Goal: Task Accomplishment & Management: Complete application form

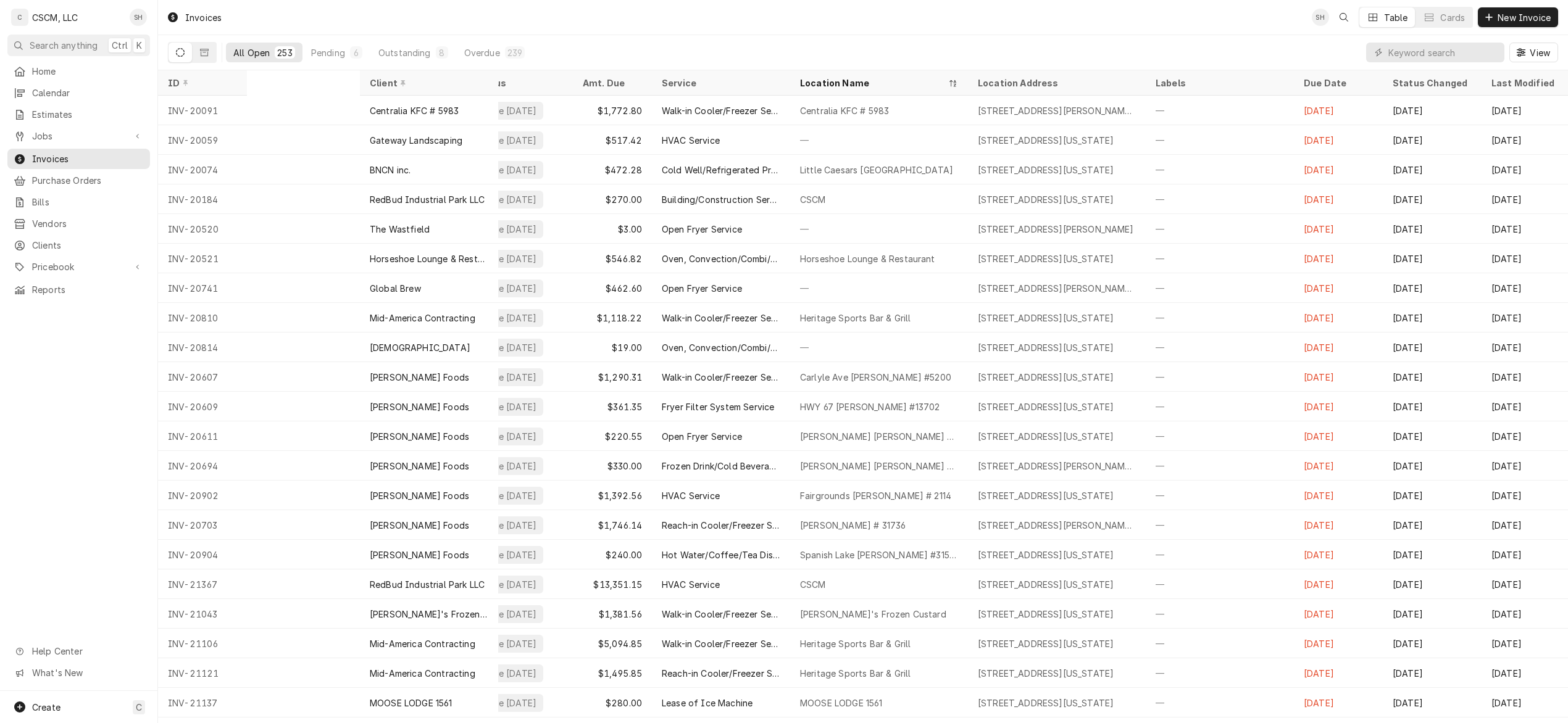
click at [53, 126] on link "Jobs" at bounding box center [79, 136] width 143 height 20
click at [55, 152] on span "Jobs" at bounding box center [88, 157] width 111 height 13
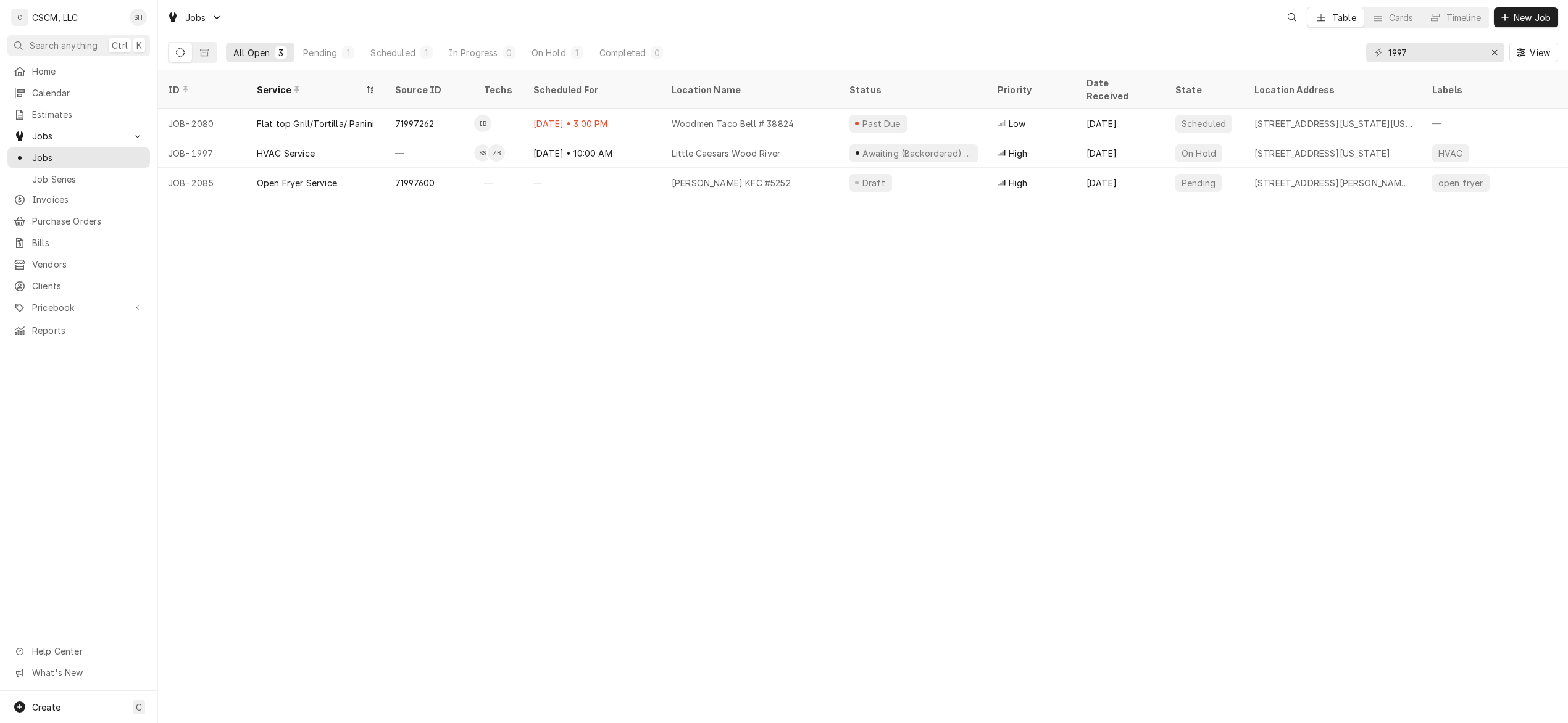
click at [1529, 24] on button "New Job" at bounding box center [1526, 17] width 65 height 20
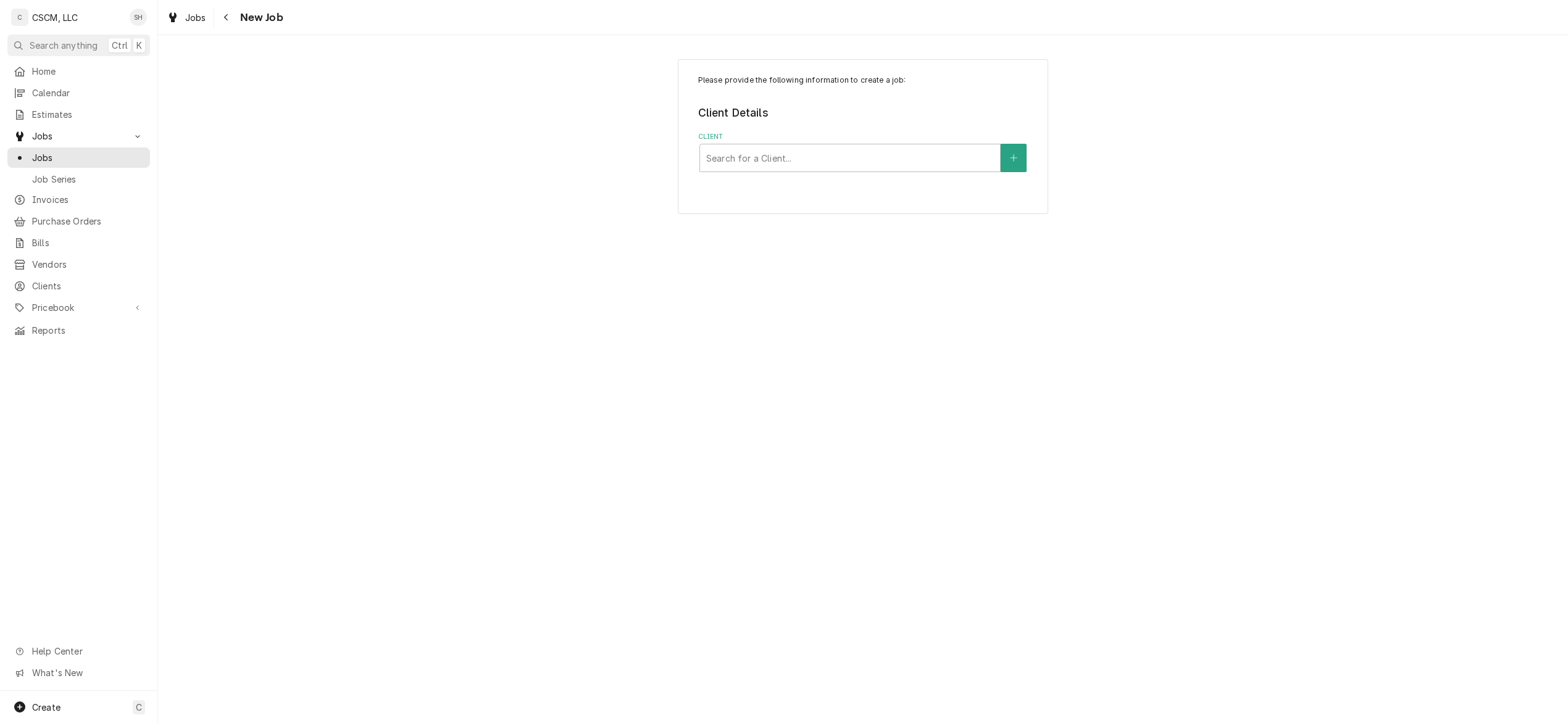
click at [737, 161] on div "Client" at bounding box center [850, 158] width 288 height 22
type input "kbp"
click at [731, 184] on strong "KBP Foods" at bounding box center [730, 184] width 48 height 10
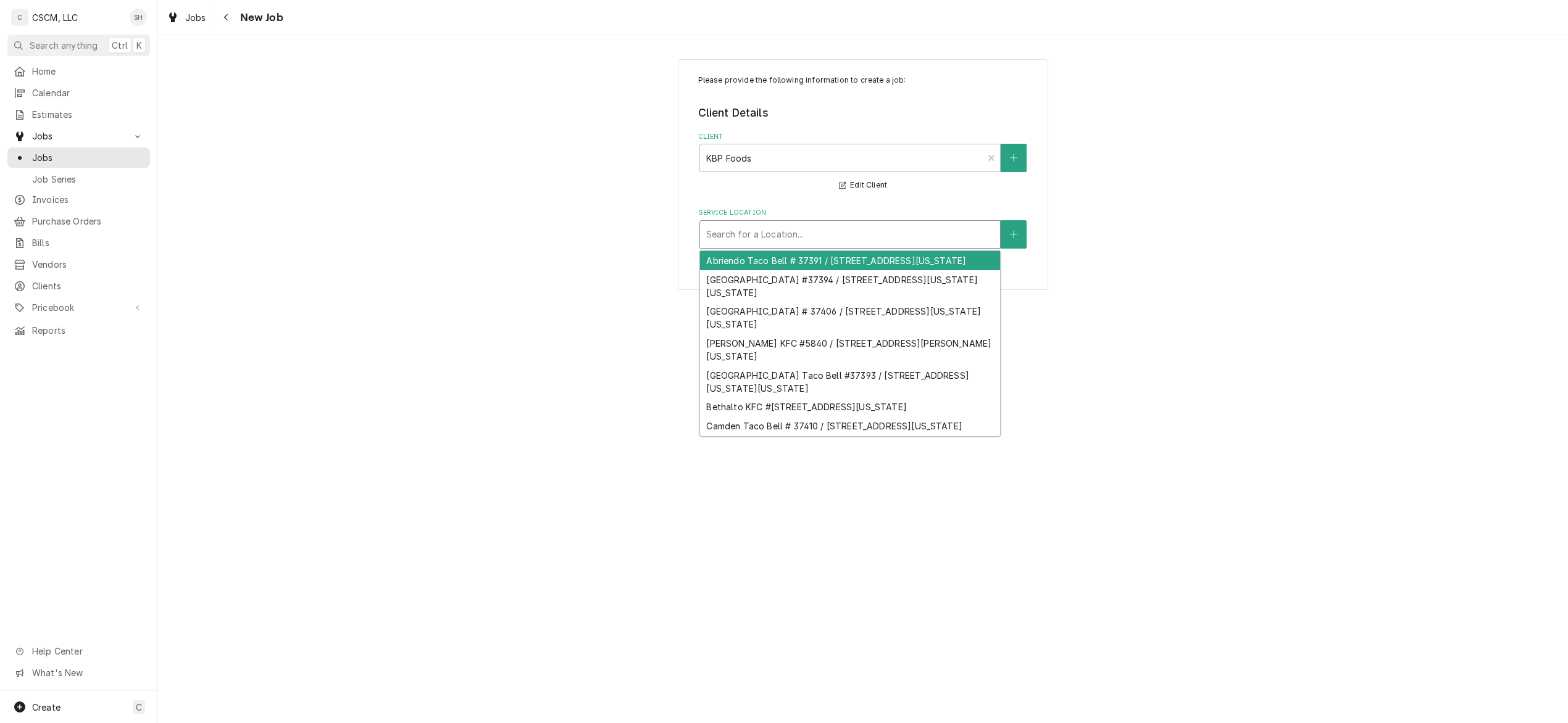
click at [806, 240] on div "Service Location" at bounding box center [850, 234] width 288 height 22
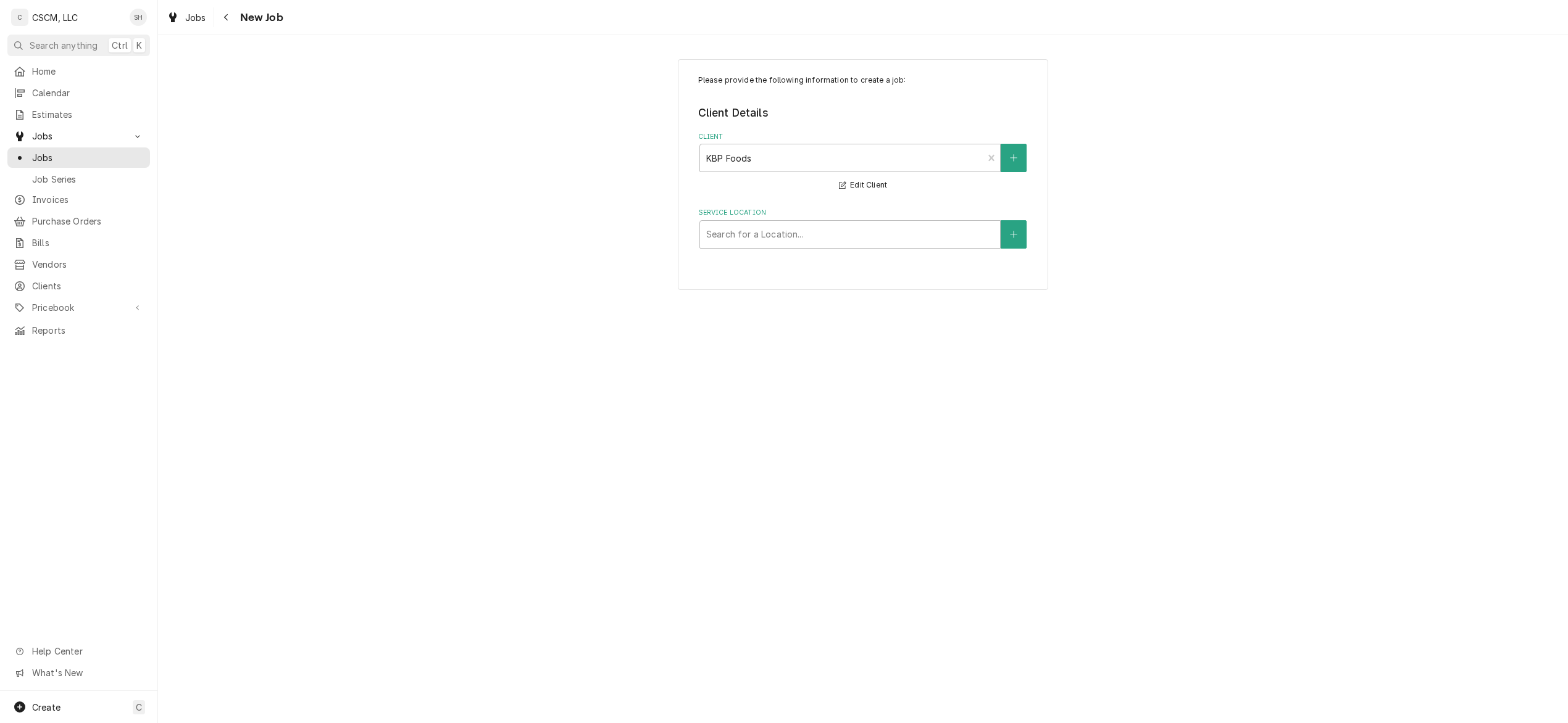
click at [732, 234] on div "Service Location" at bounding box center [850, 234] width 288 height 22
type input "neva"
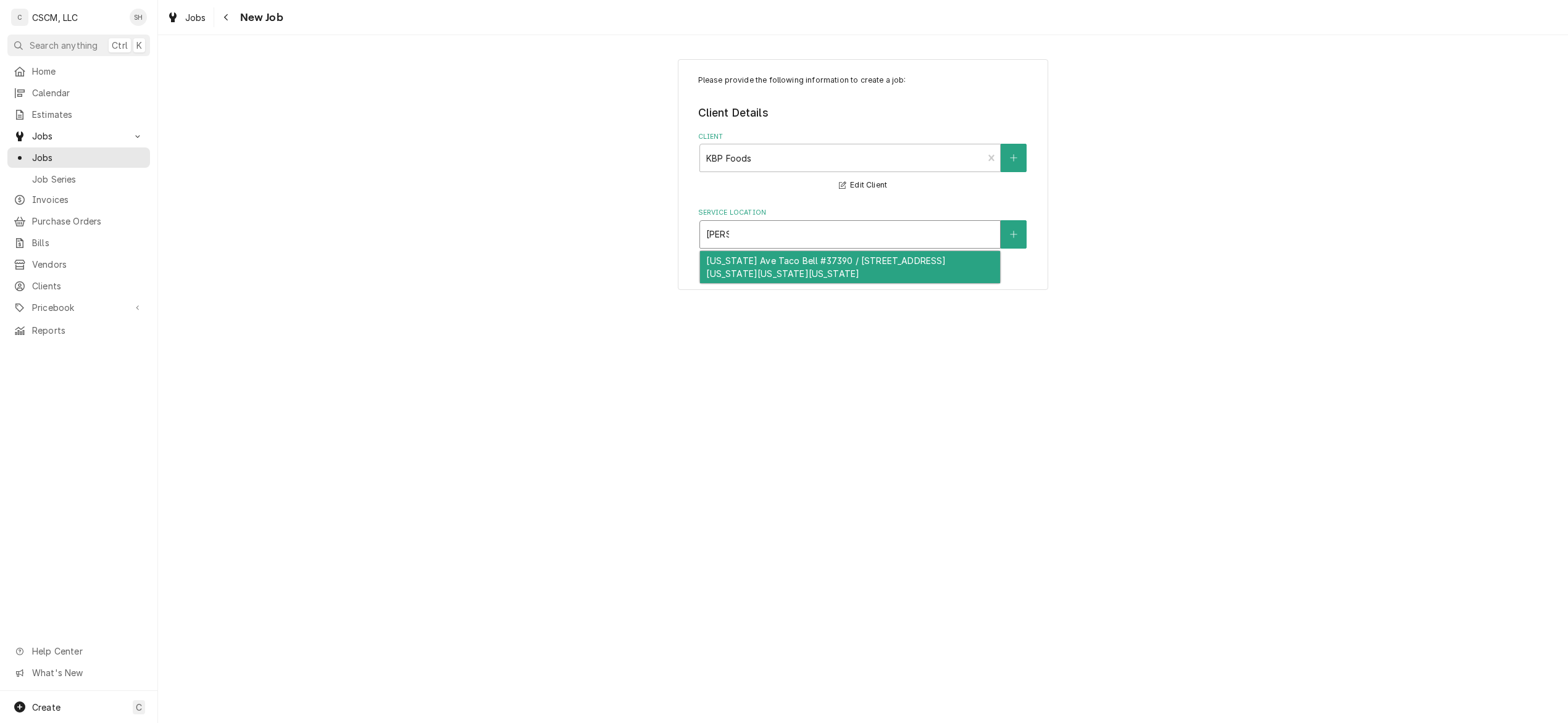
click at [737, 271] on div "Nevada Ave Taco Bell #37390 / 1507 S. Nevada Ave, Colorado Springs, Colorado 80…" at bounding box center [850, 268] width 300 height 32
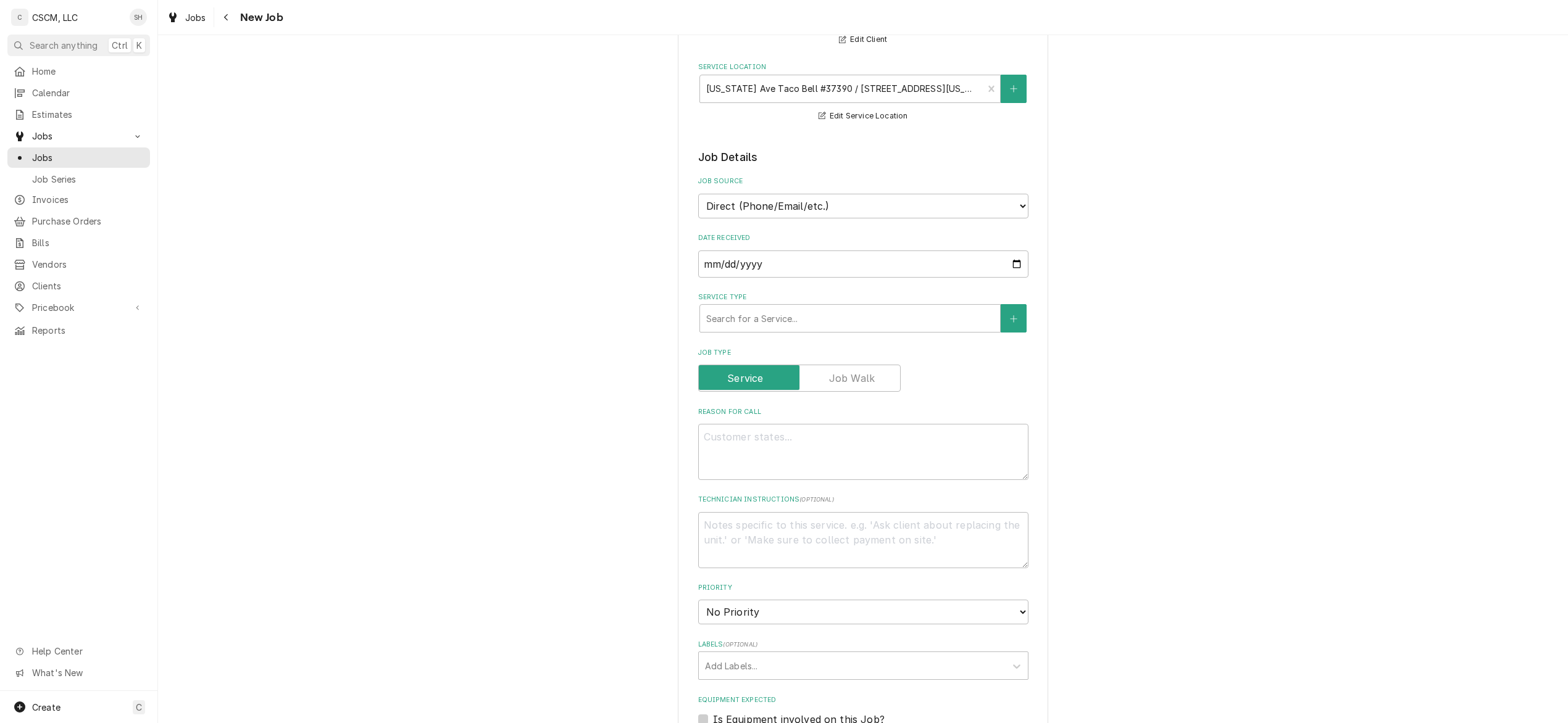
scroll to position [247, 0]
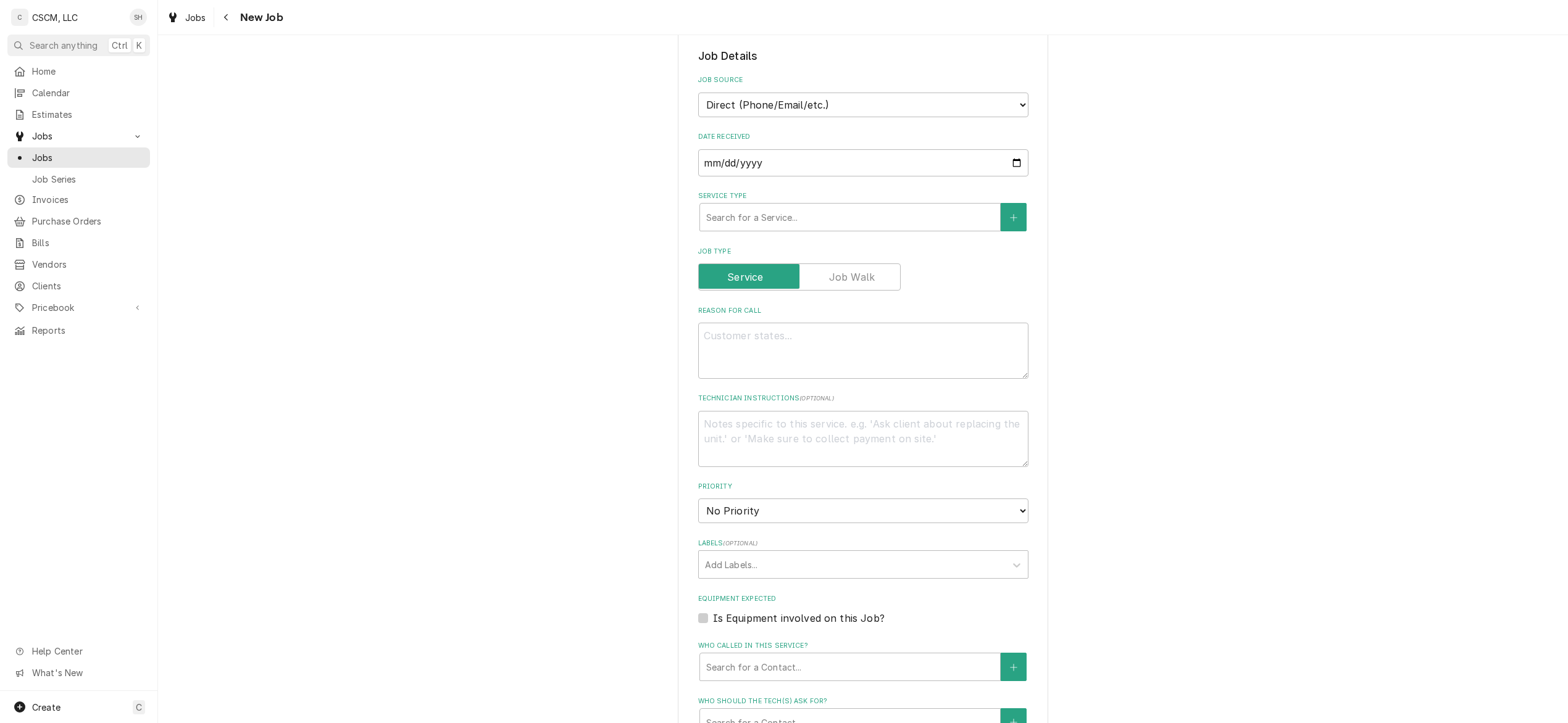
click at [766, 213] on div "Service Type" at bounding box center [850, 217] width 288 height 22
click at [761, 209] on div "Service Type" at bounding box center [850, 217] width 288 height 22
type textarea "x"
type input "st"
type textarea "x"
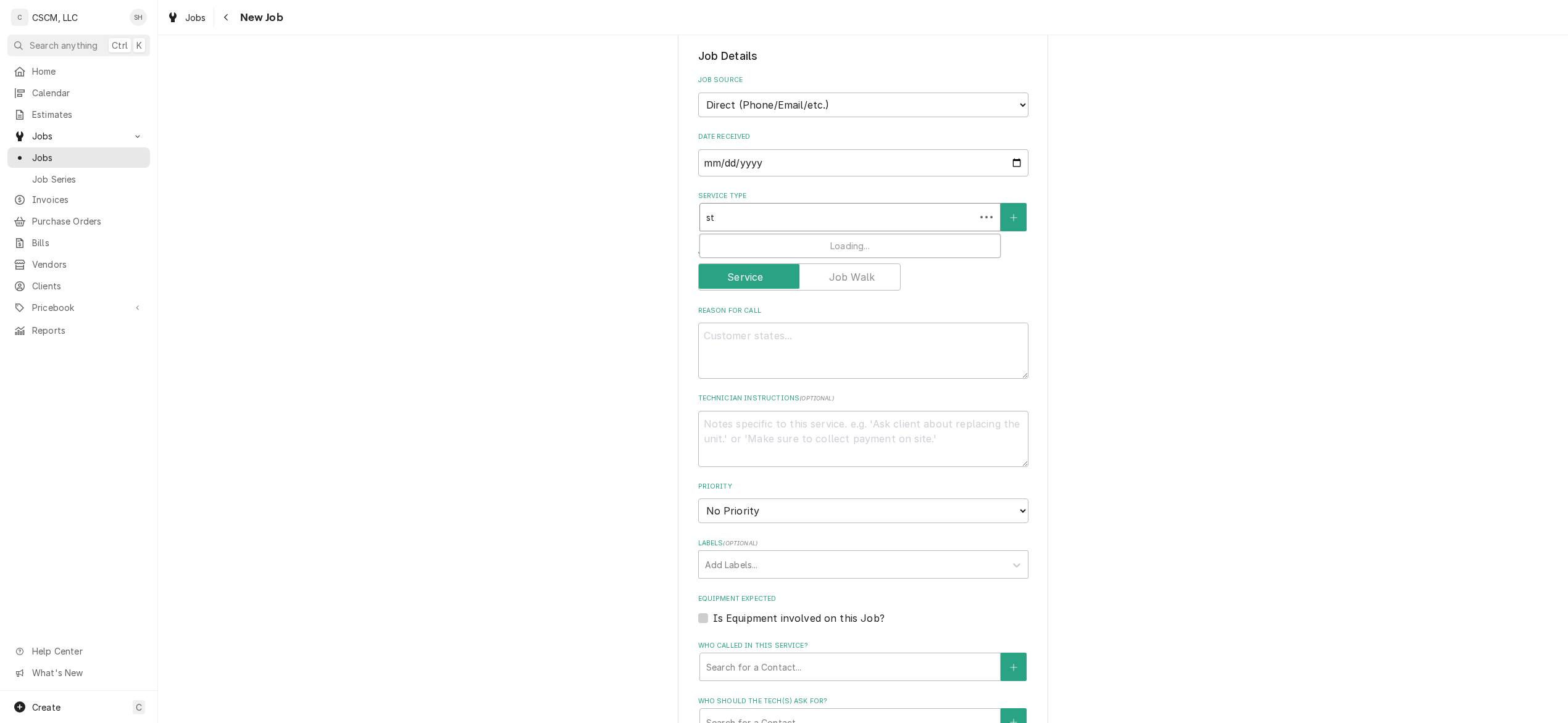
type input "ste"
type textarea "x"
type input "steam"
type textarea "x"
click at [714, 241] on strong "Steamer/Salamander/Cheesemelter Service" at bounding box center [808, 244] width 204 height 10
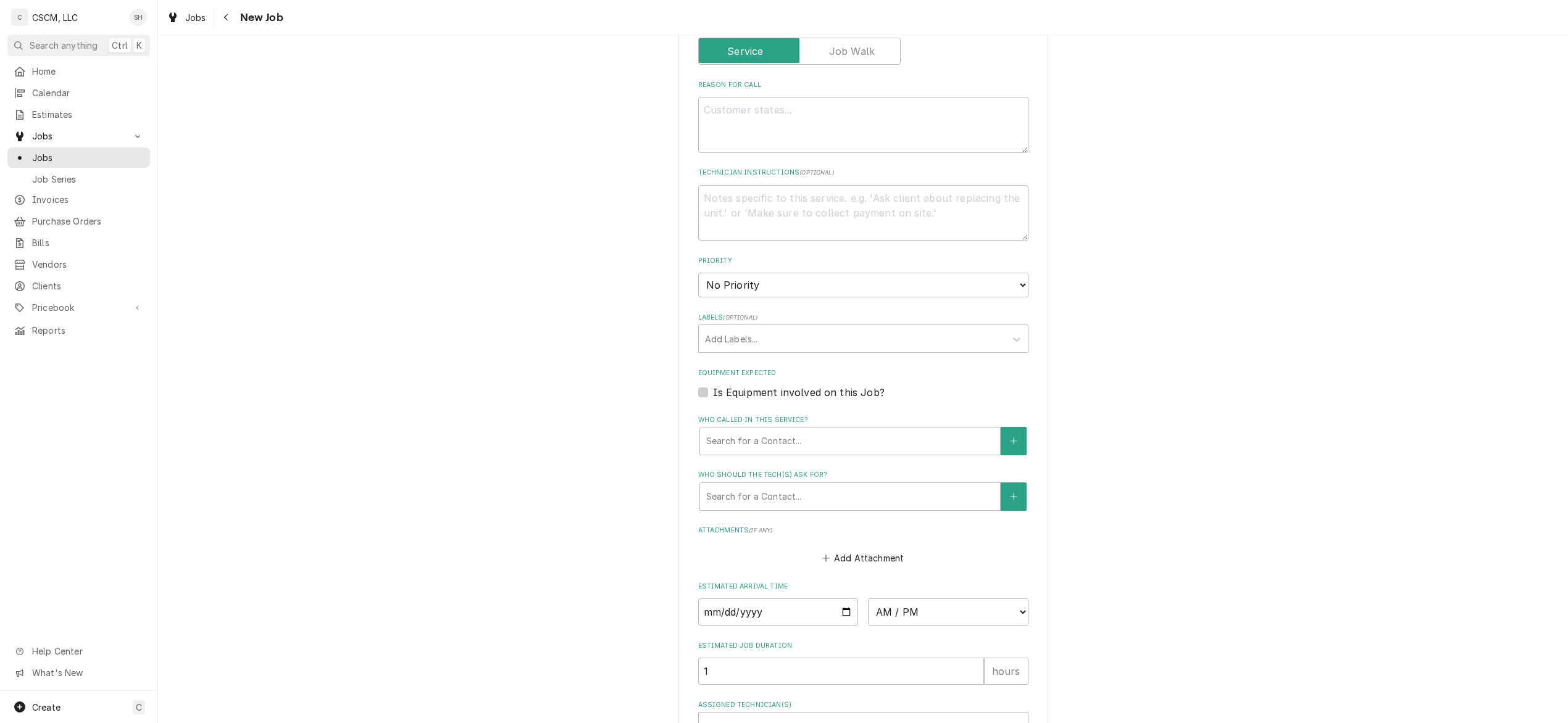
scroll to position [620, 0]
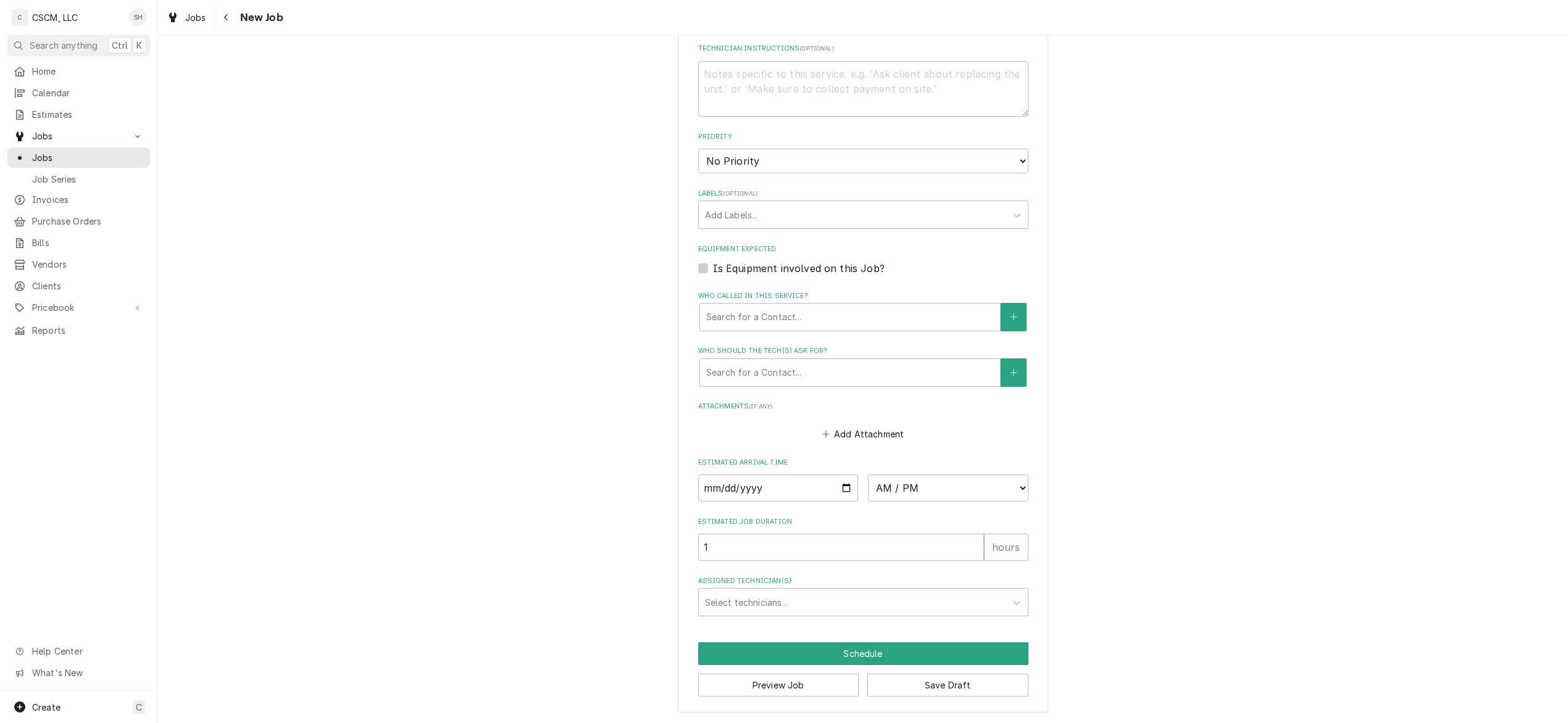
click at [753, 600] on div "Assigned Technician(s)" at bounding box center [852, 602] width 295 height 22
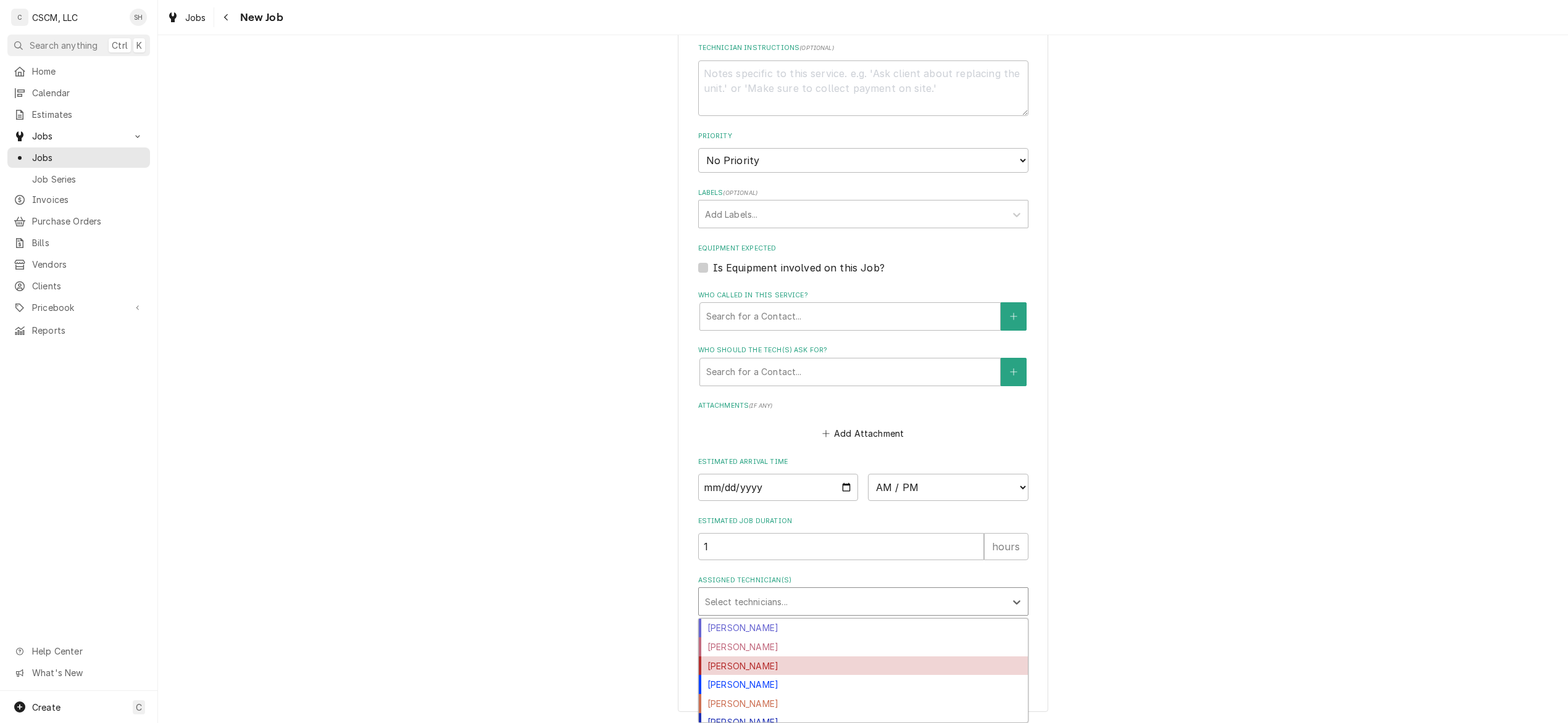
click at [752, 663] on div "[PERSON_NAME]" at bounding box center [863, 666] width 329 height 20
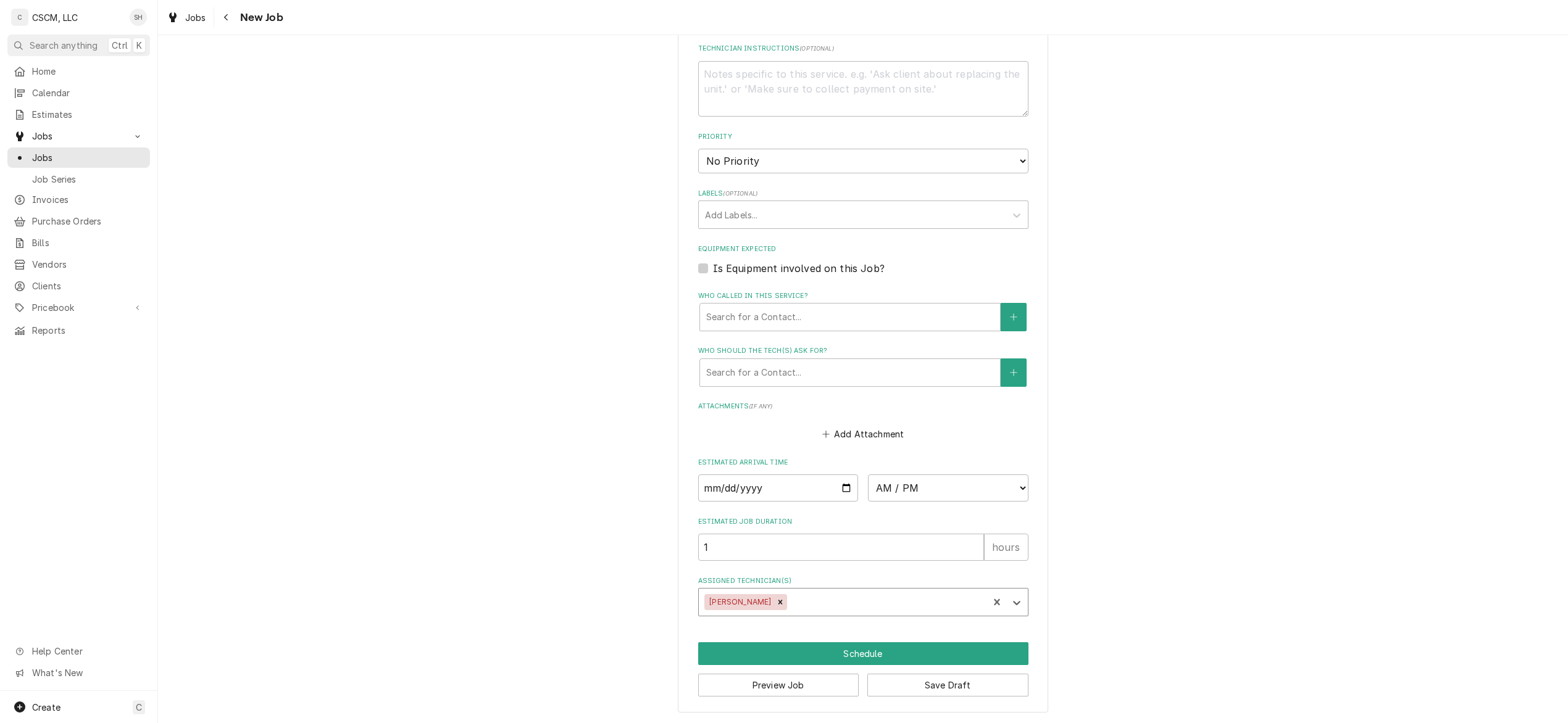
type textarea "x"
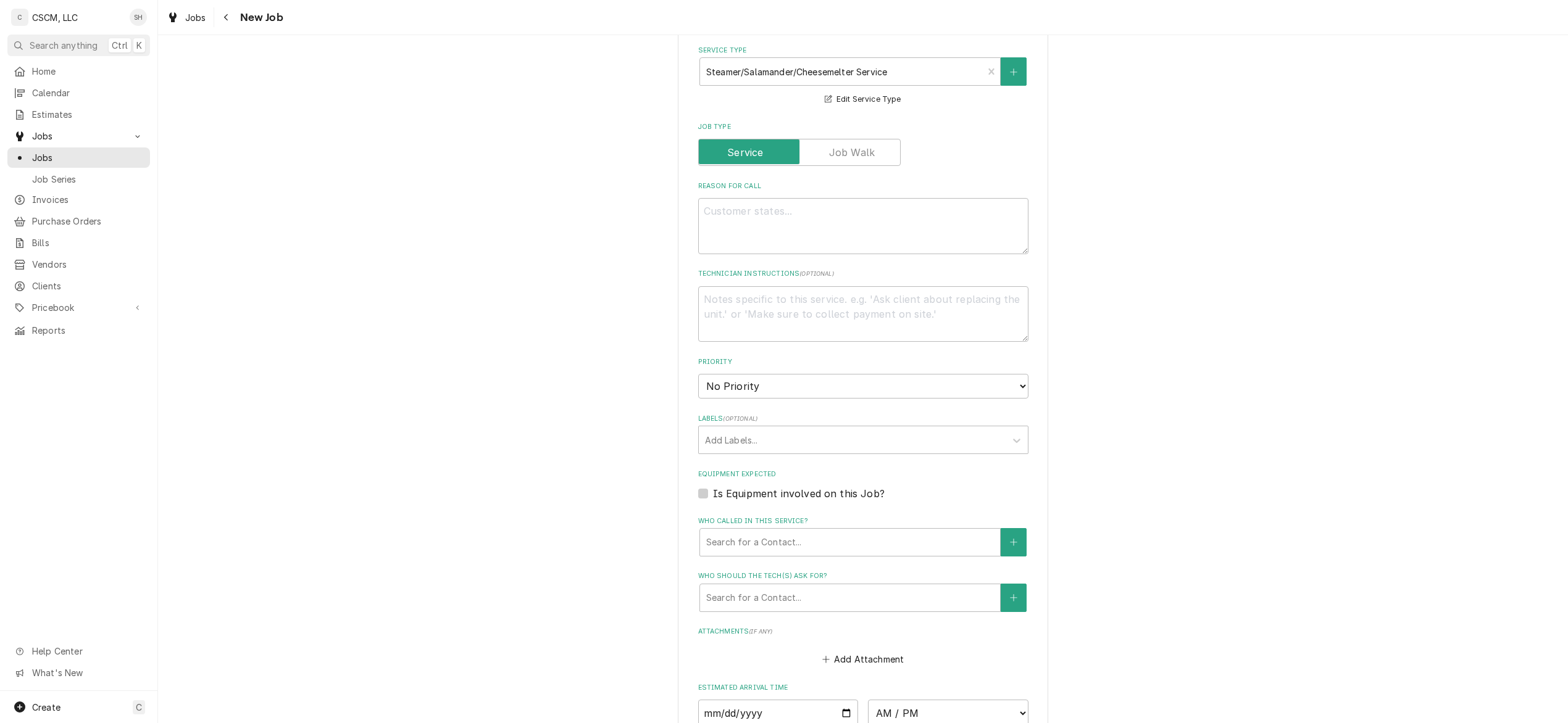
scroll to position [374, 0]
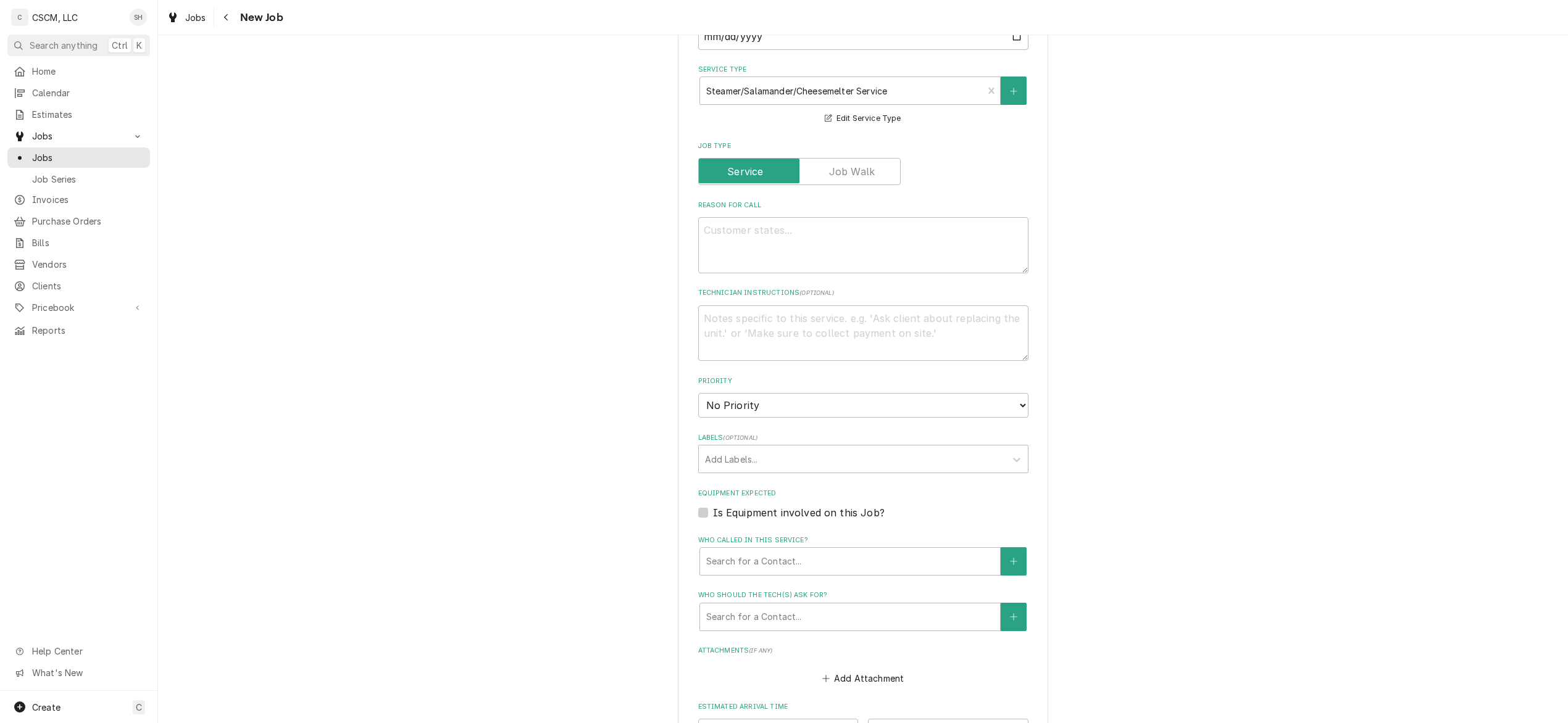
click at [755, 561] on div "Who called in this service?" at bounding box center [850, 562] width 288 height 22
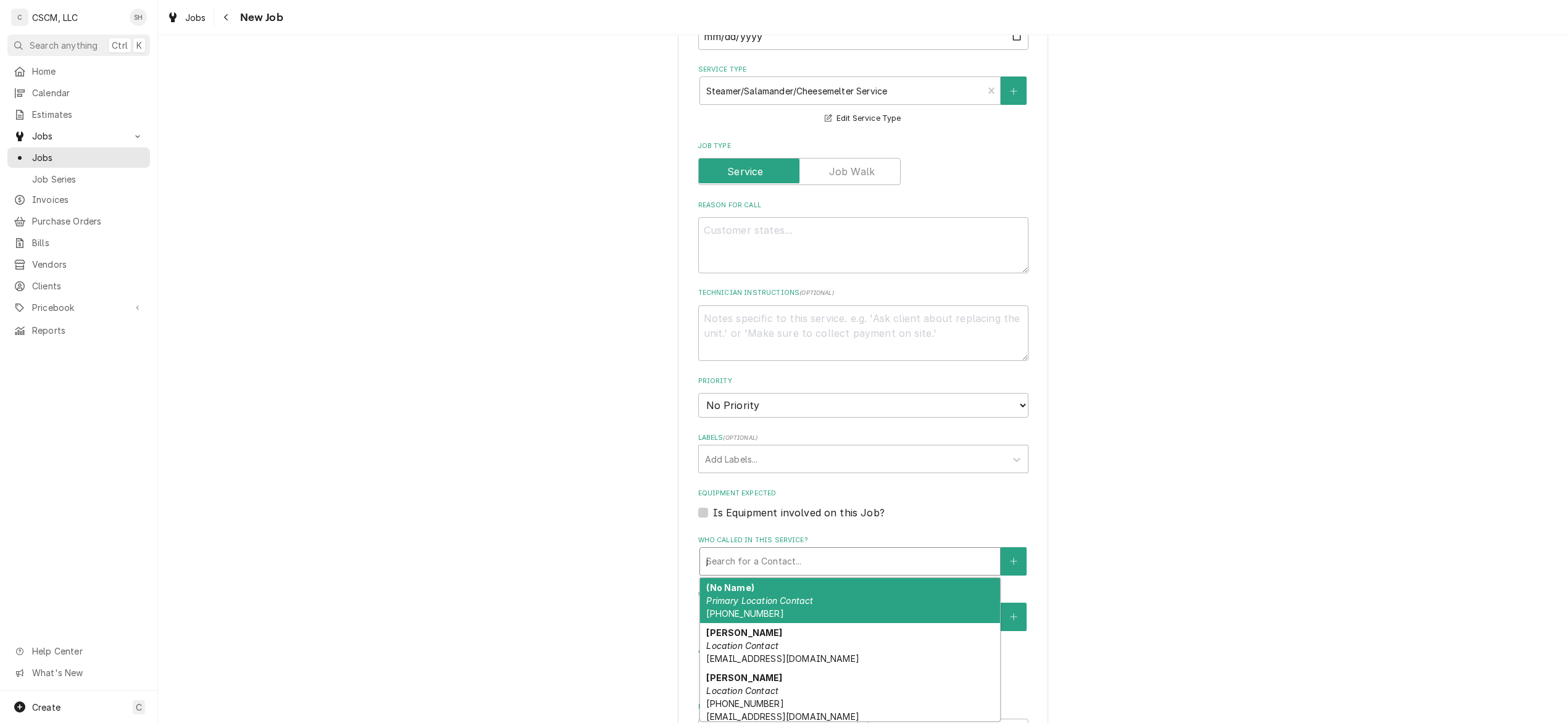
type input "jo"
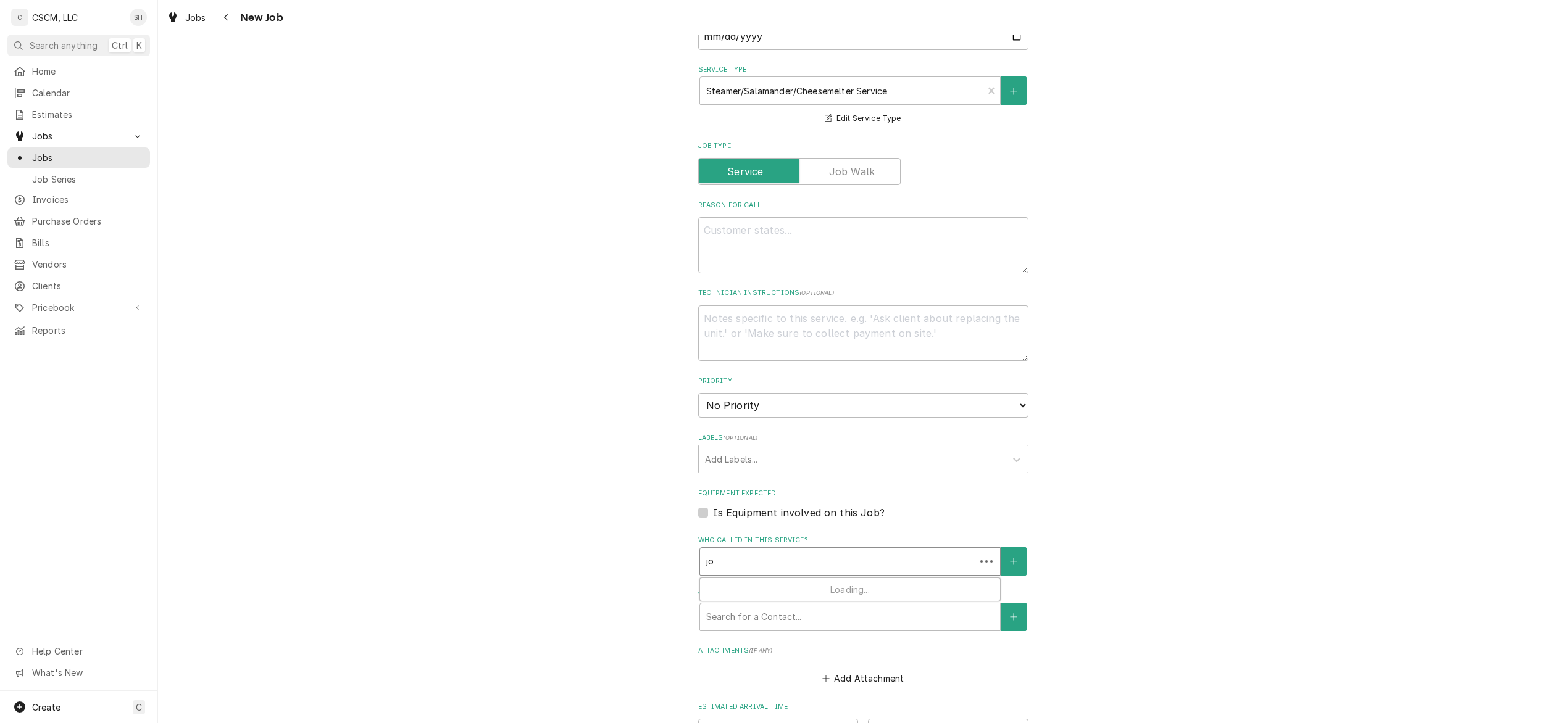
type textarea "x"
type input "joe"
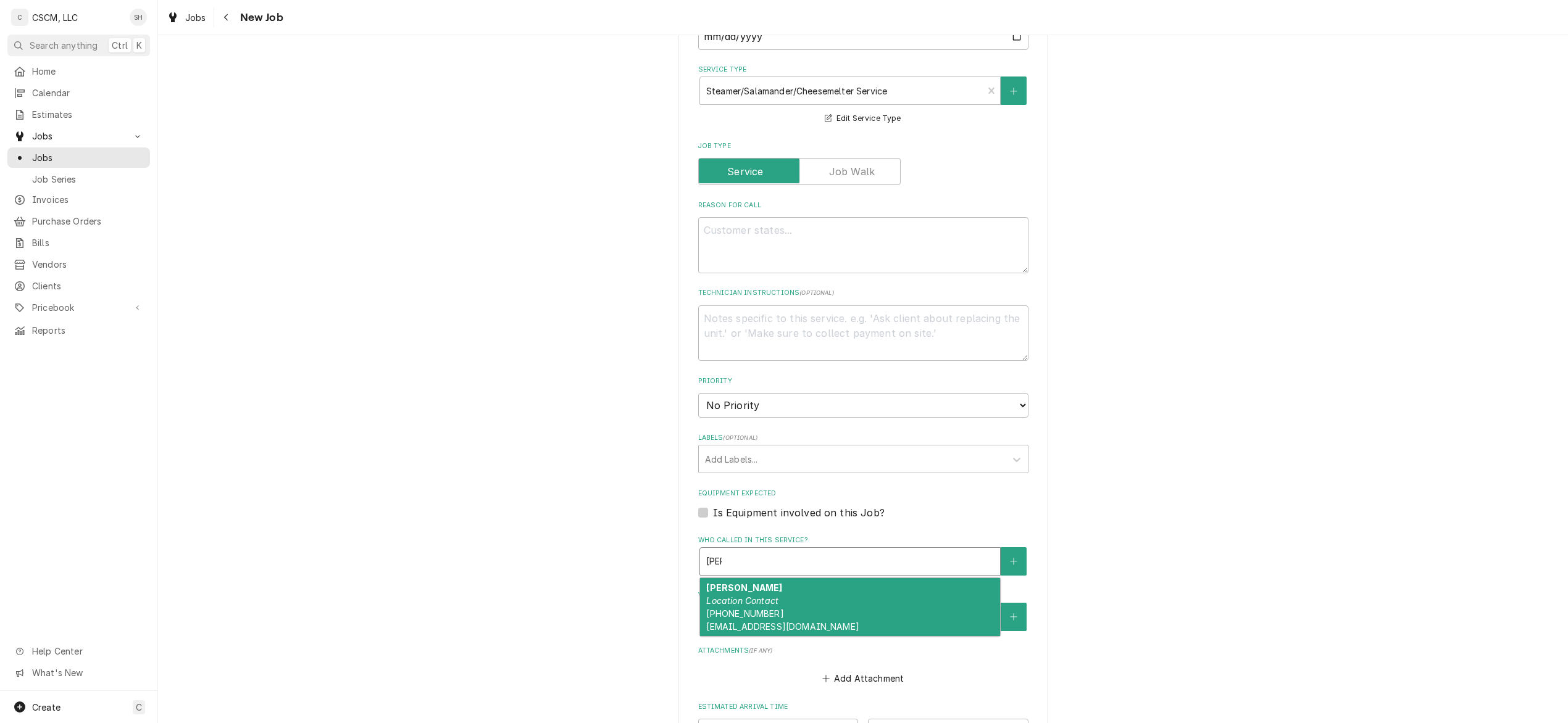
click at [756, 604] on em "Location Contact" at bounding box center [742, 601] width 72 height 10
type textarea "x"
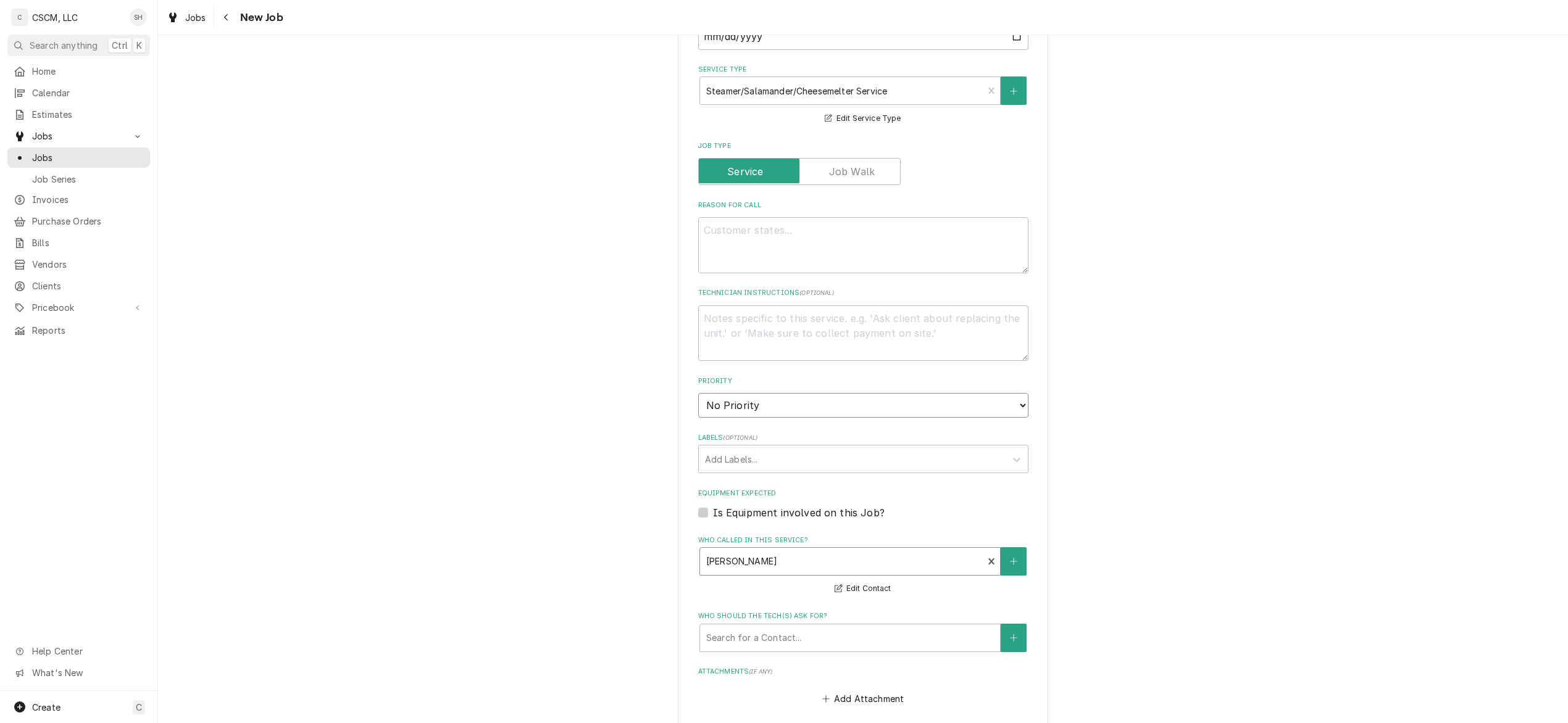
click at [855, 404] on select "No Priority Urgent High Medium Low" at bounding box center [863, 405] width 331 height 25
select select "3"
click at [699, 393] on select "No Priority Urgent High Medium Low" at bounding box center [863, 405] width 331 height 25
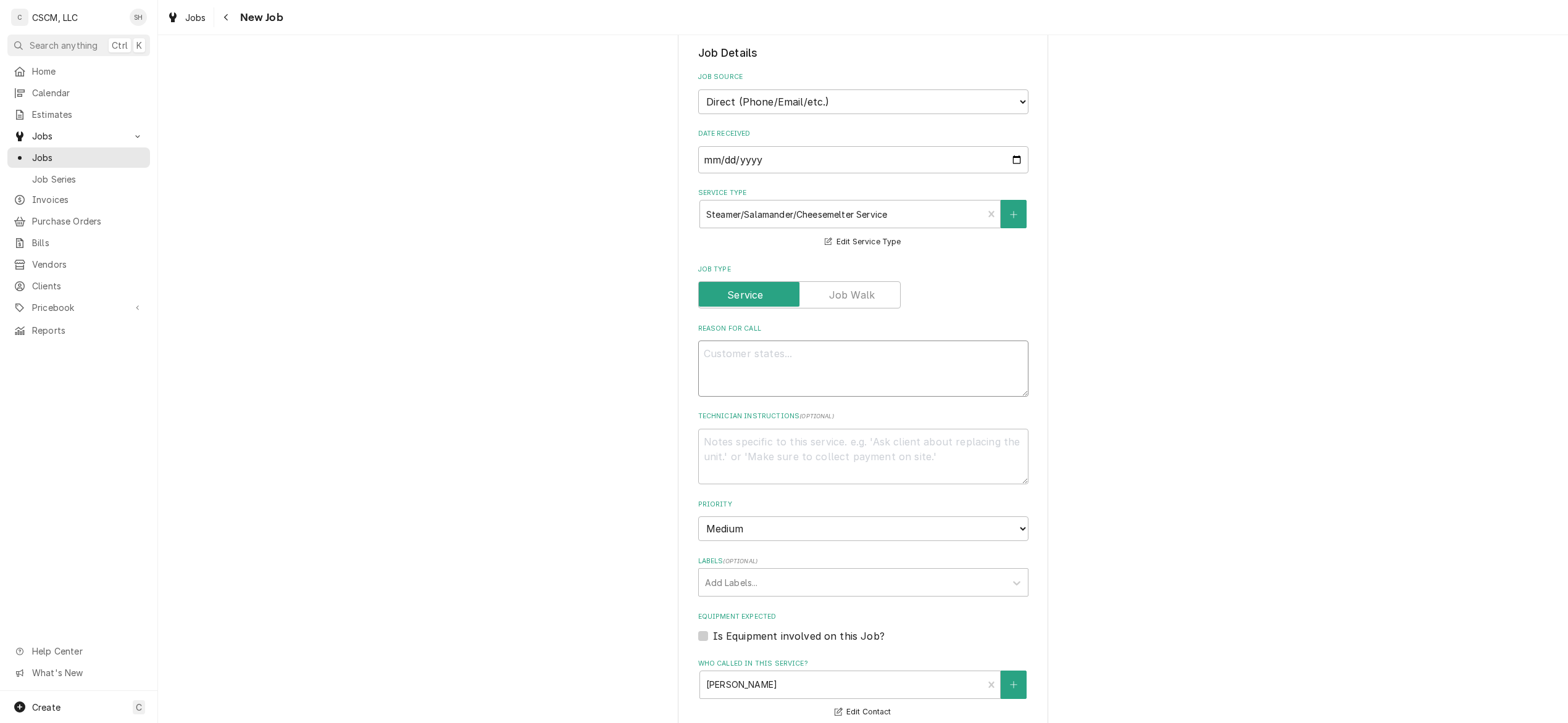
click at [761, 369] on textarea "Reason For Call" at bounding box center [863, 369] width 331 height 56
type textarea "x"
type textarea "P"
type textarea "x"
type textarea "PO"
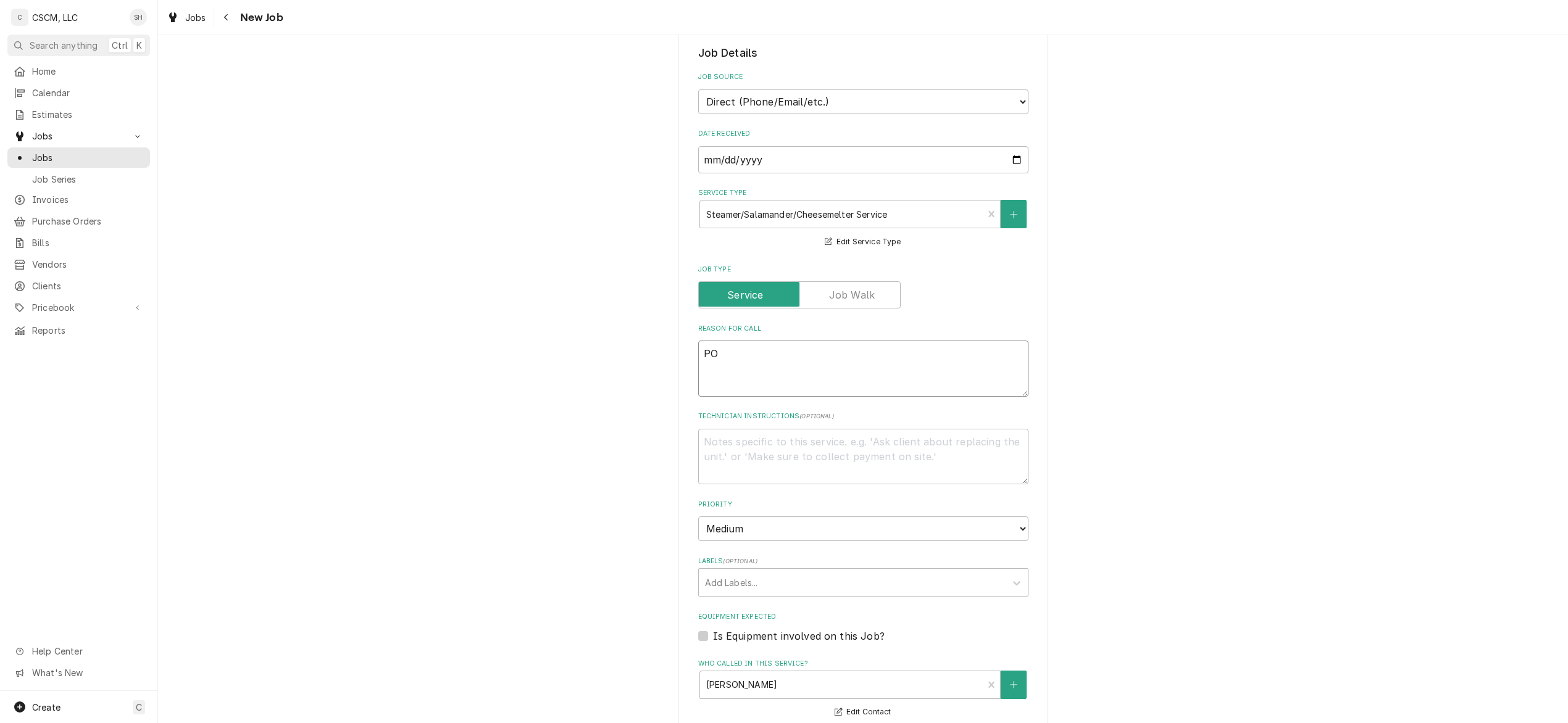
type textarea "x"
type textarea "PO"
type textarea "x"
type textarea "PO #"
type textarea "x"
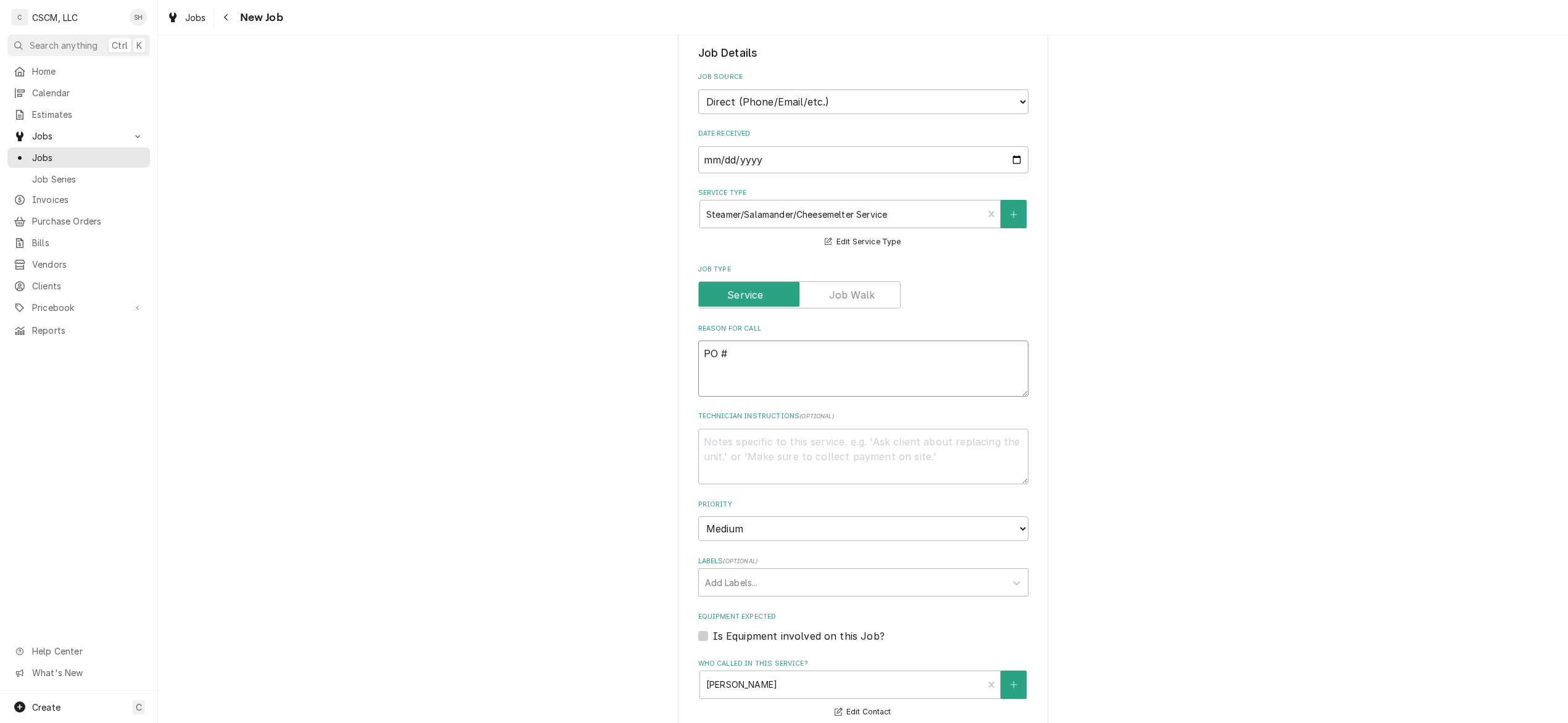
paste textarea "72061987"
type textarea "PO # 72061987"
type textarea "x"
type textarea "NPO # 72061987"
type textarea "x"
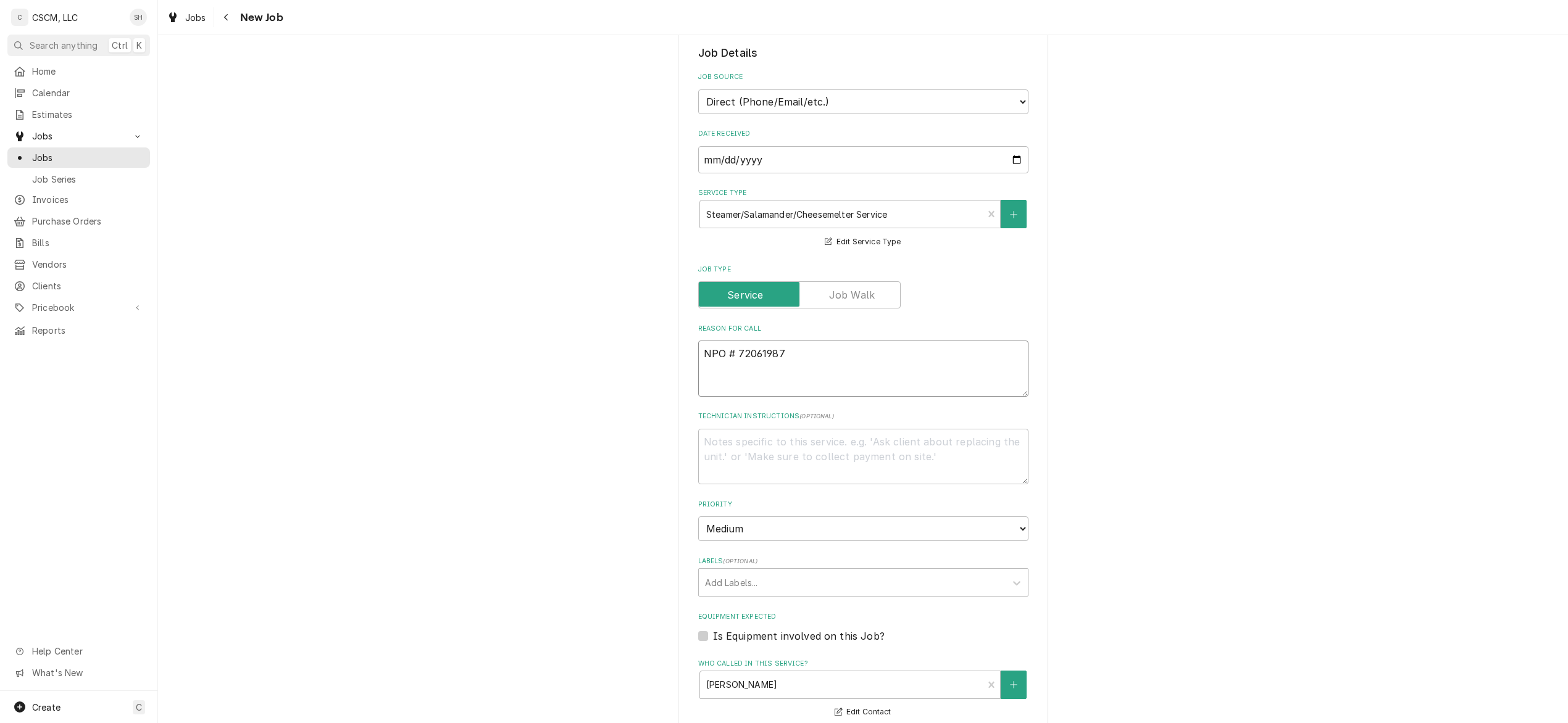
type textarea "NTPO # 72061987"
type textarea "x"
type textarea "NTEPO # 72061987"
type textarea "x"
type textarea "NTE:PO # 72061987"
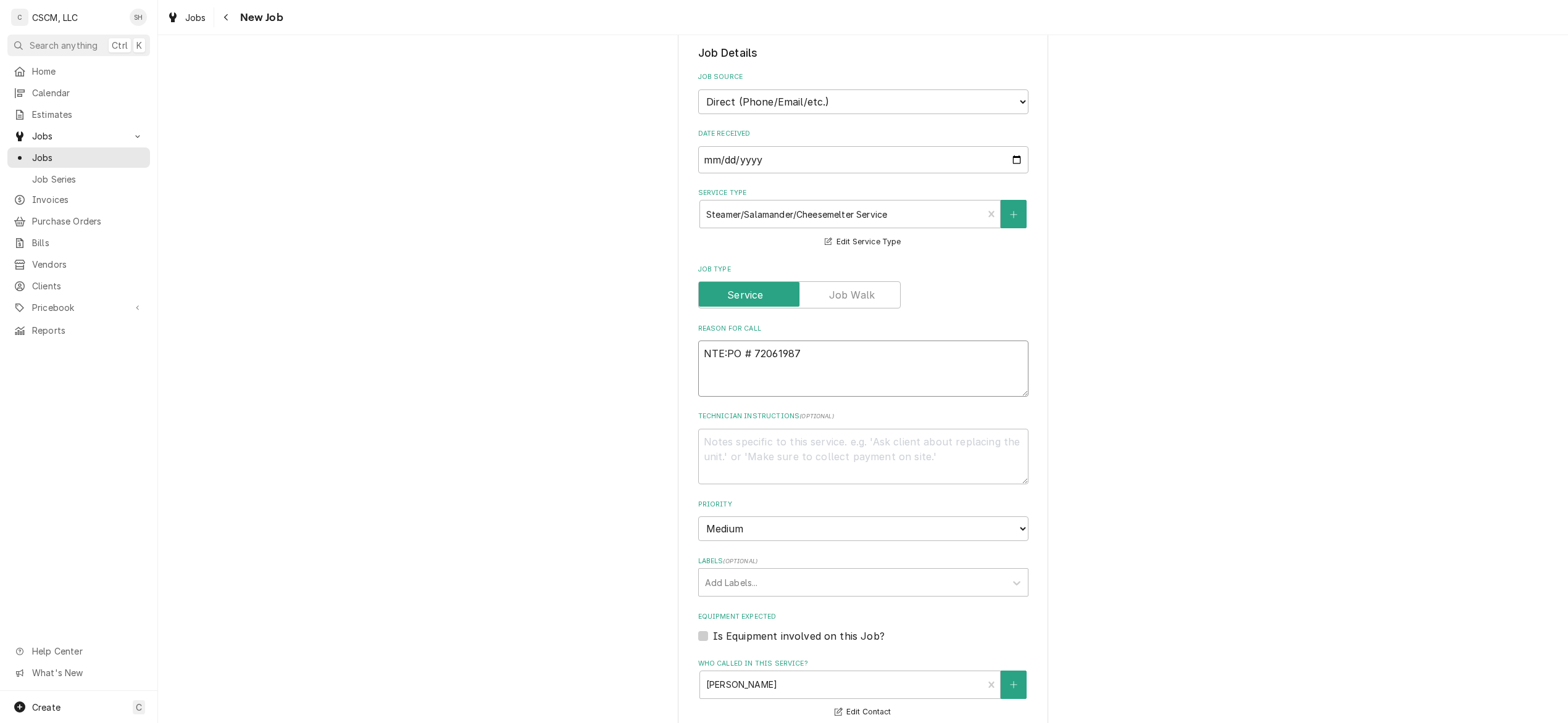
type textarea "x"
type textarea "NTE: PO # 72061987"
type textarea "x"
type textarea "NTE: $5PO # 72061987"
type textarea "x"
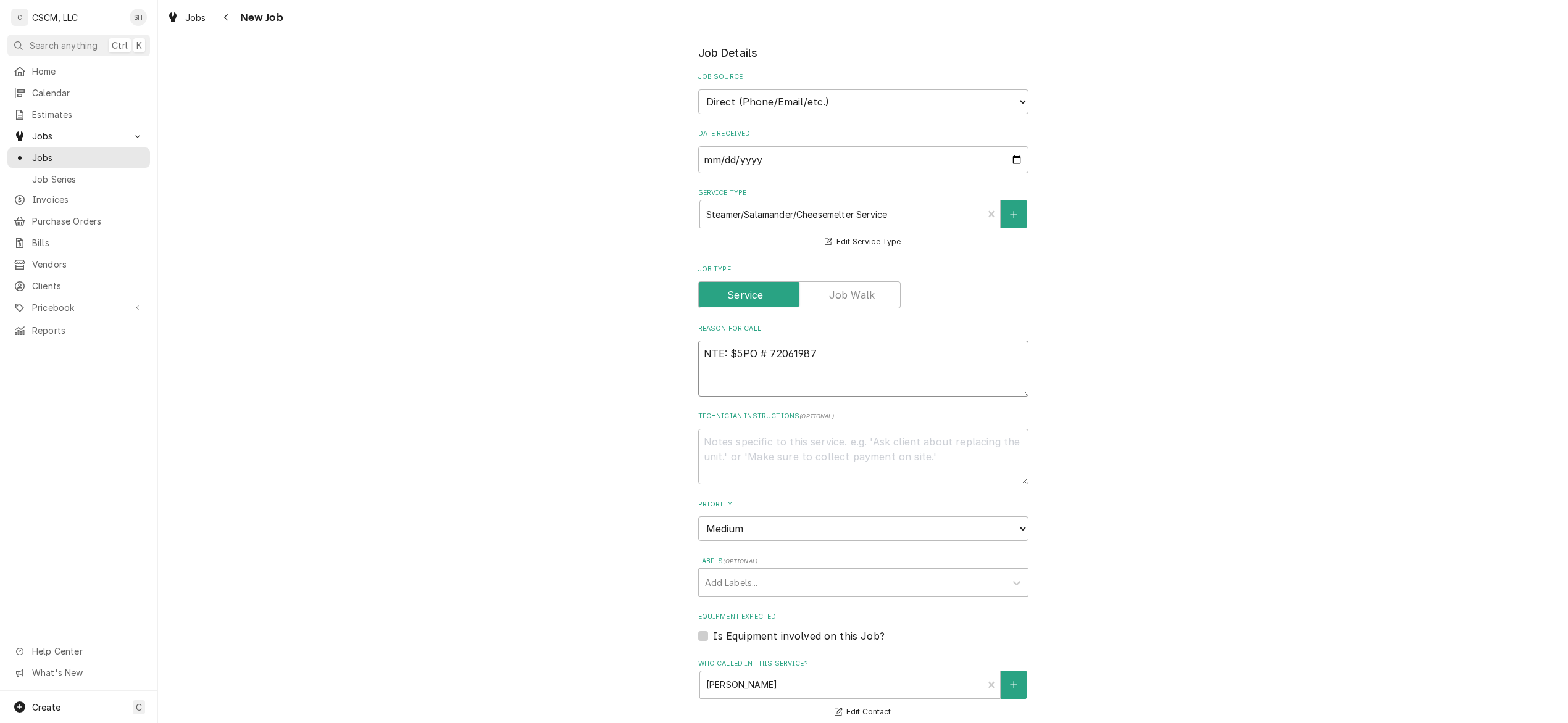
type textarea "NTE: $50PO # 72061987"
type textarea "x"
type textarea "NTE: $500PO # 72061987"
type textarea "x"
type textarea "NTE: $500 PO # 72061987"
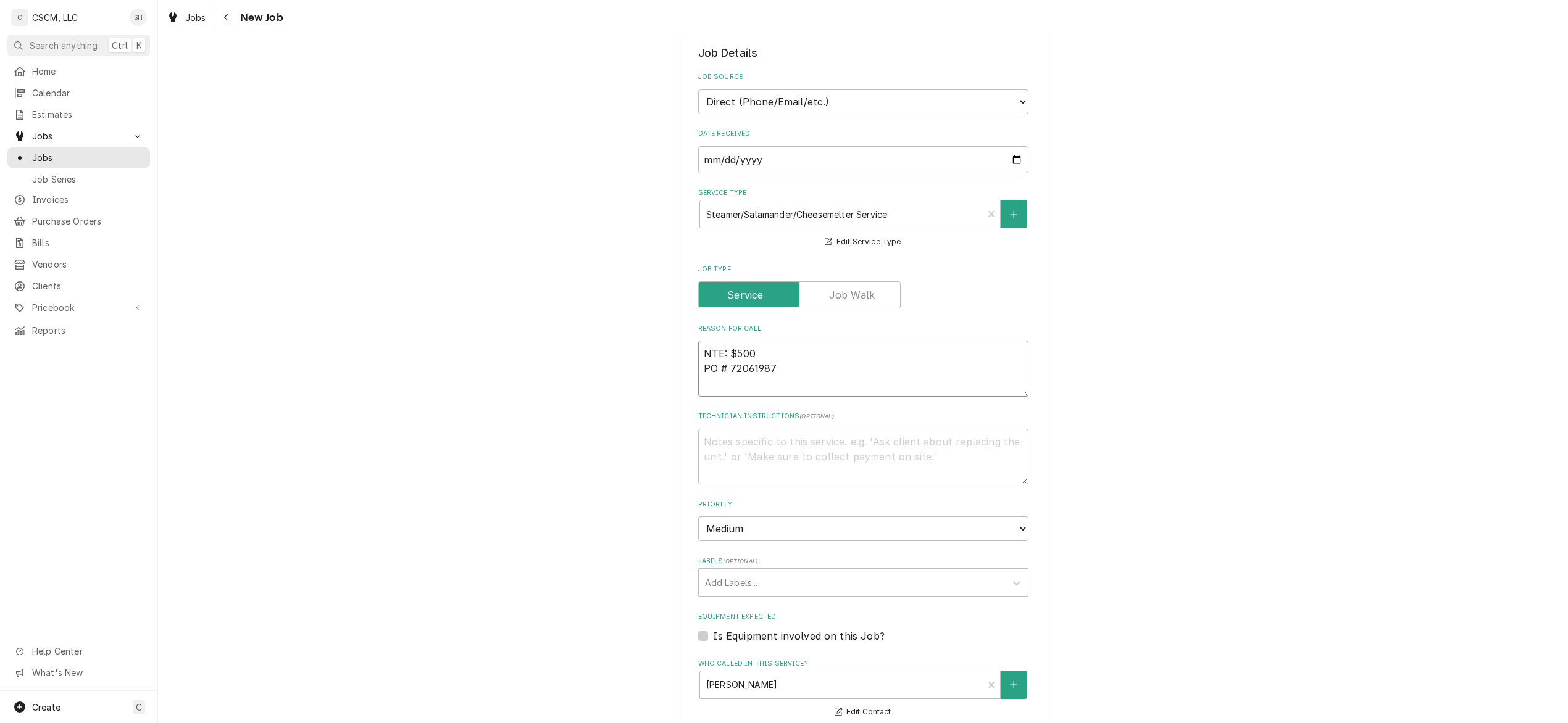
type textarea "x"
click at [700, 353] on textarea "NTE: $500 PO # 72061987" at bounding box center [863, 369] width 331 height 56
paste textarea "The switch is bad on lobby side steamer thanks joe"
type textarea "The switch is bad on lobby side steamer thanks joeNTE: $500 PO # 72061987"
type textarea "x"
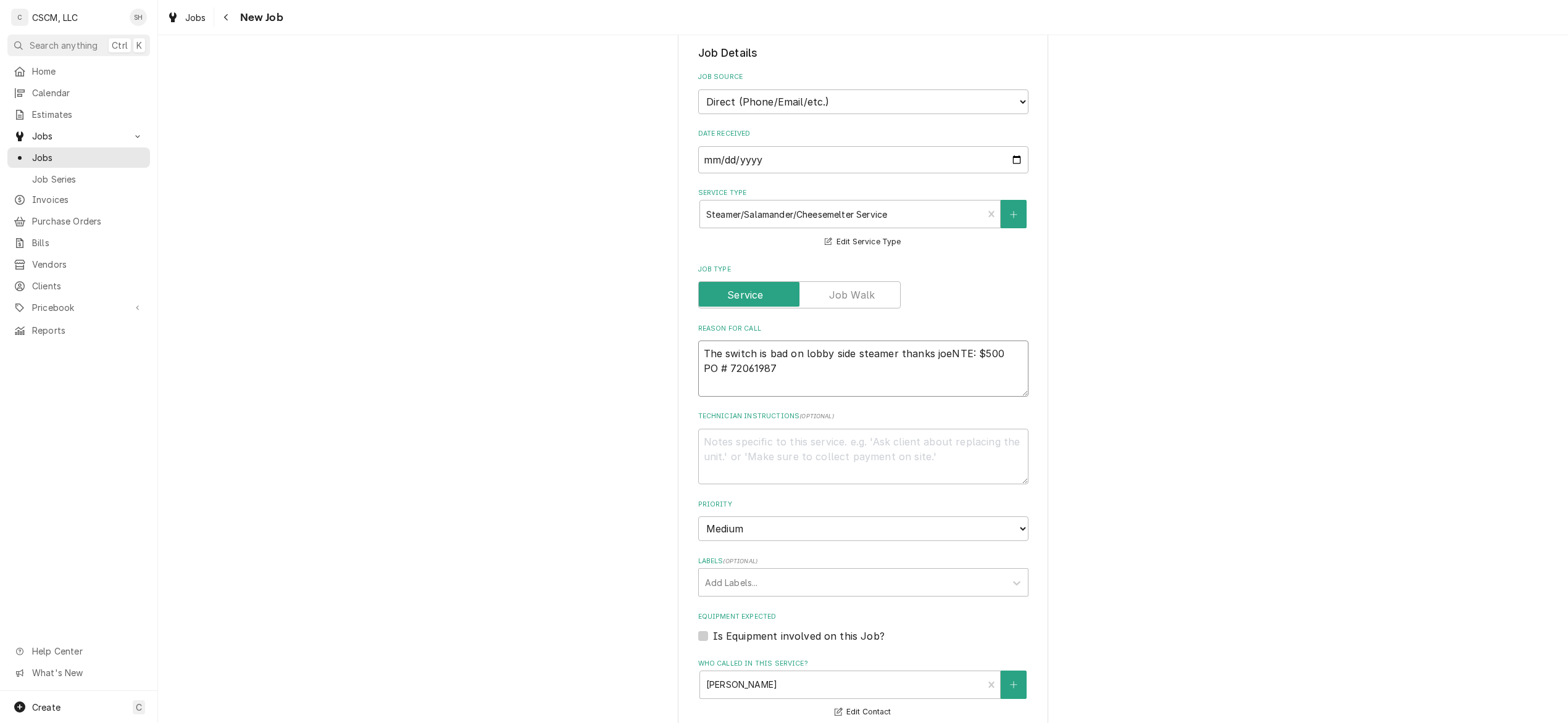
type textarea "The switch is bad on lobby side steamer thanks joe NTE: $500 PO # 72061987"
type textarea "x"
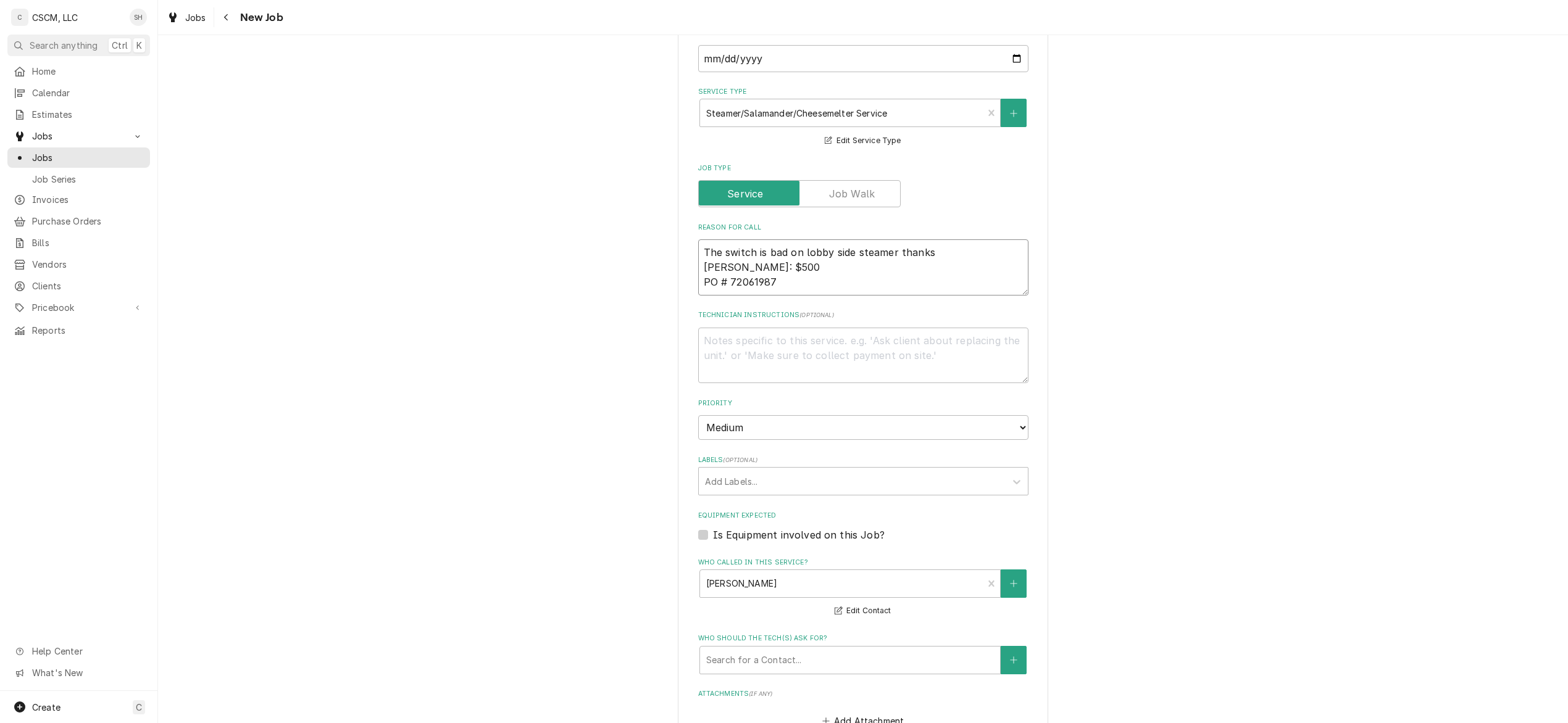
scroll to position [374, 0]
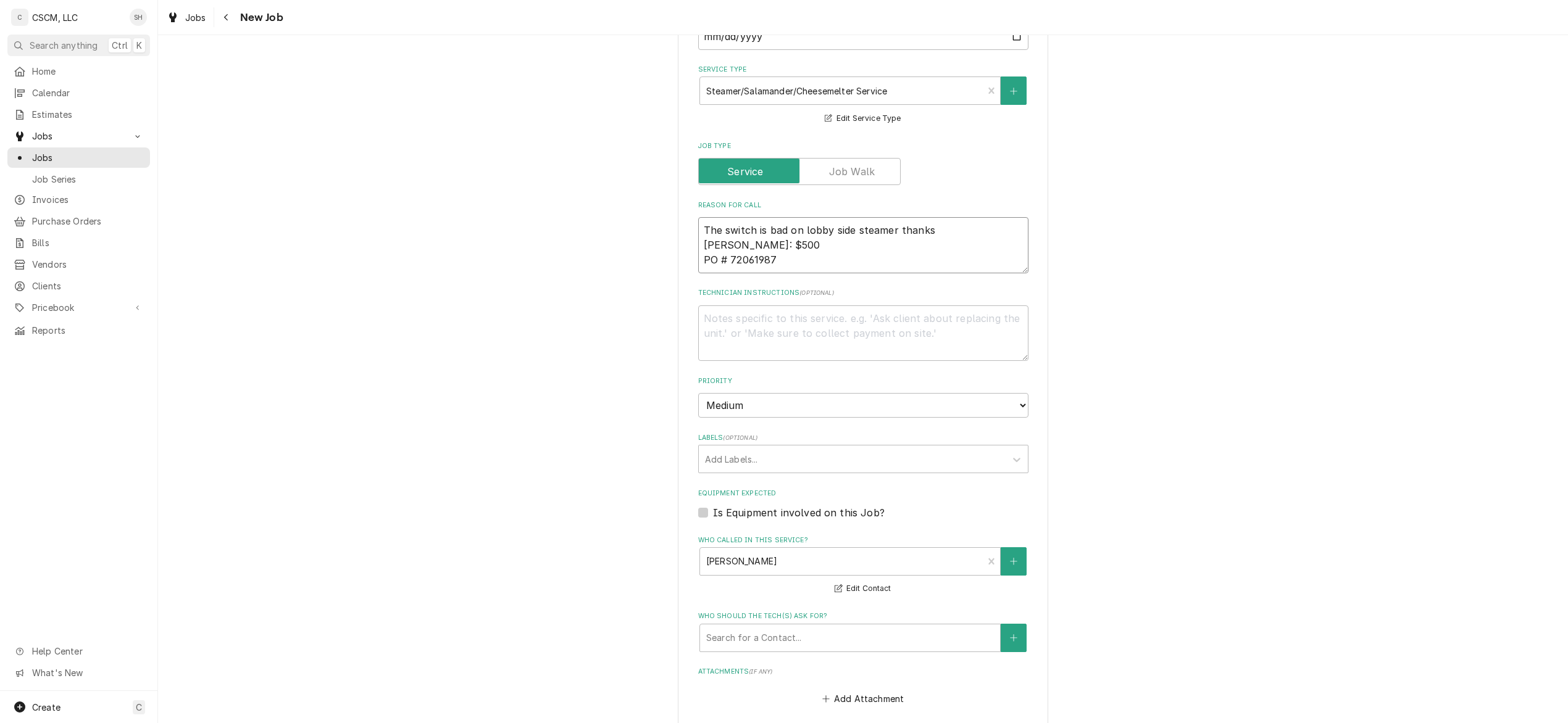
type textarea "The switch is bad on lobby side steamer thanks joe NTE: $500 PO # 72061987"
click at [818, 458] on div "Labels" at bounding box center [852, 459] width 295 height 22
type input "W"
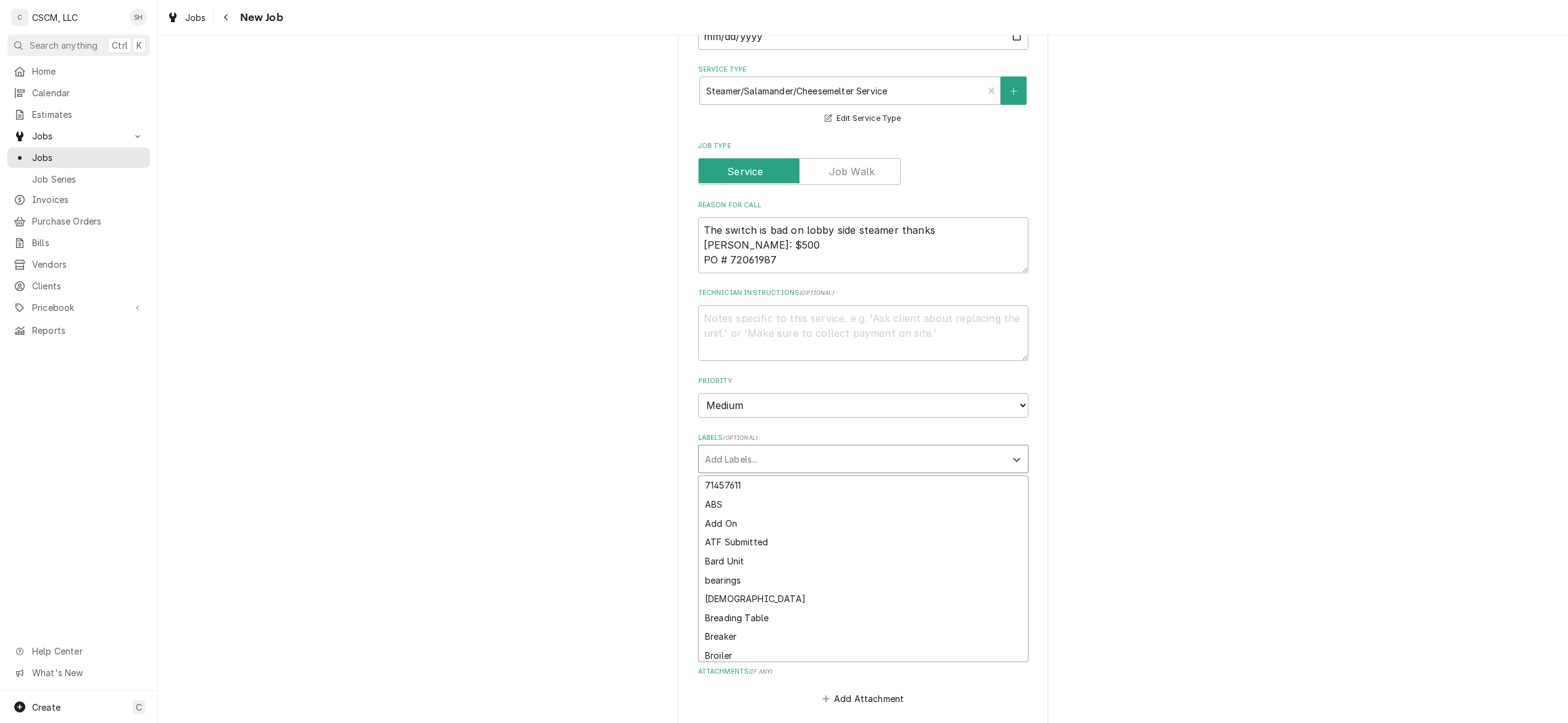
type textarea "x"
type input "SW"
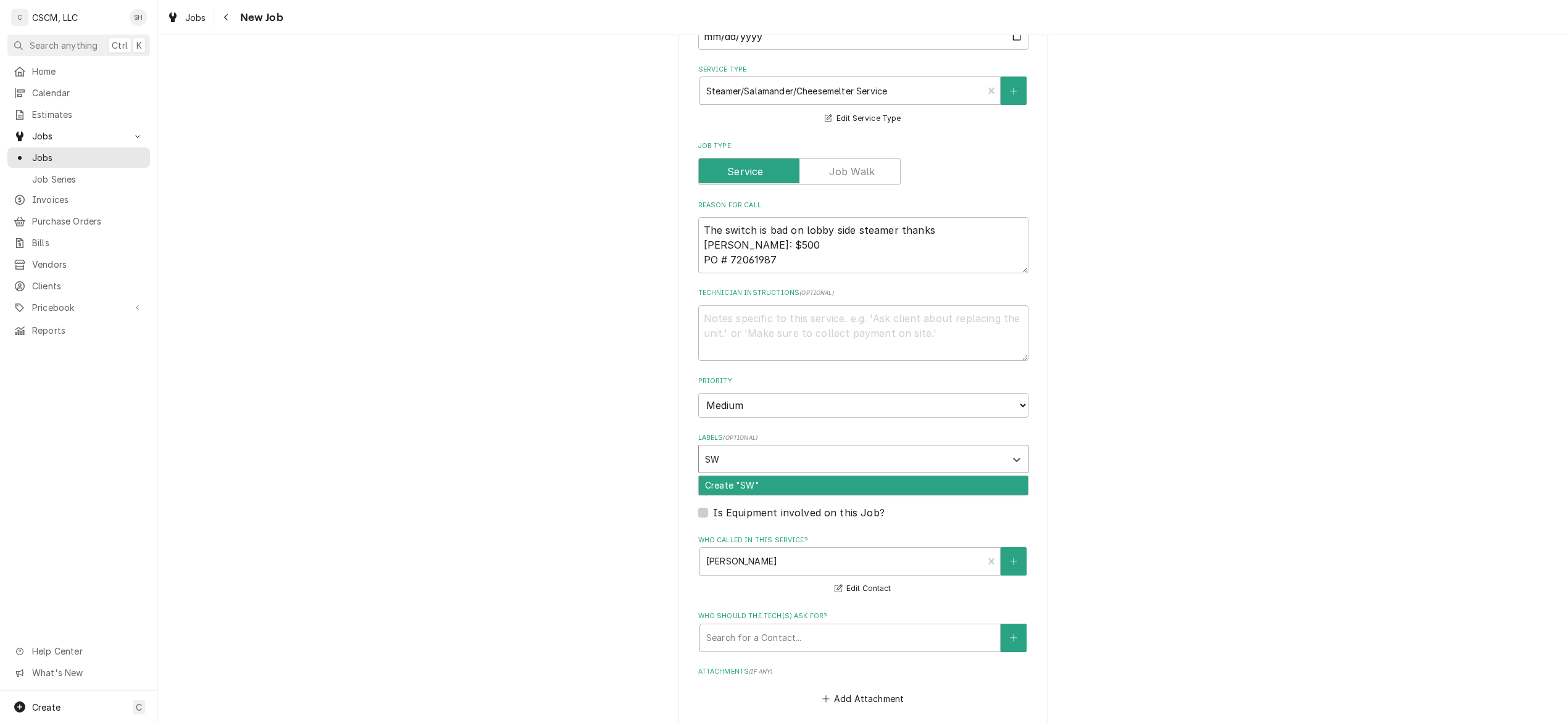
type textarea "x"
type input "S"
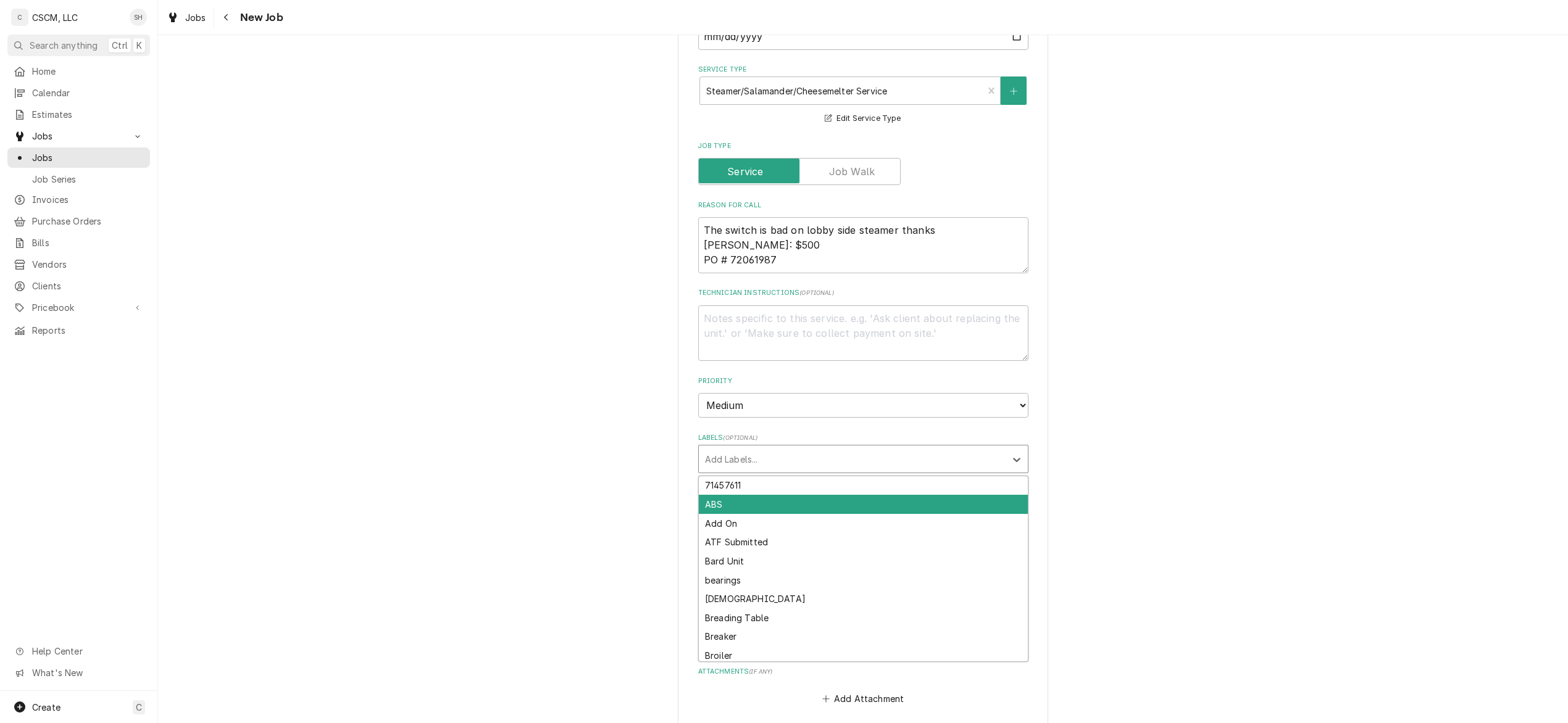
type textarea "x"
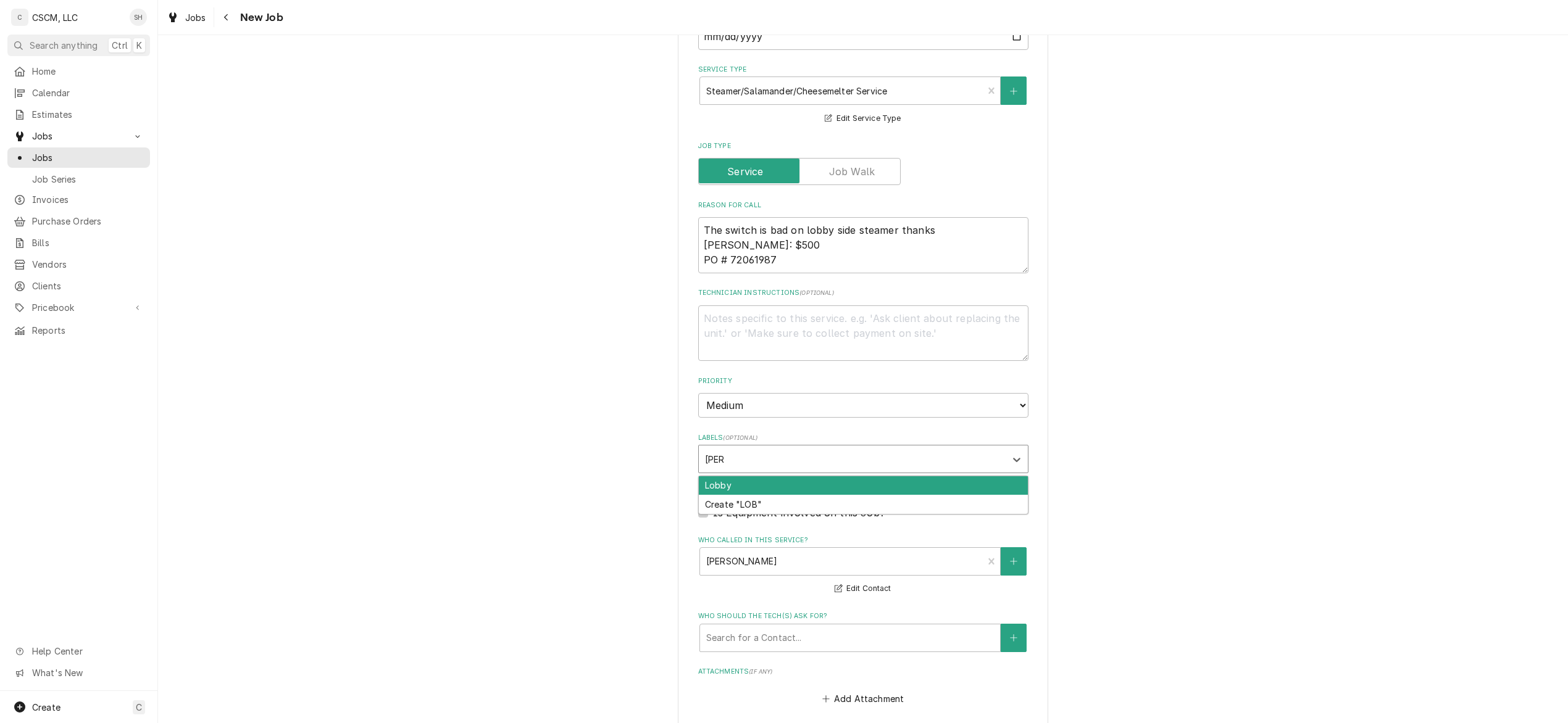
type input "LOBBY"
click at [864, 491] on div "Lobby" at bounding box center [863, 486] width 329 height 20
type textarea "x"
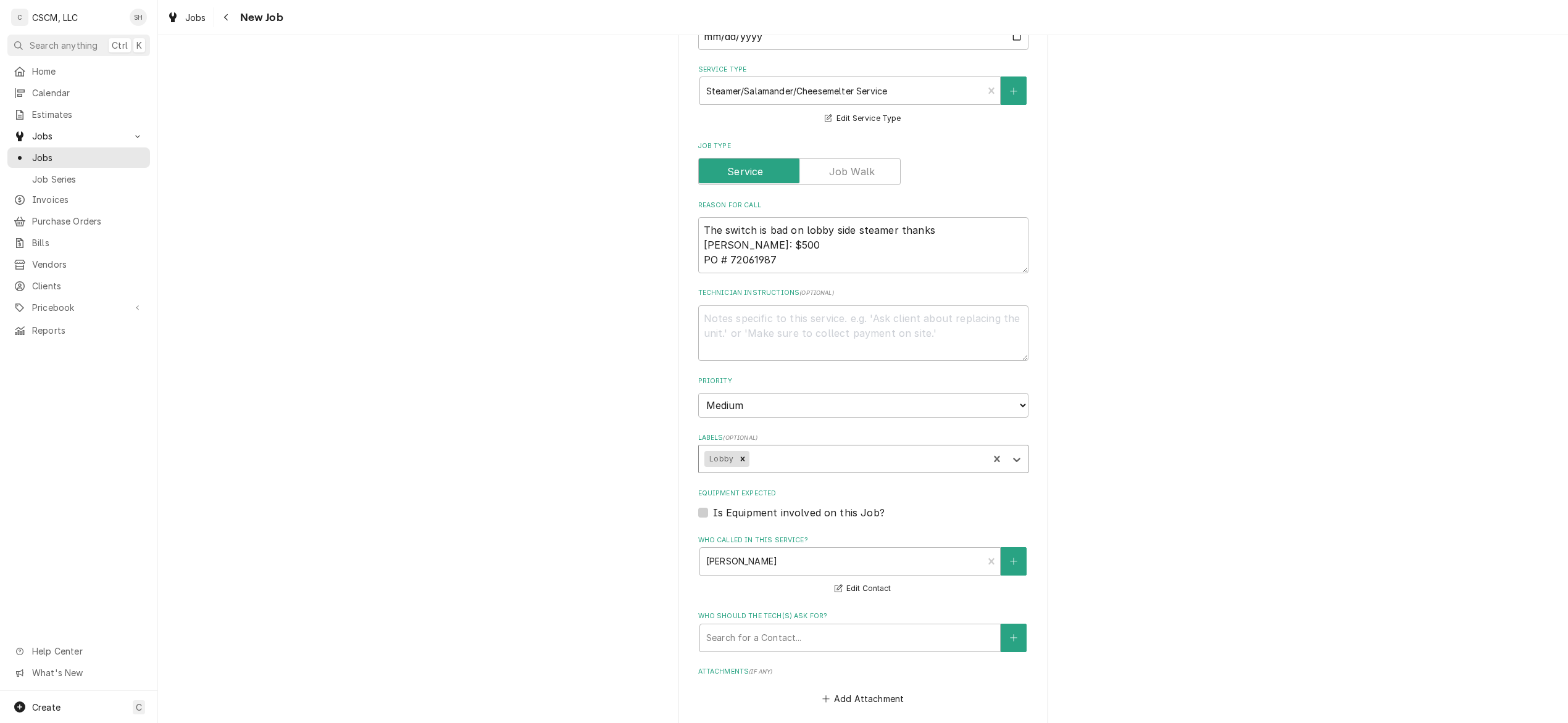
type textarea "x"
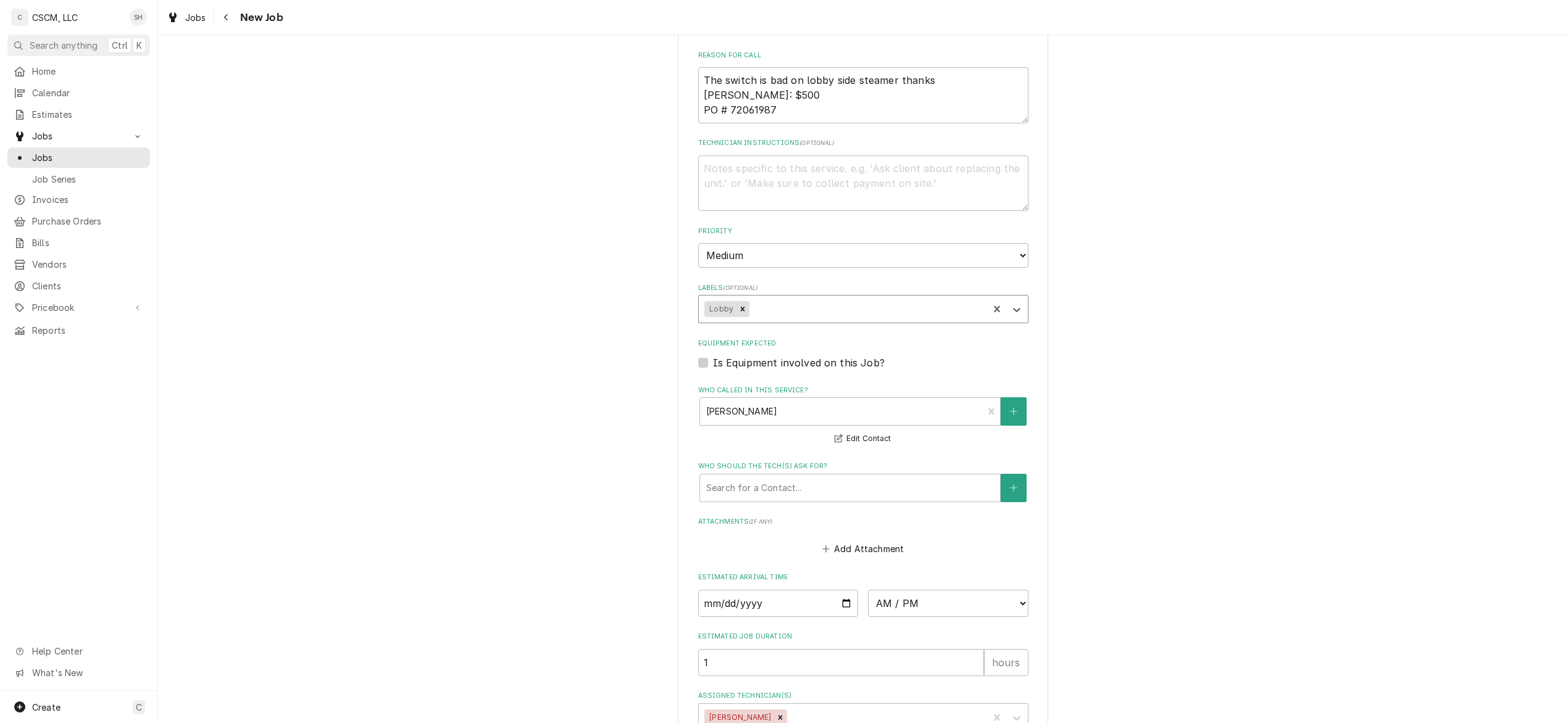
scroll to position [641, 0]
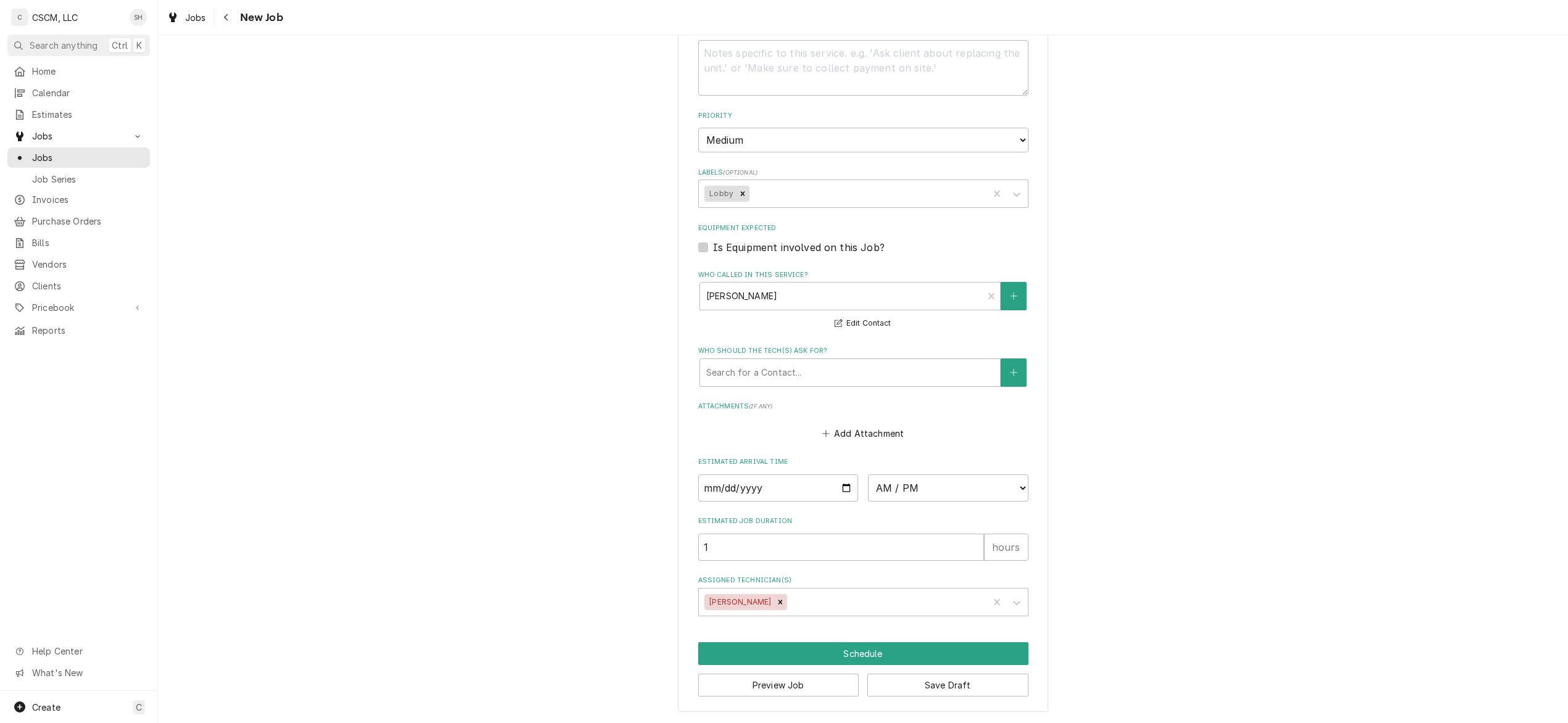
click at [1184, 276] on div "Please provide the following information to create a job: Client Details Client…" at bounding box center [863, 66] width 1410 height 1314
click at [807, 199] on div "Labels" at bounding box center [868, 194] width 231 height 22
click at [1050, 191] on div "Please provide the following information to create a job: Client Details Client…" at bounding box center [863, 66] width 1410 height 1314
click at [834, 486] on input "Date" at bounding box center [778, 489] width 161 height 27
type input "[DATE]"
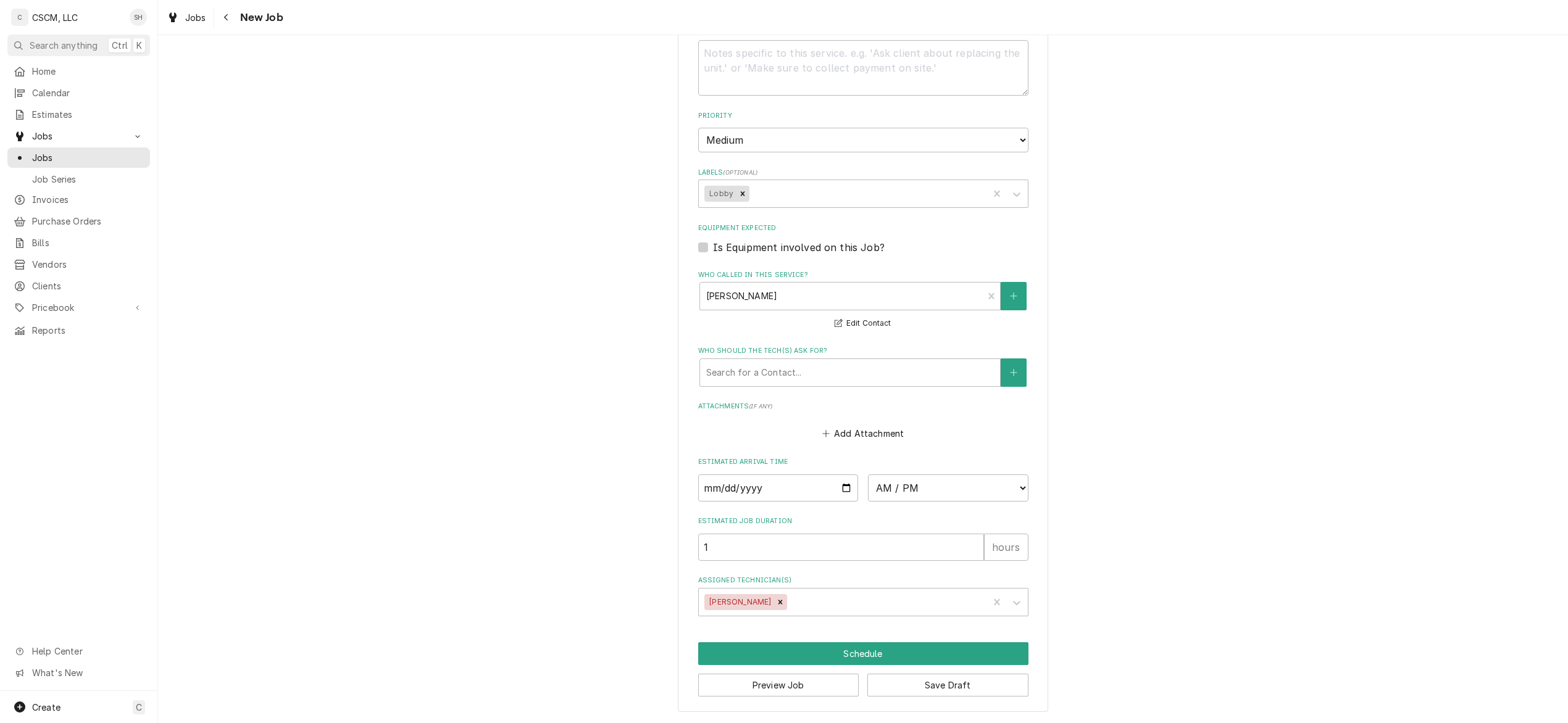
click at [981, 461] on label "Estimated Arrival Time" at bounding box center [863, 462] width 331 height 10
type textarea "x"
click at [946, 490] on select "AM / PM 6:00 AM 6:15 AM 6:30 AM 6:45 AM 7:00 AM 7:15 AM 7:30 AM 7:45 AM 8:00 AM…" at bounding box center [948, 489] width 161 height 27
select select "16:00:00"
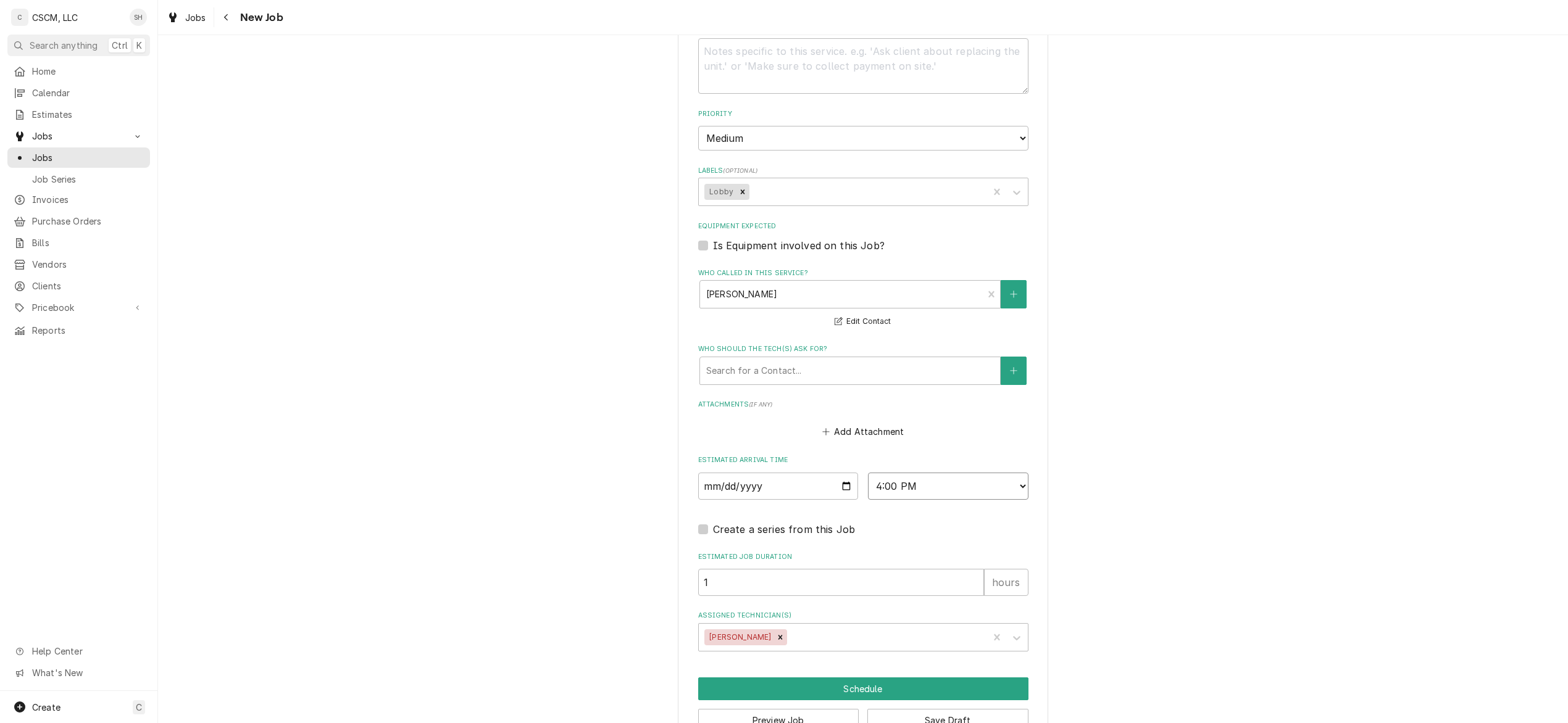
type textarea "x"
click at [987, 485] on select "AM / PM 6:00 AM 6:15 AM 6:30 AM 6:45 AM 7:00 AM 7:15 AM 7:30 AM 7:45 AM 8:00 AM…" at bounding box center [948, 486] width 161 height 27
select select "17:00:00"
click at [868, 473] on select "AM / PM 6:00 AM 6:15 AM 6:30 AM 6:45 AM 7:00 AM 7:15 AM 7:30 AM 7:45 AM 8:00 AM…" at bounding box center [948, 486] width 161 height 27
click at [873, 686] on button "Schedule" at bounding box center [863, 689] width 331 height 23
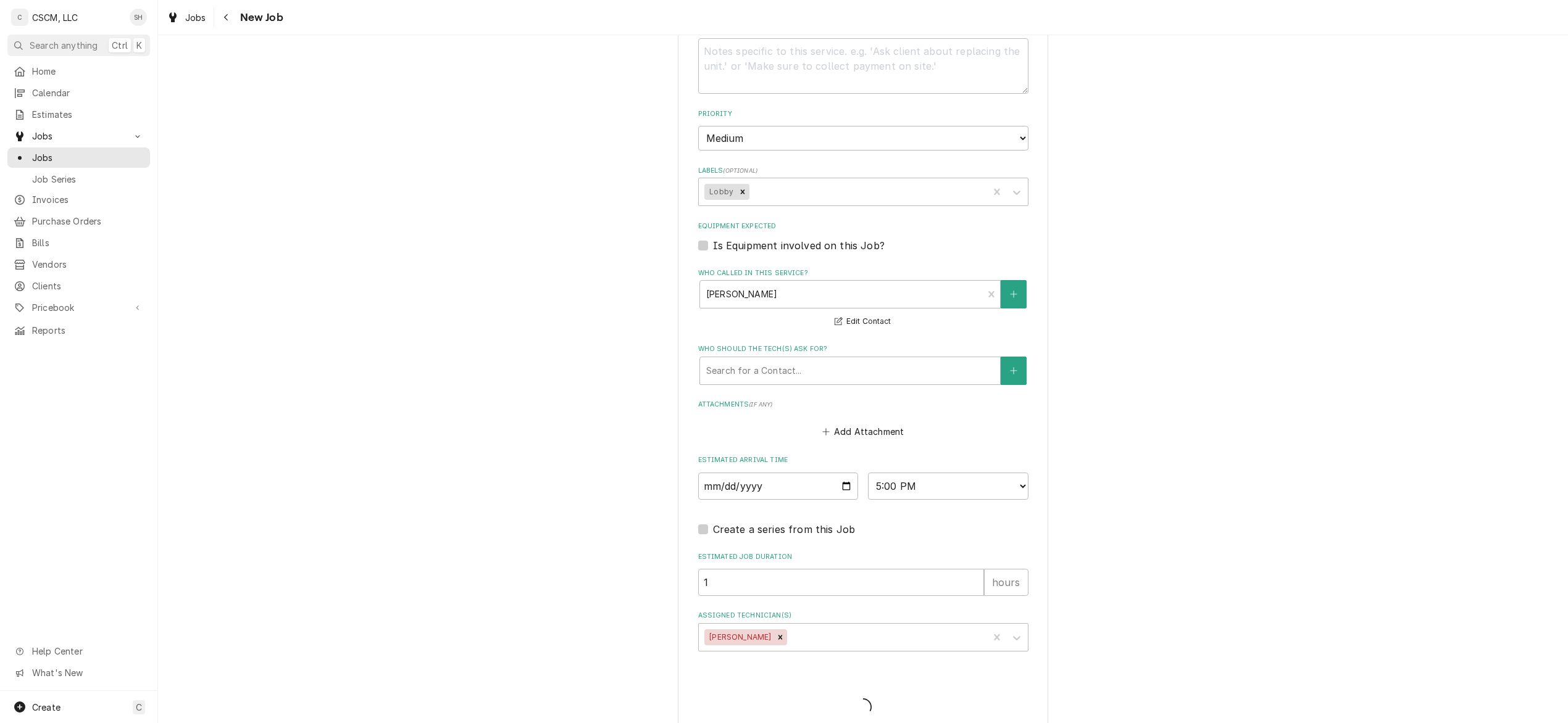
type textarea "x"
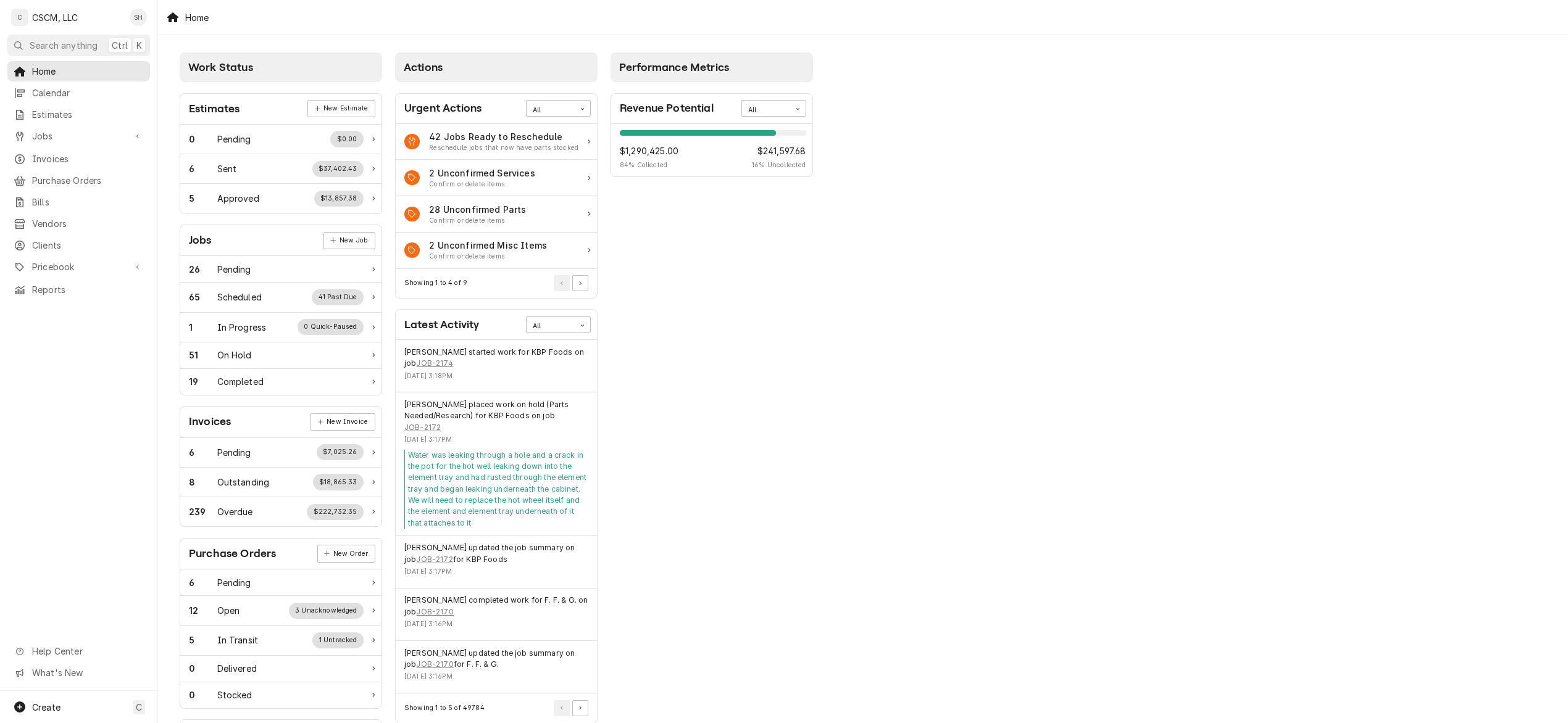
click at [84, 239] on span "Clients" at bounding box center [88, 245] width 111 height 13
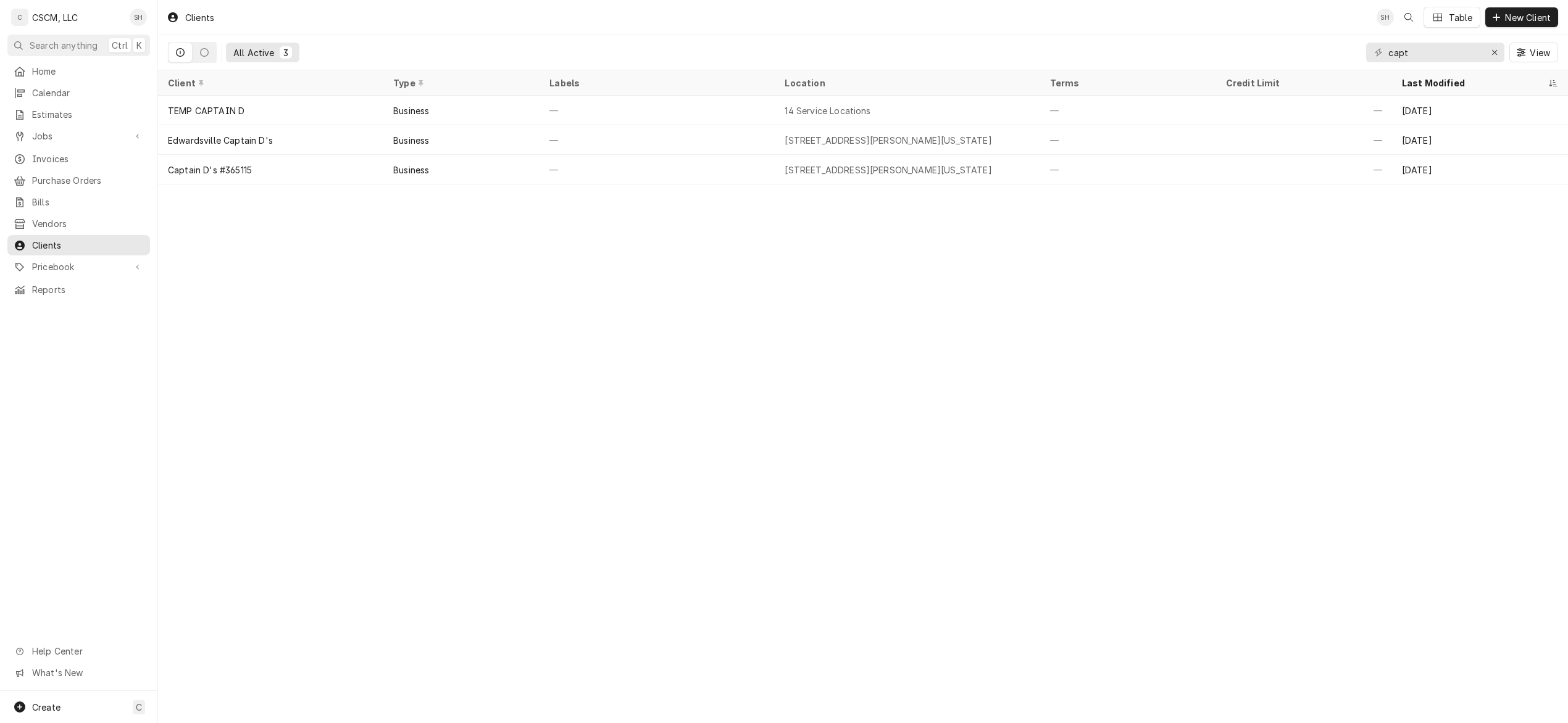
click at [269, 104] on div "TEMP CAPTAIN D" at bounding box center [270, 110] width 225 height 30
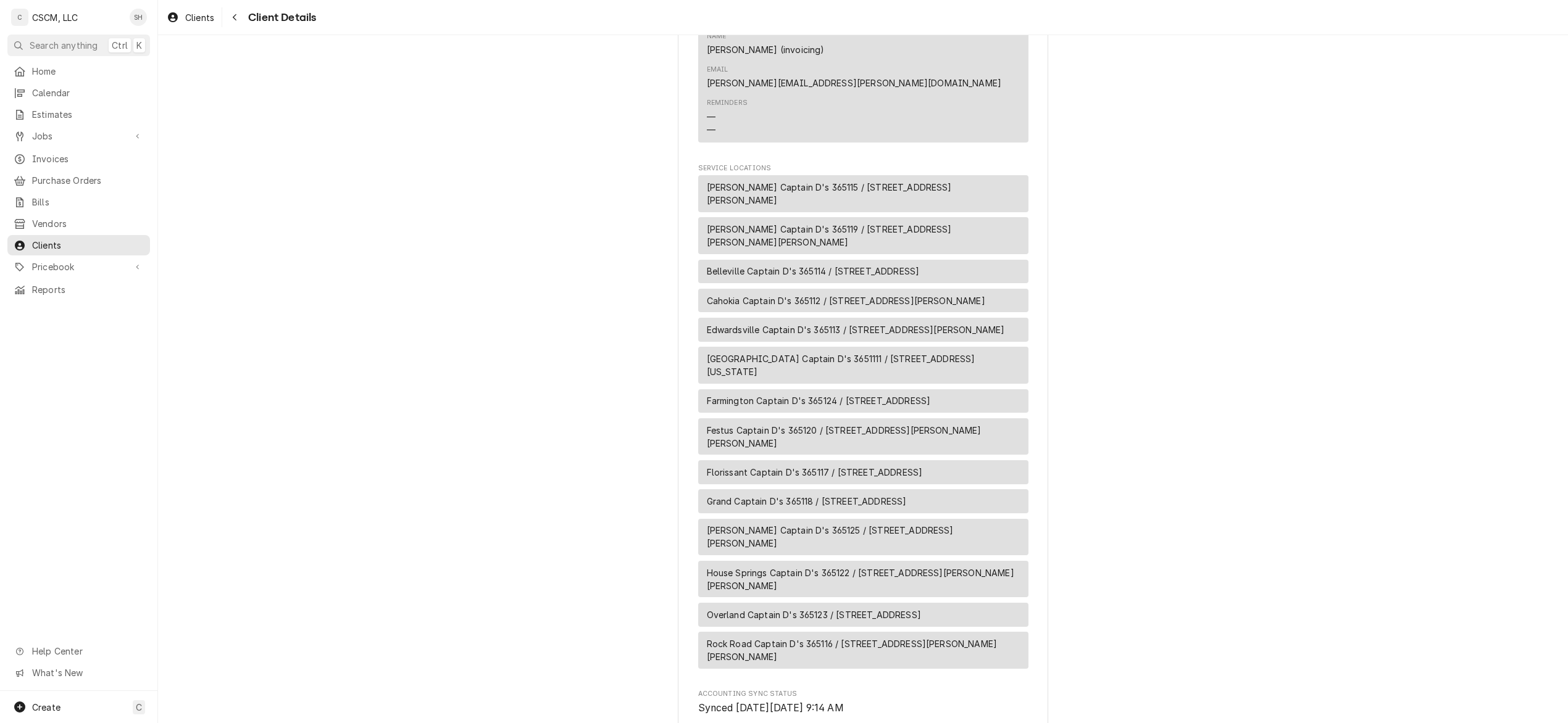
scroll to position [741, 0]
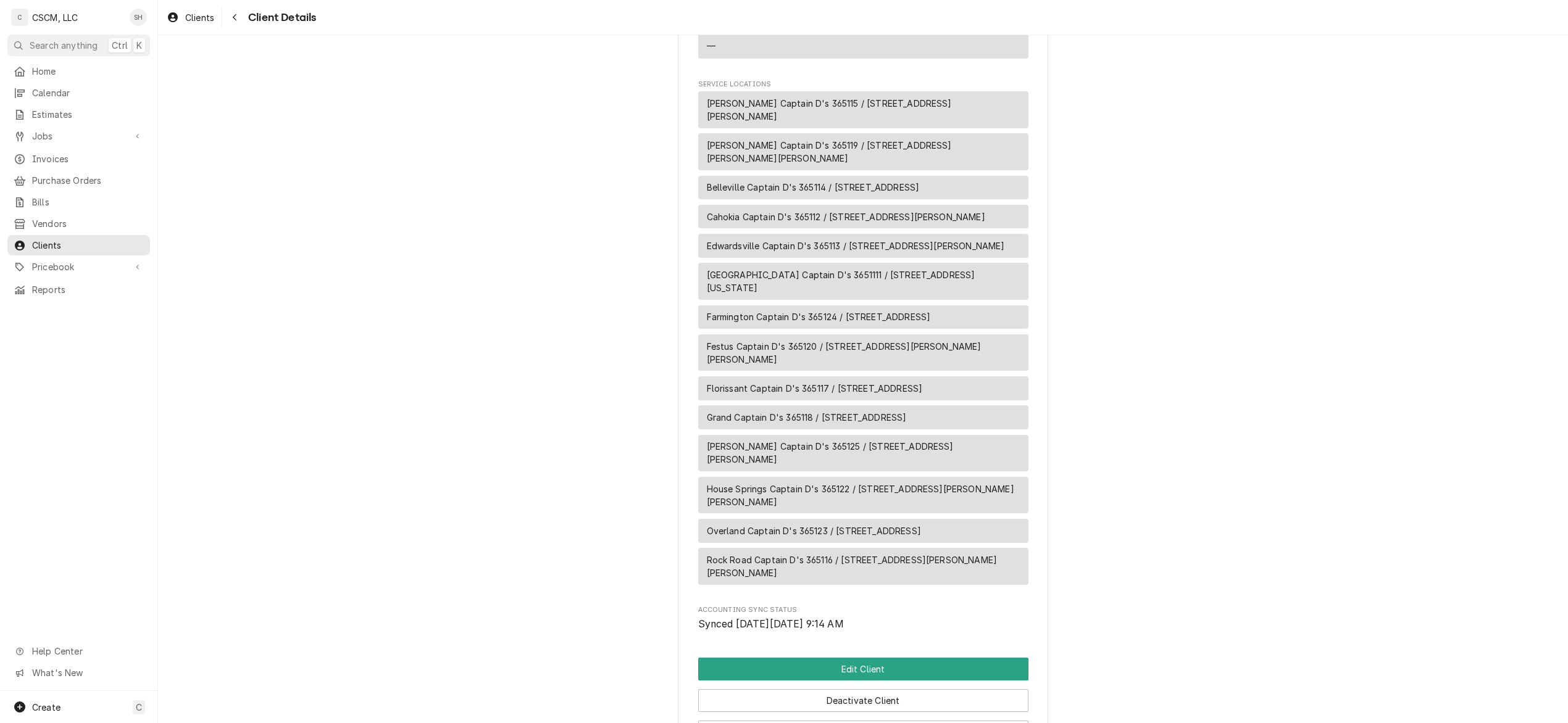
drag, startPoint x: 986, startPoint y: 365, endPoint x: 813, endPoint y: 367, distance: 173.0
click at [813, 405] on div "Grand Captain D's 365118 / [STREET_ADDRESS]" at bounding box center [863, 417] width 331 height 24
copy span "[STREET_ADDRESS]"
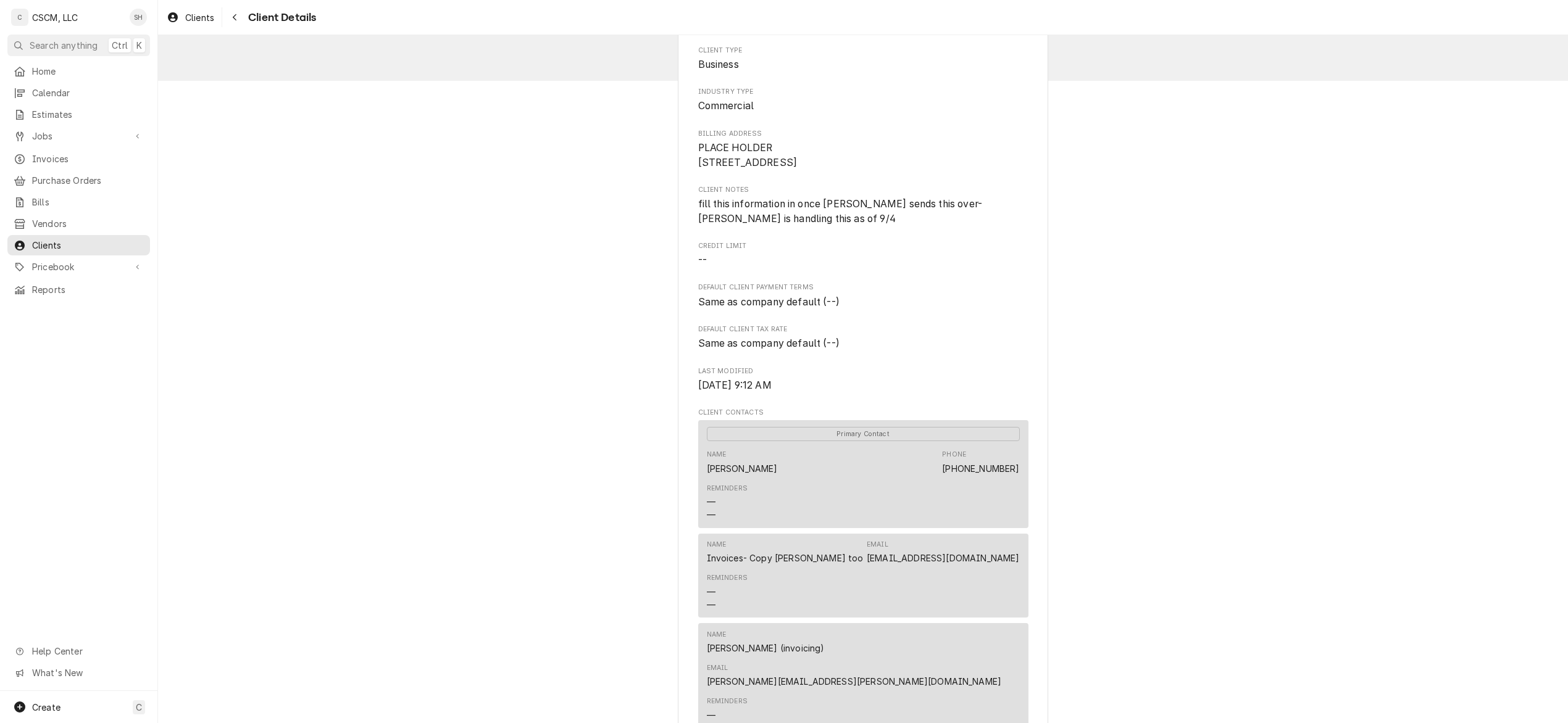
scroll to position [0, 0]
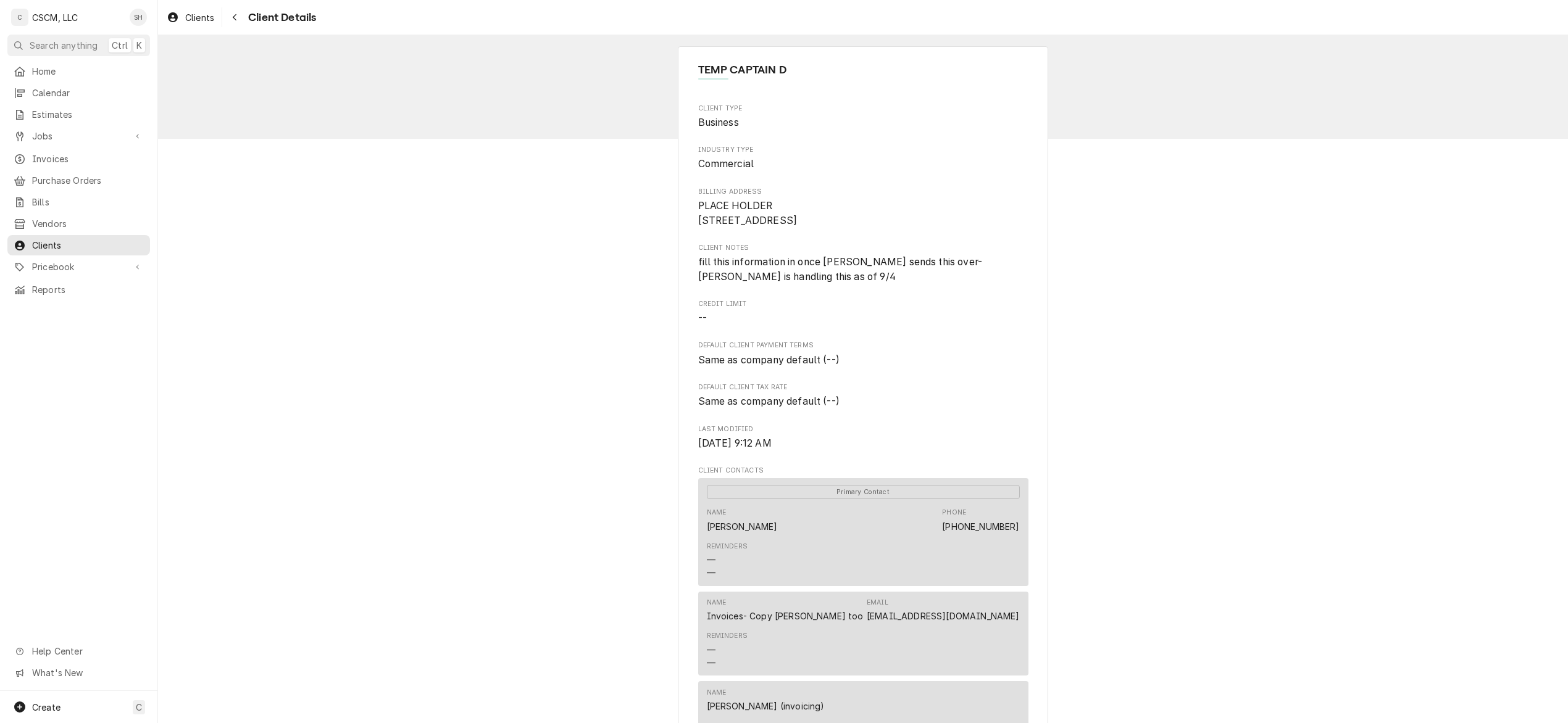
drag, startPoint x: 247, startPoint y: 22, endPoint x: 240, endPoint y: 21, distance: 7.1
click at [242, 21] on div "Client Details" at bounding box center [270, 17] width 92 height 20
click at [240, 21] on div "Navigate back" at bounding box center [235, 17] width 13 height 13
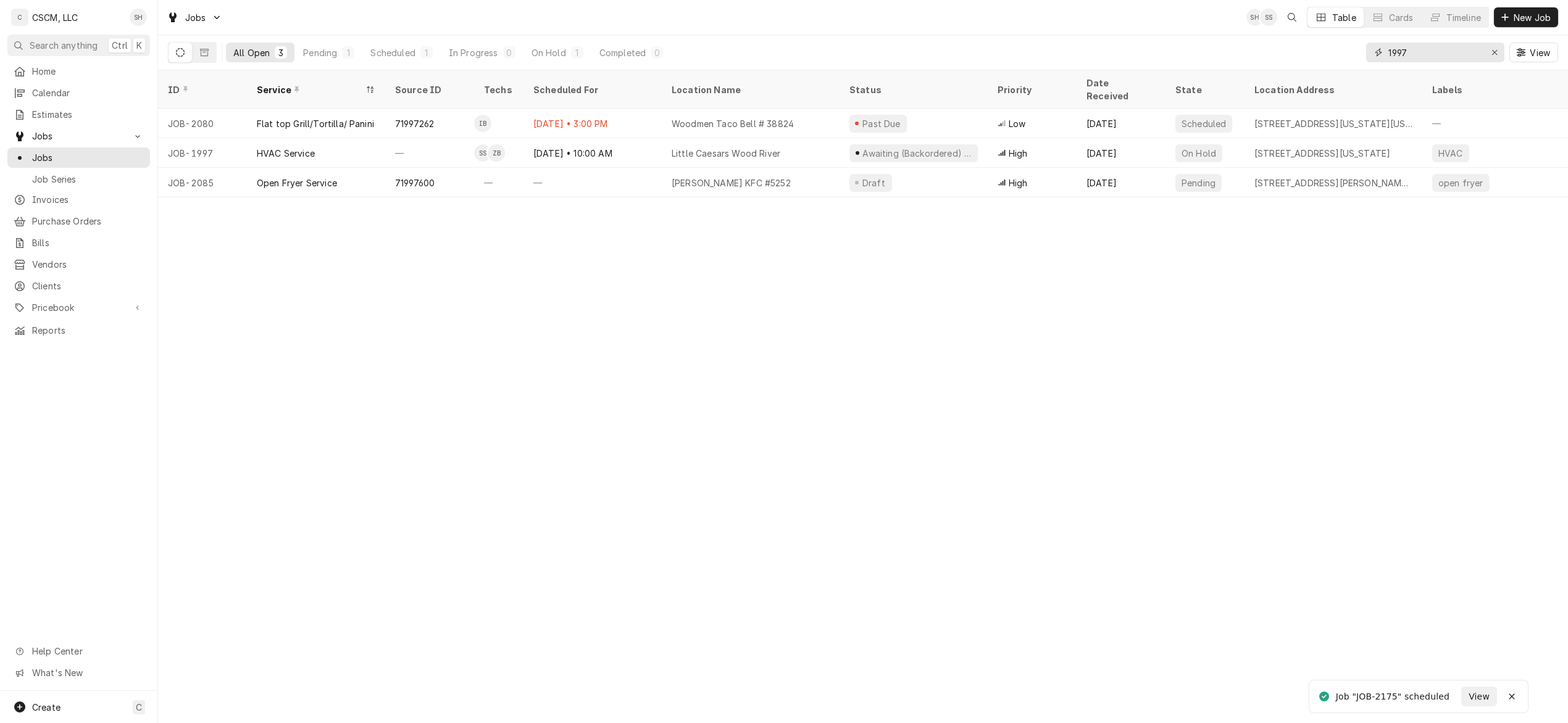
click at [1495, 51] on icon "Erase input" at bounding box center [1495, 53] width 5 height 5
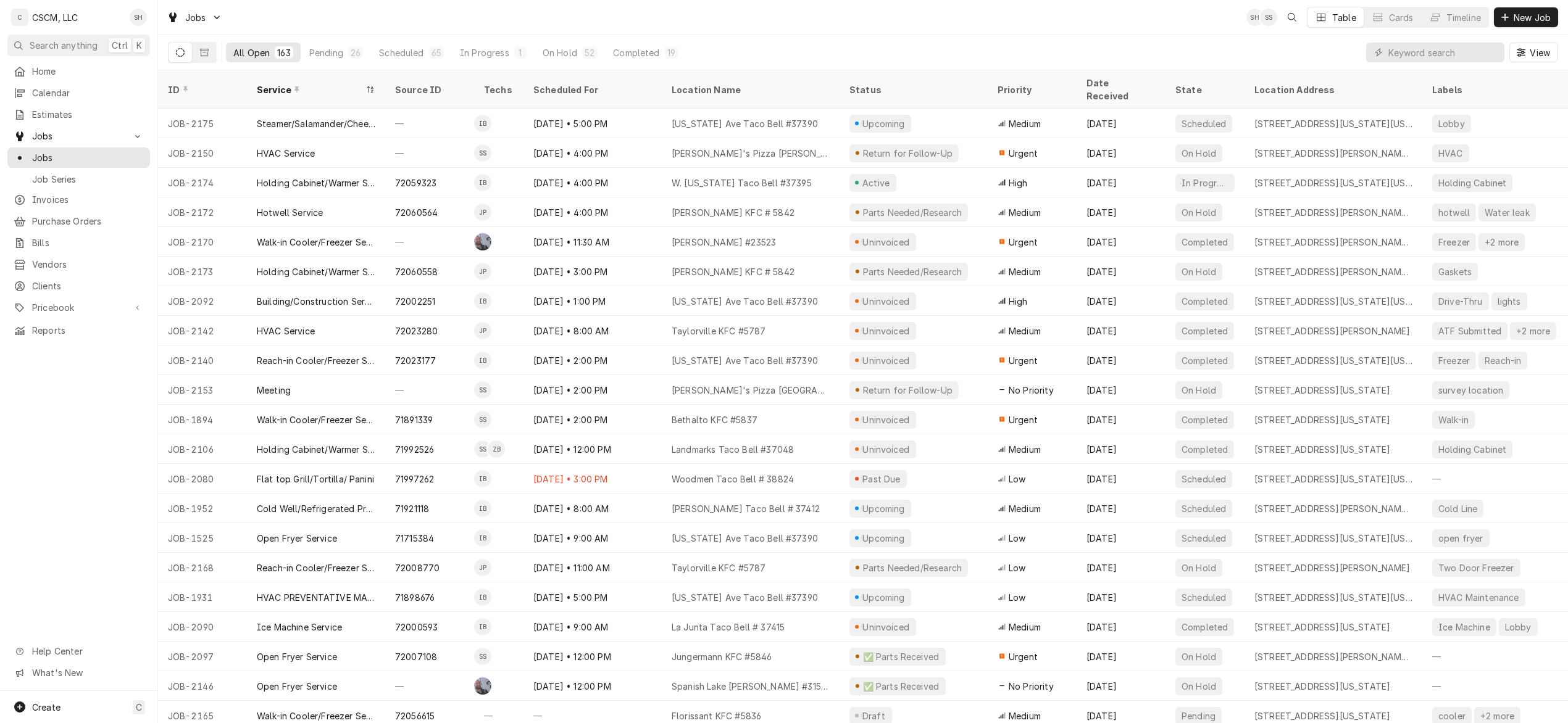
click at [44, 90] on span "Calendar" at bounding box center [88, 93] width 111 height 13
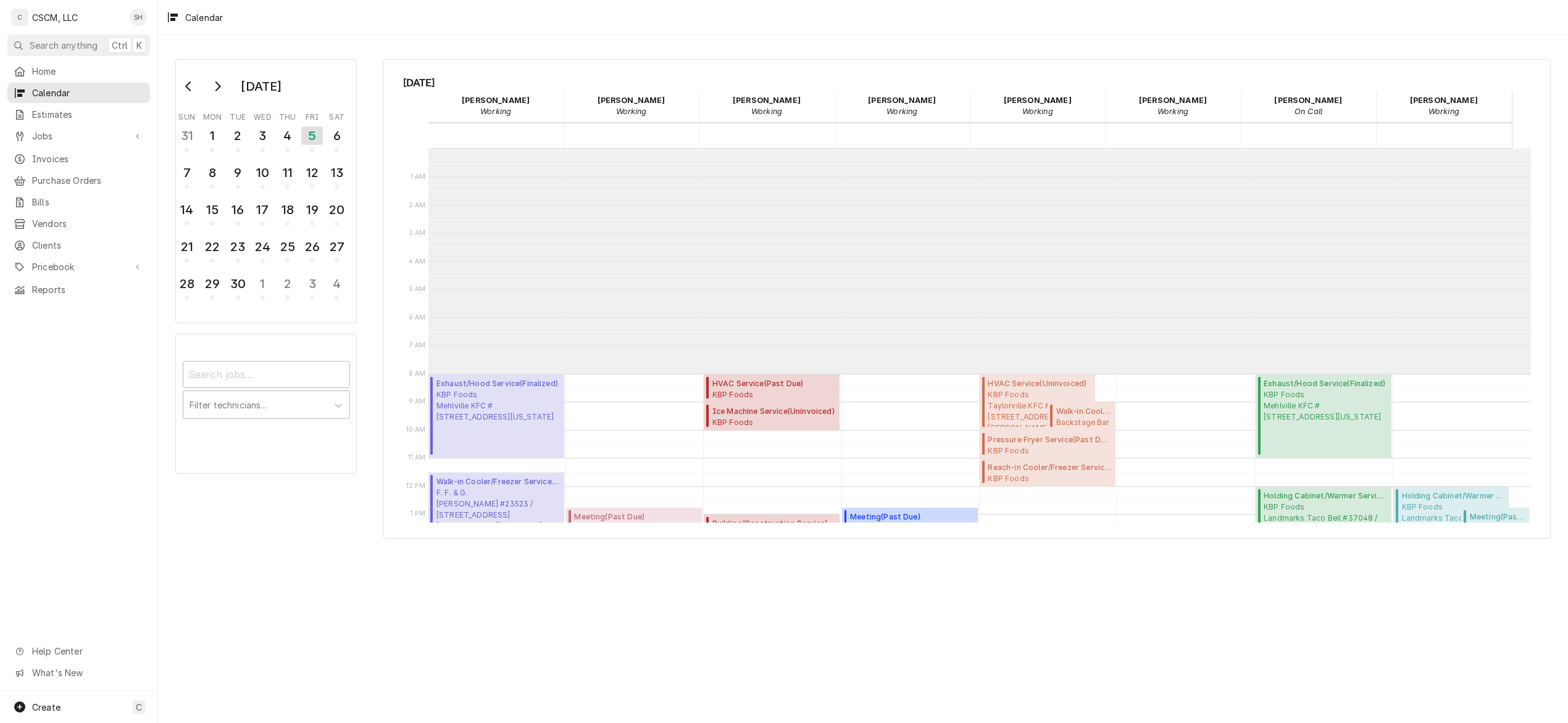
scroll to position [224, 0]
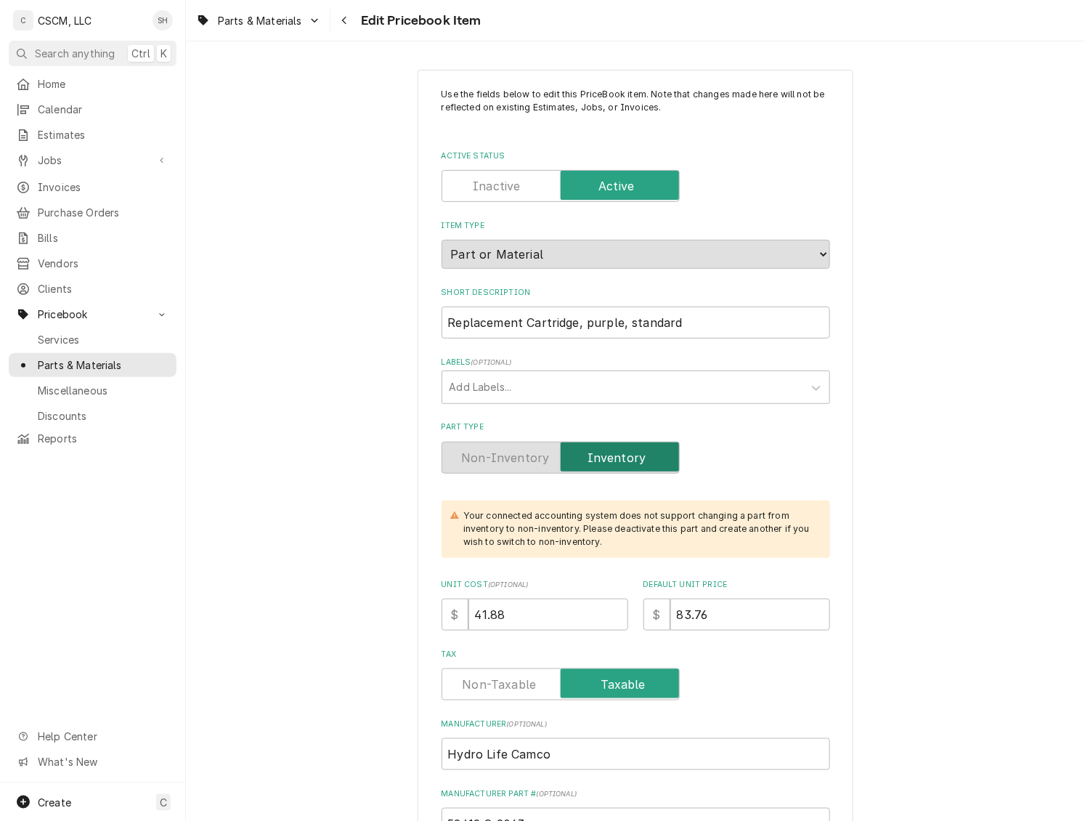
click at [73, 156] on span "Jobs" at bounding box center [93, 160] width 110 height 15
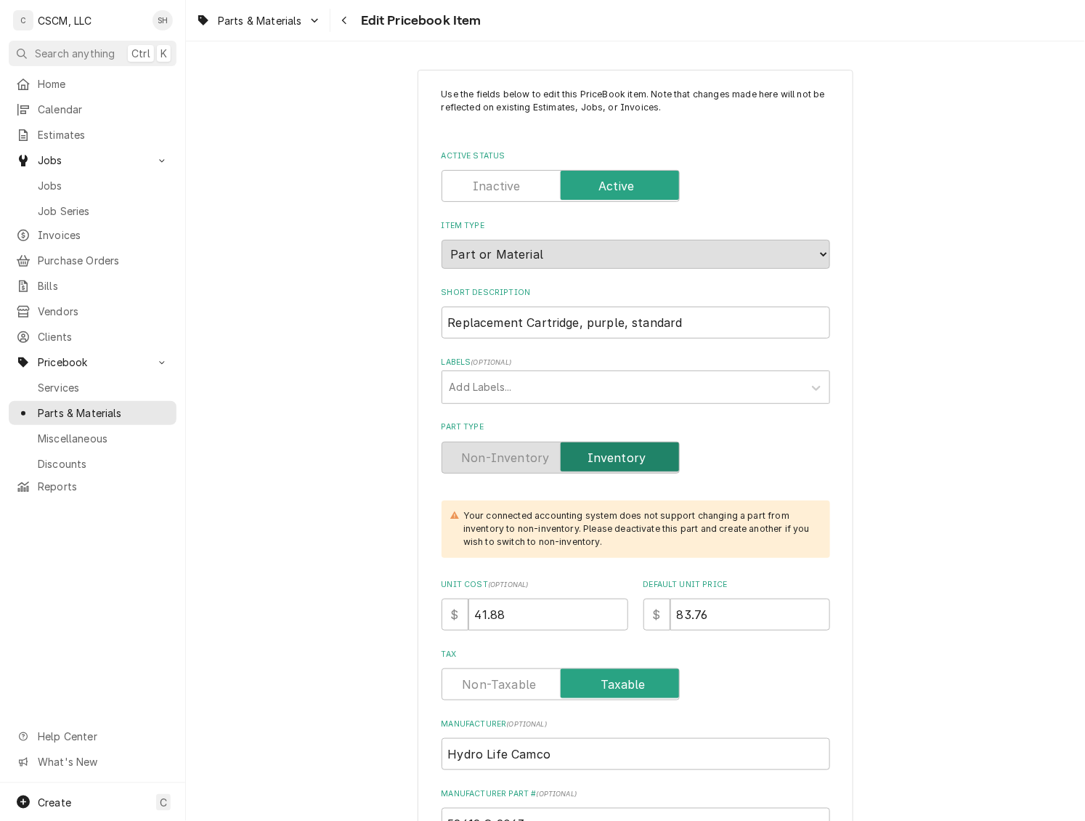
click at [102, 182] on span "Jobs" at bounding box center [103, 185] width 131 height 15
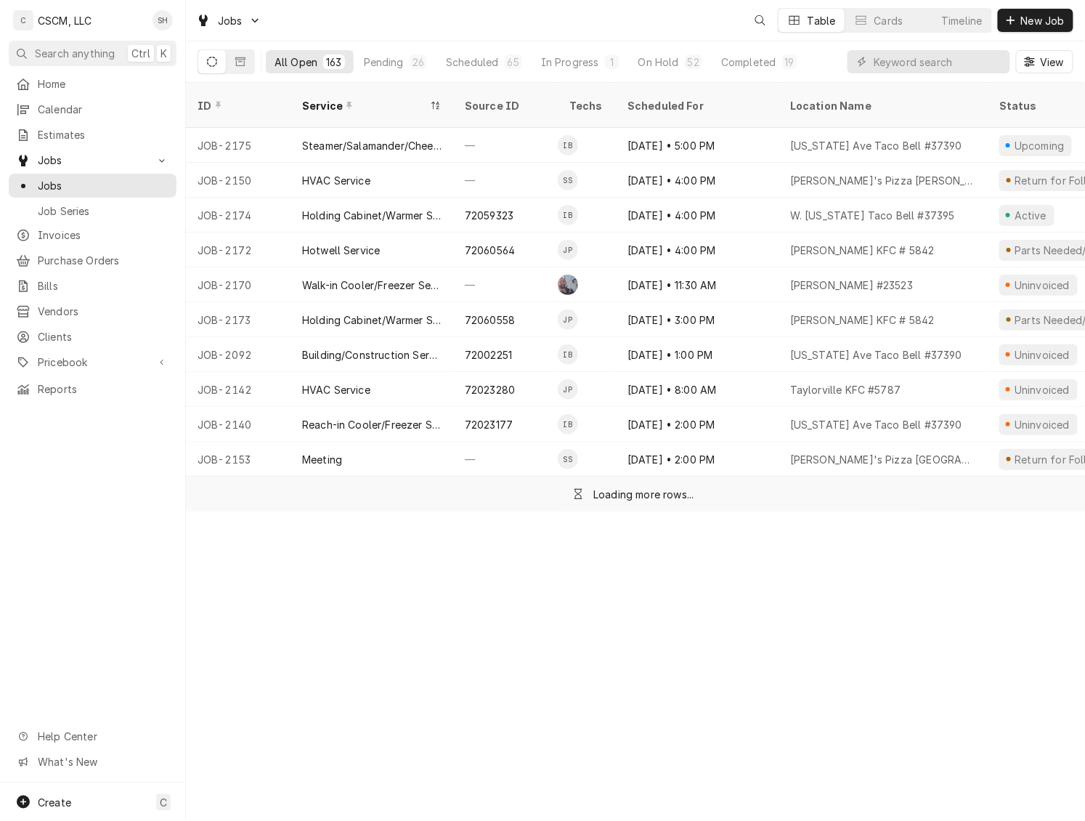
click at [1034, 22] on span "New Job" at bounding box center [1042, 20] width 49 height 15
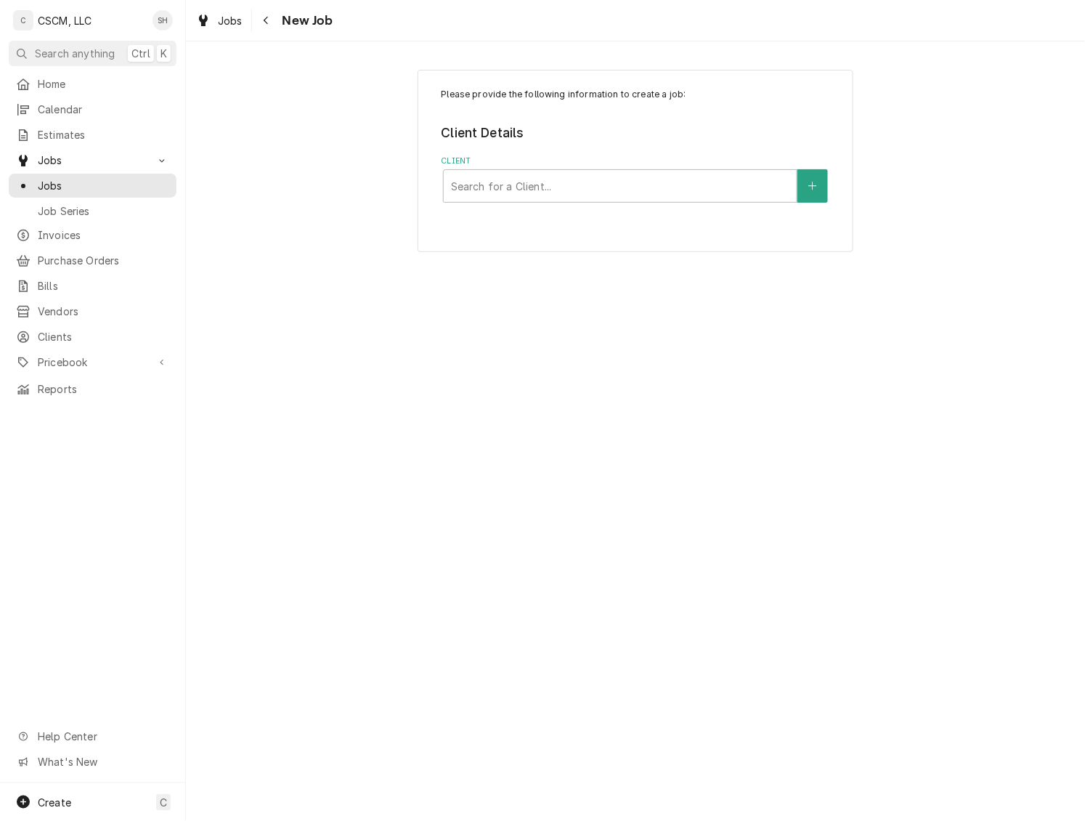
click at [588, 188] on div "Client" at bounding box center [620, 186] width 339 height 26
type input "KBP"
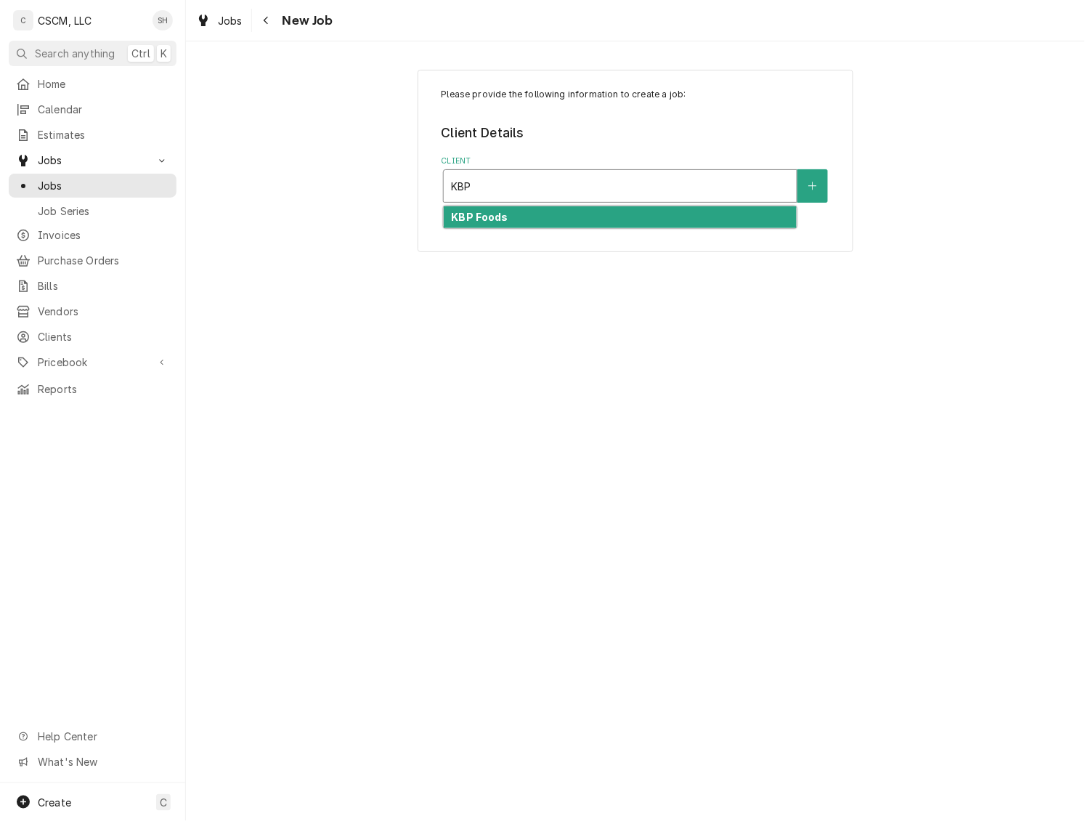
click at [529, 214] on div "KBP Foods" at bounding box center [620, 217] width 353 height 23
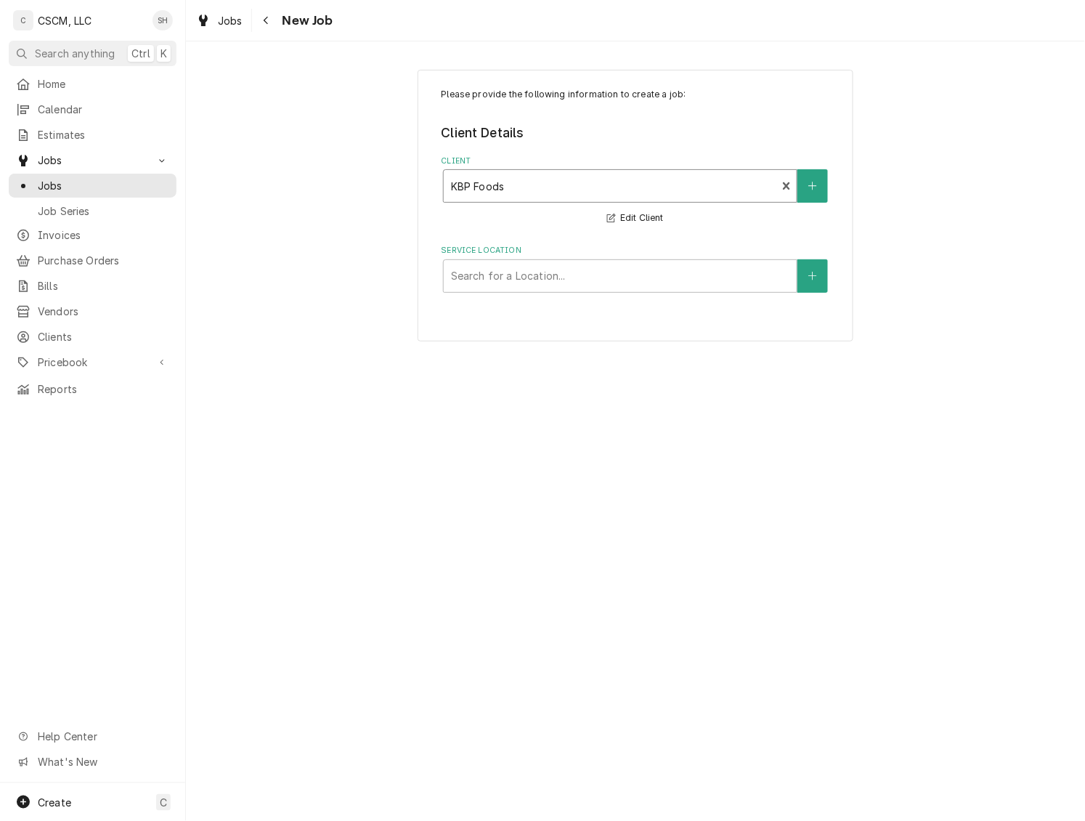
click at [597, 273] on div "Service Location" at bounding box center [620, 276] width 339 height 26
type input "W."
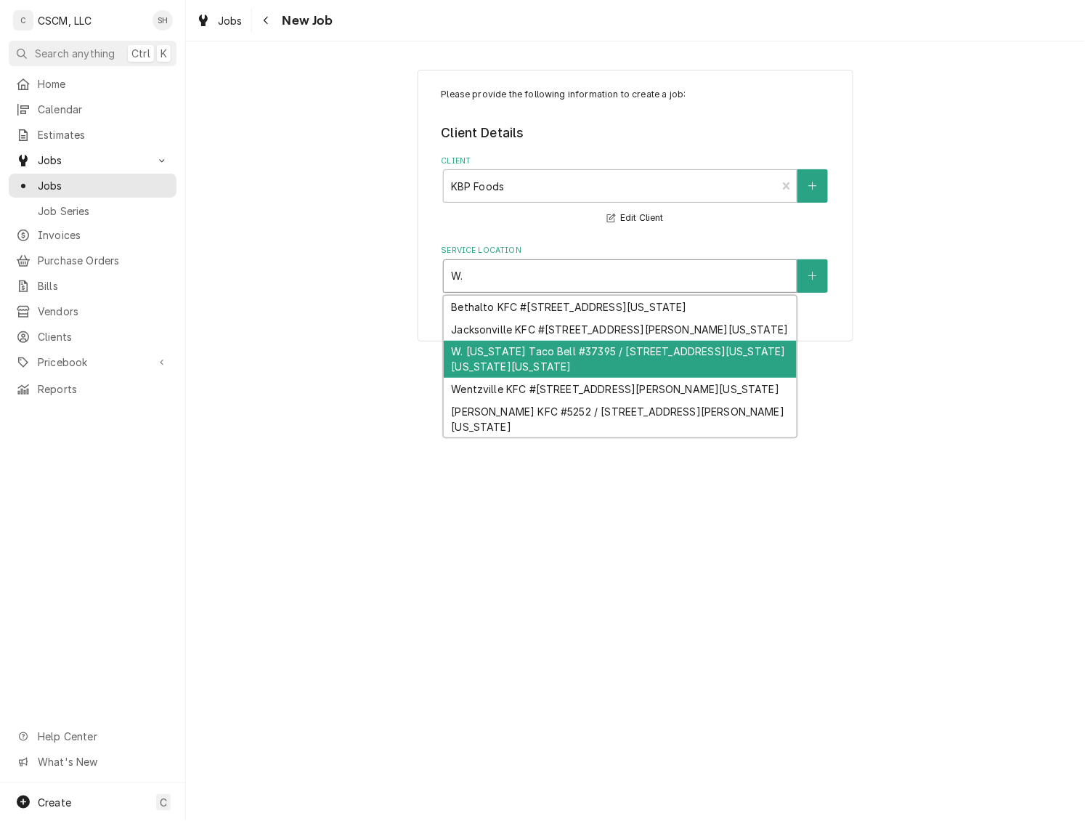
click at [625, 375] on div "W. Colorado Taco Bell #37395 / 3029 W. Colorado Ave, Colorado Springs, Colorado…" at bounding box center [620, 360] width 353 height 38
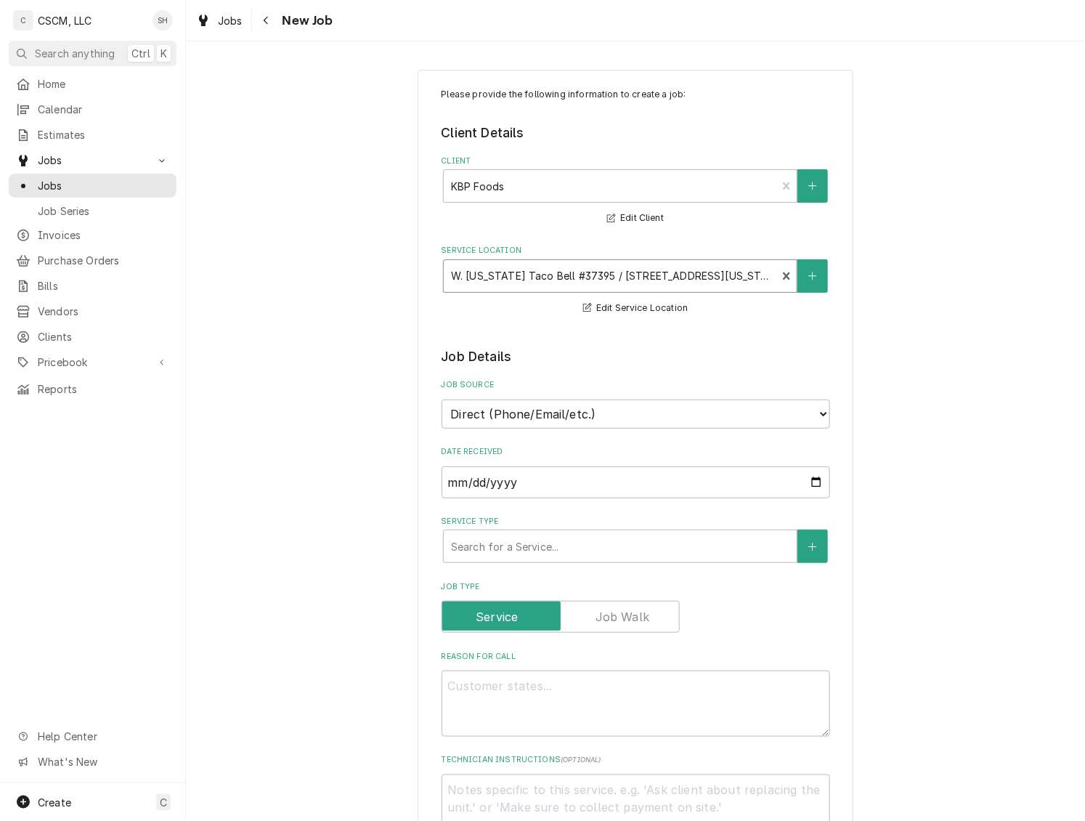
scroll to position [145, 0]
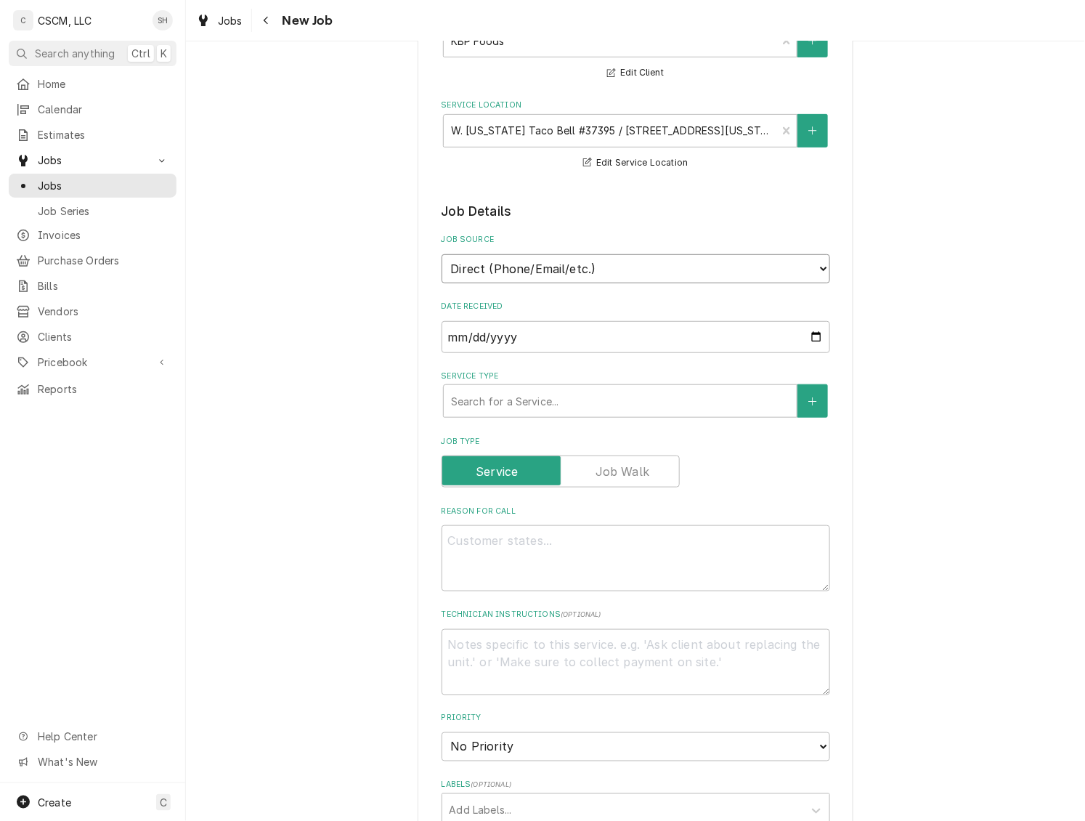
click at [585, 266] on select "Direct (Phone/Email/etc.) Other" at bounding box center [636, 268] width 389 height 29
select select "100"
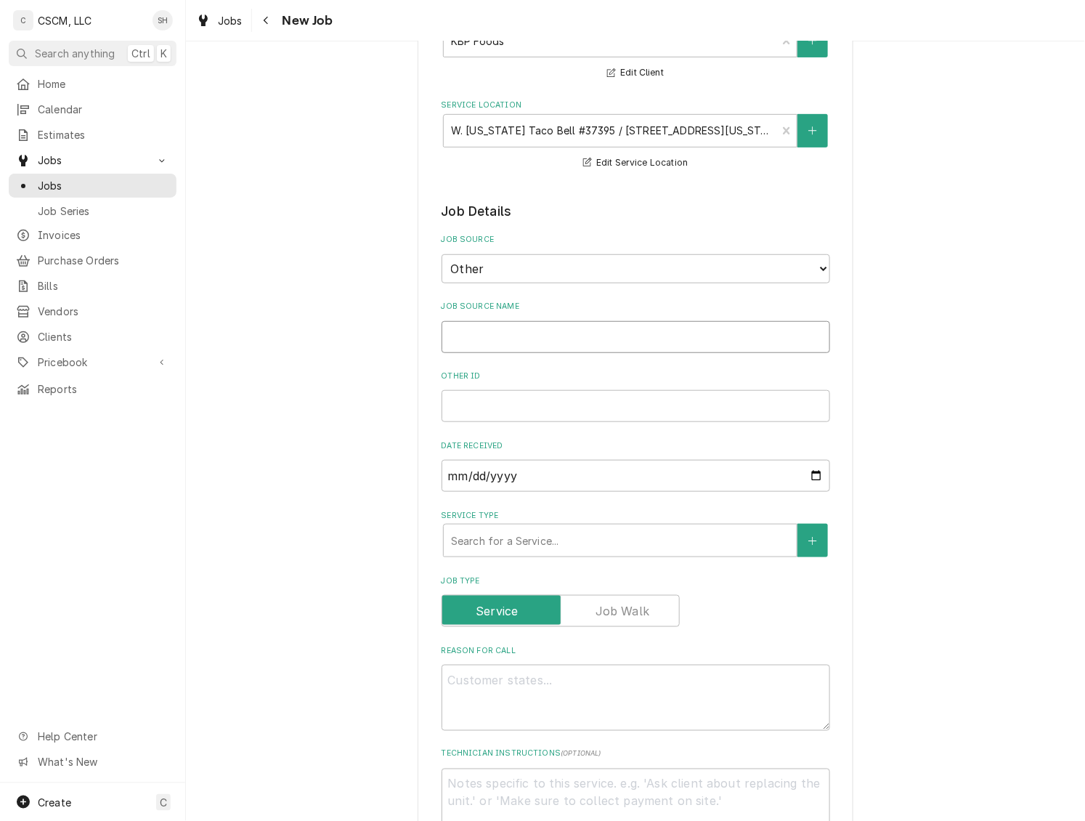
click at [582, 339] on input "Job Source Name" at bounding box center [636, 337] width 389 height 32
type textarea "x"
type input "v"
type textarea "x"
type input "vER"
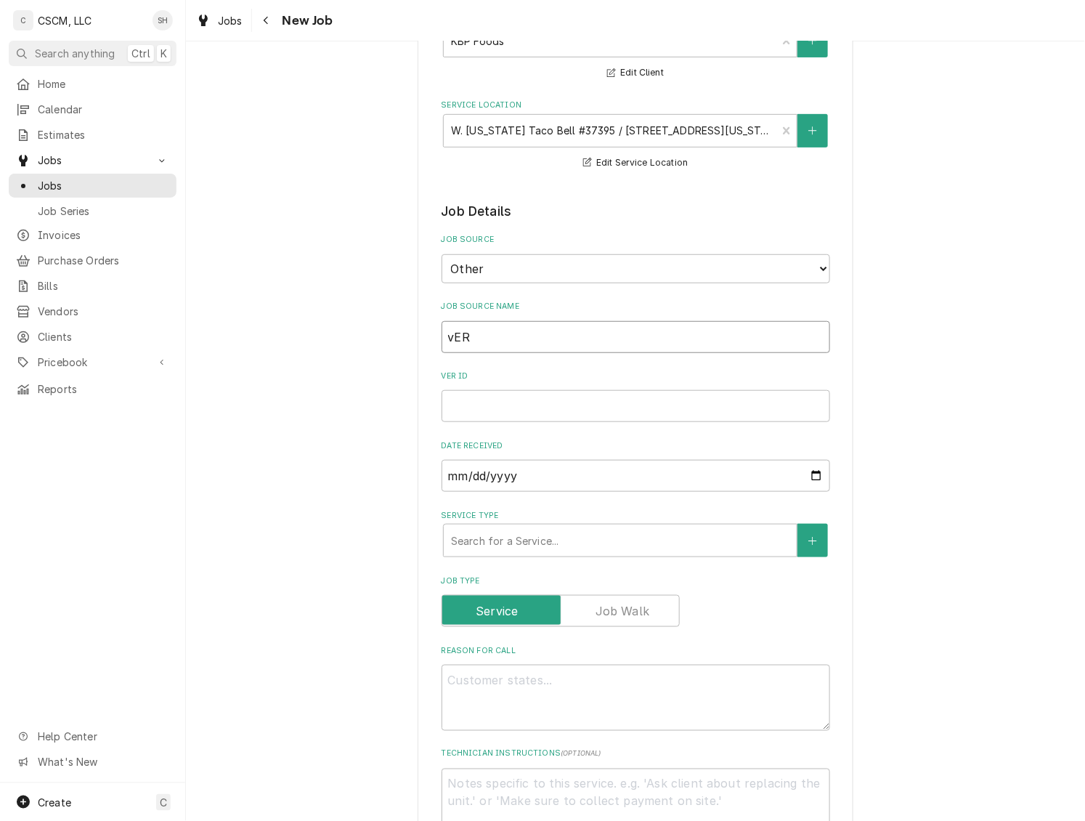
type textarea "x"
type input "vERI"
type textarea "x"
type input "vERISA"
type textarea "x"
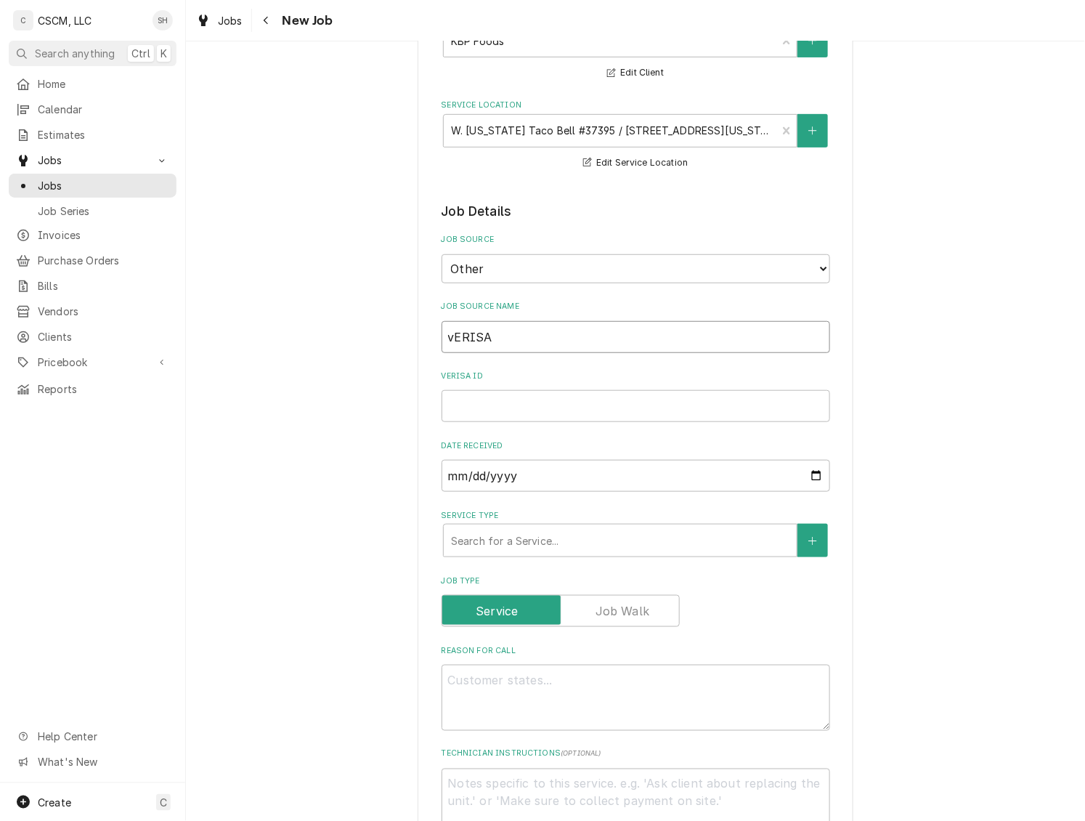
type input "vERISAE"
type textarea "x"
type input "vERISA"
type textarea "x"
type input "vERI"
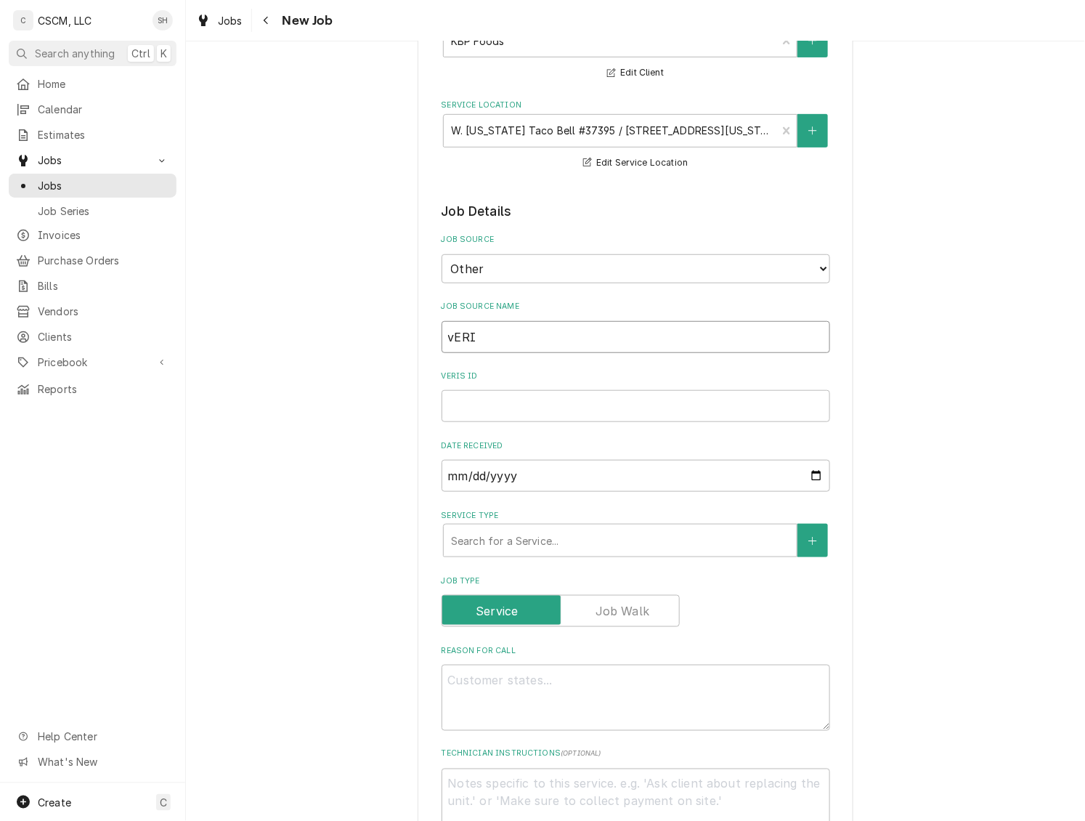
type textarea "x"
type input "vER"
type textarea "x"
type input "v"
type textarea "x"
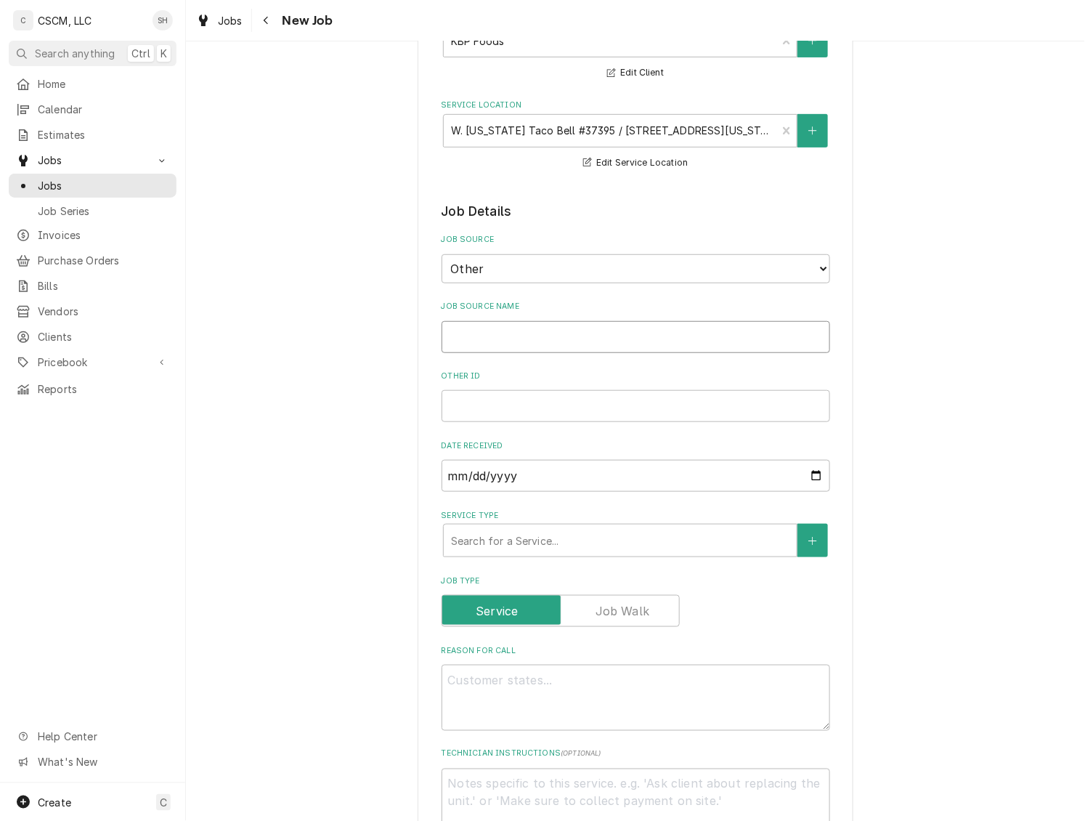
type textarea "x"
type input "V"
type textarea "x"
type input "Ve"
type textarea "x"
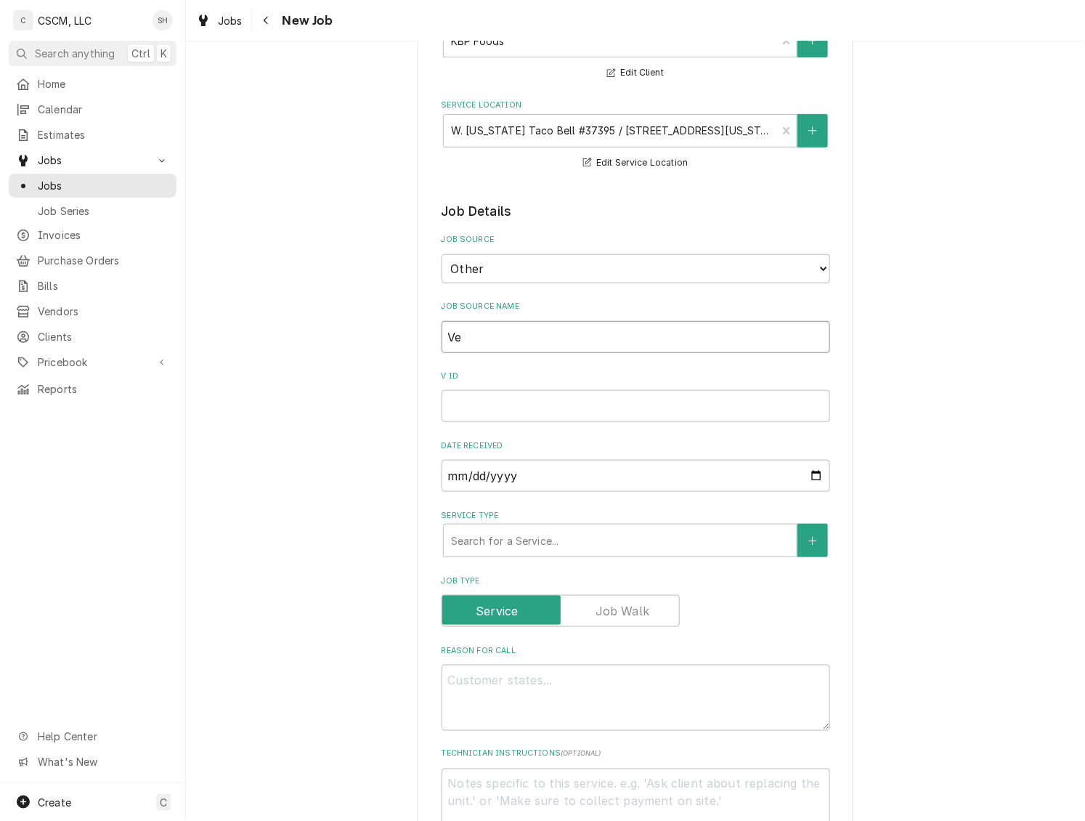
type input "Ver"
type textarea "x"
type input "Veri"
type textarea "x"
type input "Veris"
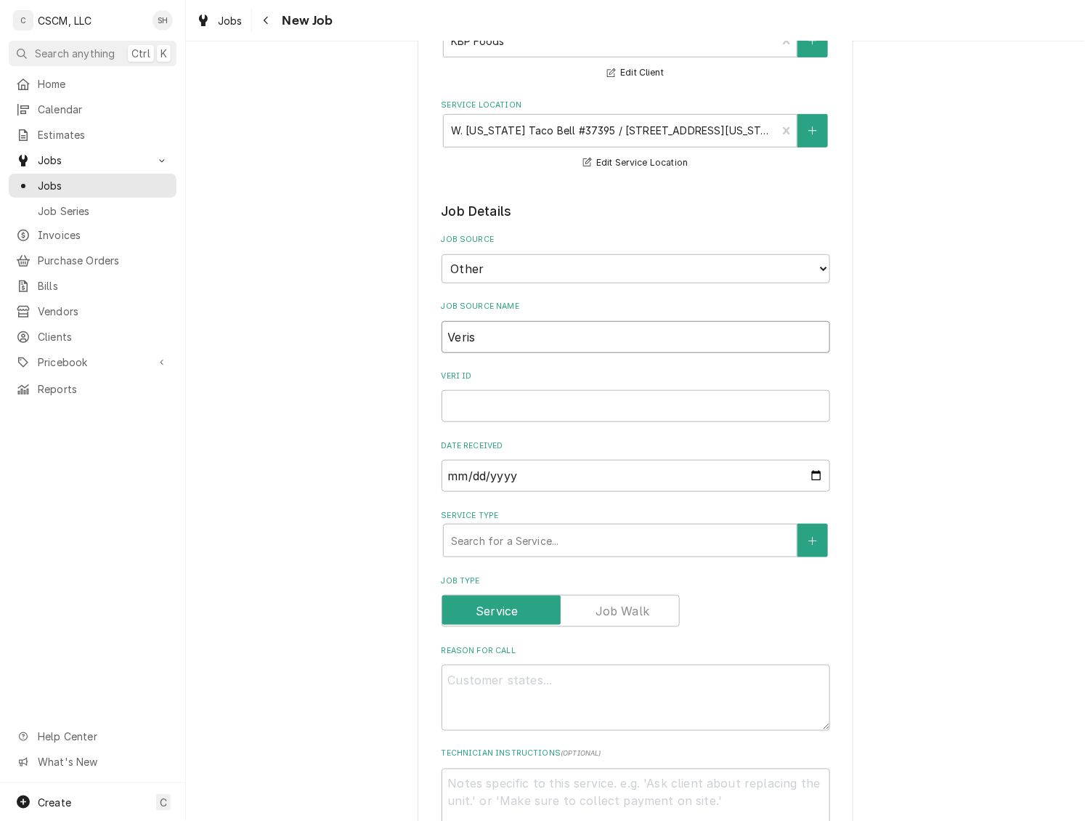
type textarea "x"
type input "Verisae"
type textarea "x"
type input "Verisae"
click at [521, 409] on input "Verisae ID" at bounding box center [636, 406] width 389 height 32
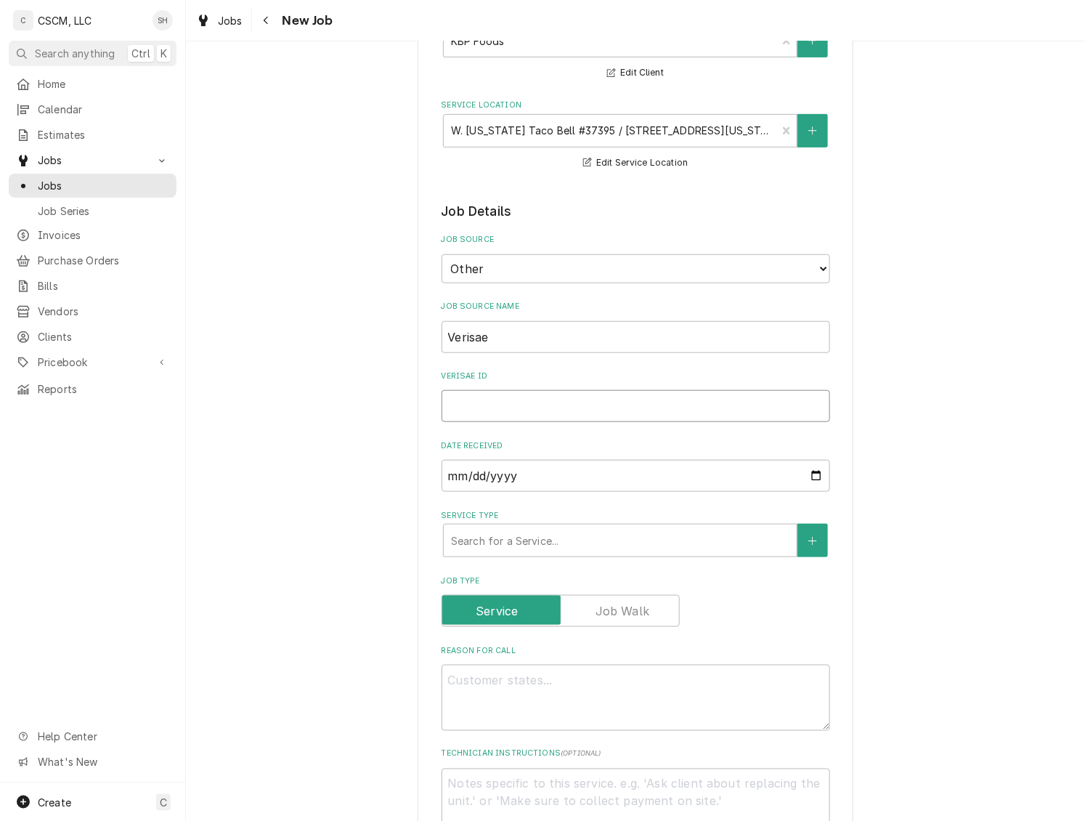
paste input "72059324"
type textarea "x"
type input "72059324"
type textarea "x"
type input "72059324"
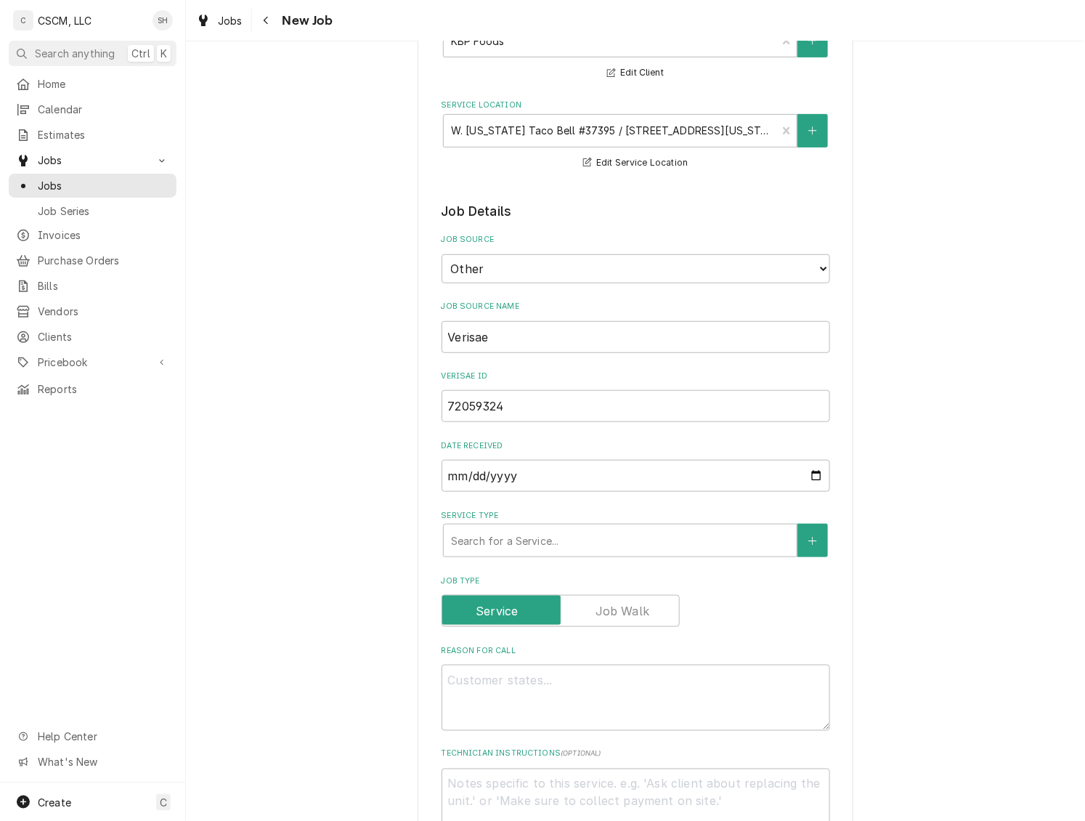
click at [477, 664] on div "Reason For Call" at bounding box center [636, 688] width 389 height 86
click at [466, 679] on textarea "Reason For Call" at bounding box center [636, 698] width 389 height 66
type textarea "x"
type textarea "P"
type textarea "x"
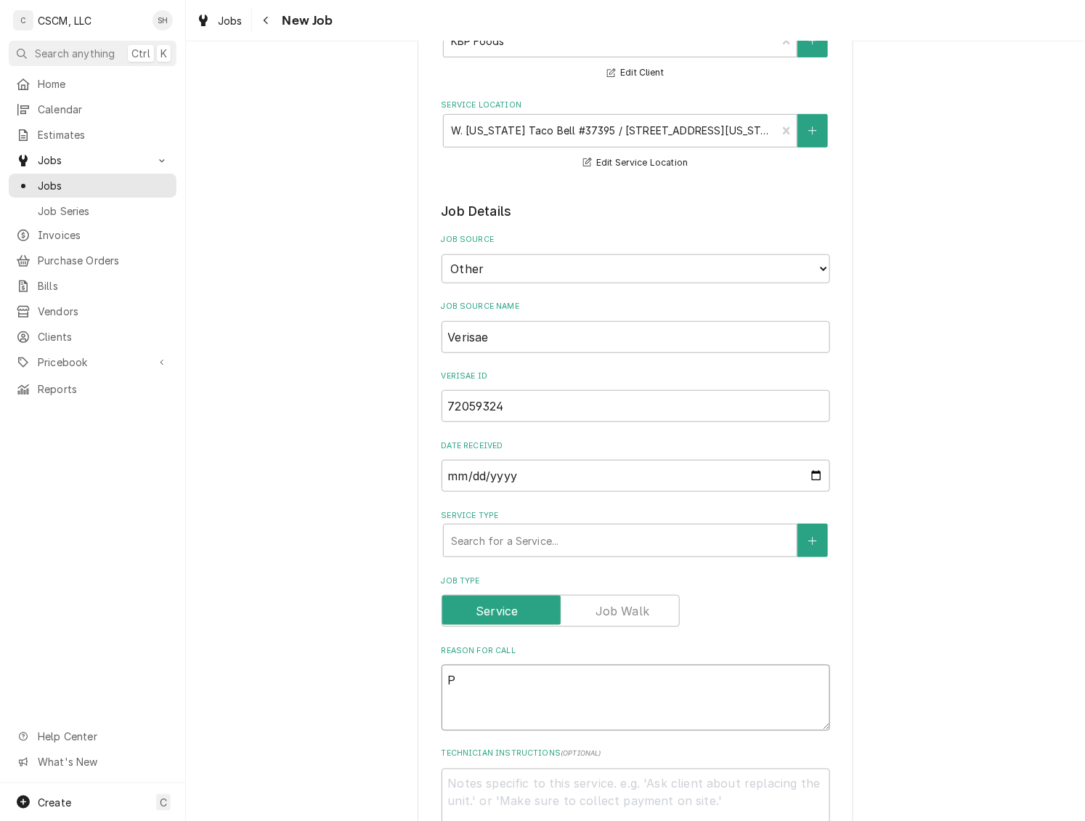
type textarea "PO"
type textarea "x"
type textarea "PO"
type textarea "x"
type textarea "PO #"
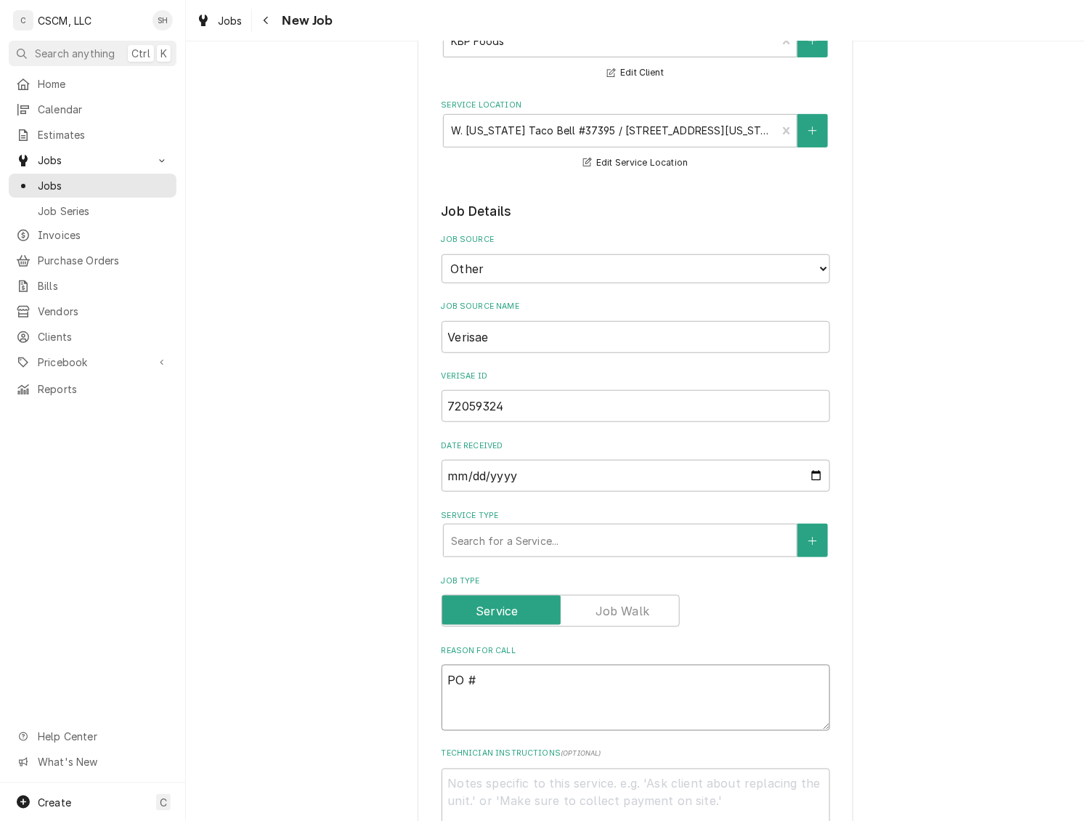
type textarea "x"
paste textarea "72059324"
type textarea "PO # 72059324"
type textarea "x"
type textarea "NPO # 72059324"
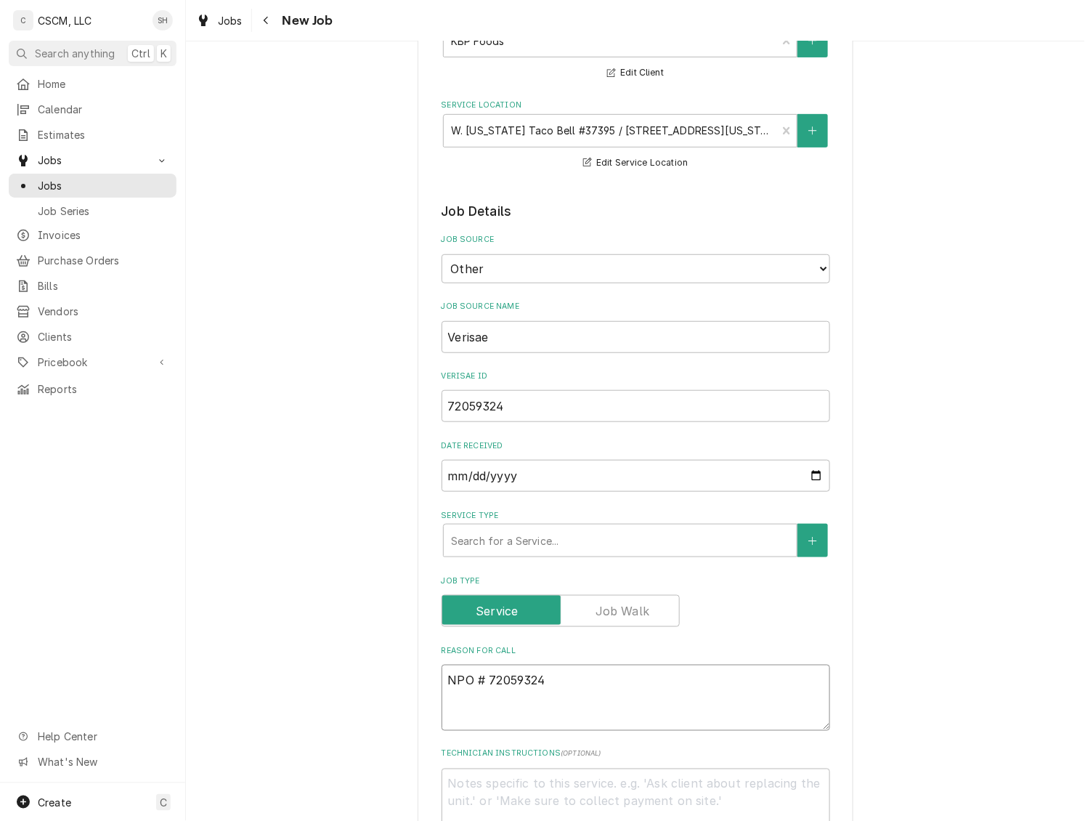
type textarea "x"
type textarea "NTPO # 72059324"
type textarea "x"
type textarea "NTEPO # 72059324"
type textarea "x"
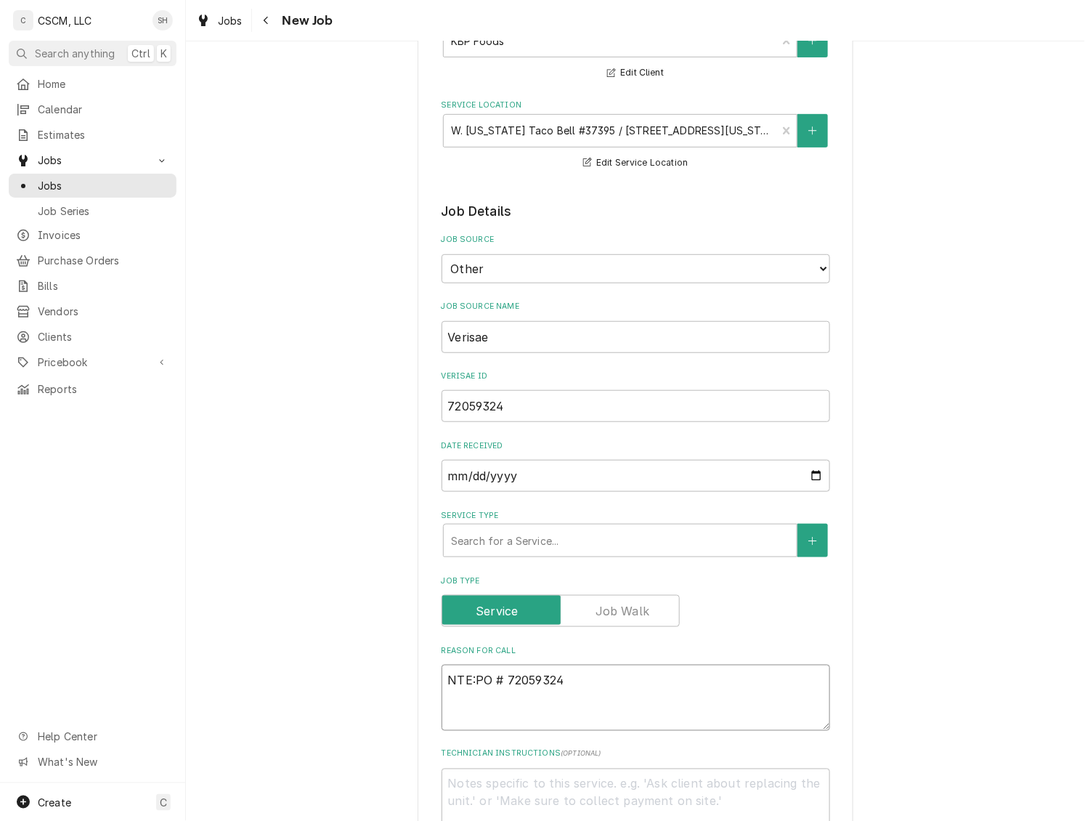
type textarea "NTE: PO # 72059324"
type textarea "x"
type textarea "NTE: $0PO # 72059324"
type textarea "x"
type textarea "NTE: $00PO # 72059324"
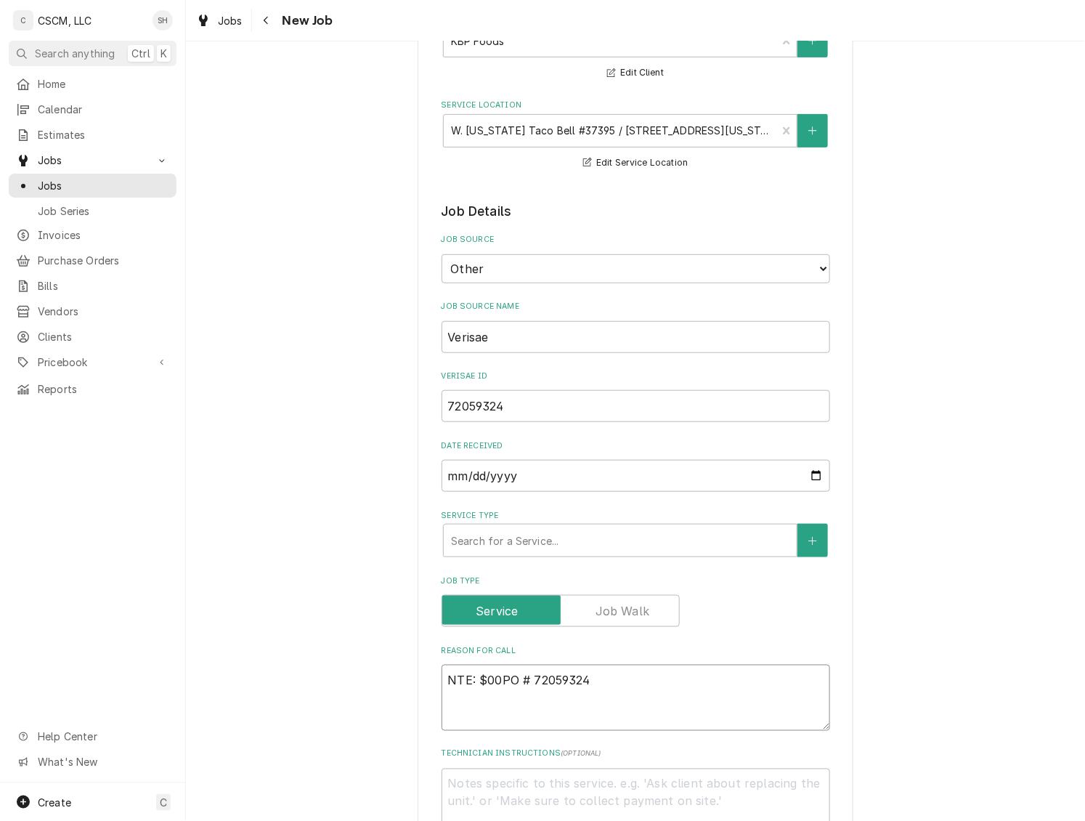
type textarea "x"
type textarea "NTE: $00 PO # 72059324"
type textarea "x"
click at [475, 684] on textarea "NTE: $00 PO # 72059324" at bounding box center [636, 698] width 389 height 66
type textarea "NTE: $500 PO # 72059324"
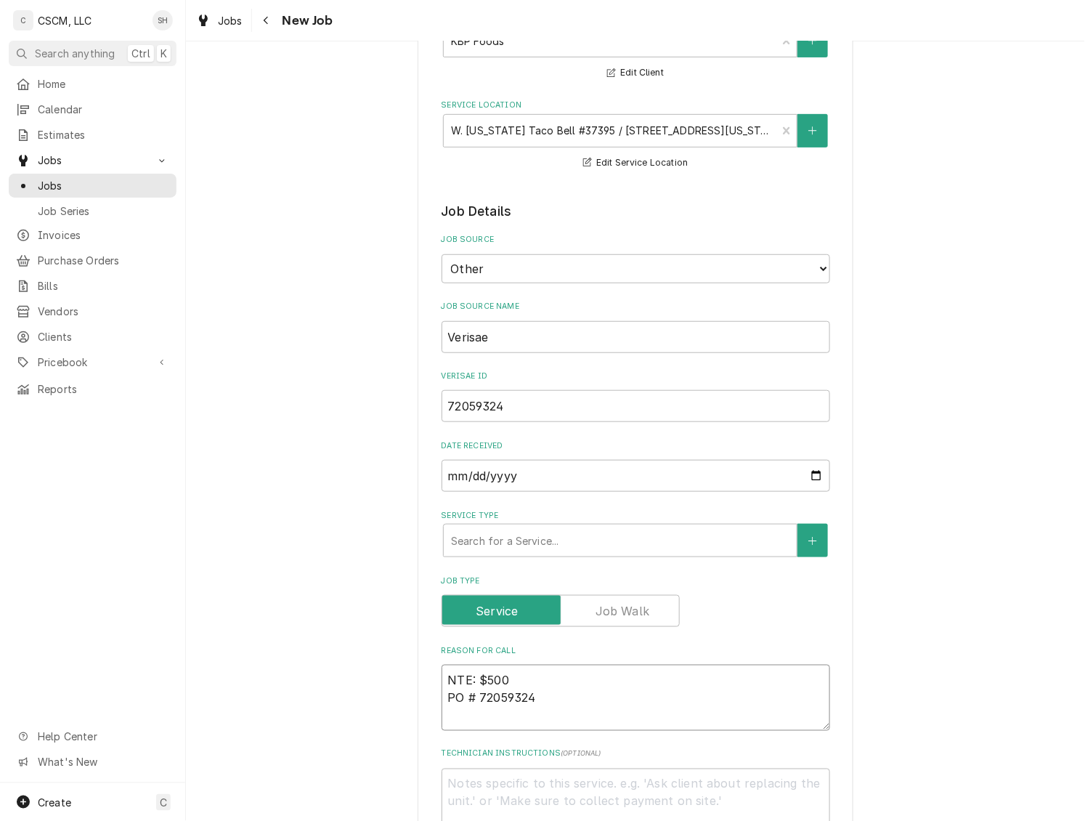
type textarea "x"
click at [442, 684] on textarea "NTE: $500 PO # 72059324" at bounding box center [636, 698] width 389 height 66
click at [442, 676] on textarea "NTE: $500 PO # 72059324" at bounding box center [636, 698] width 389 height 66
paste textarea "need new stickers/face plates put on steamers, i already have both stickers jus…"
type textarea "need new stickers/face plates put on steamers, i already have both stickers jus…"
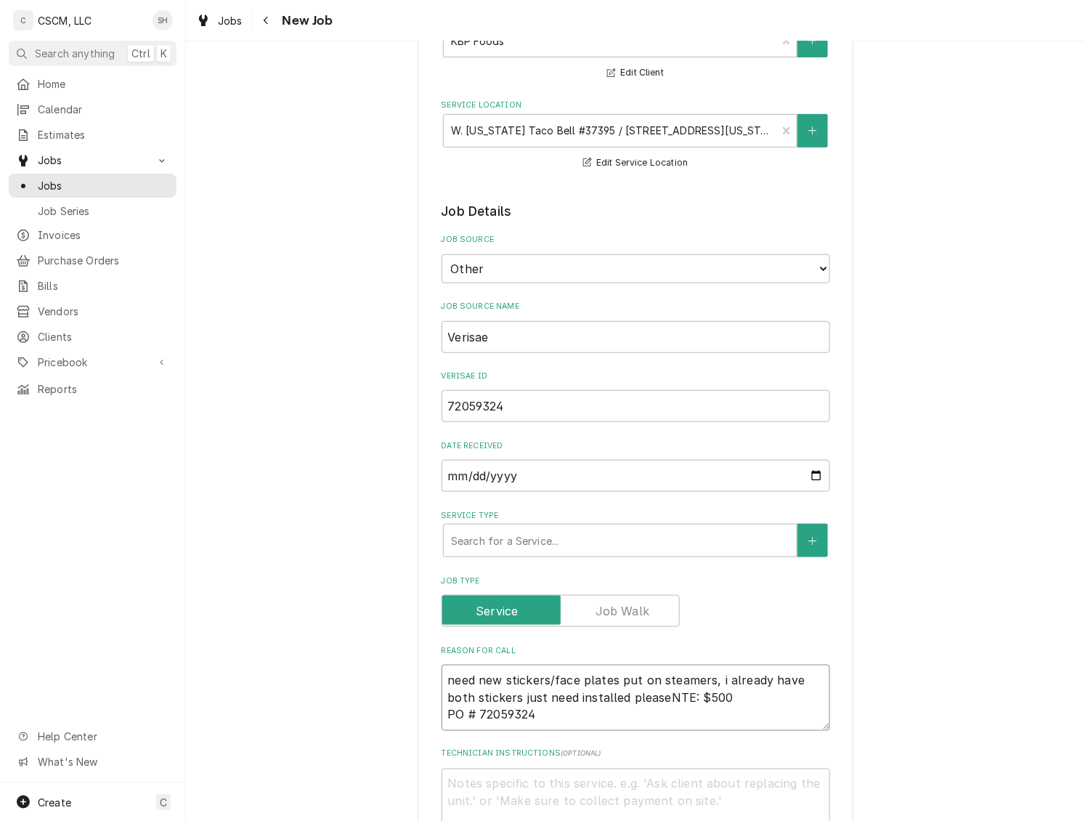
type textarea "x"
type textarea "need new stickers/face plates put on steamers, i already have both stickers jus…"
type textarea "x"
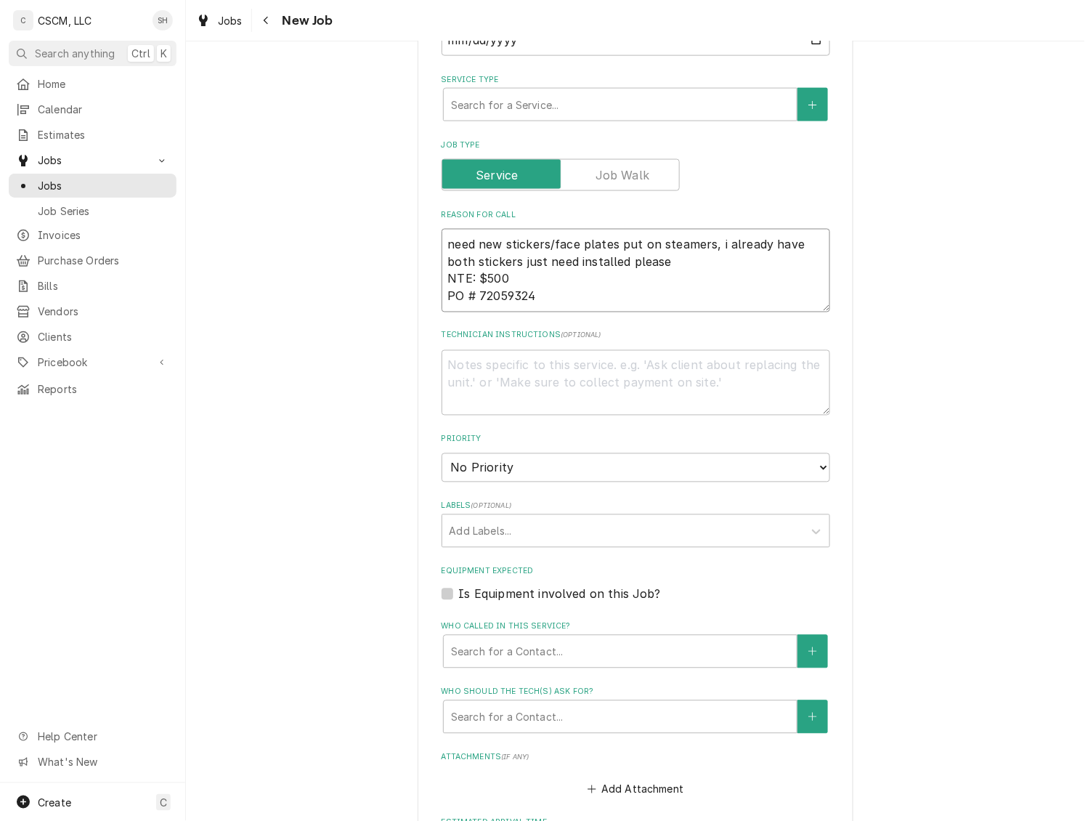
scroll to position [893, 0]
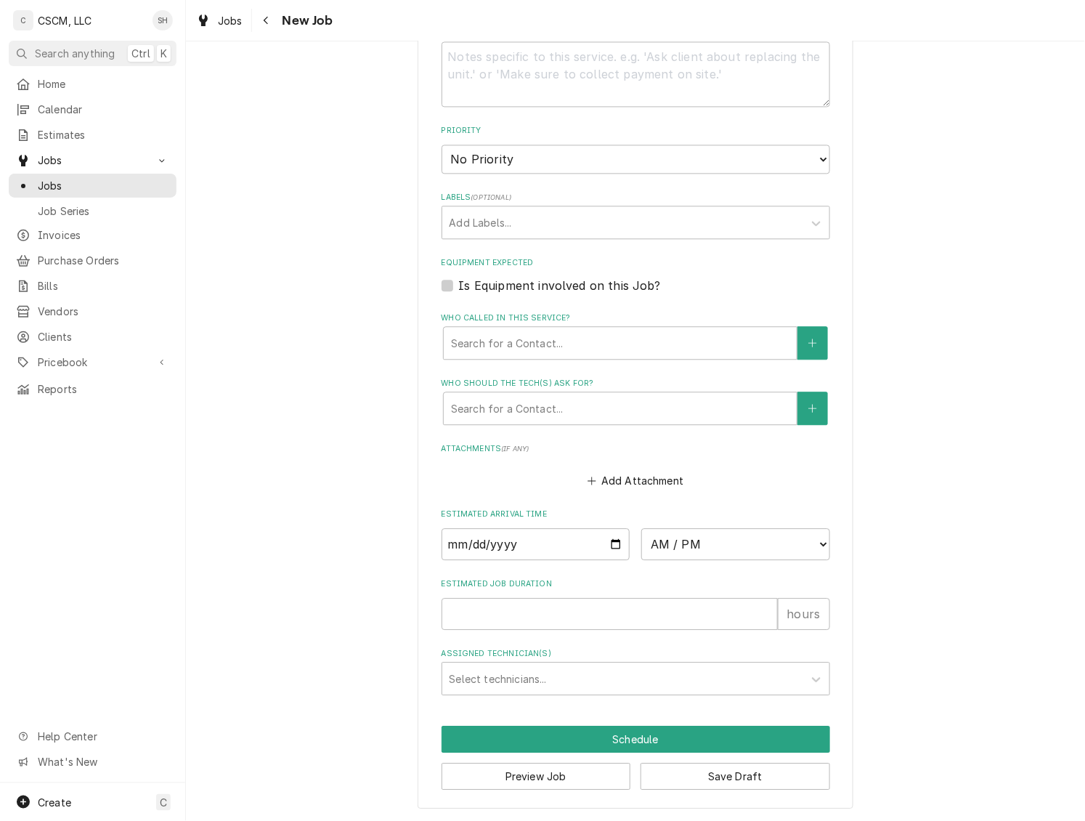
type textarea "need new stickers/face plates put on steamers, i already have both stickers jus…"
click at [607, 534] on input "Date" at bounding box center [536, 544] width 189 height 32
click at [602, 545] on input "Date" at bounding box center [536, 544] width 189 height 32
type textarea "x"
type input "2025-09-08"
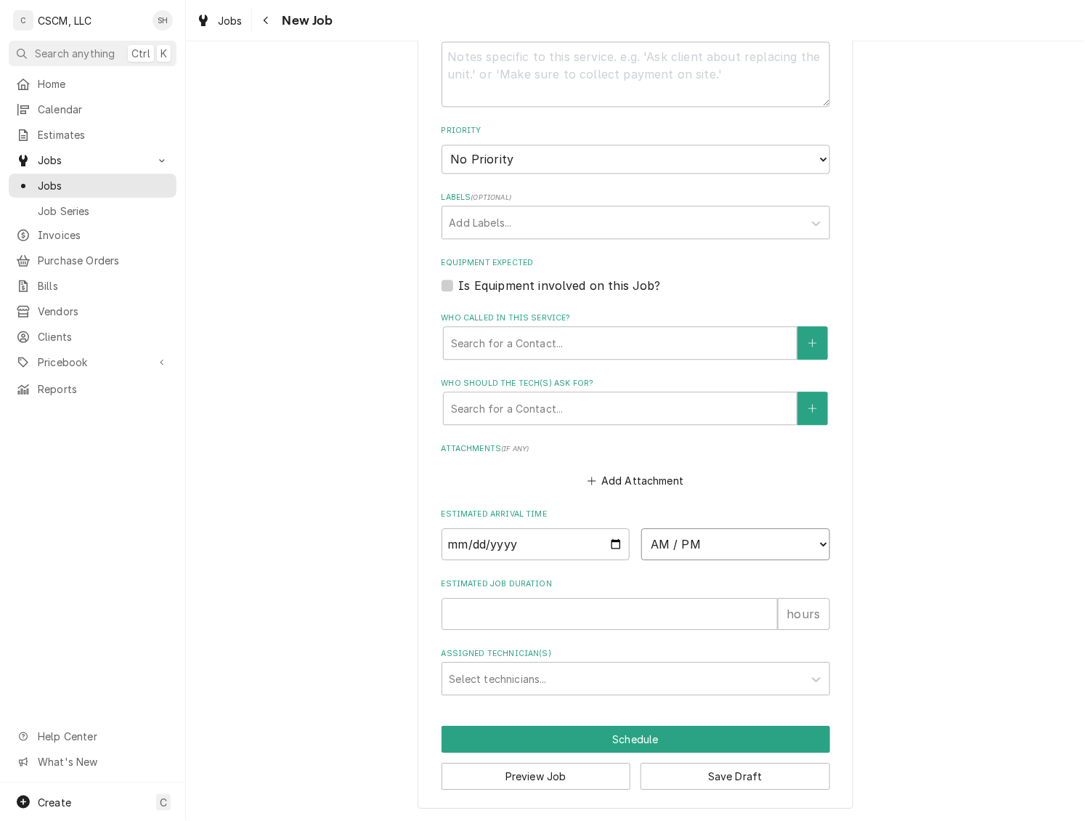
drag, startPoint x: 693, startPoint y: 548, endPoint x: 699, endPoint y: 566, distance: 19.1
click at [693, 548] on select "AM / PM 6:00 AM 6:15 AM 6:30 AM 6:45 AM 7:00 AM 7:15 AM 7:30 AM 7:45 AM 8:00 AM…" at bounding box center [735, 544] width 189 height 32
type textarea "x"
select select "08:00:00"
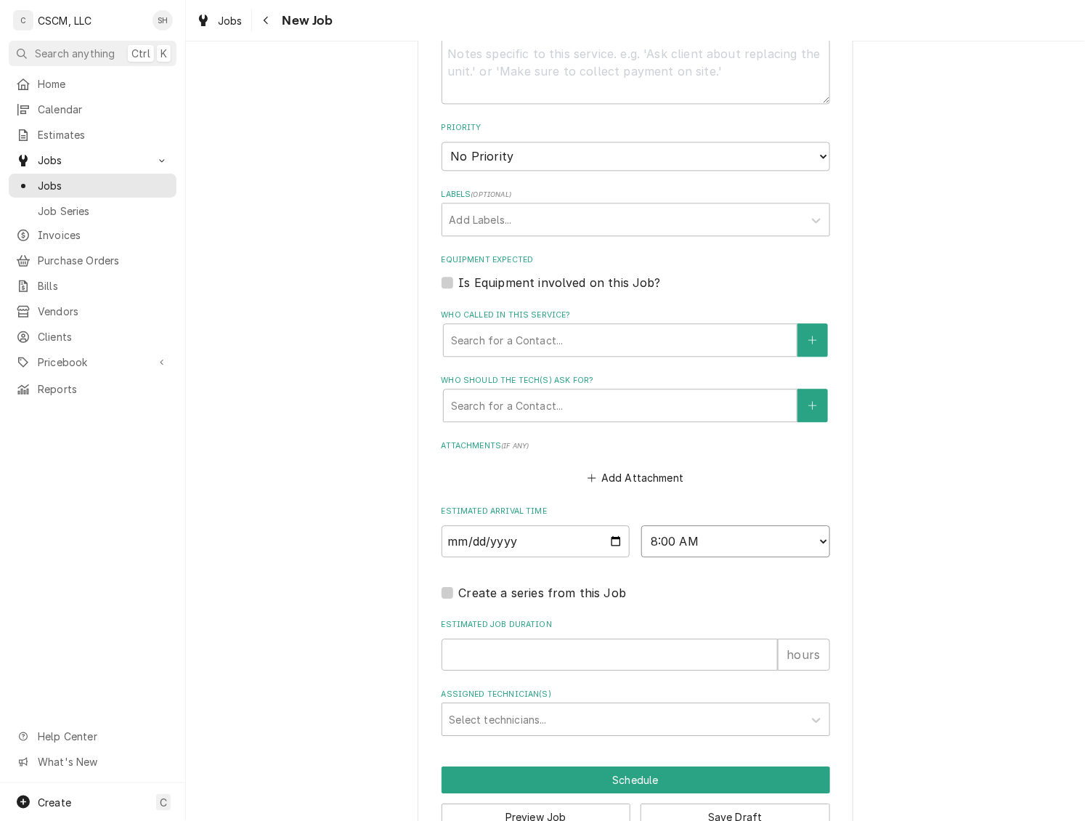
type textarea "x"
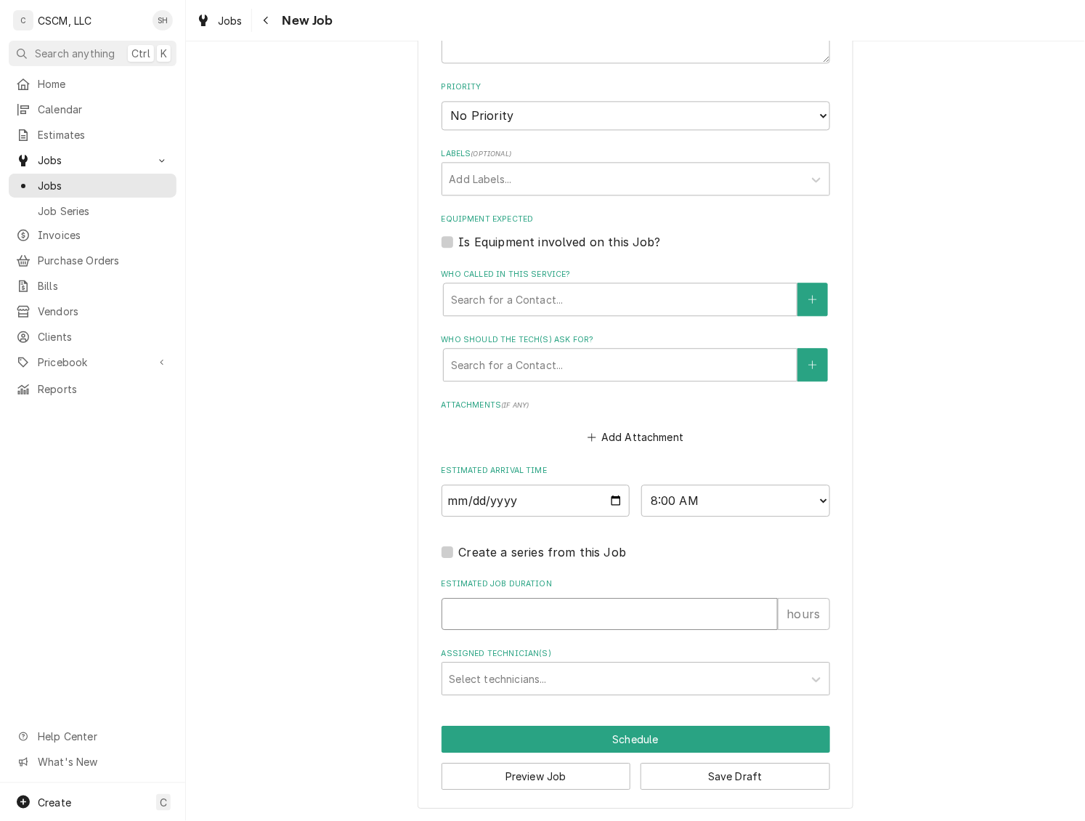
click at [535, 612] on input "Estimated Job Duration" at bounding box center [610, 614] width 336 height 32
type input "2"
type textarea "x"
type input "2"
click at [585, 668] on div "Assigned Technician(s)" at bounding box center [623, 678] width 347 height 26
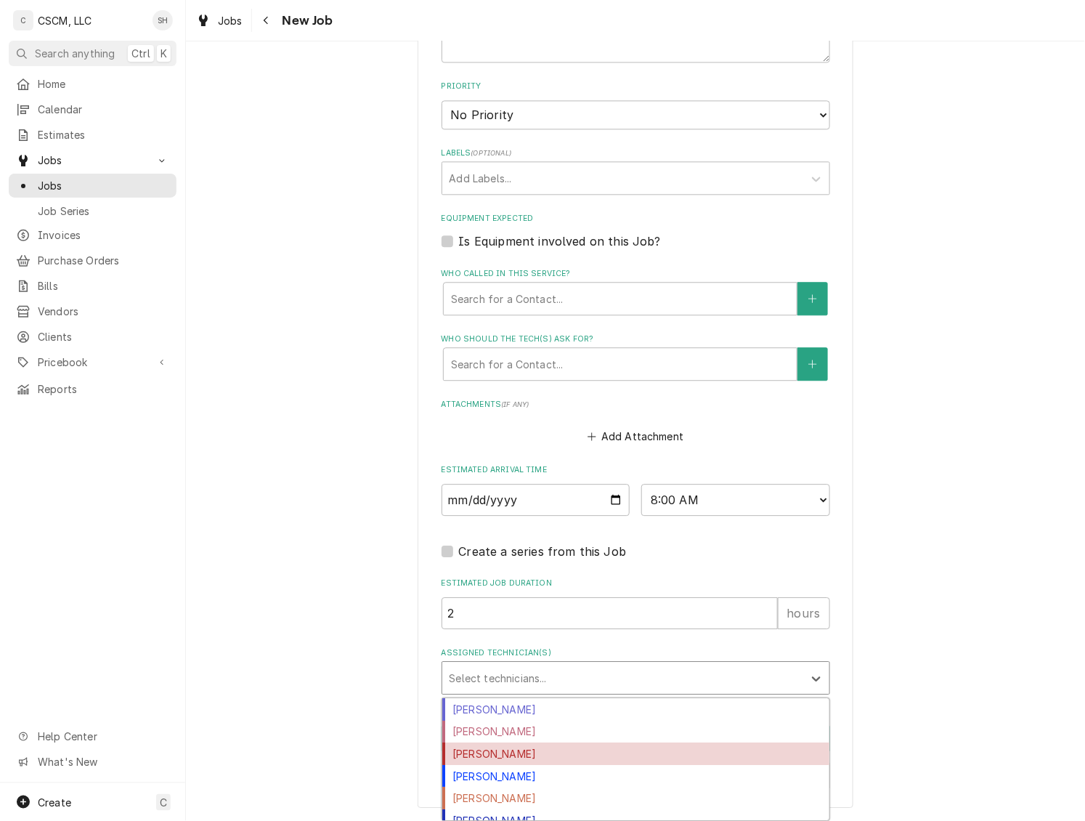
click at [561, 755] on div "[PERSON_NAME]" at bounding box center [635, 753] width 387 height 23
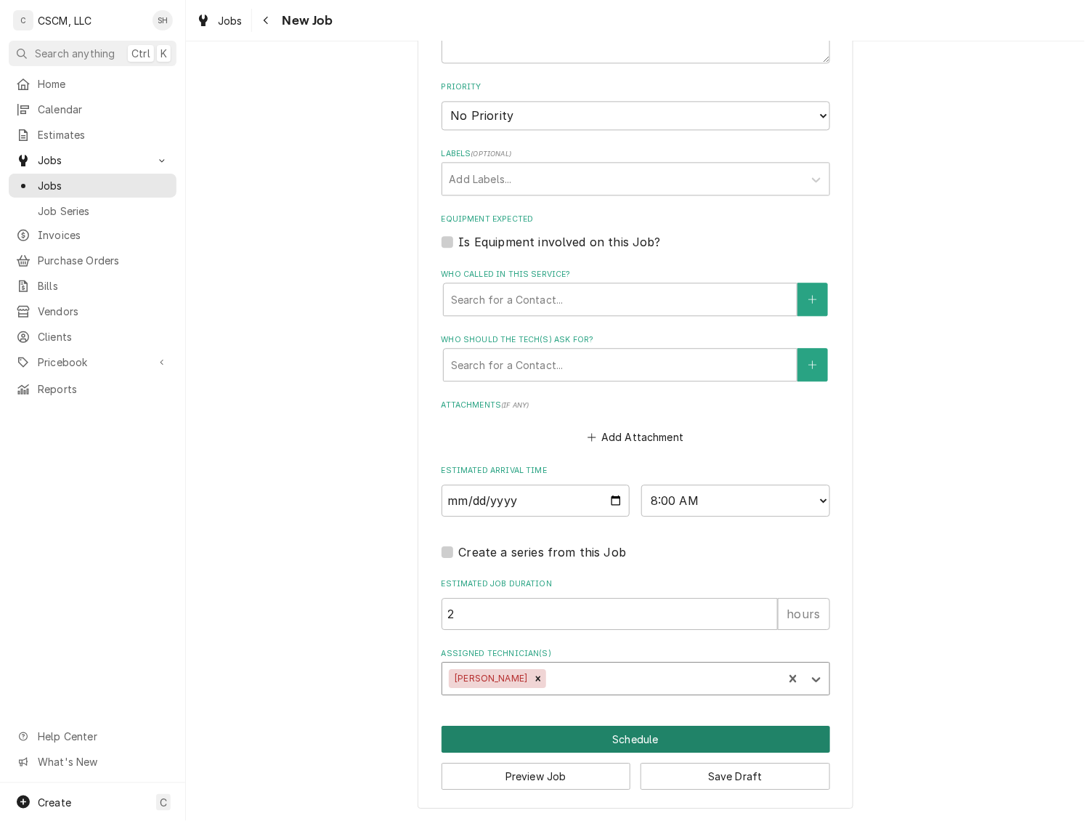
click at [547, 732] on button "Schedule" at bounding box center [636, 739] width 389 height 27
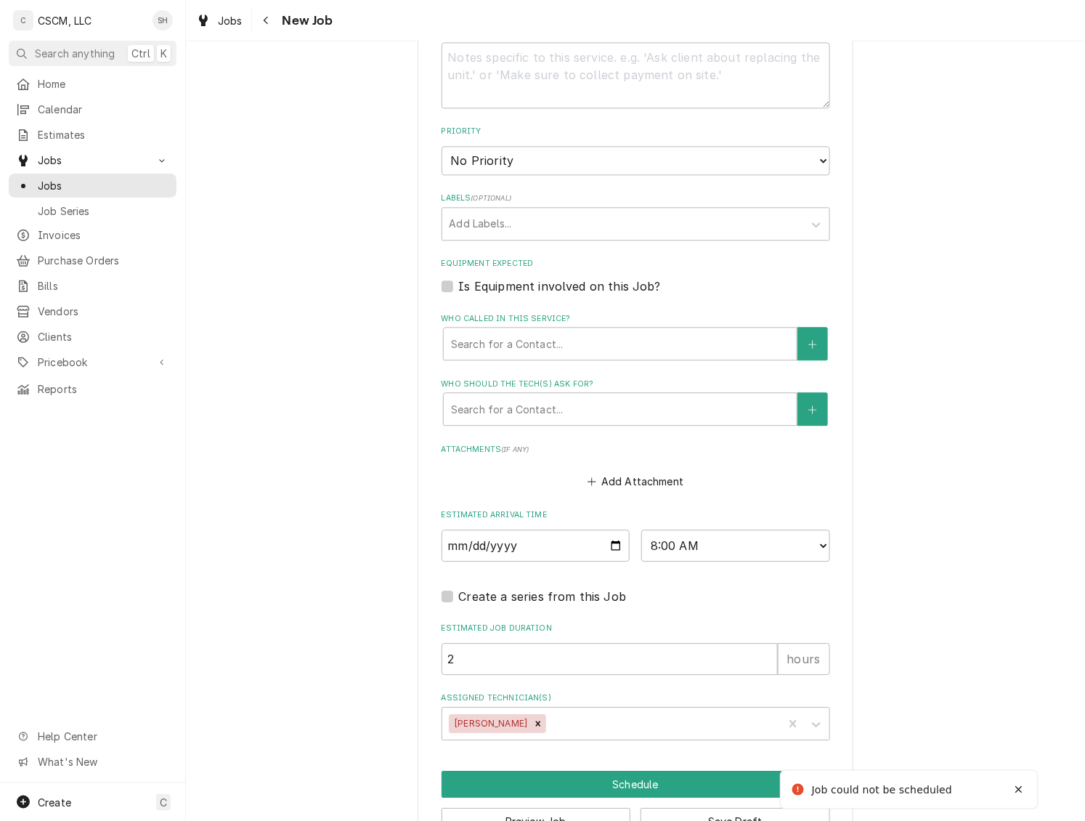
scroll to position [614, 0]
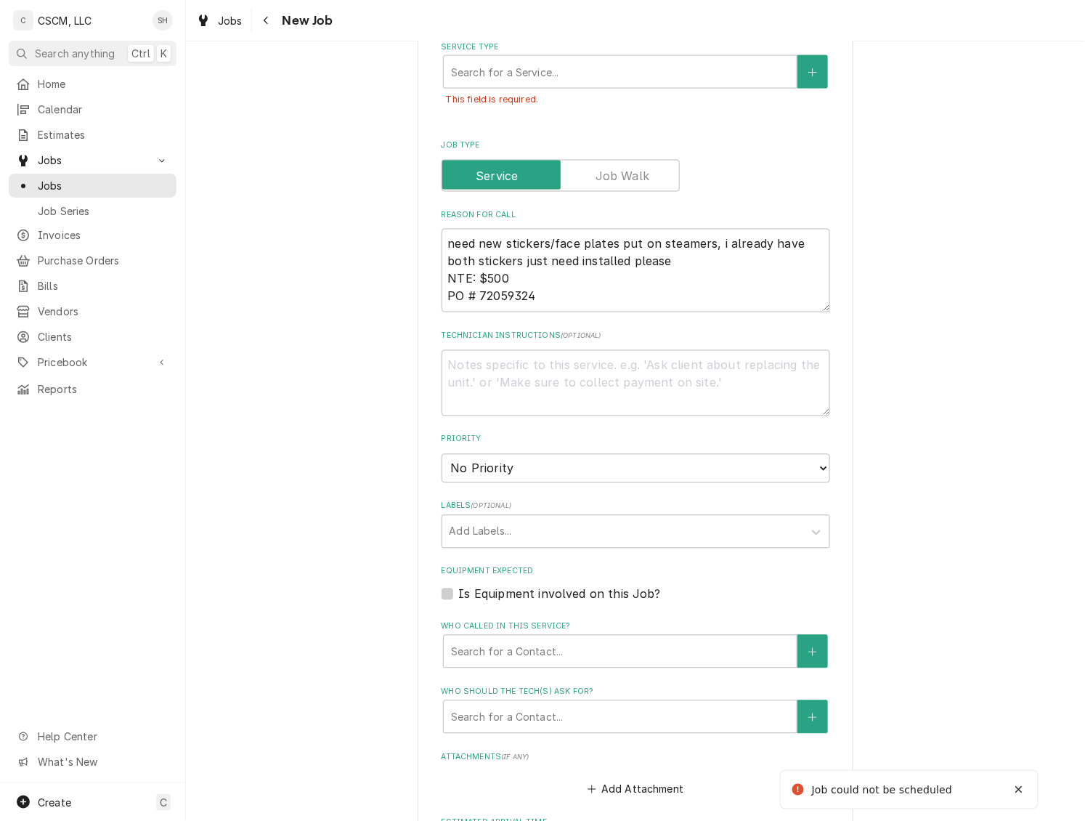
click at [457, 69] on div "Service Type" at bounding box center [620, 72] width 339 height 26
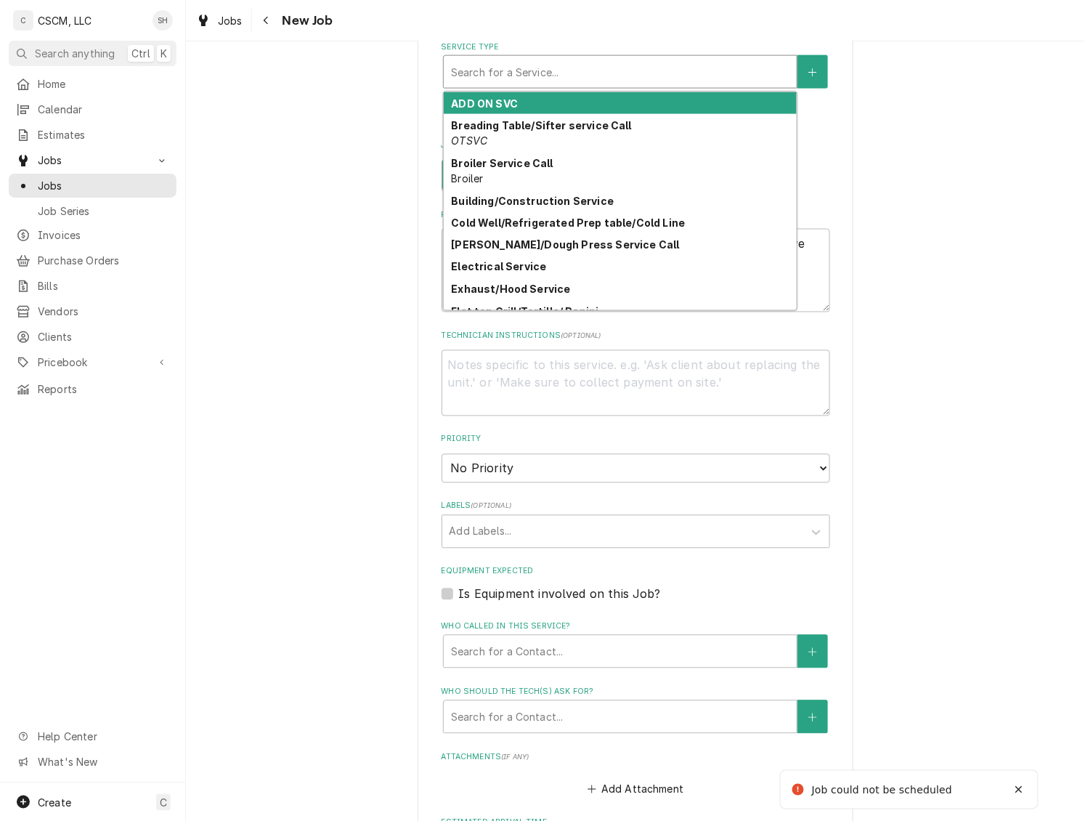
type textarea "x"
type input "S"
type textarea "x"
type input "ST"
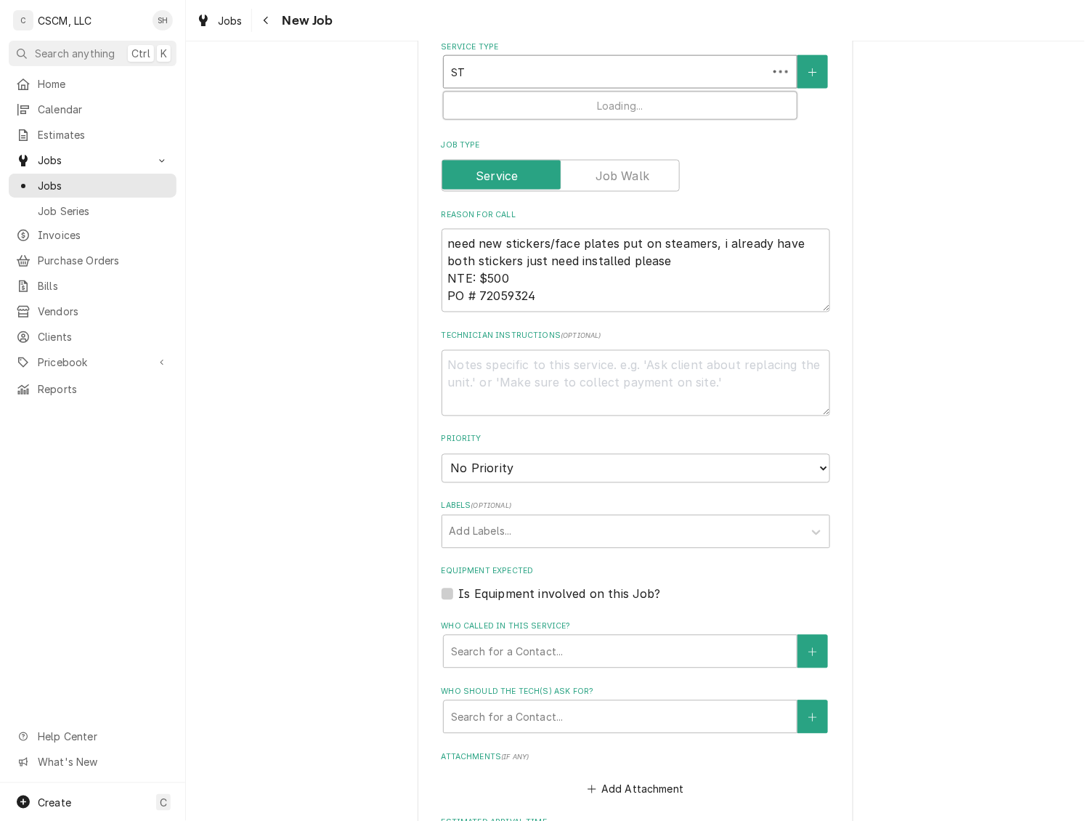
type textarea "x"
type input "STE"
type textarea "x"
type input "STEAM"
type textarea "x"
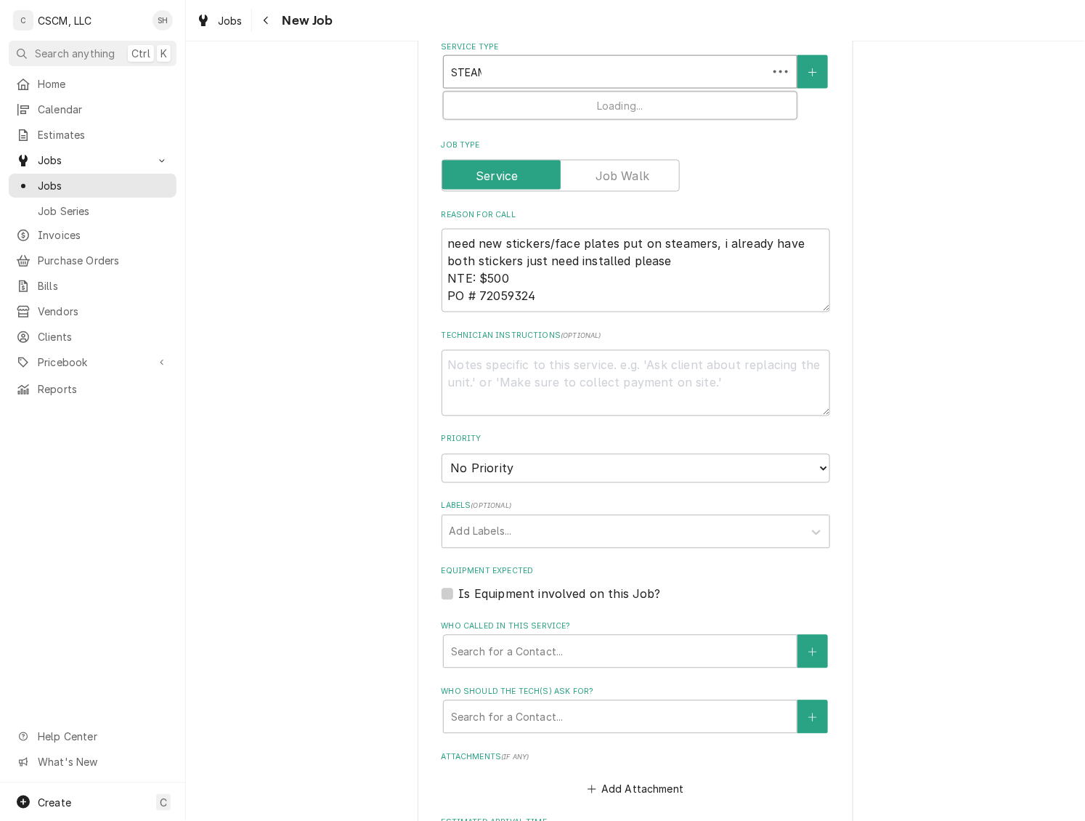
type input "STEAME"
type textarea "x"
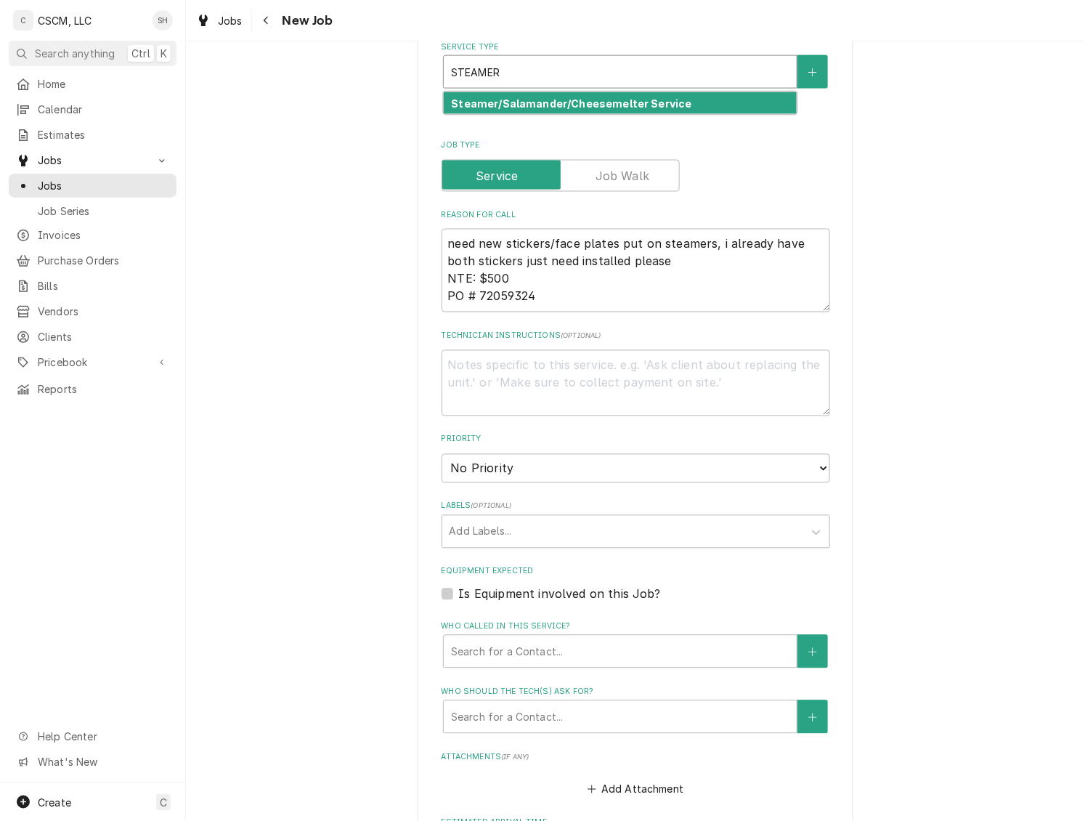
type input "STEAMER"
click at [465, 118] on div "Service Type 1 result available for search term STEAMER. Use Up and Down to cho…" at bounding box center [636, 81] width 389 height 81
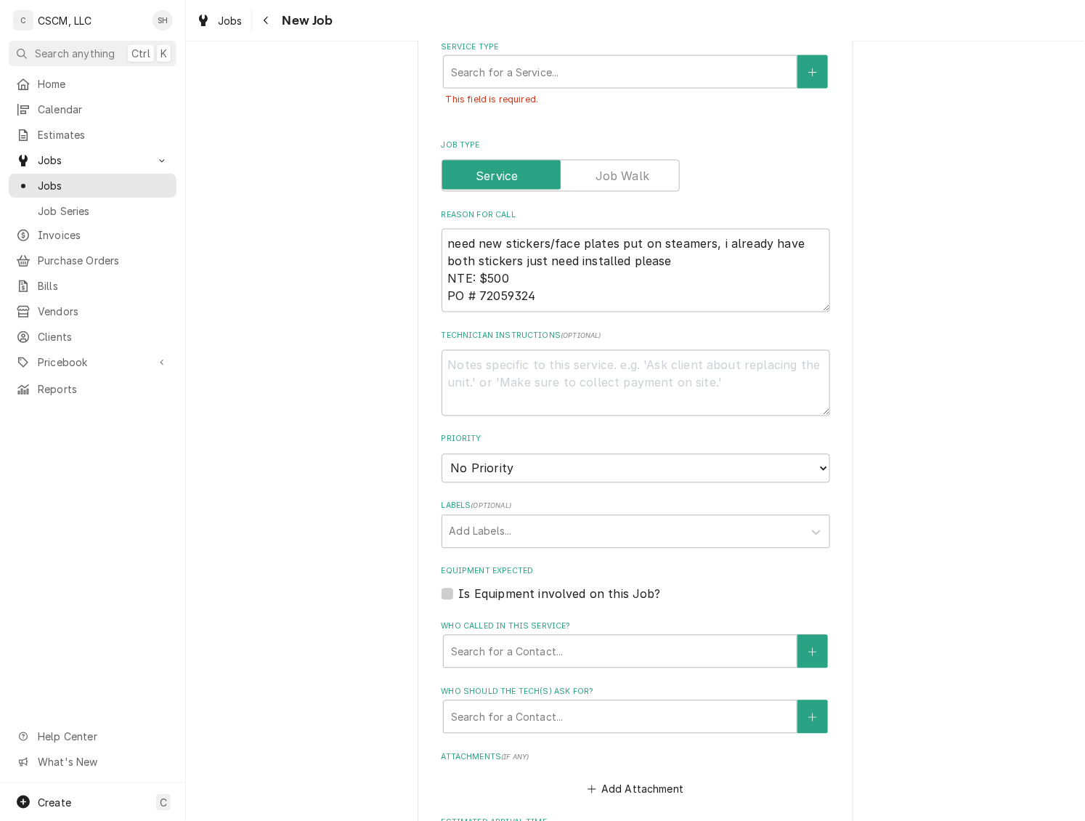
click at [479, 69] on div "Service Type" at bounding box center [620, 72] width 339 height 26
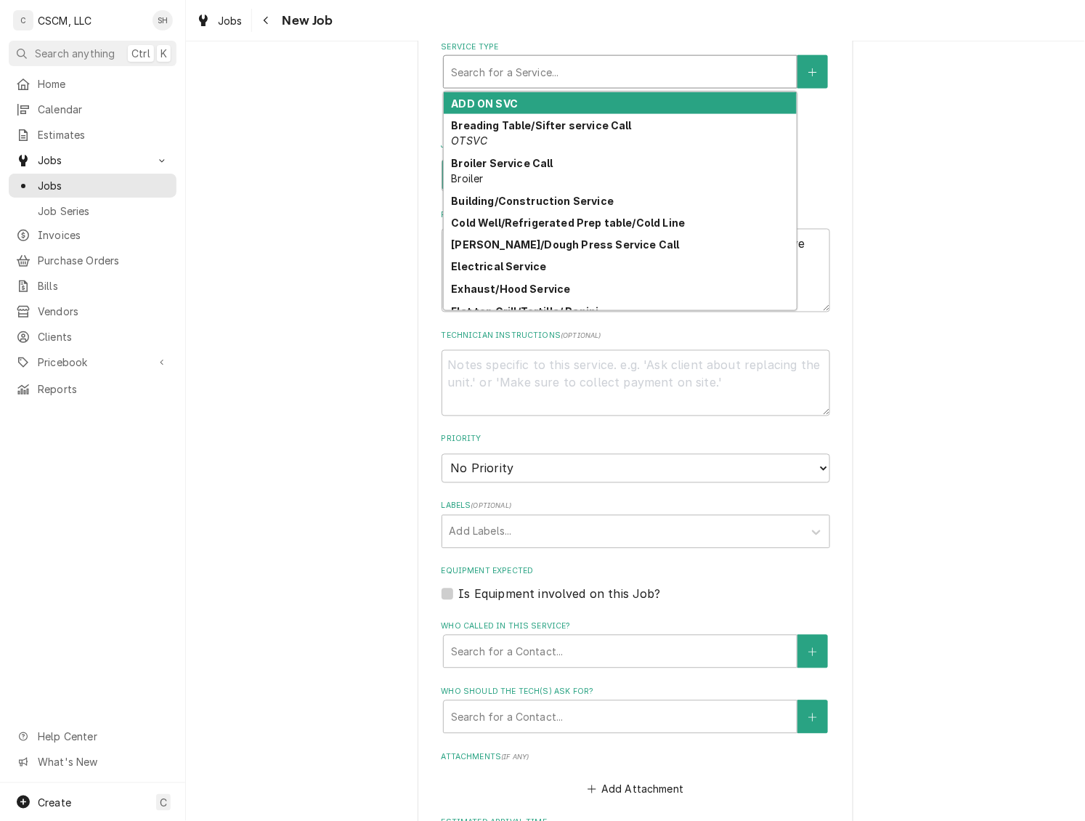
type textarea "x"
type input "ST"
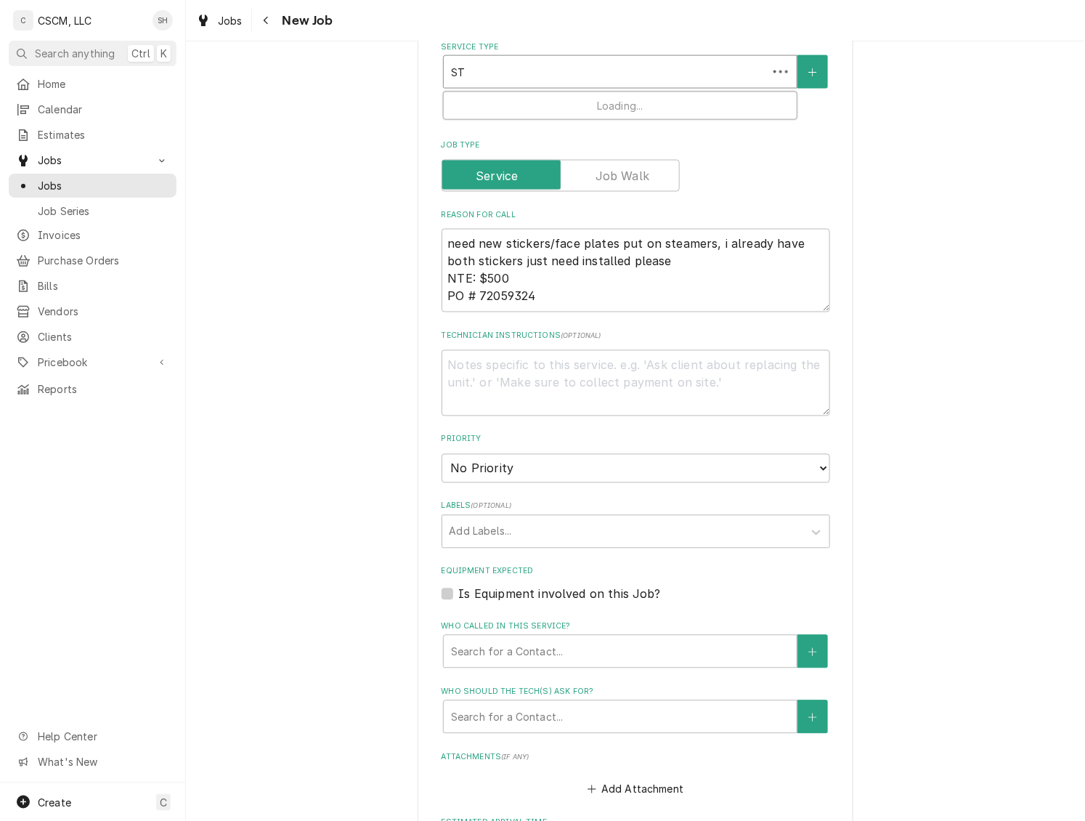
type textarea "x"
type input "STE"
type textarea "x"
type input "STEA"
type textarea "x"
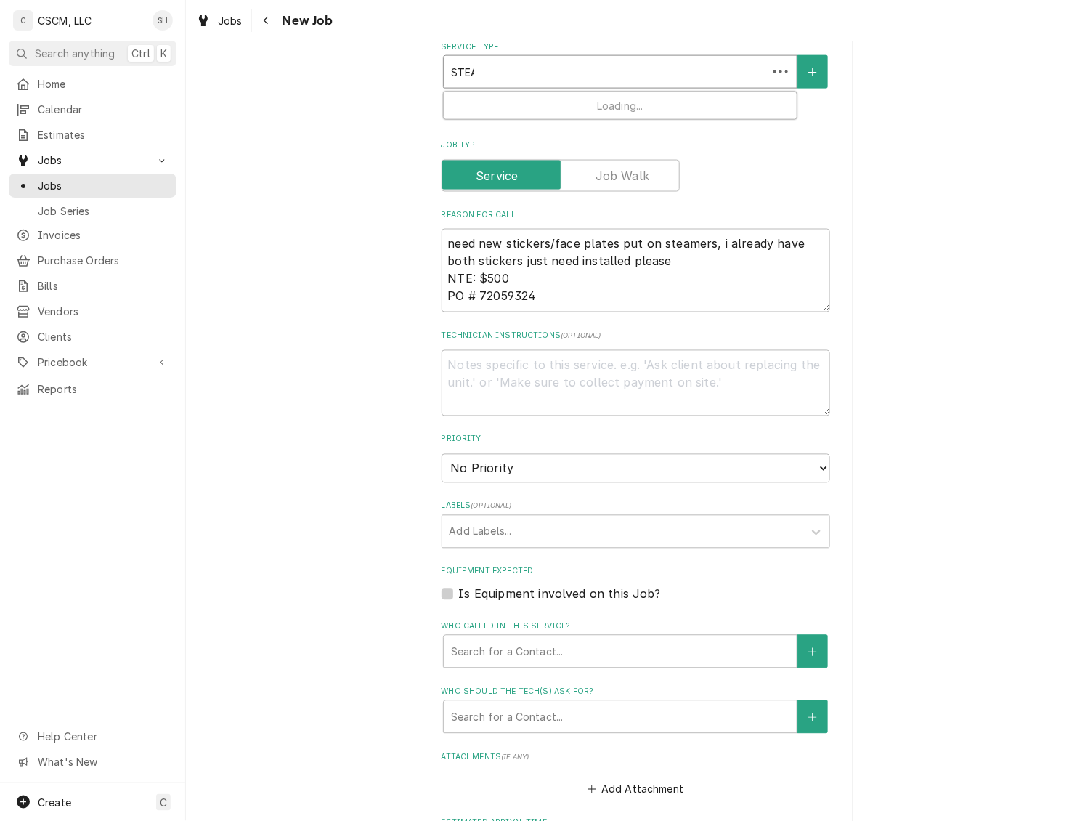
type input "STEAM"
type textarea "x"
type input "STEAMER"
type textarea "x"
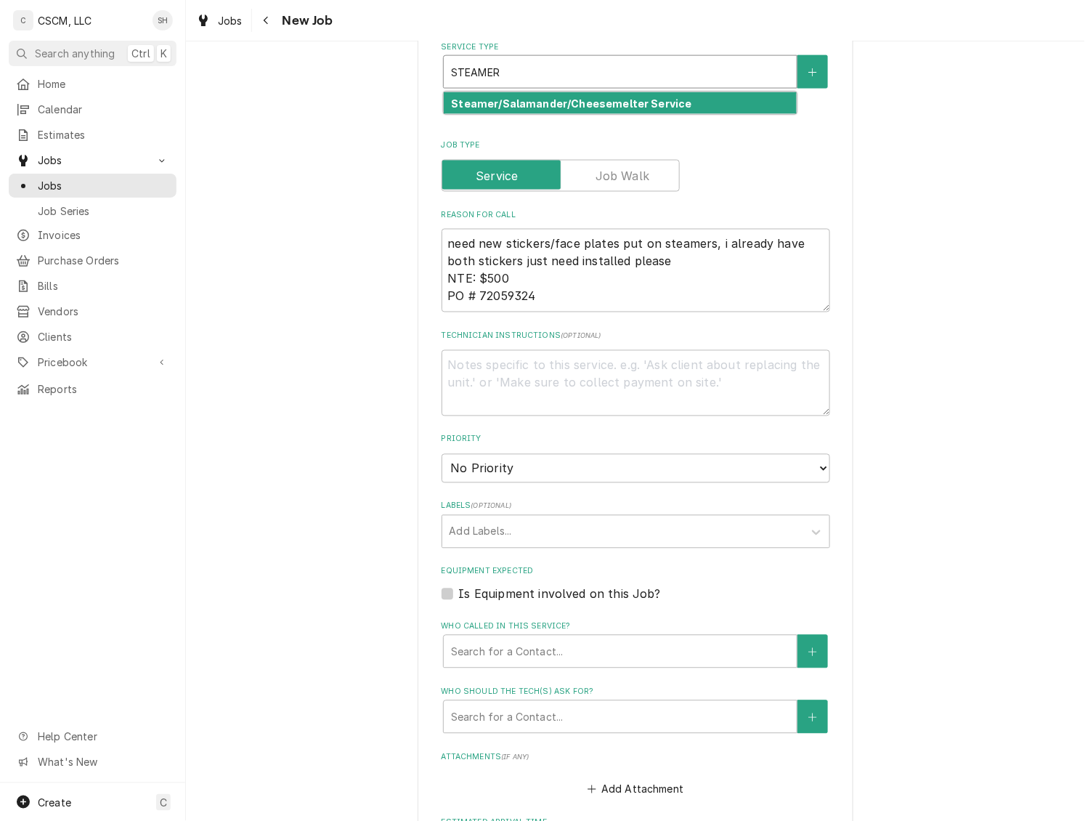
click at [484, 101] on strong "Steamer/Salamander/Cheesemelter Service" at bounding box center [571, 103] width 240 height 12
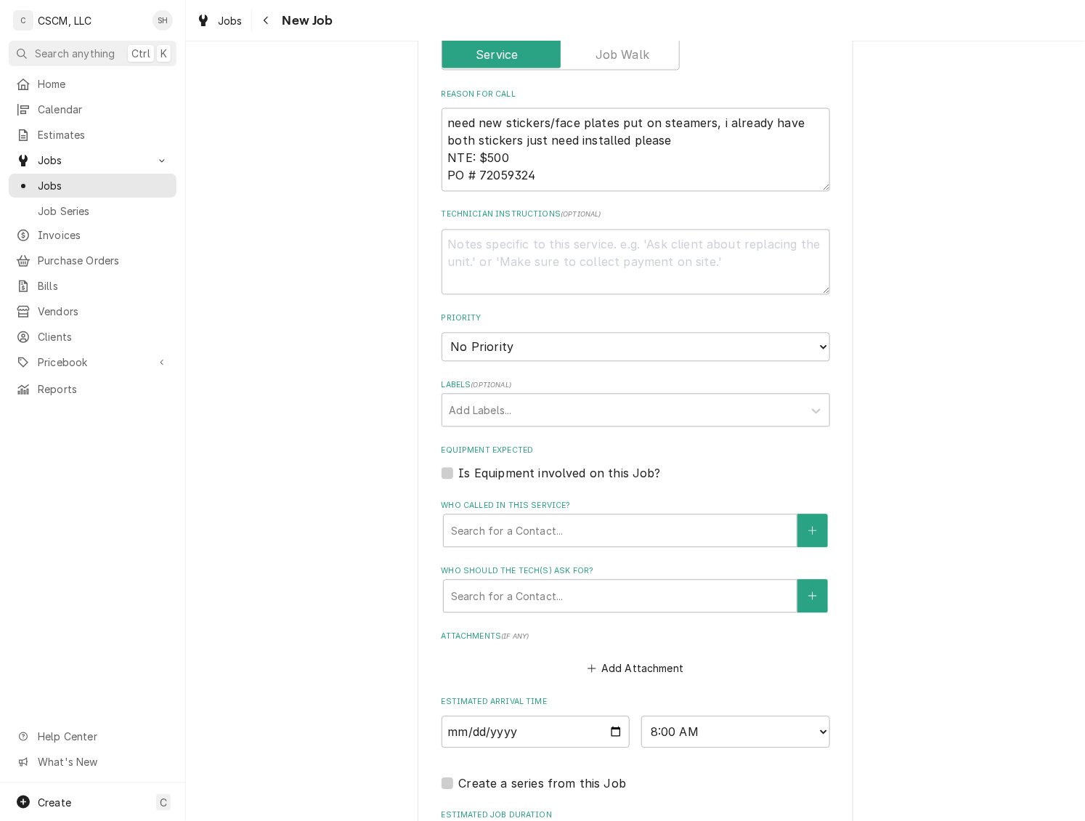
scroll to position [994, 0]
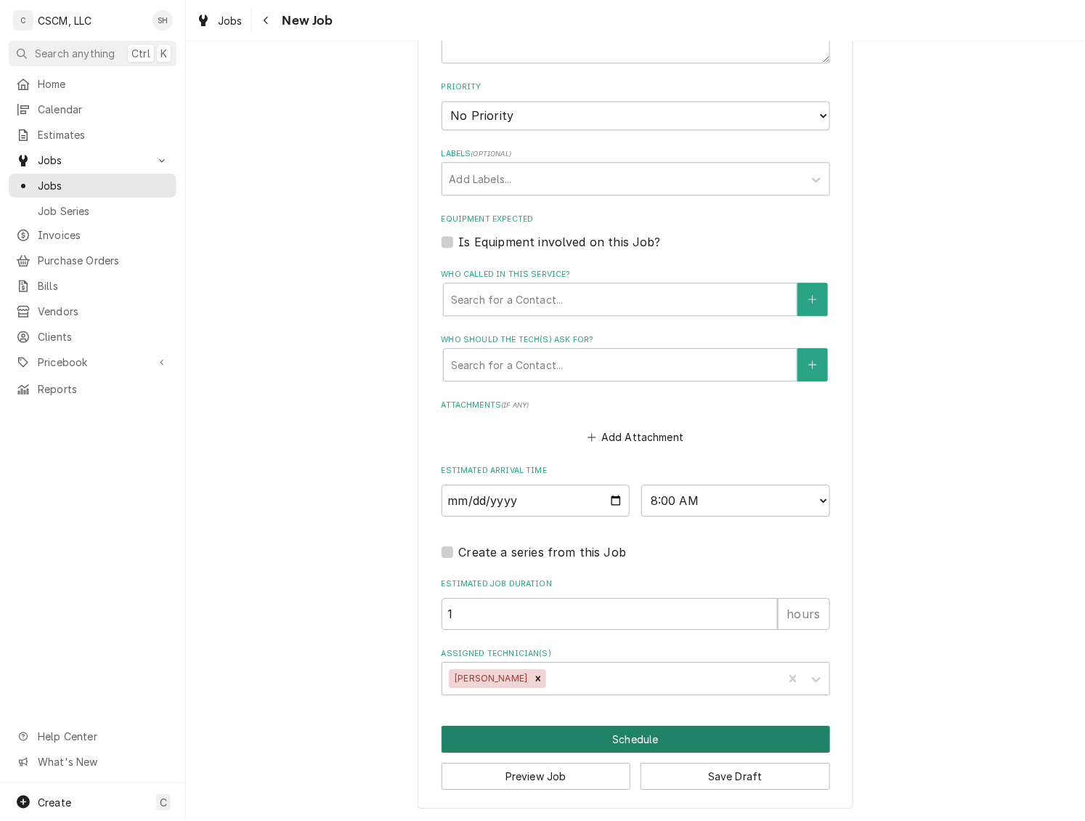
click at [681, 737] on button "Schedule" at bounding box center [636, 739] width 389 height 27
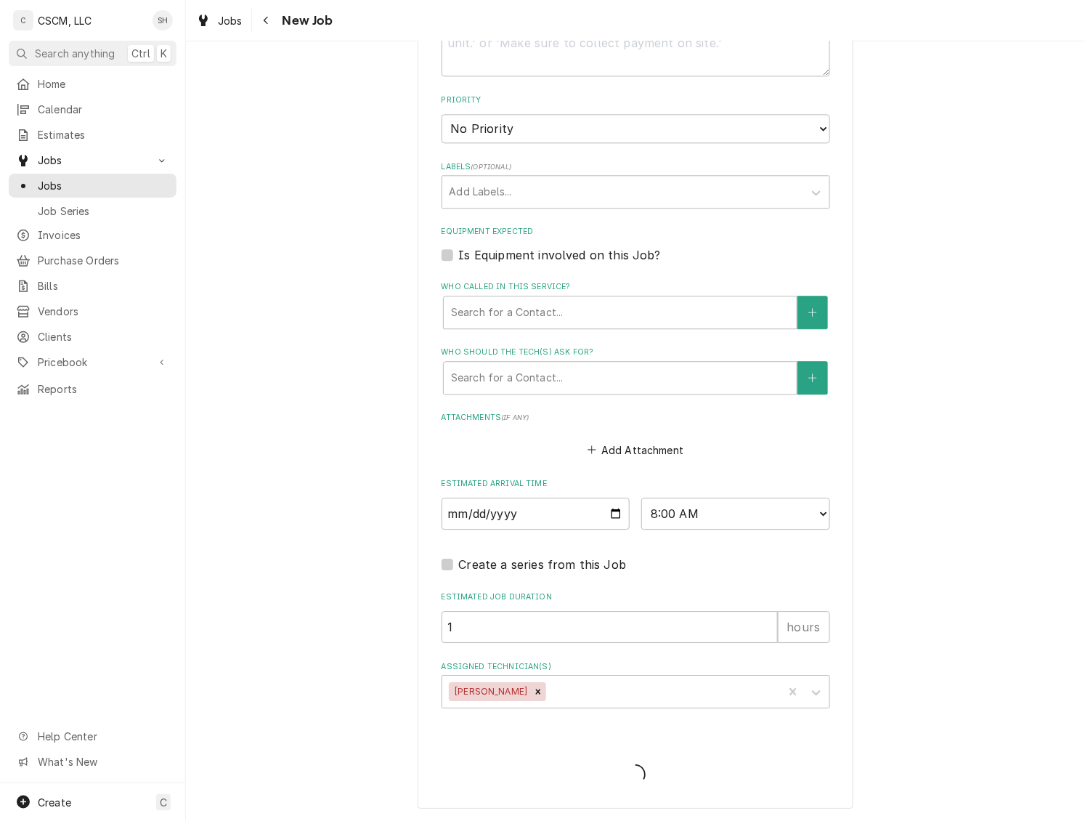
type textarea "x"
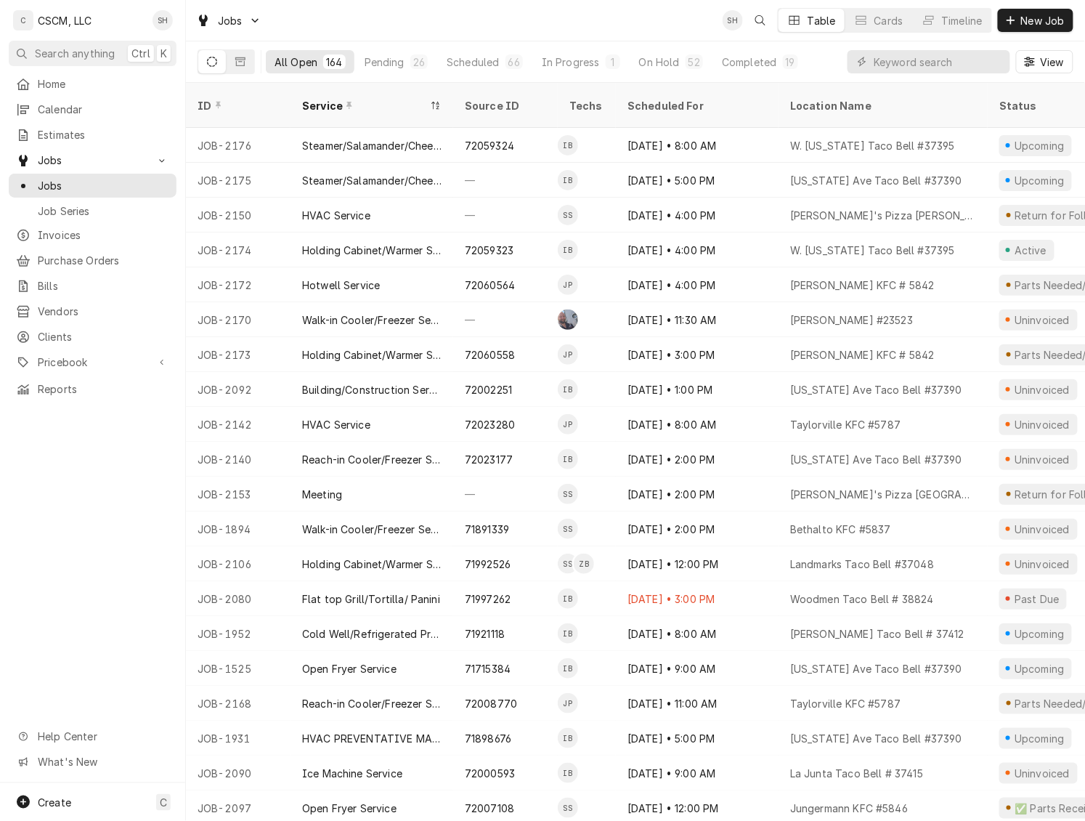
click at [1030, 17] on span "New Job" at bounding box center [1042, 20] width 49 height 15
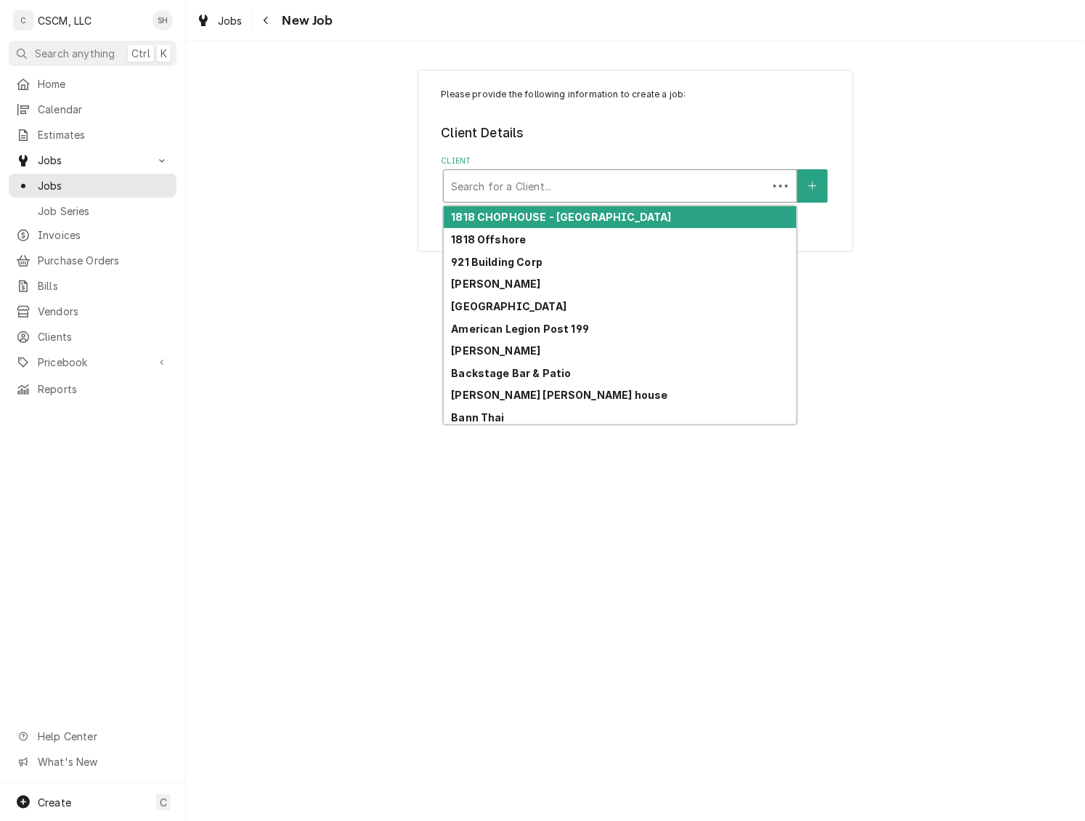
click at [551, 188] on div "Client" at bounding box center [605, 186] width 309 height 26
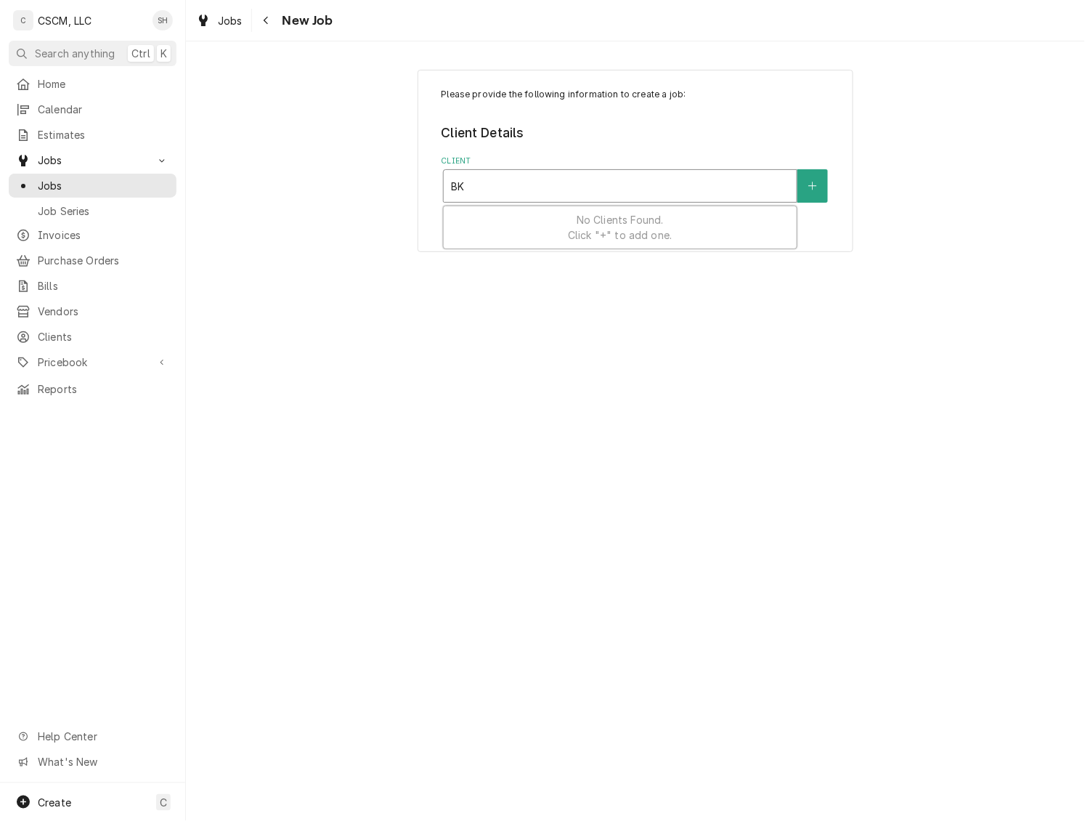
type input "B"
type input "KBP"
click at [580, 217] on div "KBP Foods" at bounding box center [620, 217] width 353 height 23
click at [545, 278] on div "Service Location" at bounding box center [620, 276] width 339 height 26
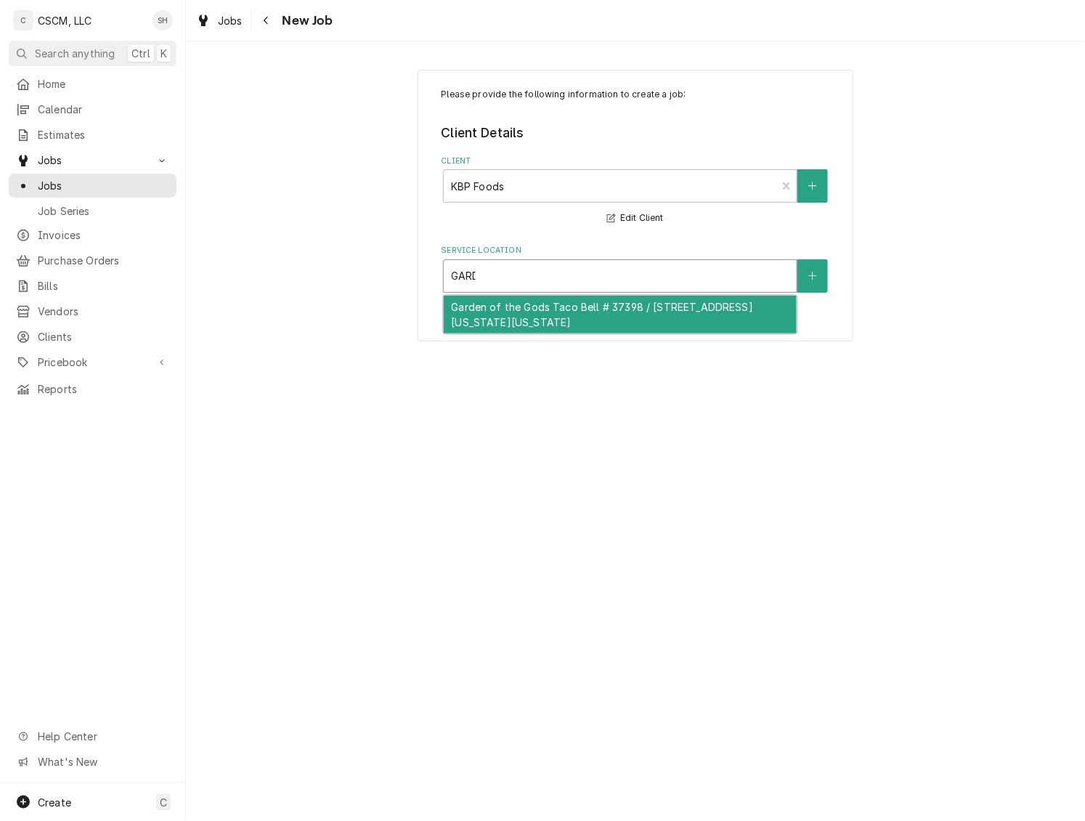
type input "GARDE"
click at [617, 314] on div "Garden of the Gods Taco Bell # 37398 / [STREET_ADDRESS][US_STATE][US_STATE]" at bounding box center [620, 315] width 353 height 38
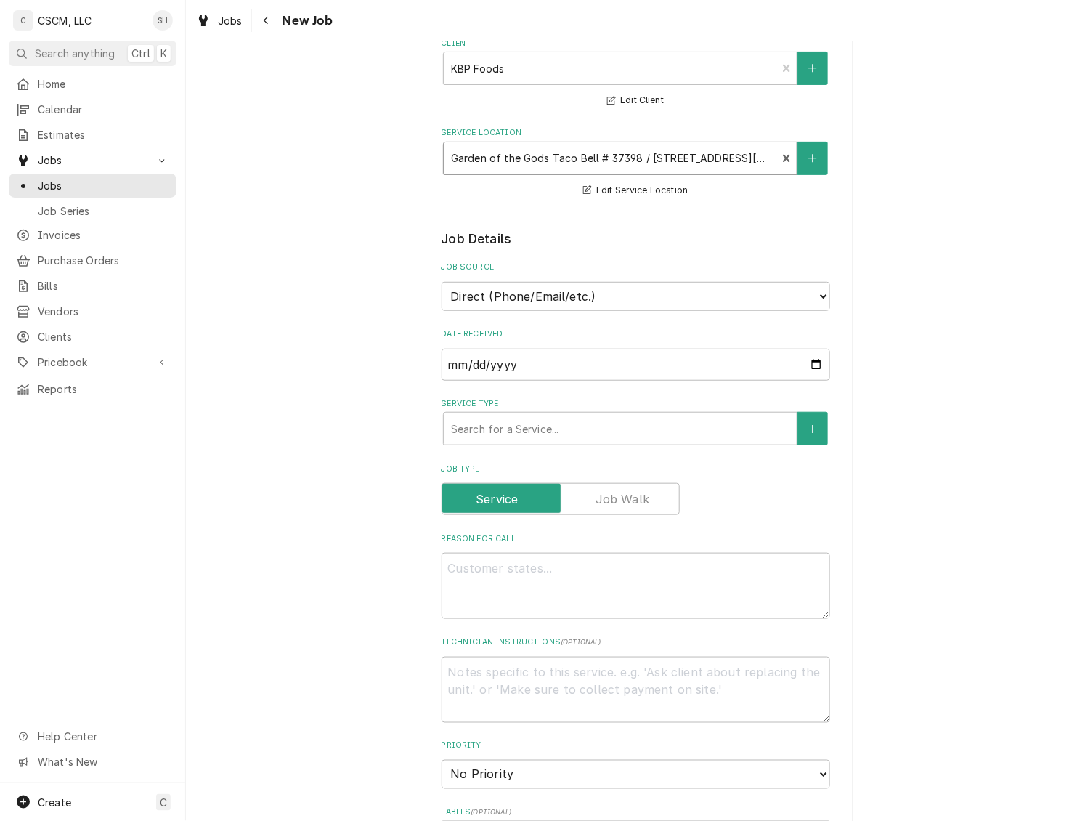
scroll to position [145, 0]
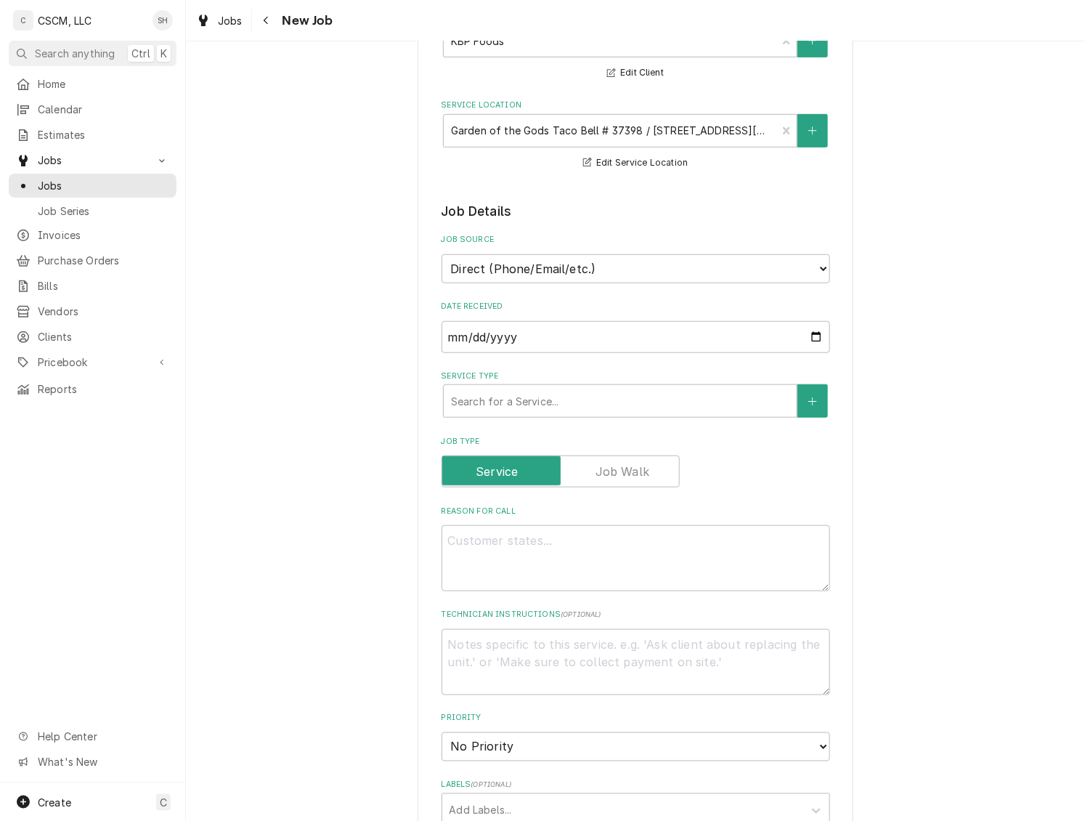
click at [660, 249] on div "Job Source Direct (Phone/Email/etc.) Other" at bounding box center [636, 258] width 389 height 49
click at [638, 278] on select "Direct (Phone/Email/etc.) Other" at bounding box center [636, 268] width 389 height 29
select select "100"
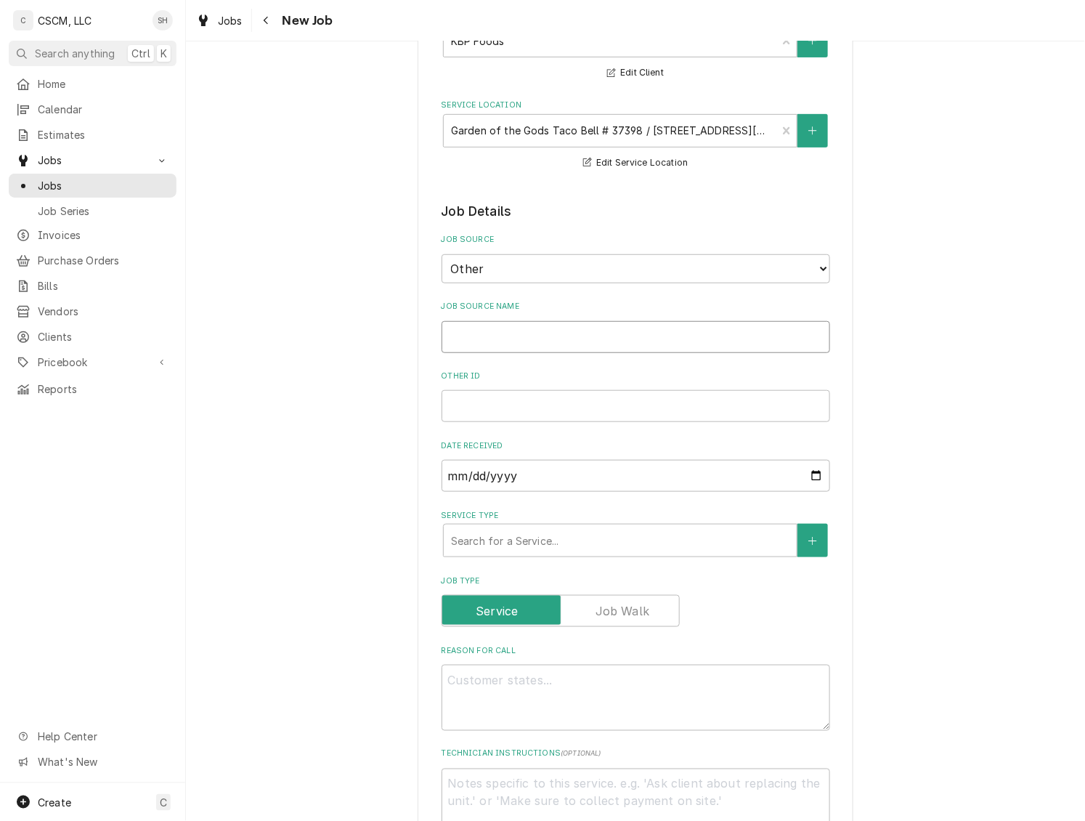
click at [594, 336] on input "Job Source Name" at bounding box center [636, 337] width 389 height 32
type textarea "x"
type input "V"
type textarea "x"
type input "Ve"
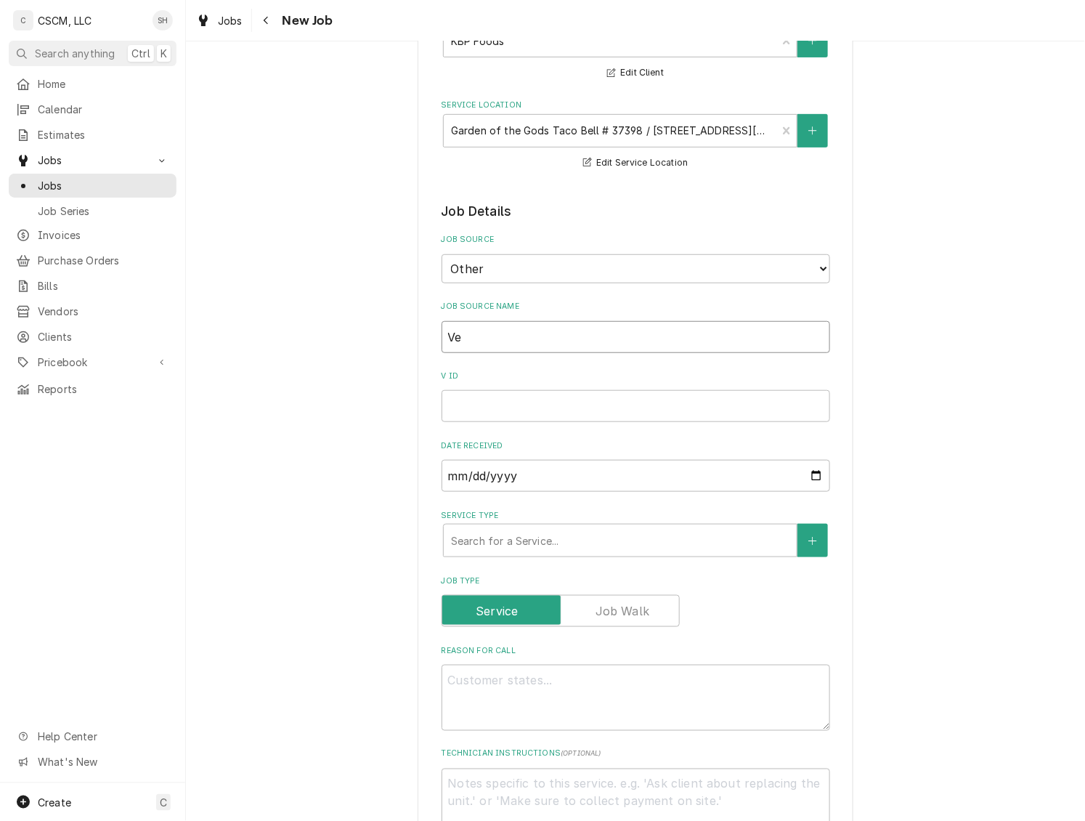
type textarea "x"
type input "Ver"
type textarea "x"
type input "Veris"
type textarea "x"
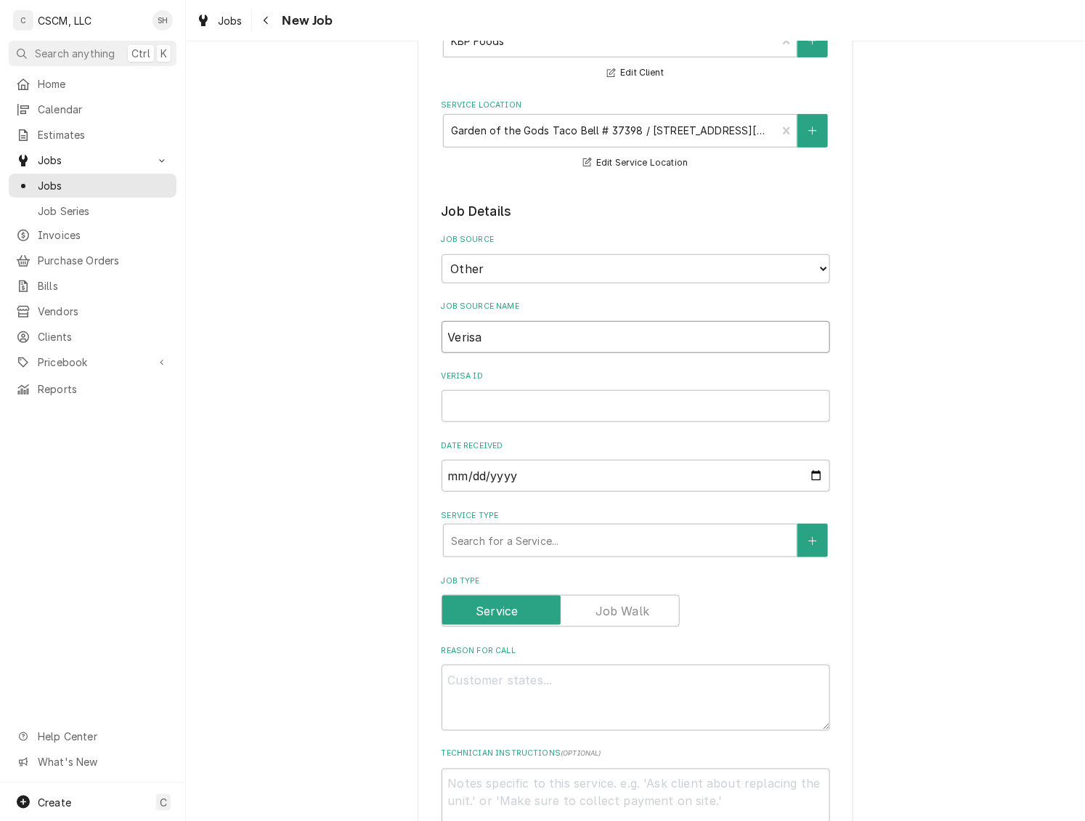
type input "Verisae"
type textarea "x"
type input "Verisae"
click at [689, 400] on input "Verisae ID" at bounding box center [636, 406] width 389 height 32
type input "v"
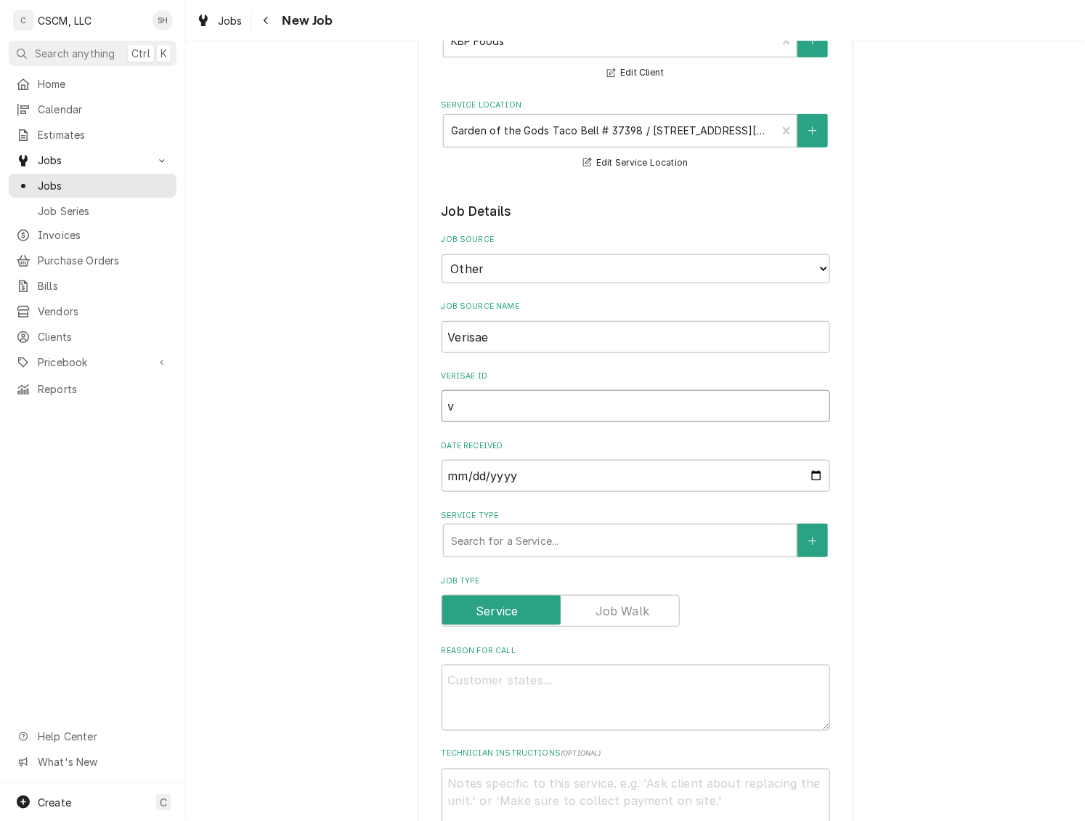
type textarea "x"
paste input "72062000"
type input "72062000"
type textarea "x"
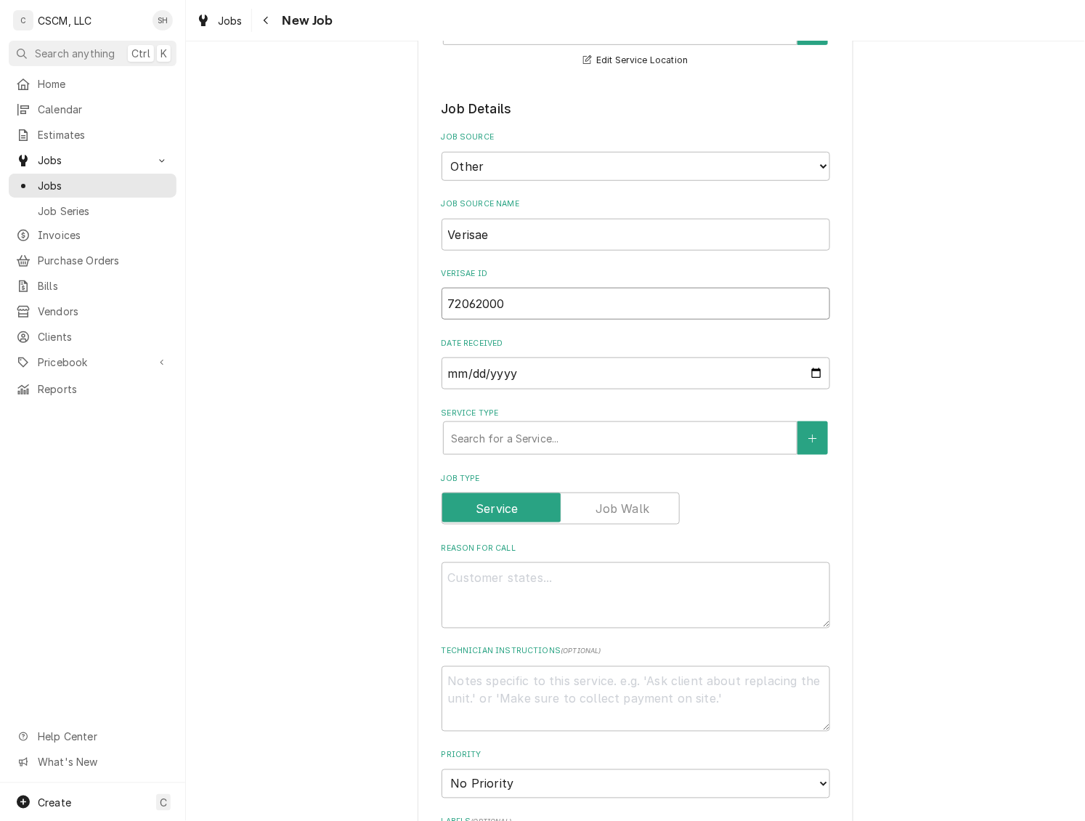
scroll to position [291, 0]
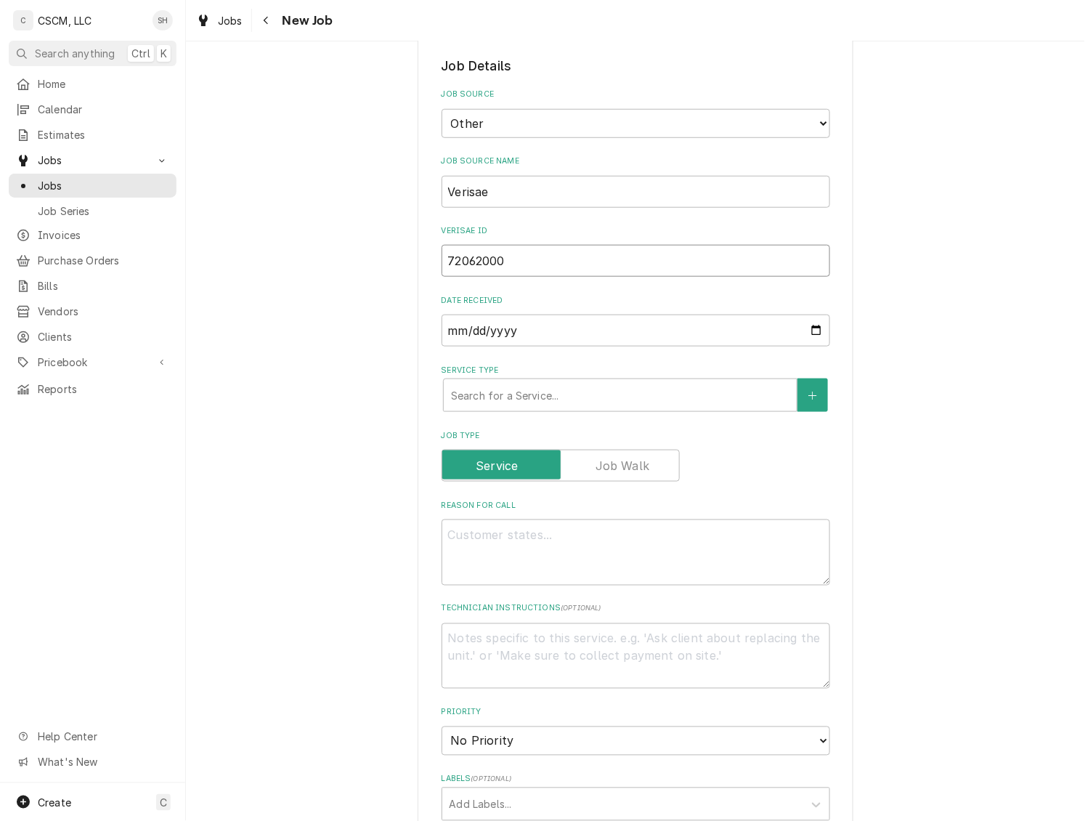
type input "72062000"
click at [536, 531] on textarea "Reason For Call" at bounding box center [636, 552] width 389 height 66
type textarea "p"
type textarea "x"
type textarea "po"
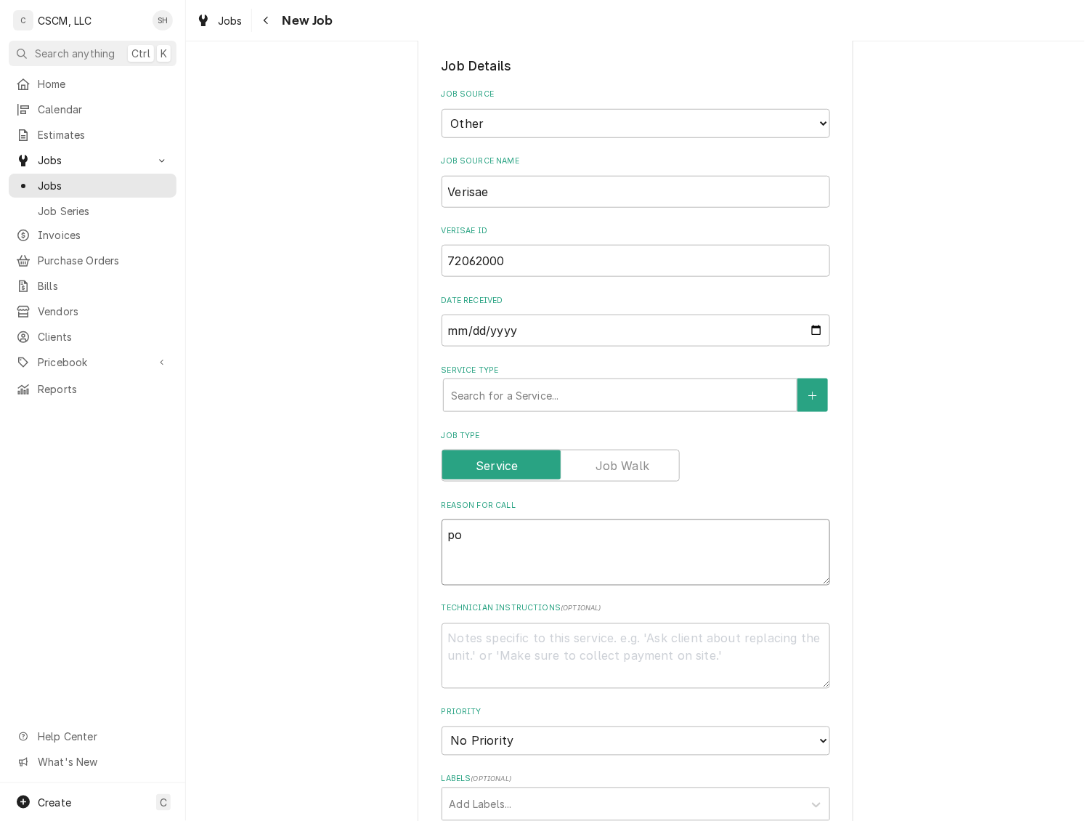
type textarea "x"
type textarea "po #"
type textarea "x"
paste textarea "72062000"
type textarea "po # 72062000"
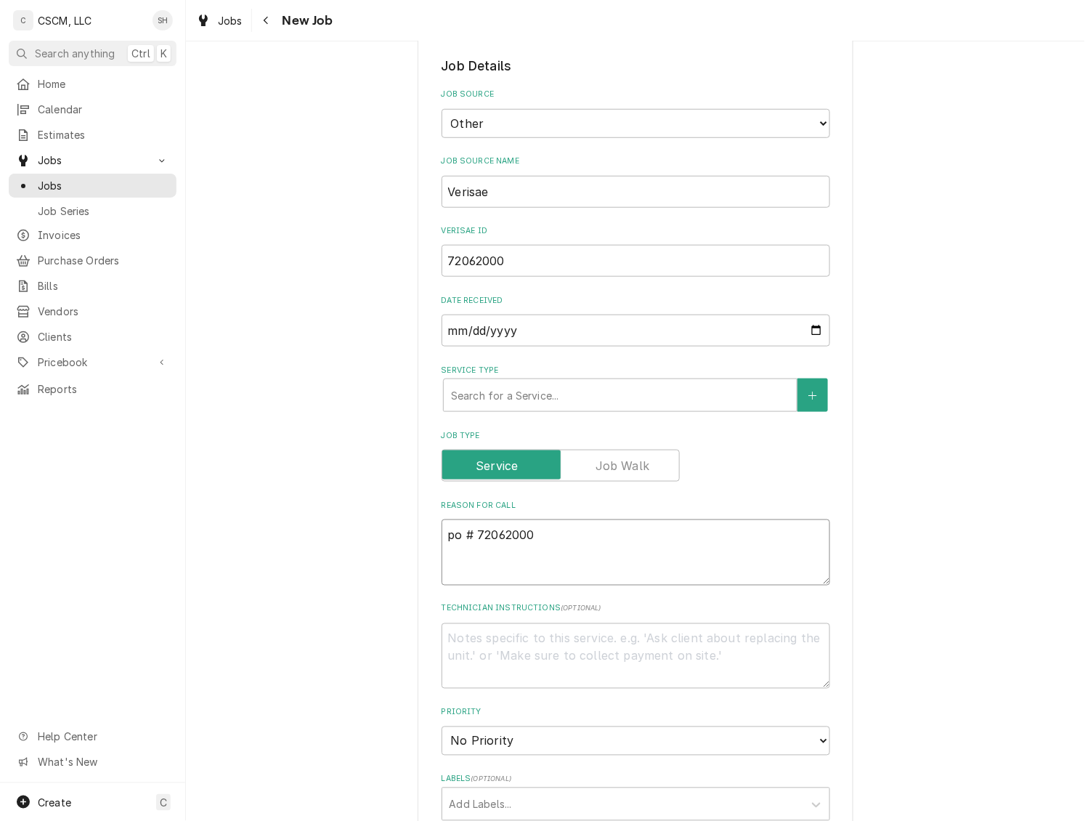
type textarea "x"
type textarea "o # 72062000"
type textarea "x"
type textarea "# 72062000"
type textarea "x"
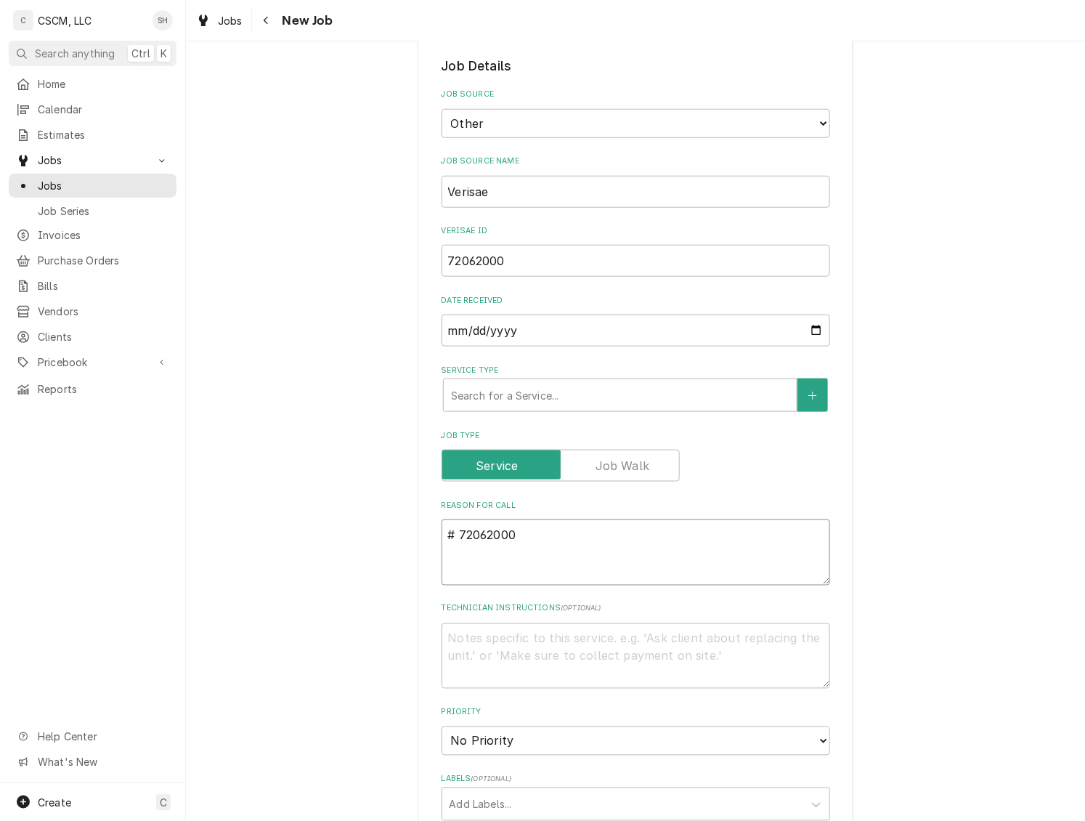
type textarea "P # 72062000"
type textarea "x"
type textarea "PO # 72062000"
type textarea "x"
type textarea "NPO # 72062000"
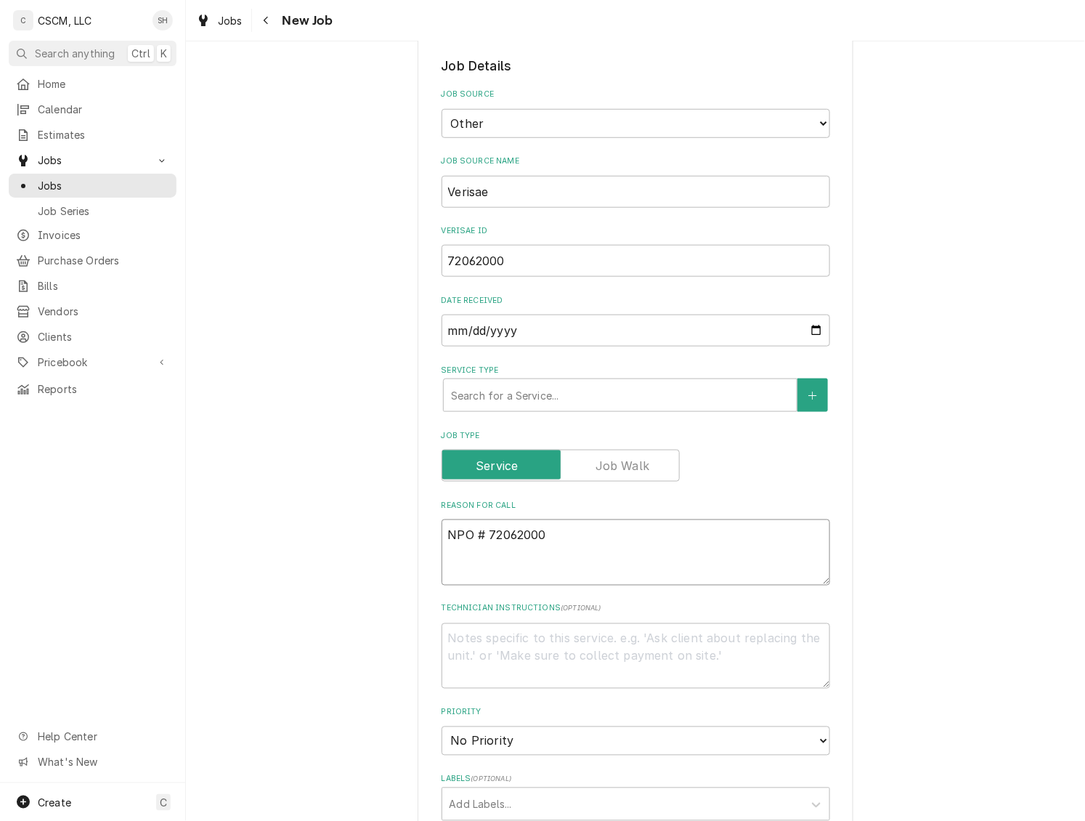
type textarea "x"
type textarea "NTPO # 72062000"
type textarea "x"
type textarea "NTEPO # 72062000"
type textarea "x"
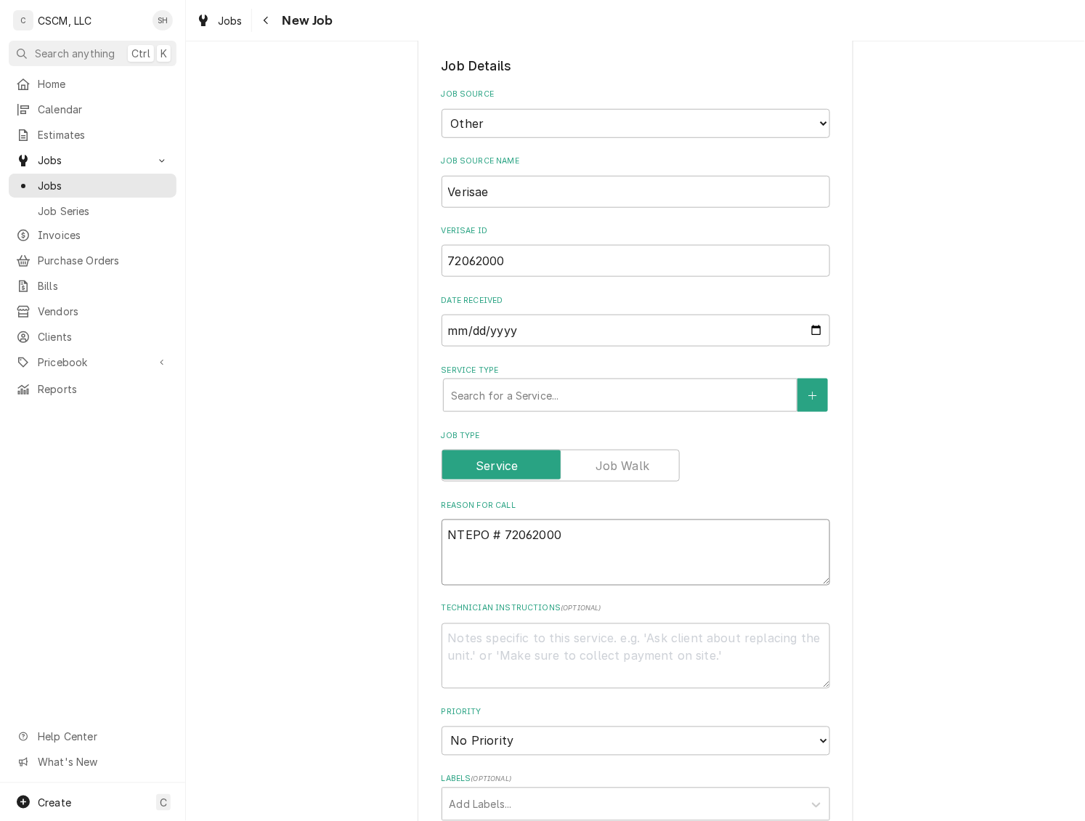
type textarea "NTE:PO # 72062000"
type textarea "x"
type textarea "NTE: PO # 72062000"
type textarea "x"
type textarea "NTE: $5PO # 72062000"
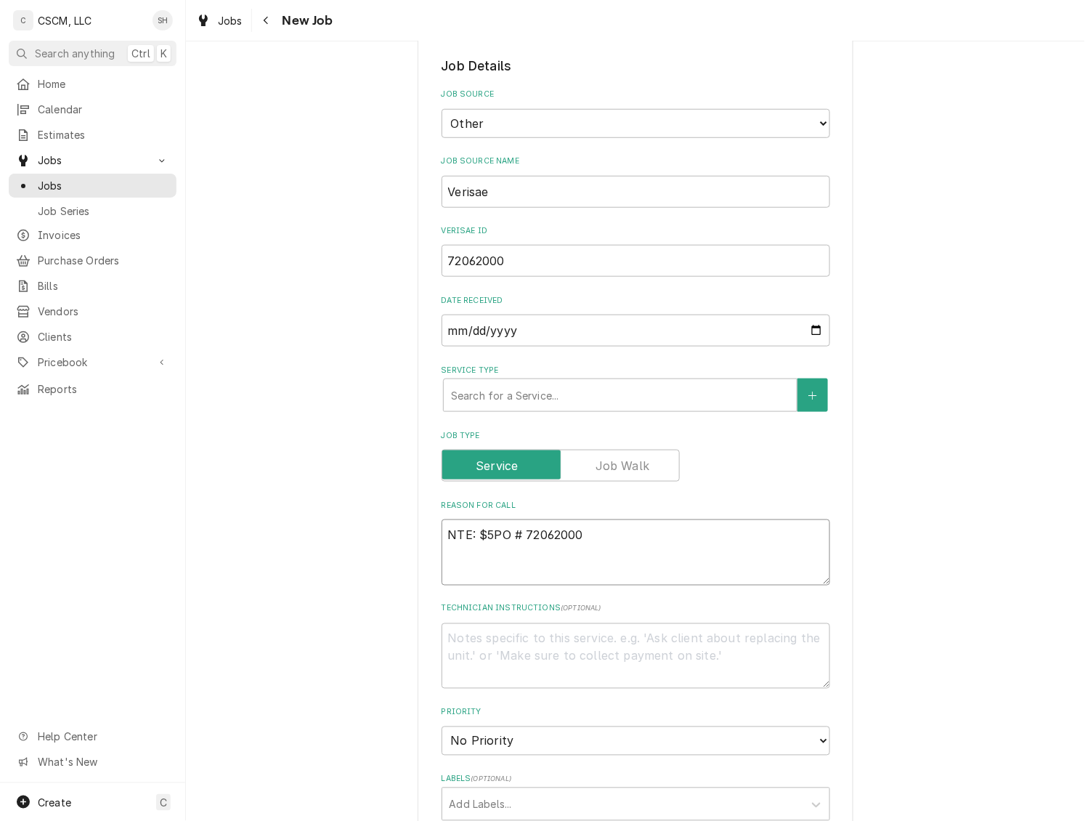
type textarea "x"
type textarea "NTE: $50PO # 72062000"
type textarea "x"
type textarea "NTE: $500PO # 72062000"
type textarea "x"
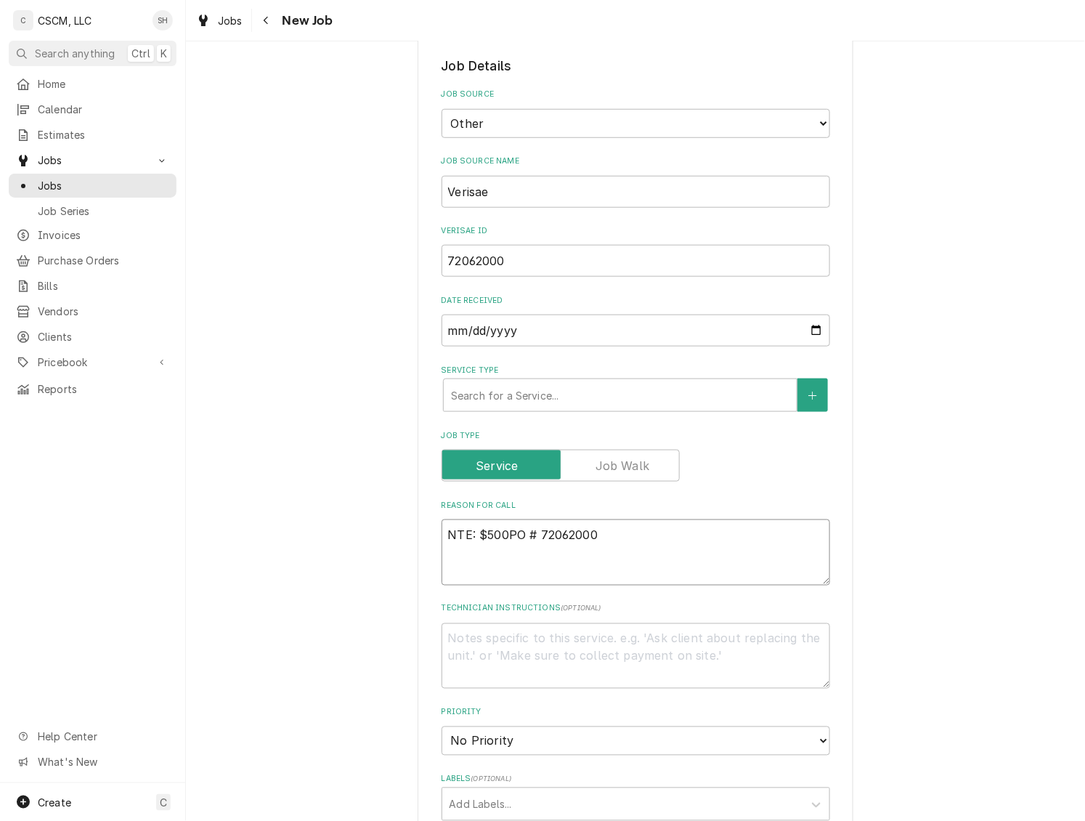
type textarea "NTE: $500 PO # 72062000"
type textarea "x"
type textarea "NTE: $500 PO # 72062000"
click at [442, 533] on textarea "NTE: $500 PO # 72062000" at bounding box center [636, 552] width 389 height 66
paste textarea "Install the door handles I gave you in bathrooms thanks Will this impact the se…"
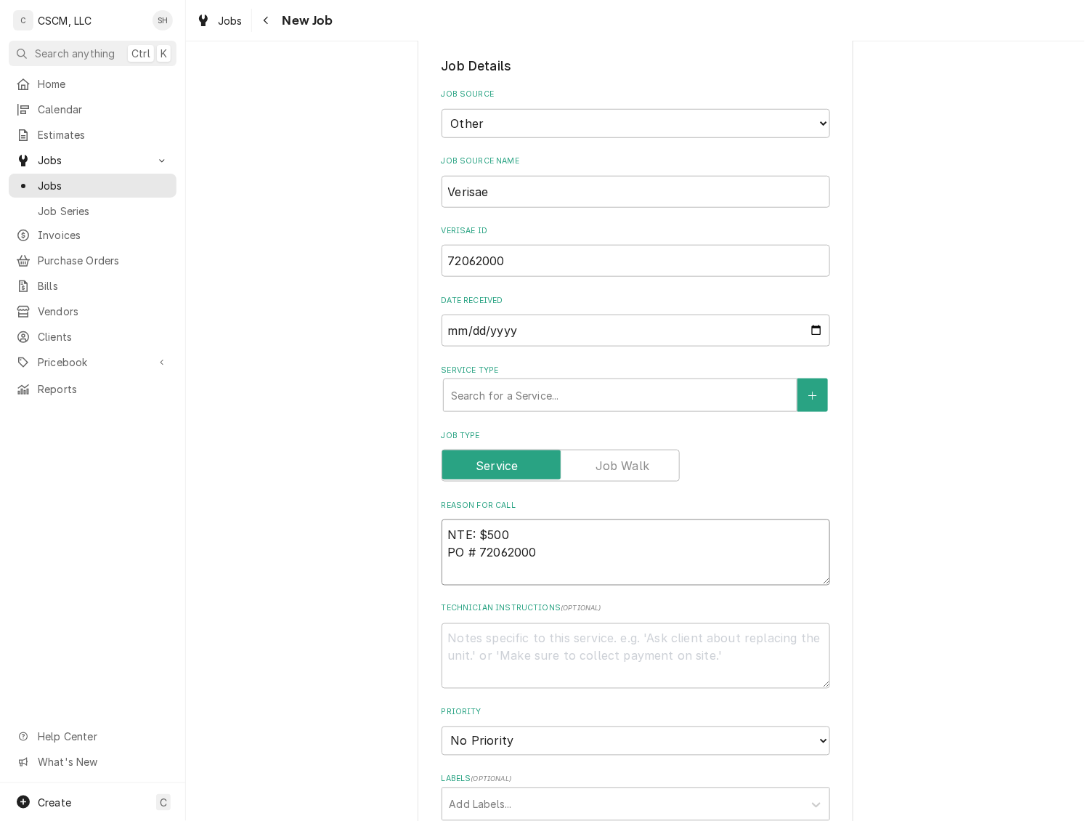
type textarea "x"
type textarea "Install the door handles I gave you in bathrooms thanks Will this impact the se…"
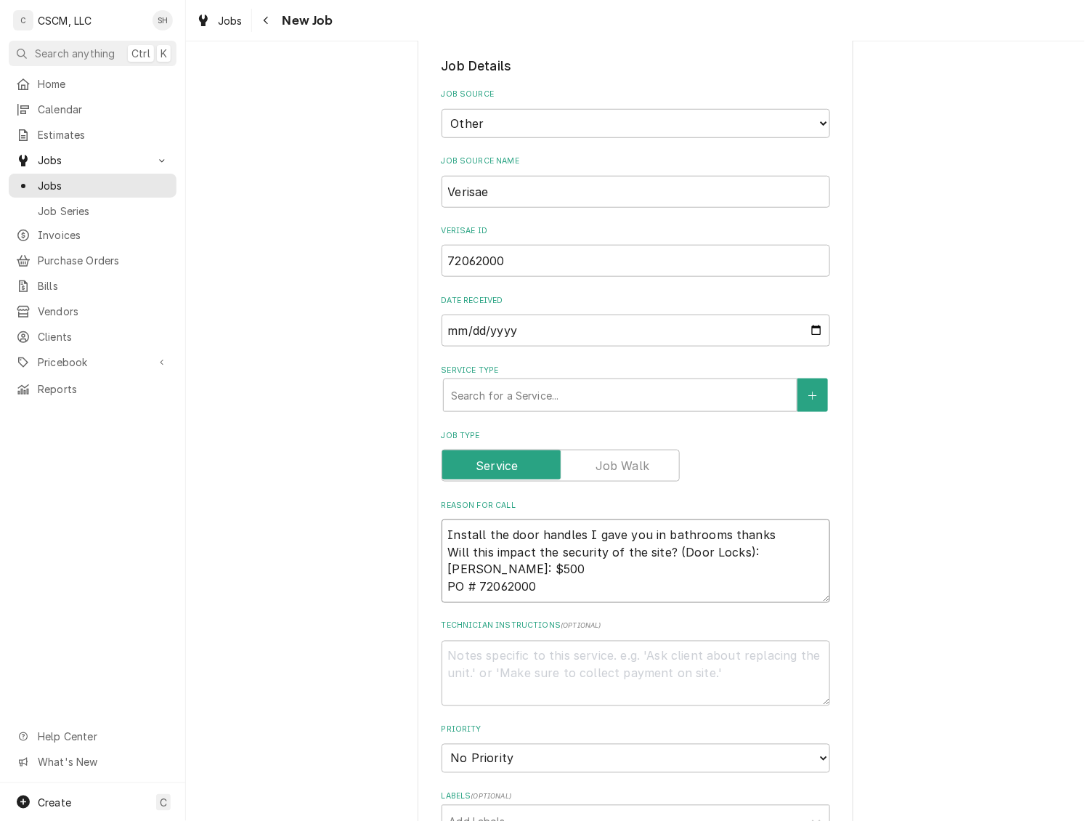
type textarea "x"
type textarea "Install the door handles I gave you in bathrooms thanks Will this impact the se…"
type textarea "x"
type textarea "Install the door handles I gave you in bathrooms thanks Will this impact the se…"
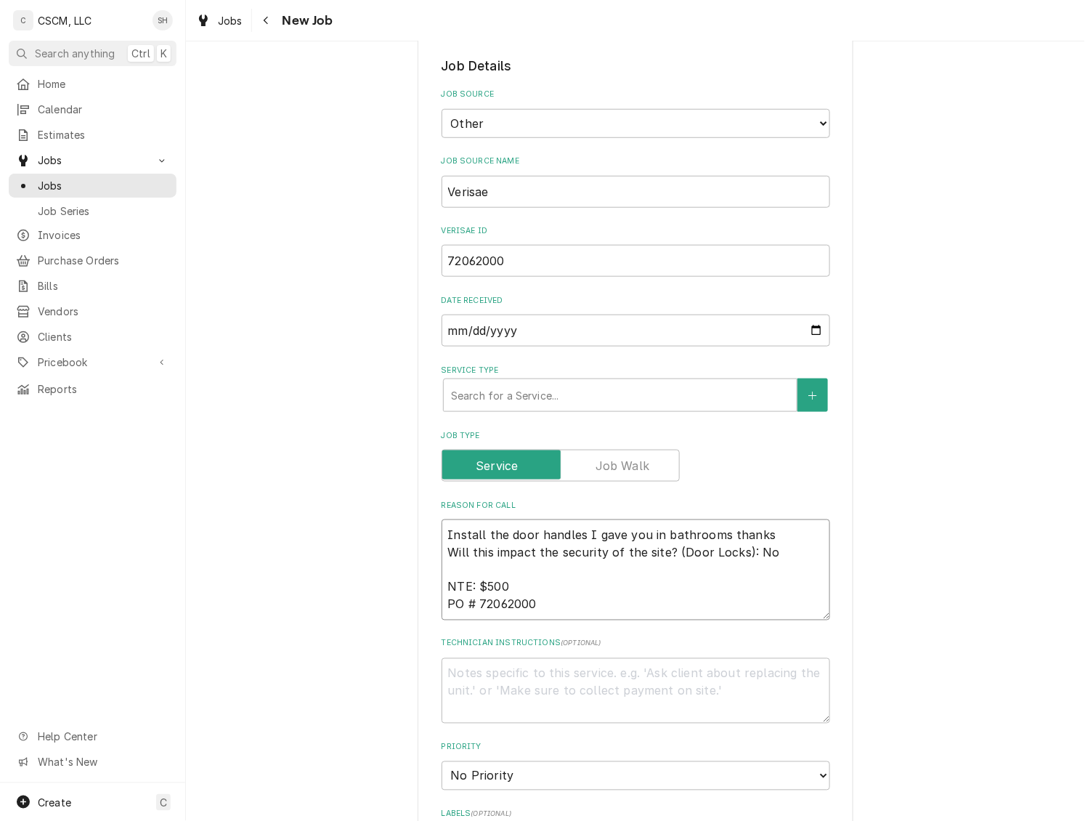
type textarea "x"
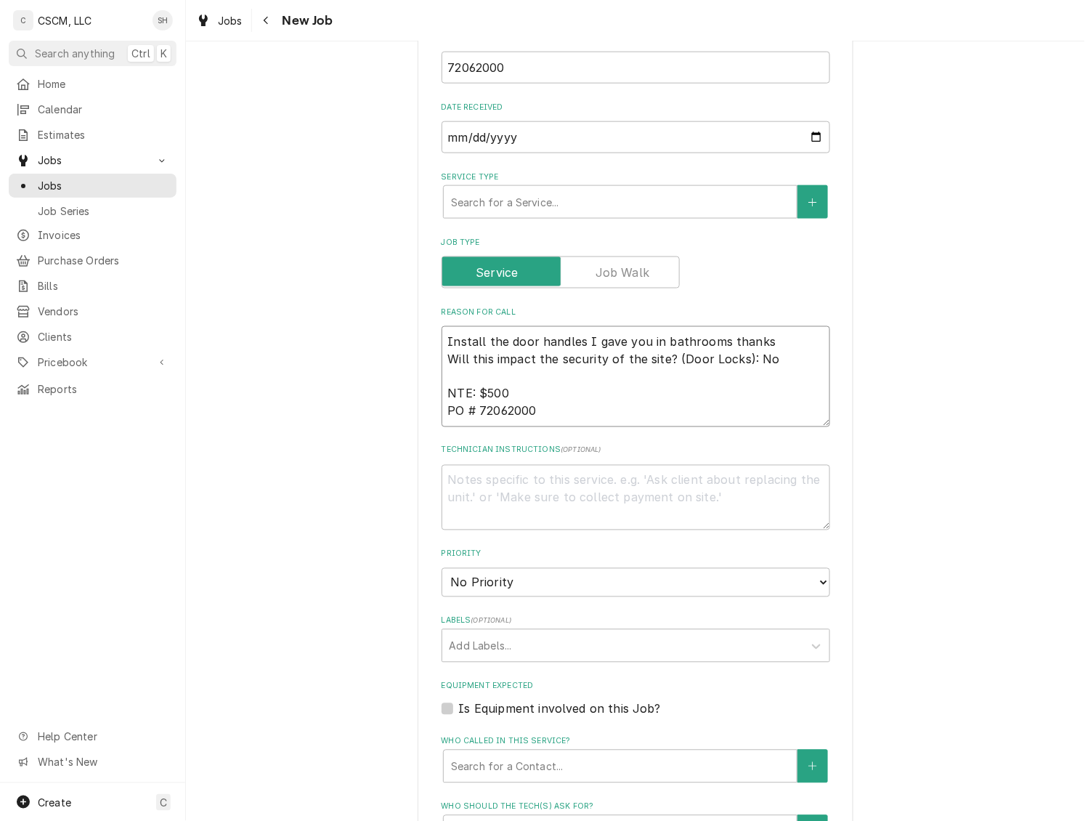
scroll to position [620, 0]
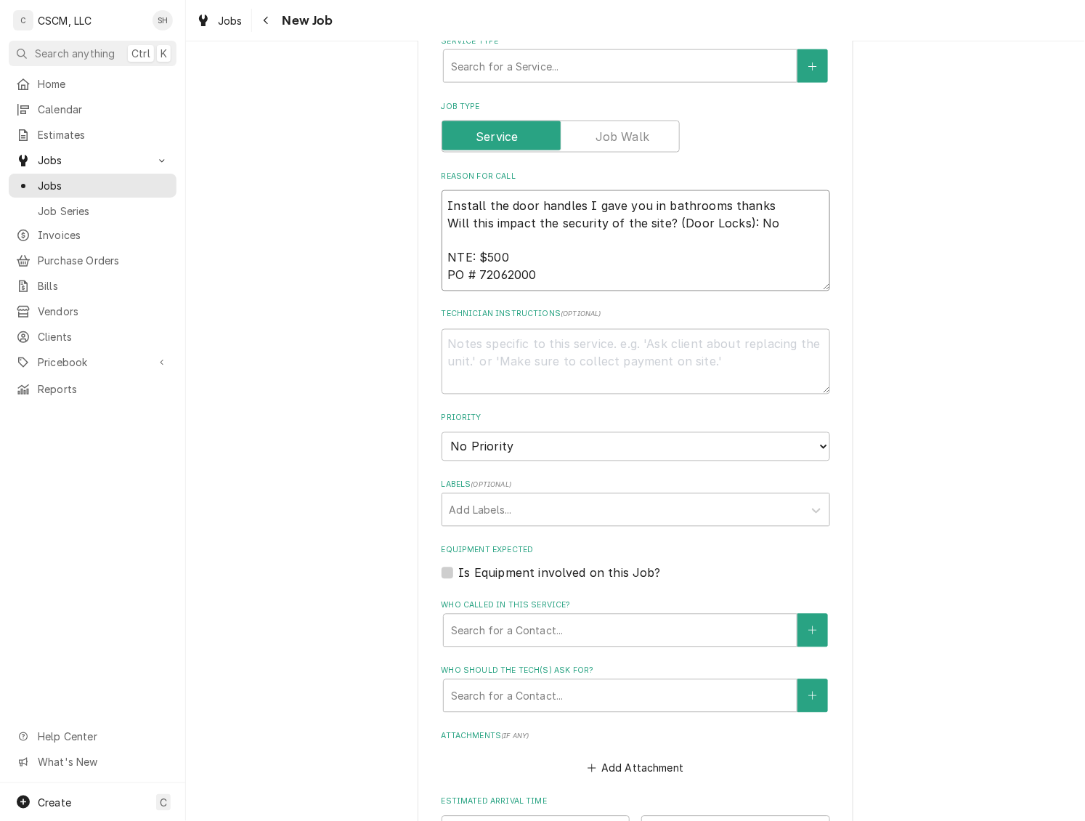
type textarea "Install the door handles I gave you in bathrooms thanks Will this impact the se…"
drag, startPoint x: 562, startPoint y: 438, endPoint x: 450, endPoint y: 447, distance: 111.5
click at [562, 438] on select "No Priority Urgent High Medium Low" at bounding box center [636, 446] width 389 height 29
click at [568, 450] on select "No Priority Urgent High Medium Low" at bounding box center [636, 446] width 389 height 29
click at [564, 465] on fieldset "Job Details Job Source Direct (Phone/Email/etc.) Other Job Source Name [PERSON_…" at bounding box center [636, 355] width 389 height 1255
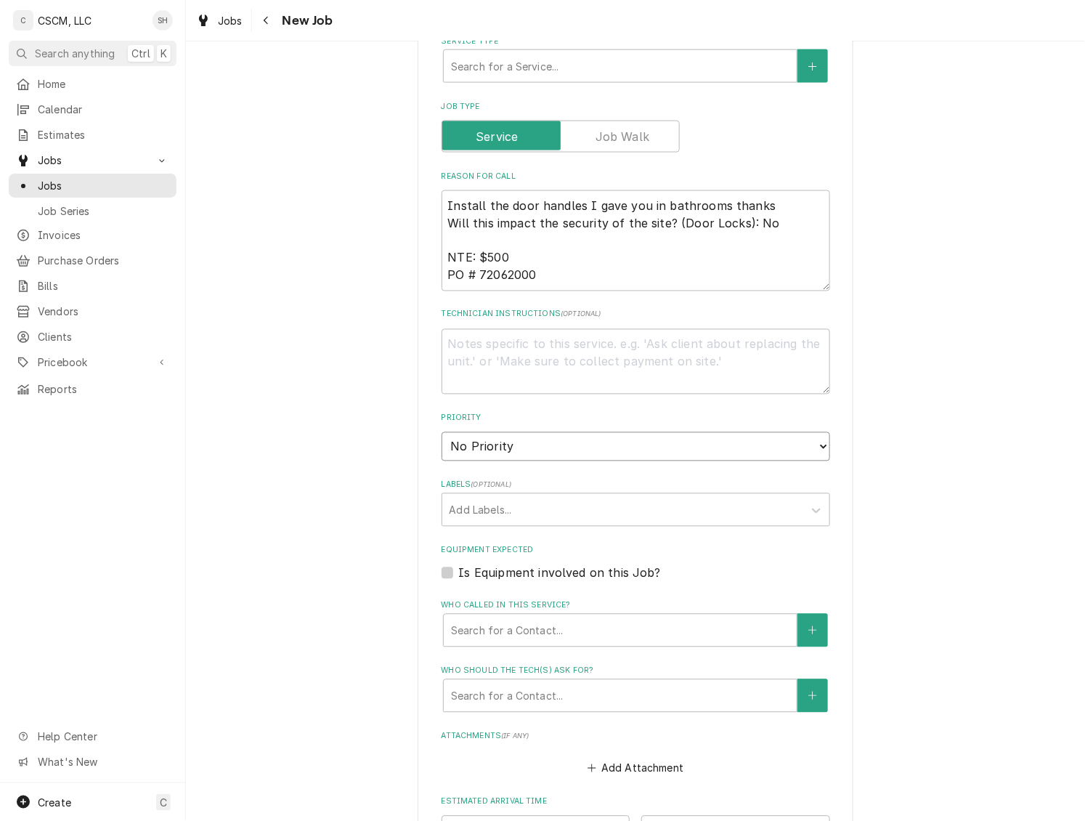
click at [564, 449] on select "No Priority Urgent High Medium Low" at bounding box center [636, 446] width 389 height 29
click at [450, 447] on select "No Priority Urgent High Medium Low" at bounding box center [636, 446] width 389 height 29
click at [471, 447] on select "No Priority Urgent High Medium Low" at bounding box center [636, 446] width 389 height 29
click at [468, 446] on select "No Priority Urgent High Medium Low" at bounding box center [636, 446] width 389 height 29
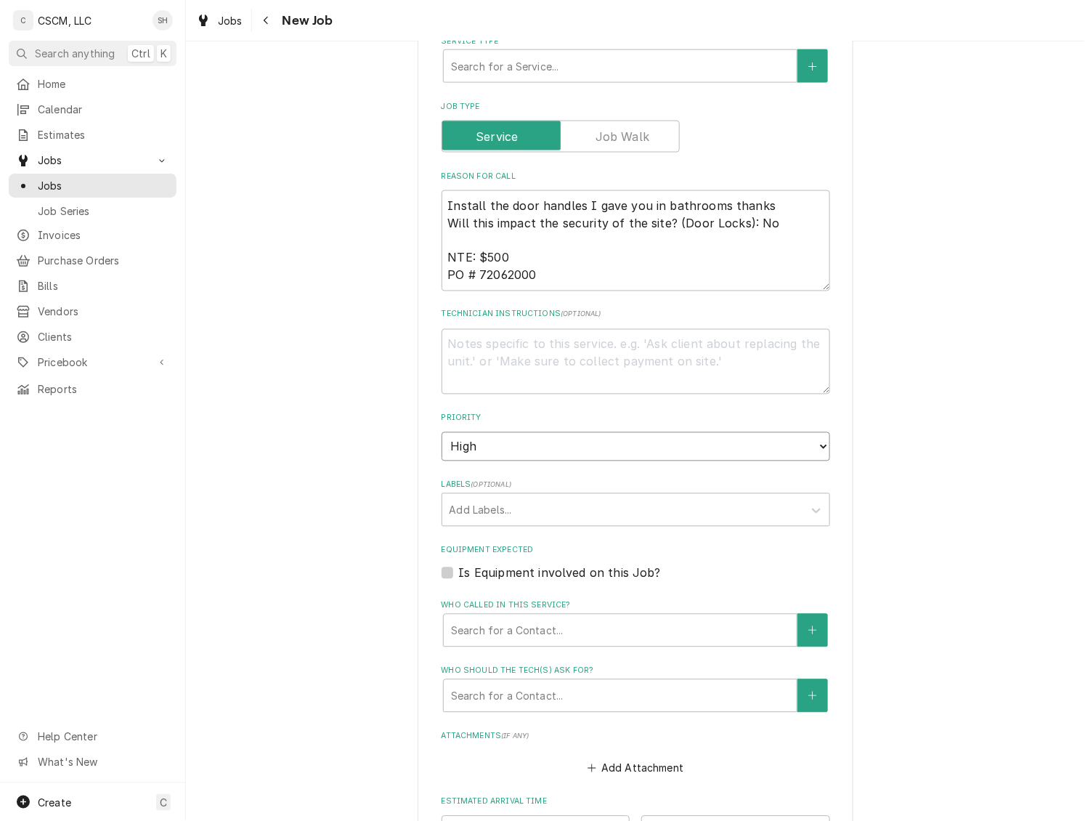
select select "4"
click at [468, 446] on select "No Priority Urgent High Medium Low" at bounding box center [636, 446] width 389 height 29
type textarea "x"
select select "3"
type textarea "x"
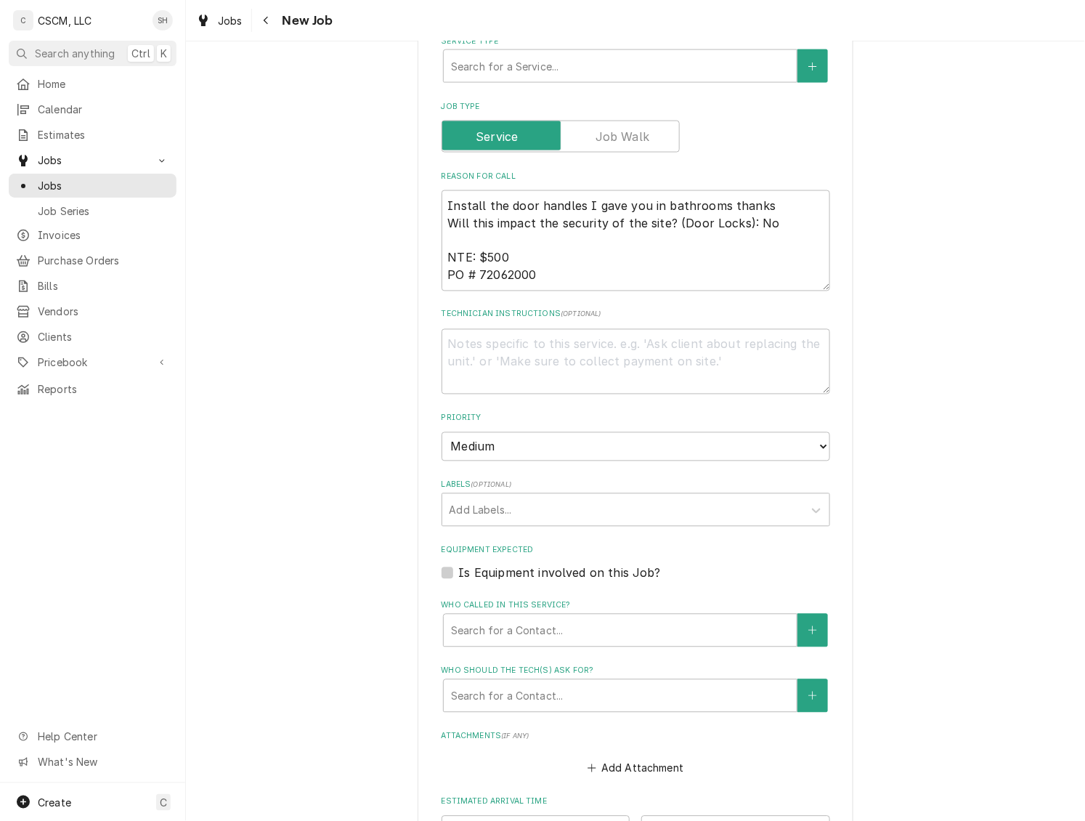
click at [527, 513] on div "Labels" at bounding box center [623, 510] width 347 height 26
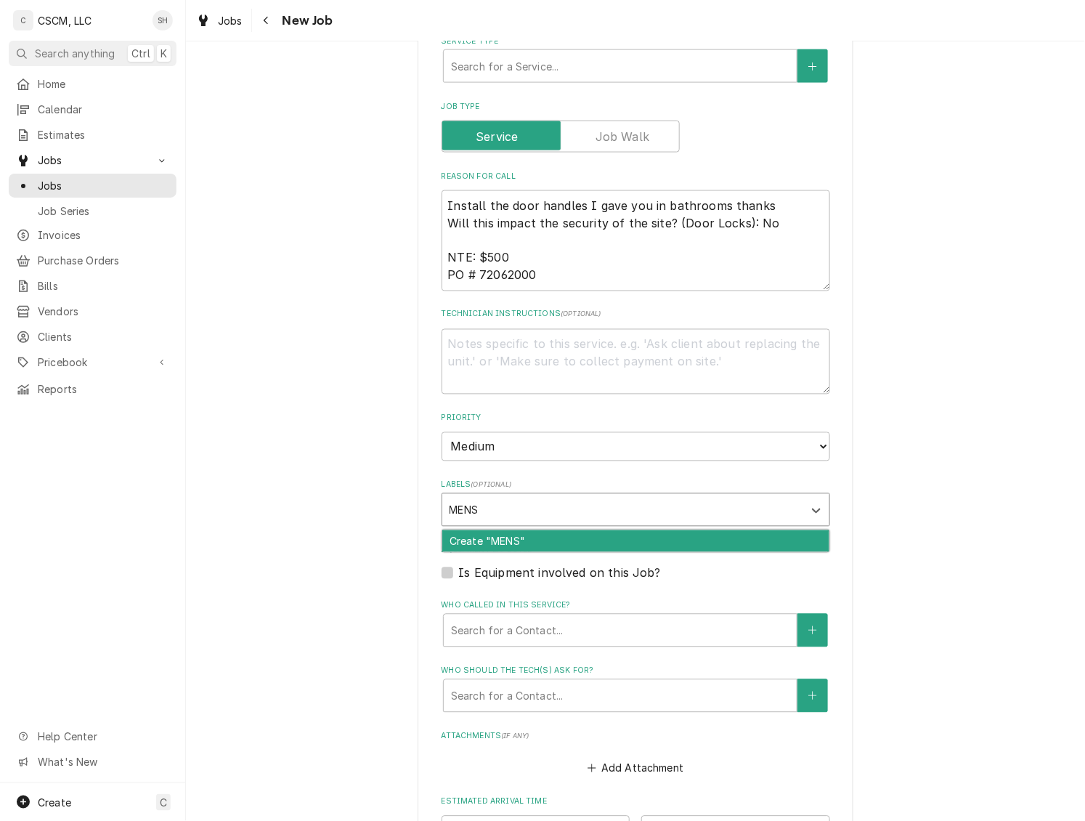
type input "MEN"
click at [501, 543] on div "men's room" at bounding box center [635, 541] width 387 height 23
type textarea "x"
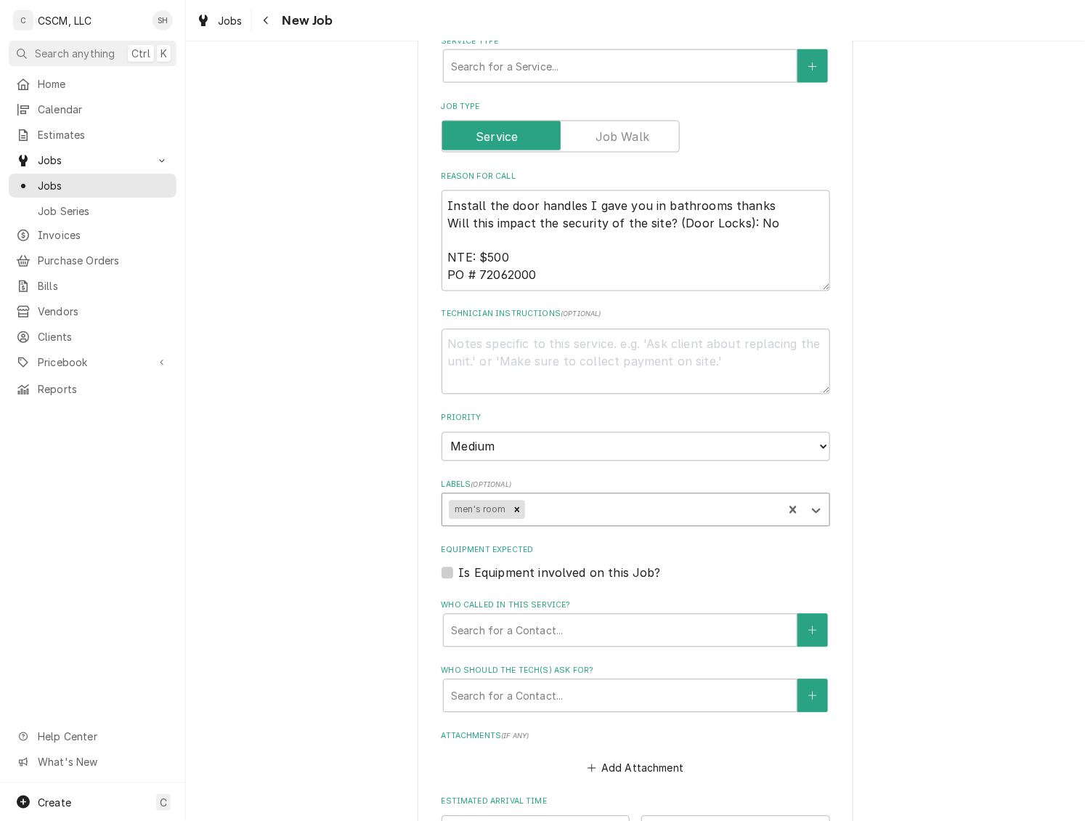
type textarea "x"
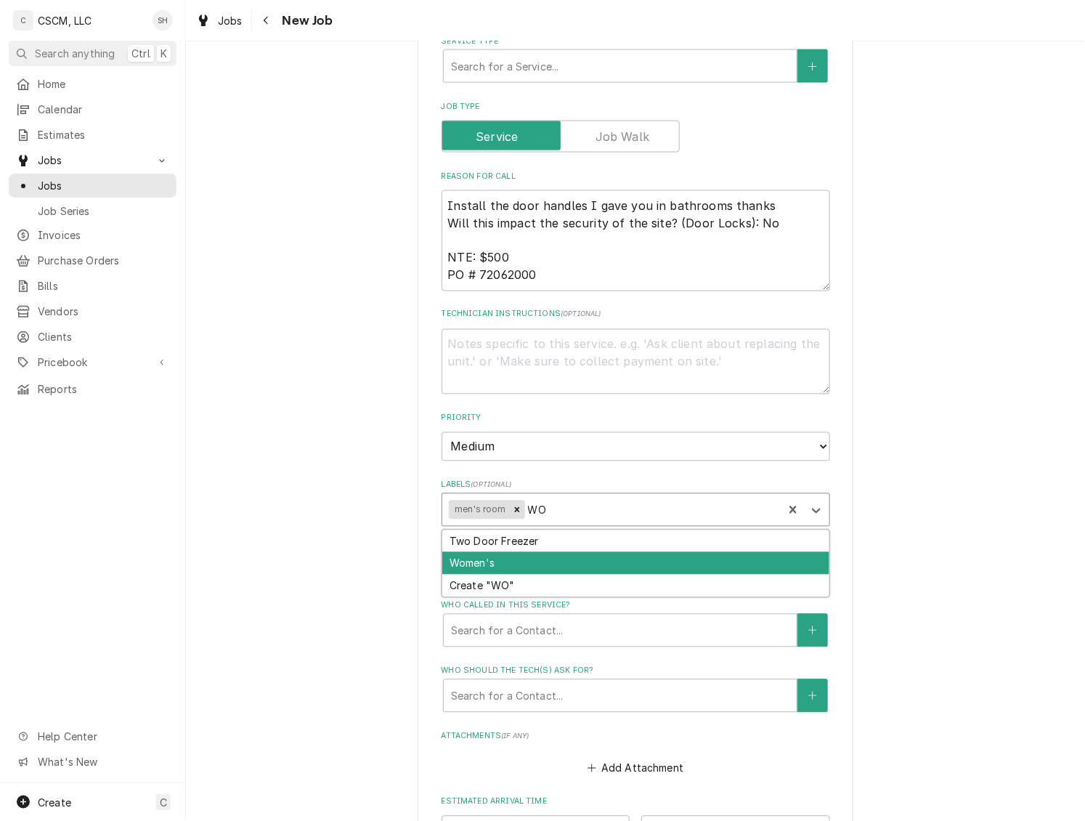
type input "W"
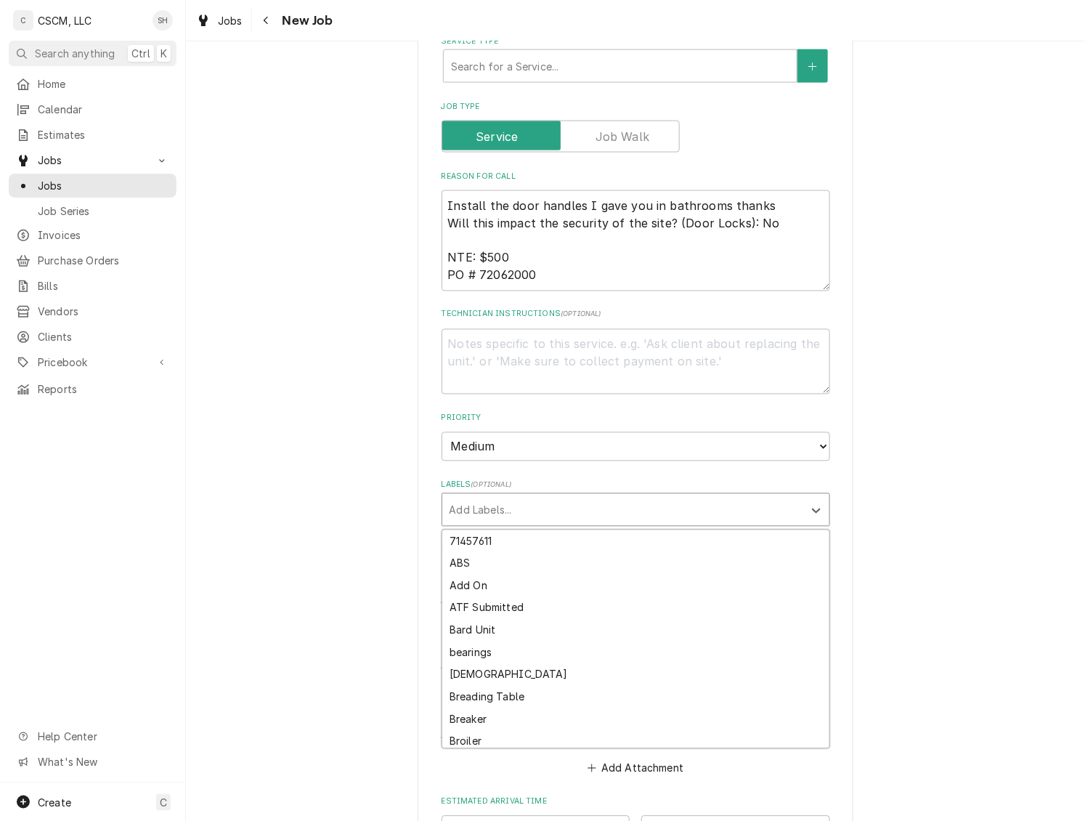
type textarea "x"
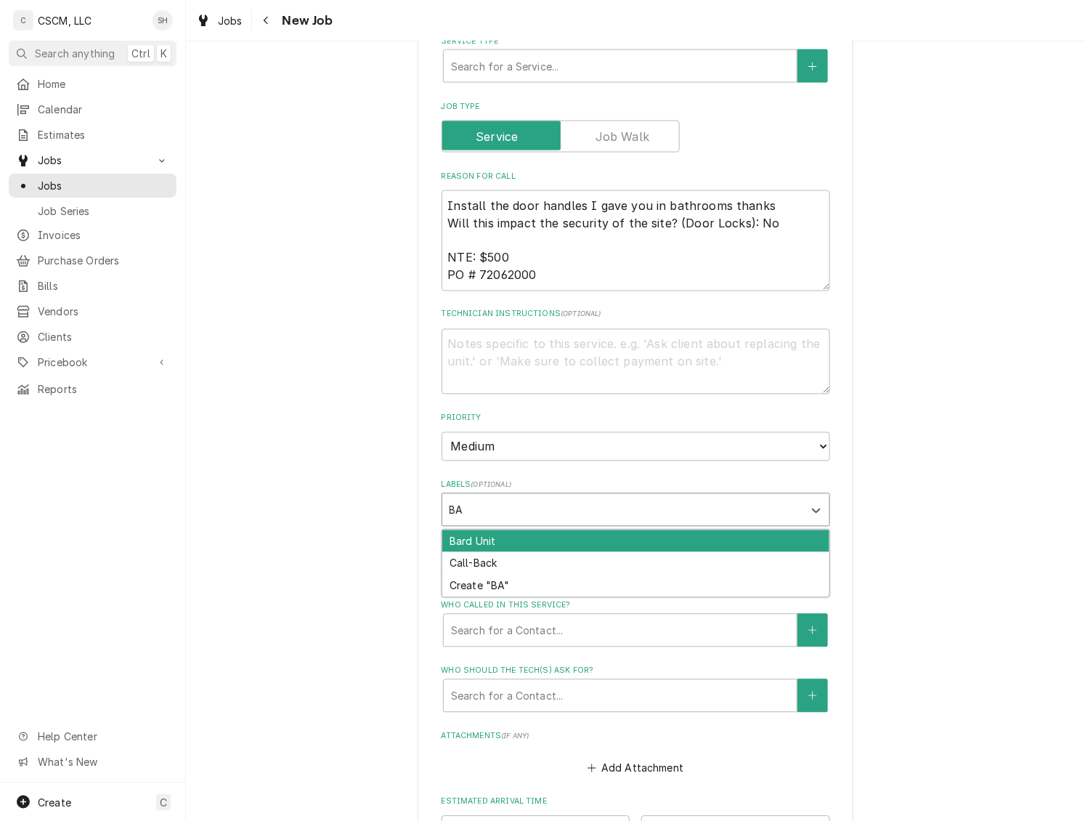
type input "BAT"
type textarea "x"
type input "B"
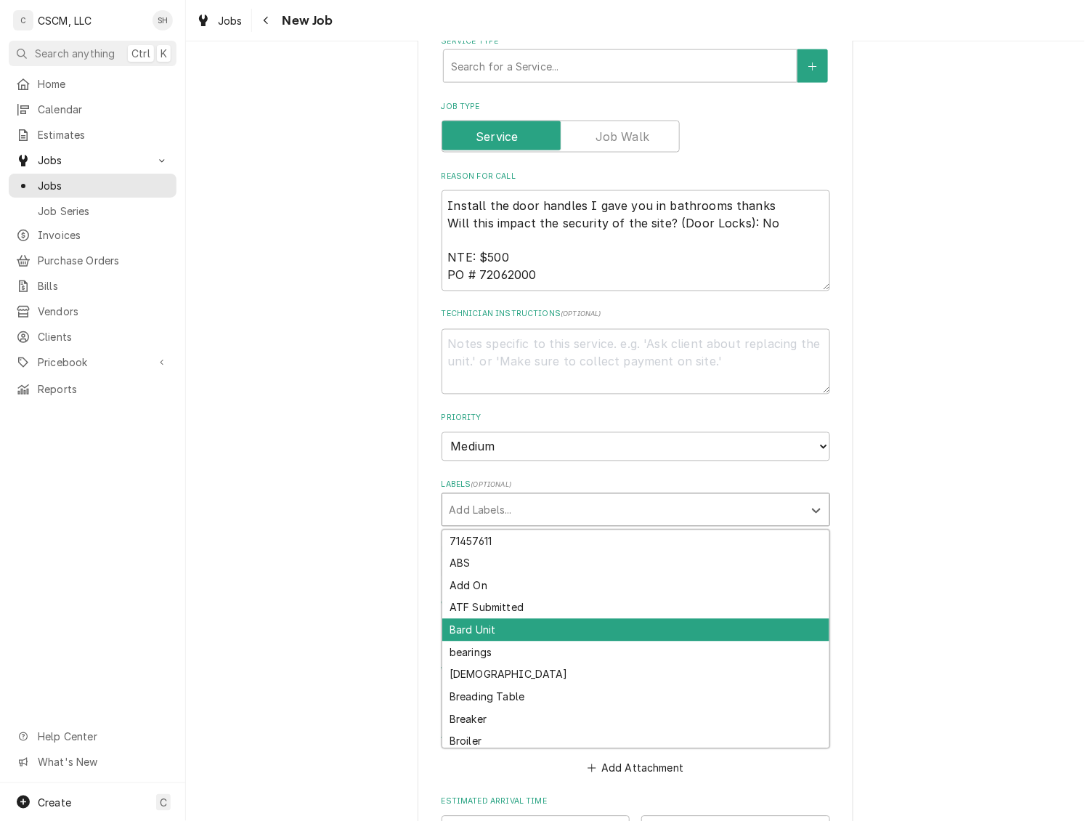
type textarea "x"
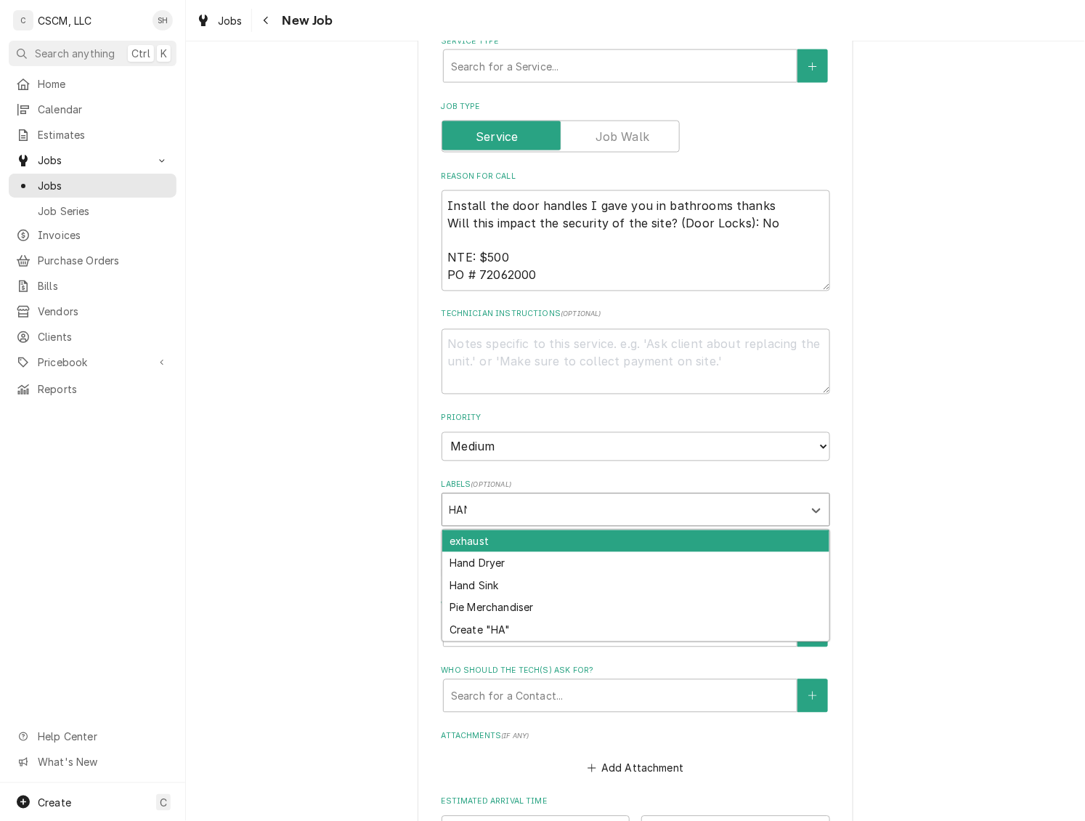
type input "HAND"
type textarea "x"
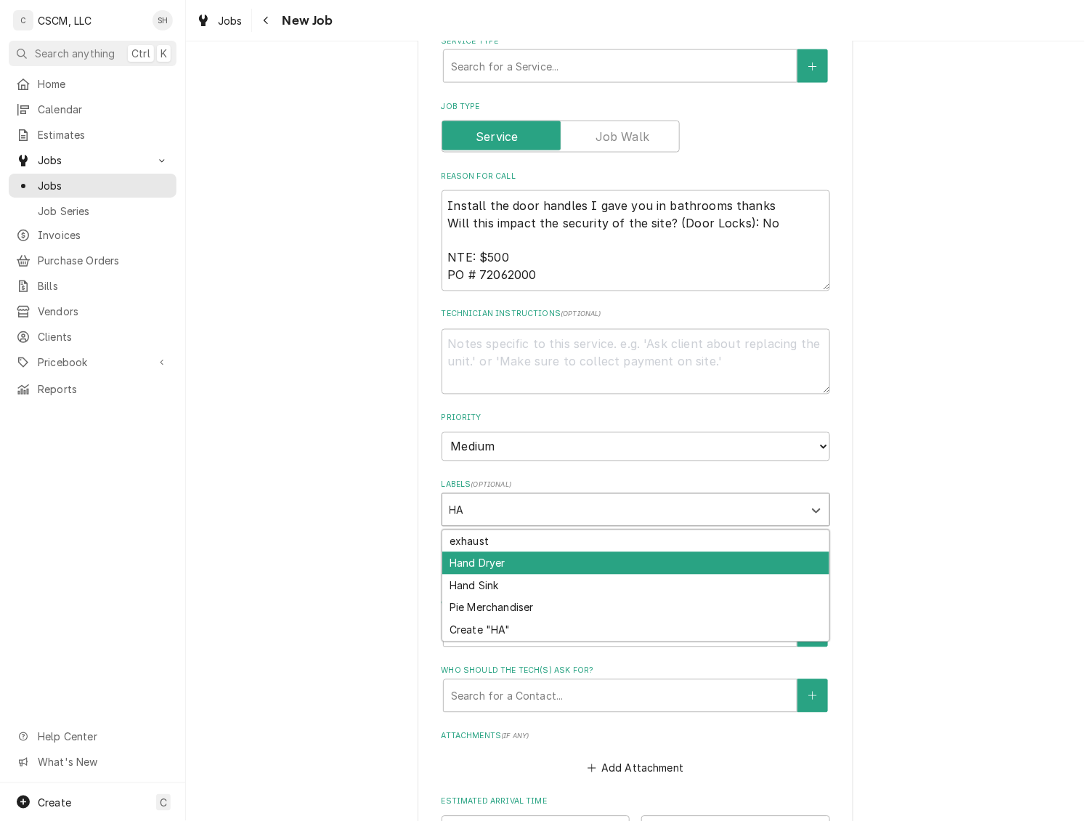
type input "H"
type textarea "x"
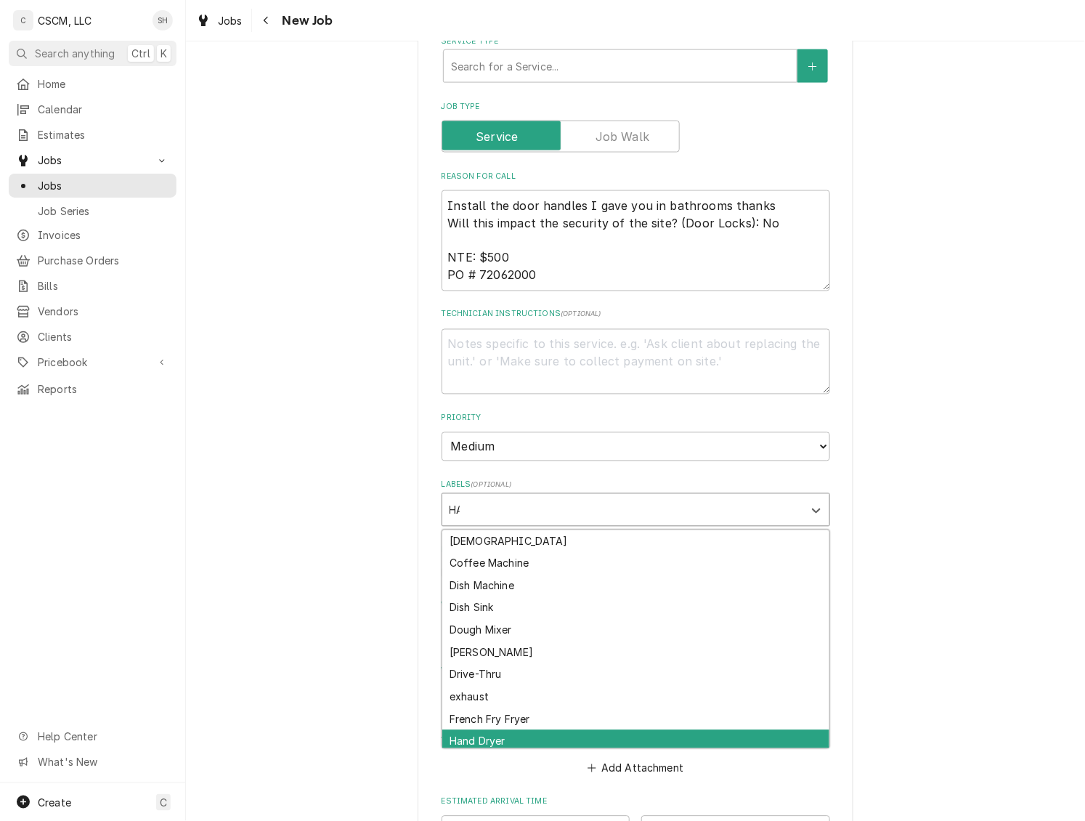
type input "HAN"
type textarea "x"
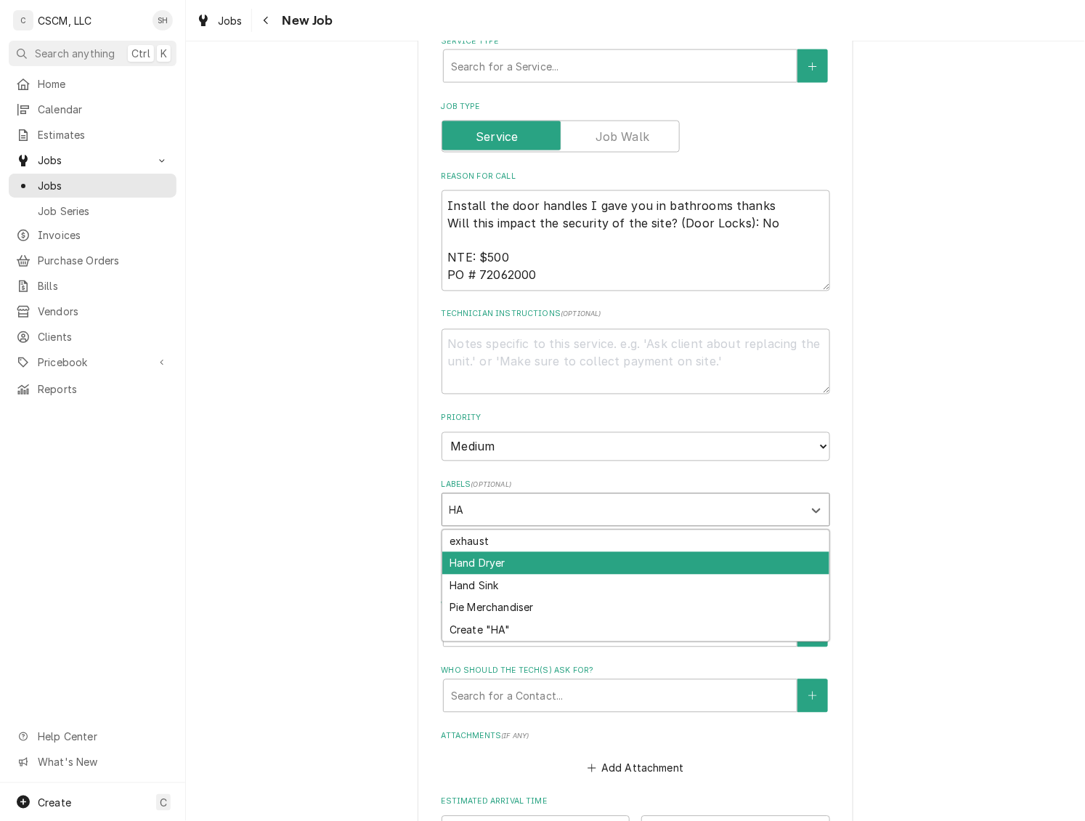
type input "H"
type textarea "x"
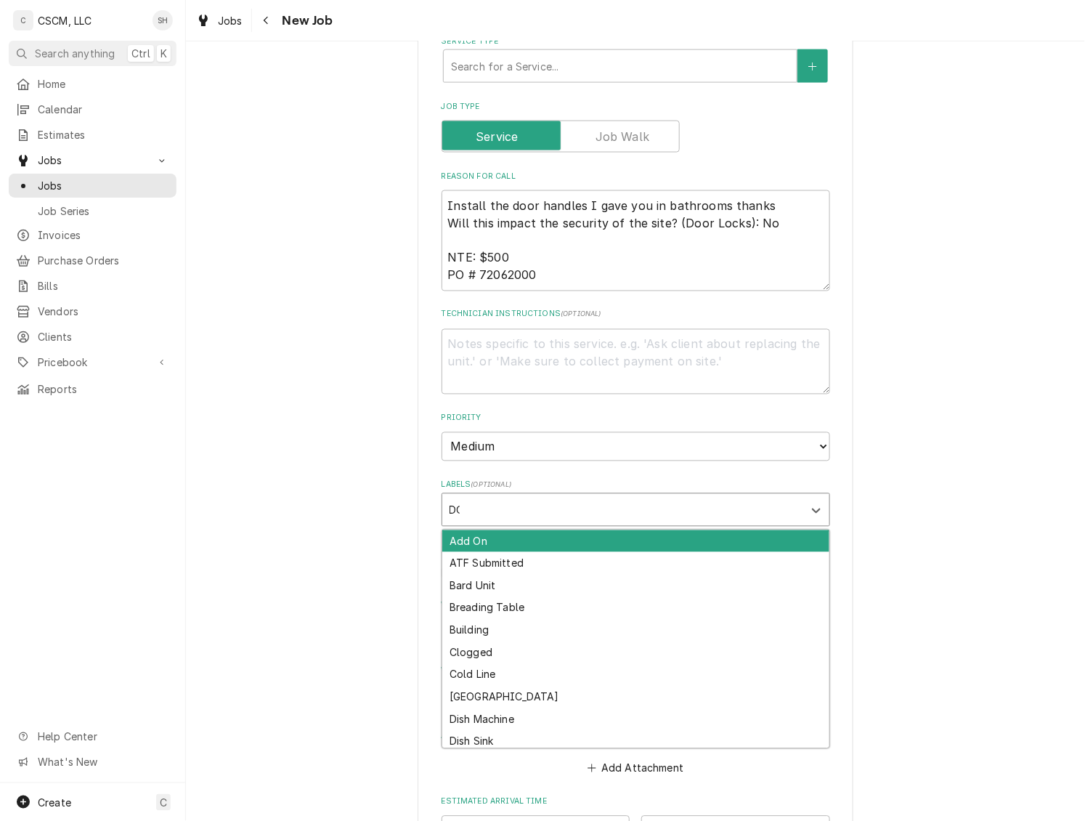
type input "DOOR"
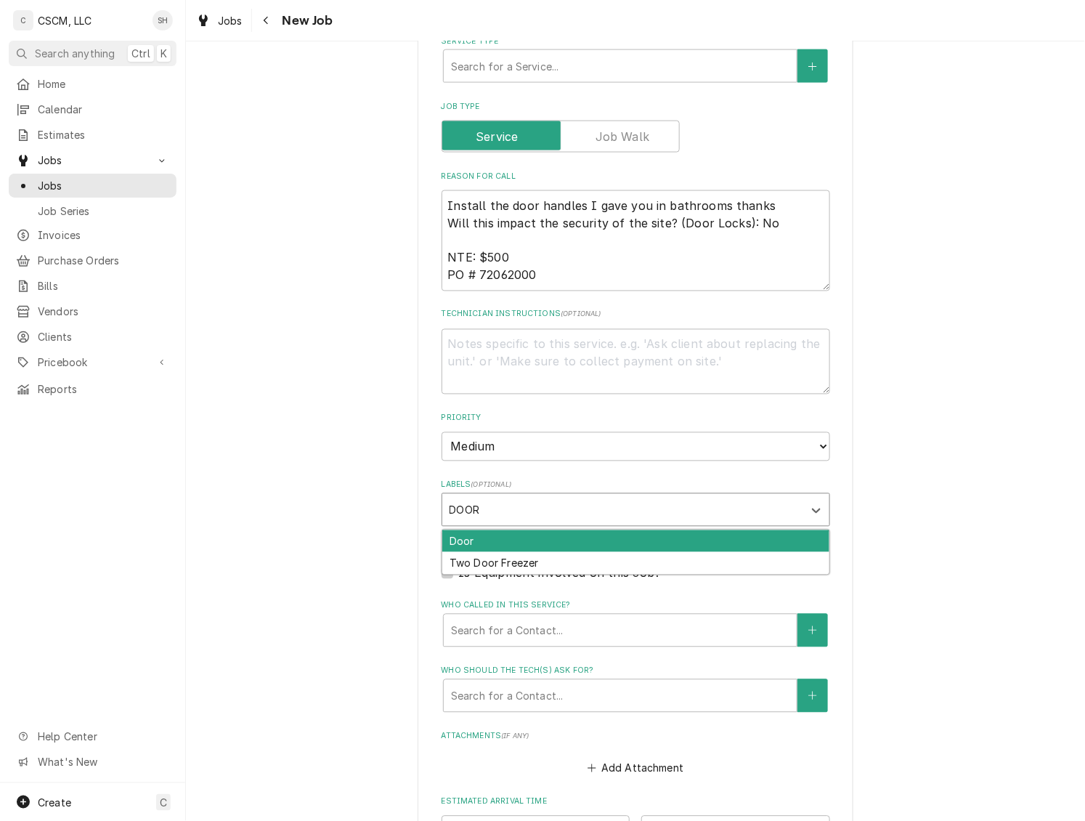
click at [549, 540] on div "Door" at bounding box center [635, 541] width 387 height 23
type textarea "x"
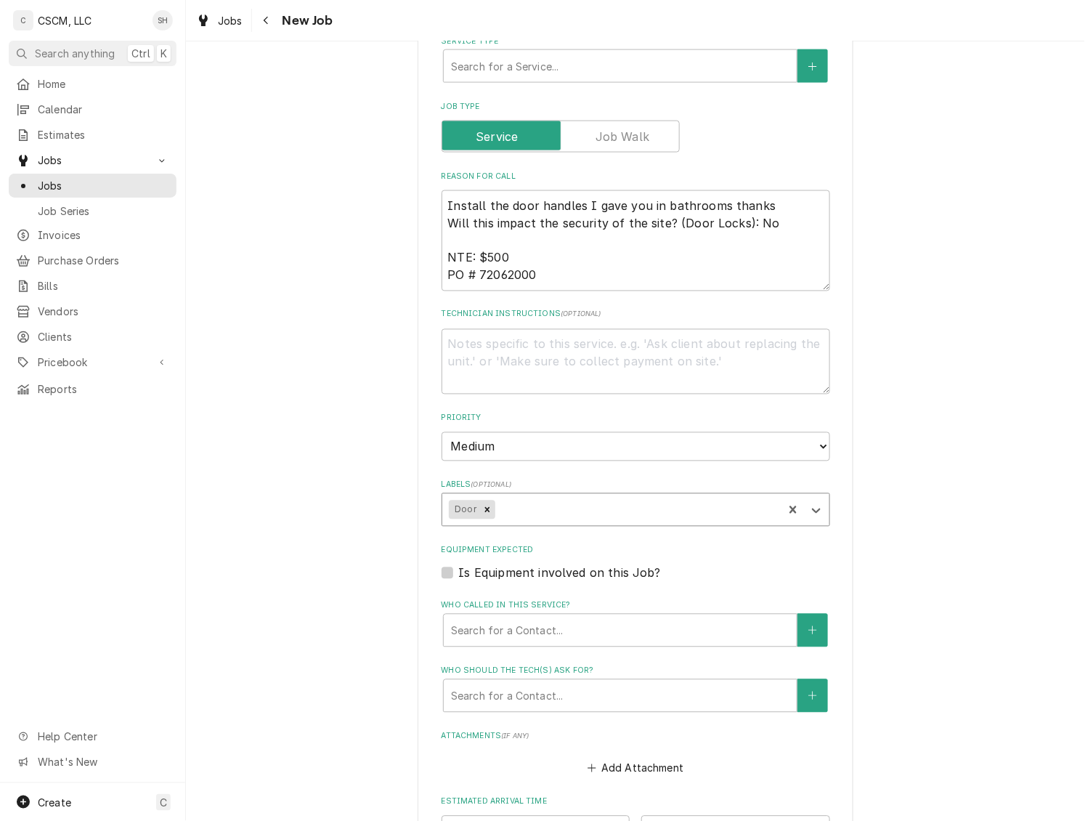
type textarea "x"
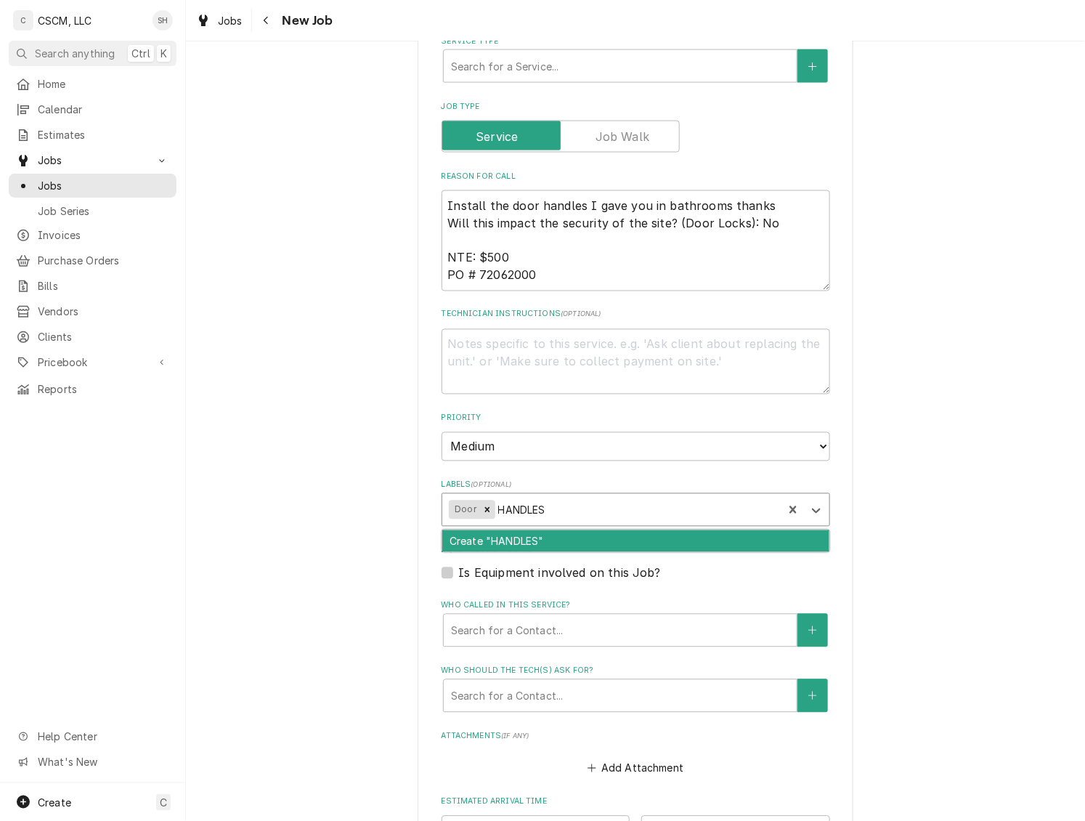
type input "HANDLE"
click at [568, 540] on div "Create "HANDLE"" at bounding box center [635, 541] width 387 height 23
type textarea "x"
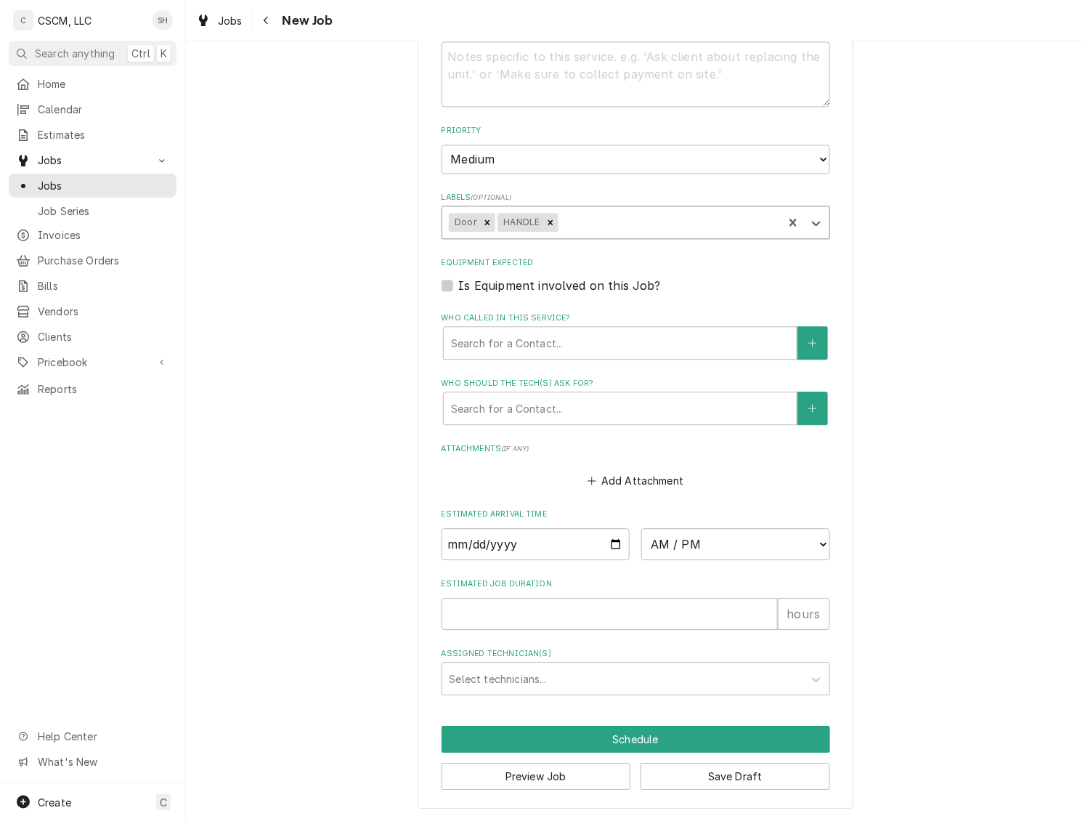
scroll to position [910, 0]
click at [612, 339] on div "Who called in this service?" at bounding box center [620, 343] width 339 height 26
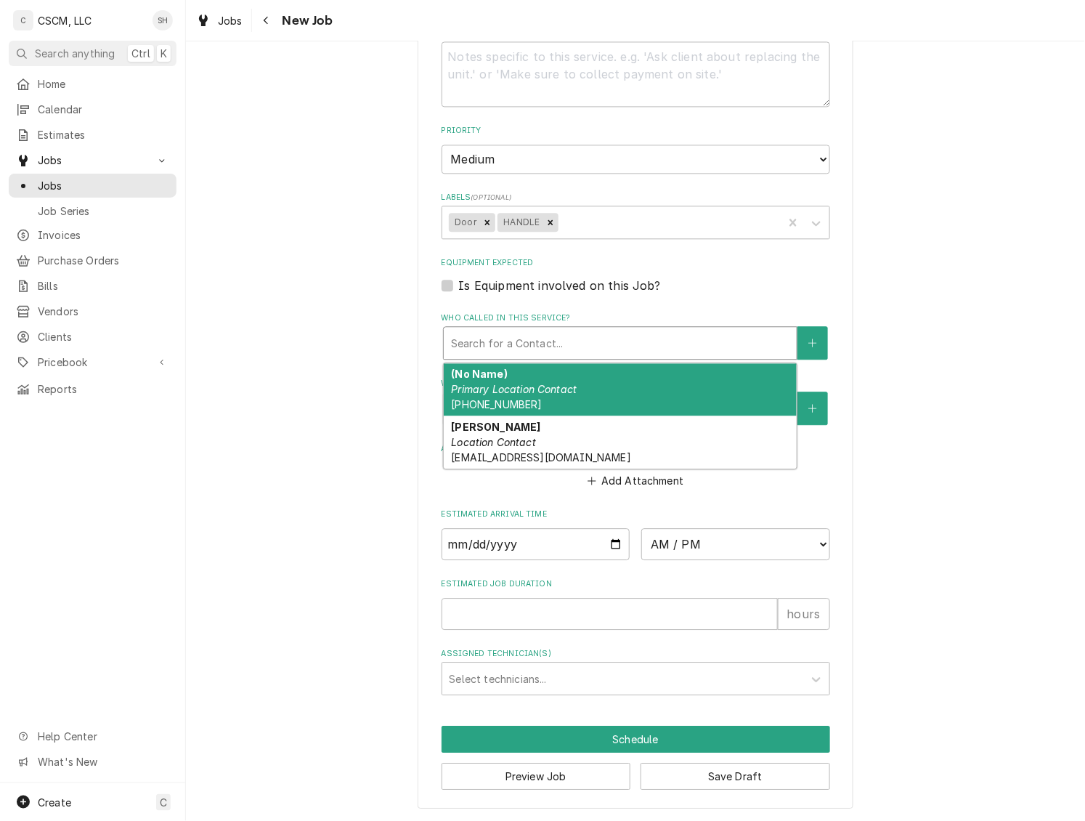
type textarea "x"
type input "J"
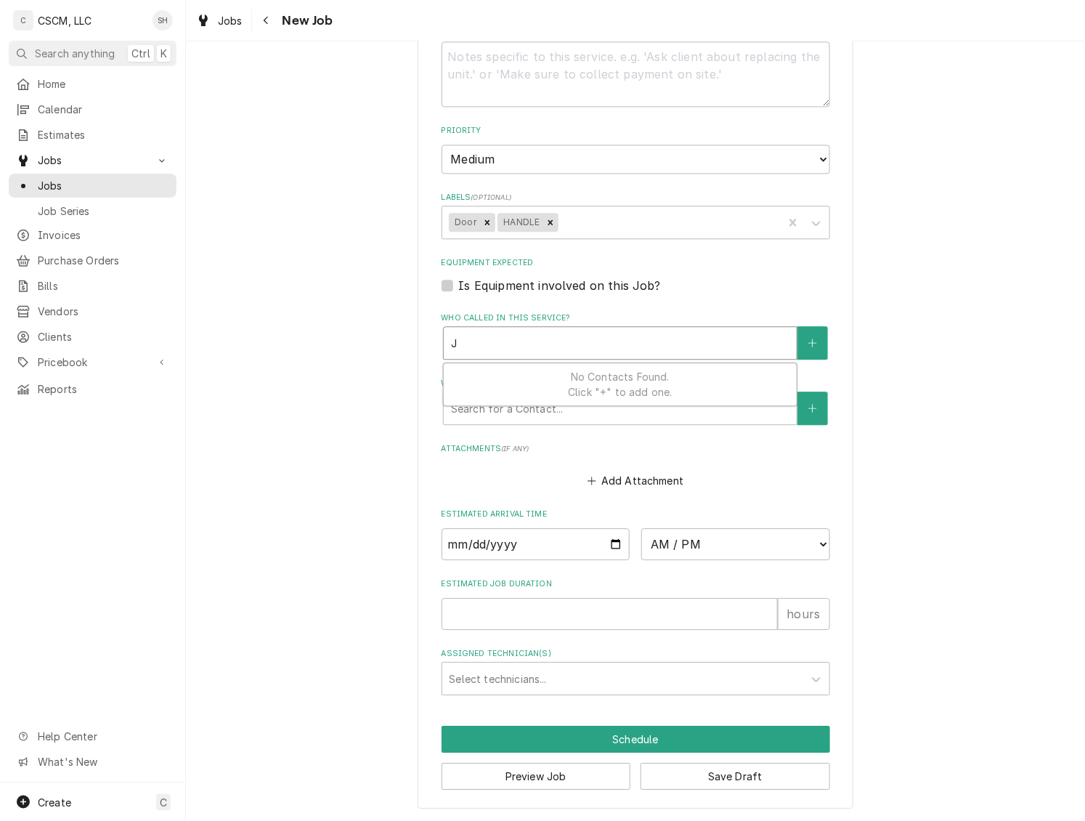
type textarea "x"
type input "[PERSON_NAME]"
type textarea "x"
type input "[PERSON_NAME]"
type textarea "x"
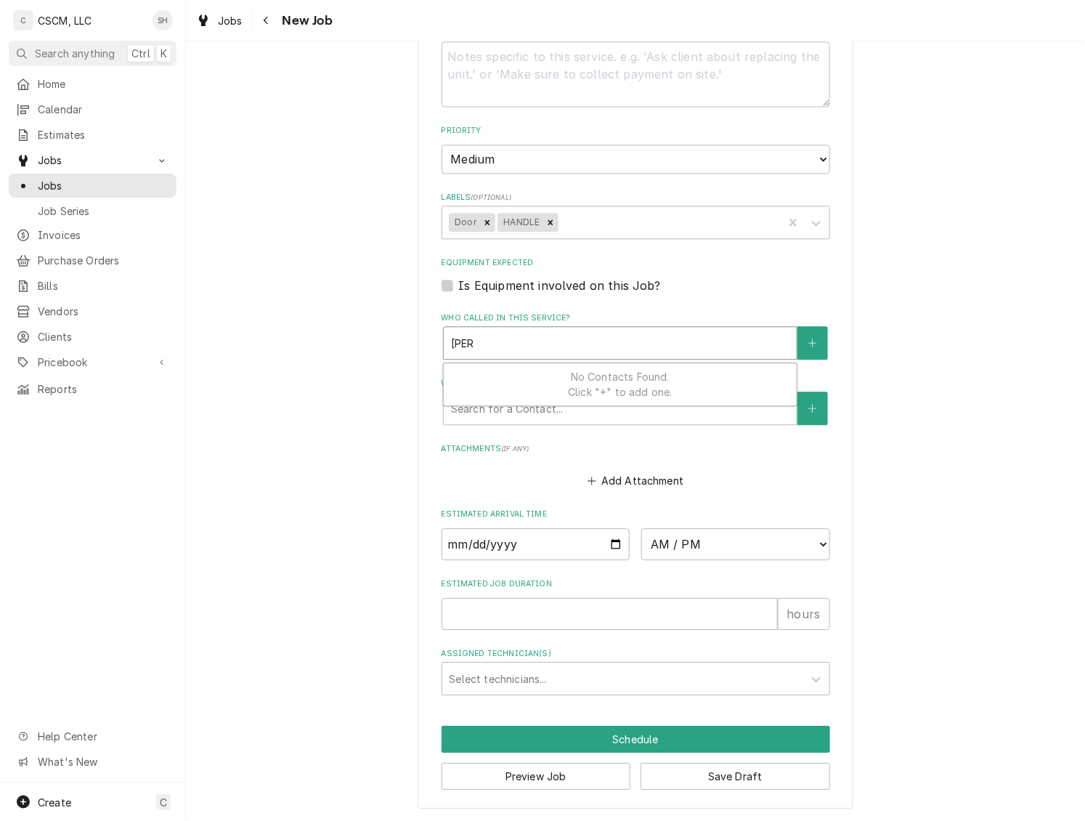
type input "J"
type textarea "x"
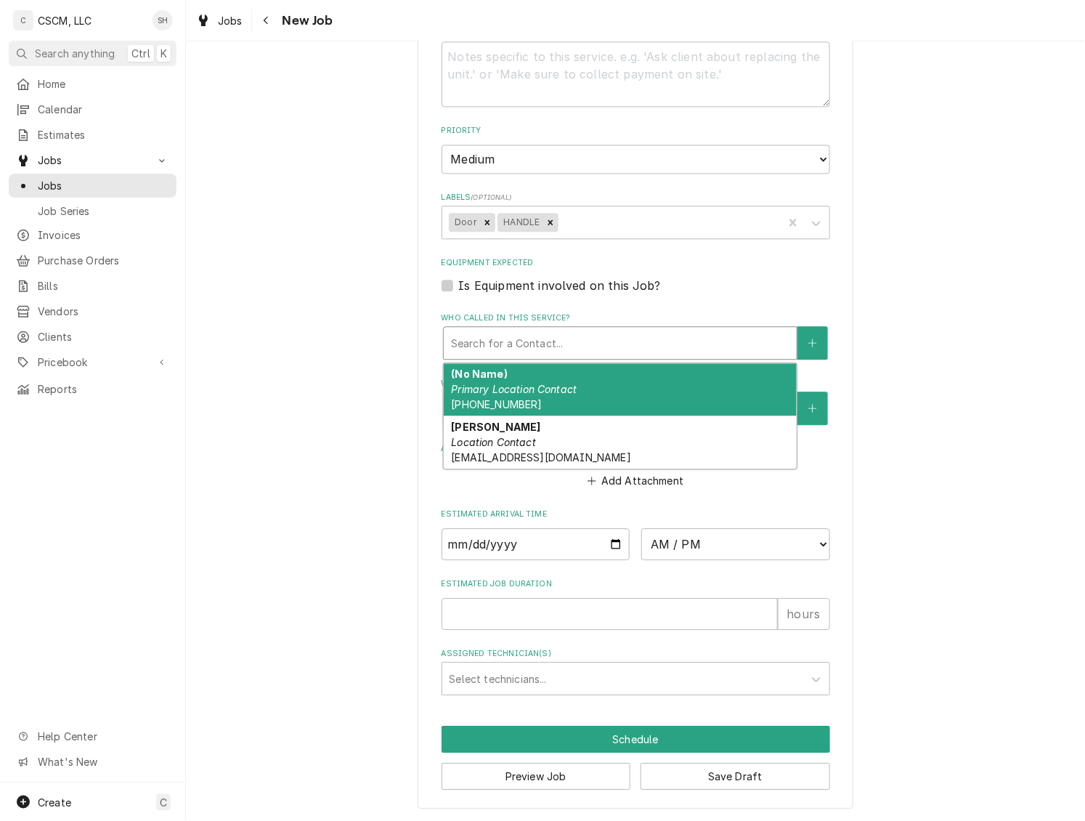
type textarea "x"
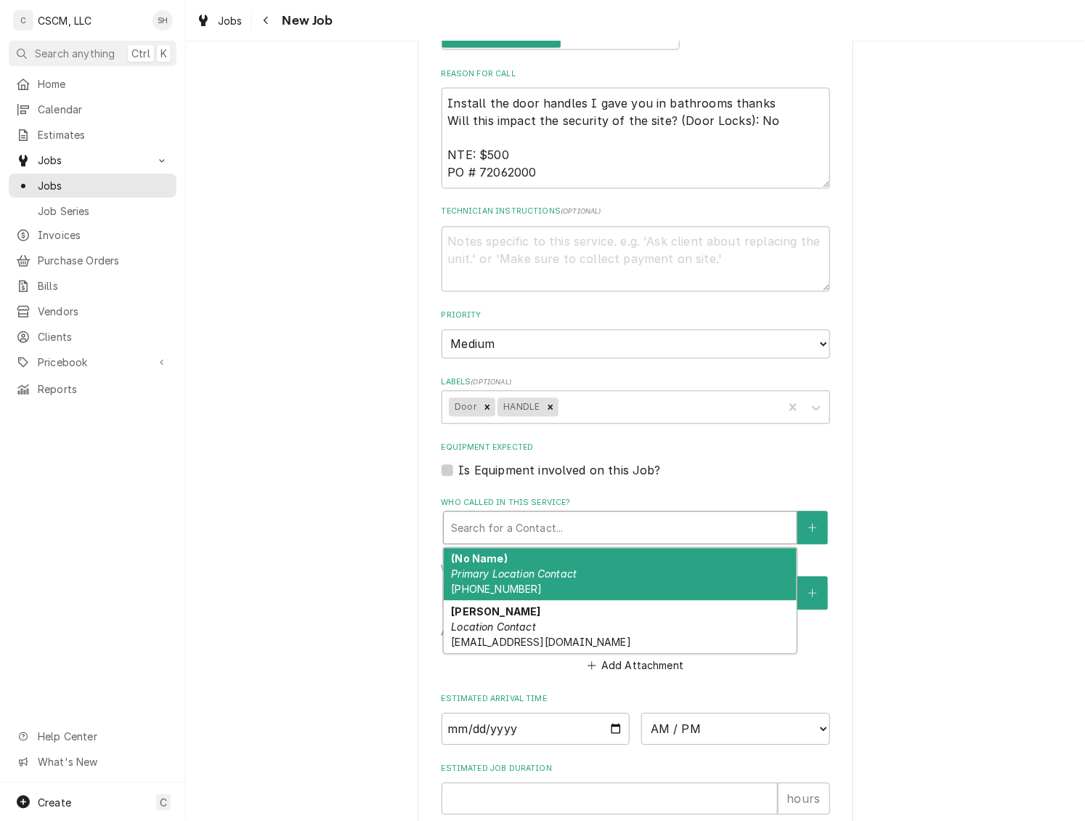
scroll to position [765, 0]
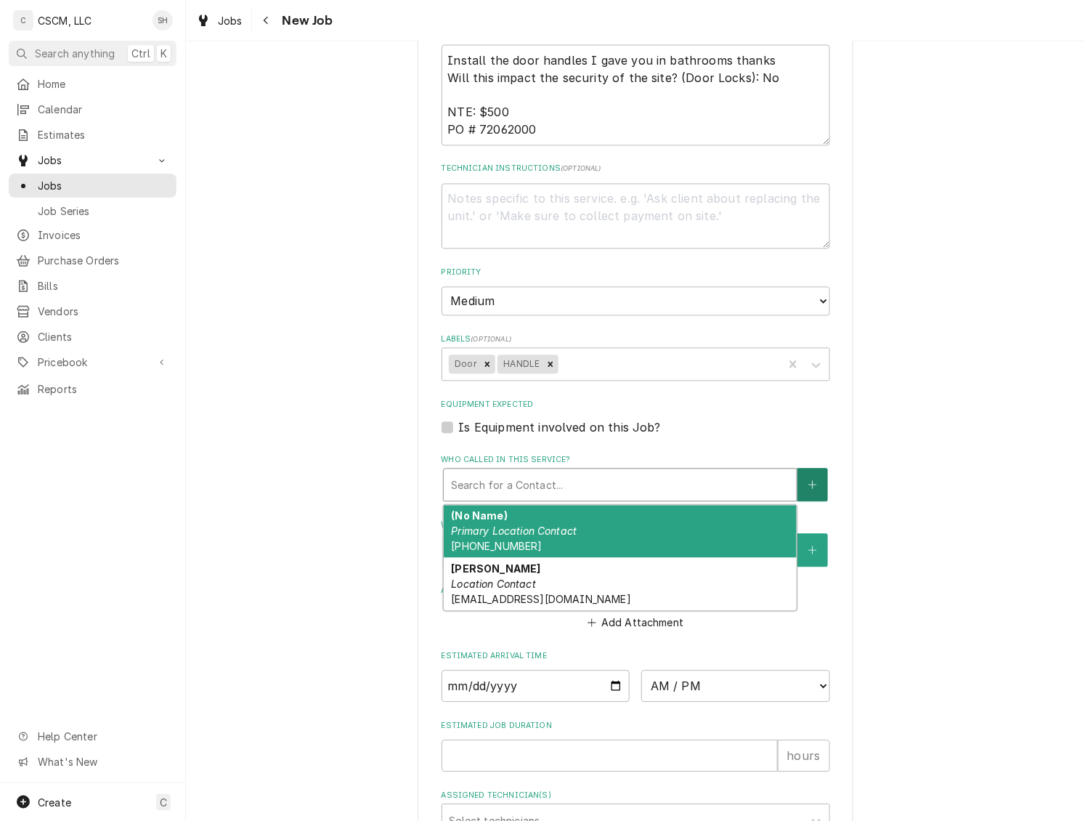
click at [809, 481] on icon "Create New Contact" at bounding box center [813, 485] width 9 height 10
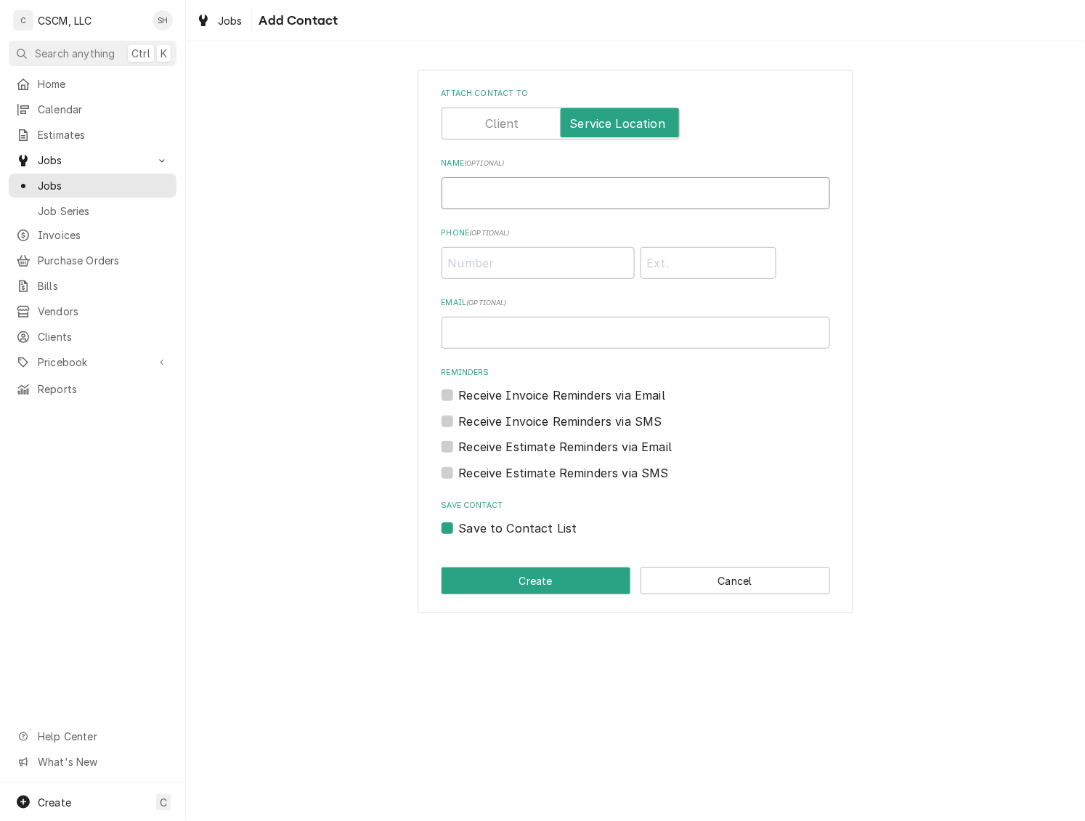
click at [522, 188] on input "Name ( optional )" at bounding box center [636, 193] width 389 height 32
type input "j"
type input "[PERSON_NAME]"
click at [548, 339] on input "Email ( optional )" at bounding box center [636, 333] width 389 height 32
paste input "[EMAIL_ADDRESS][DOMAIN_NAME]"
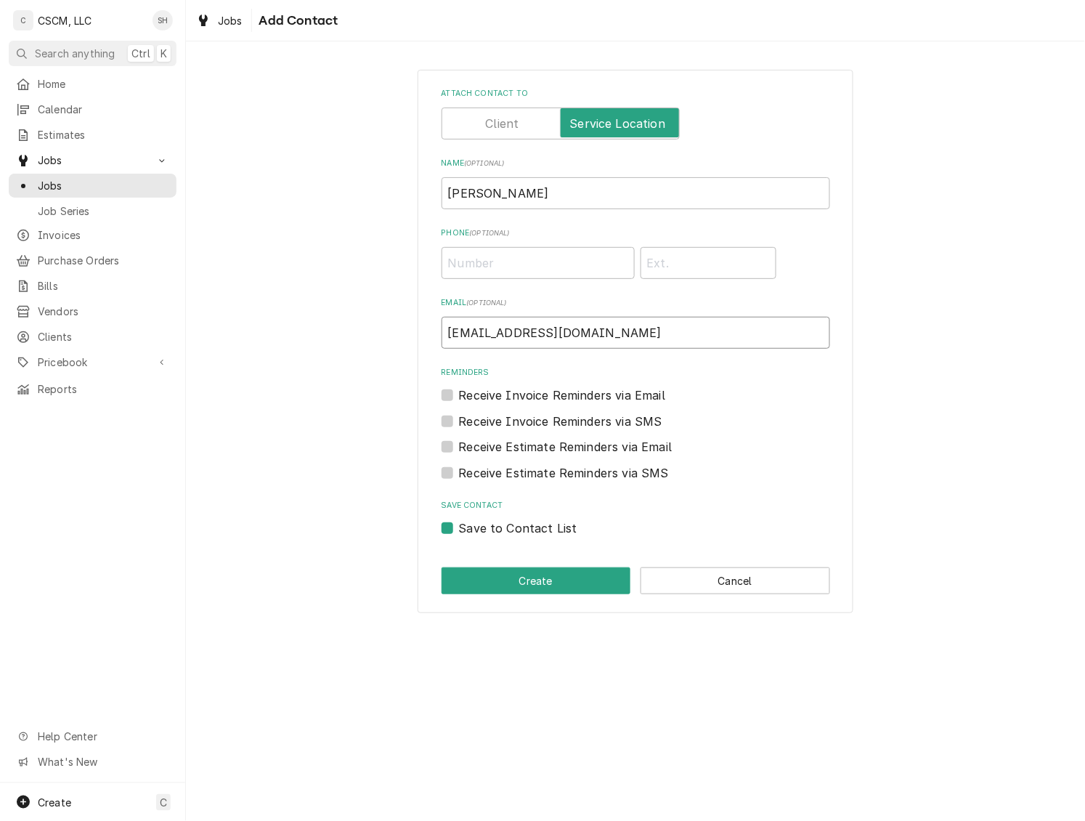
type input "[EMAIL_ADDRESS][DOMAIN_NAME]"
click at [530, 588] on button "Create" at bounding box center [537, 580] width 190 height 27
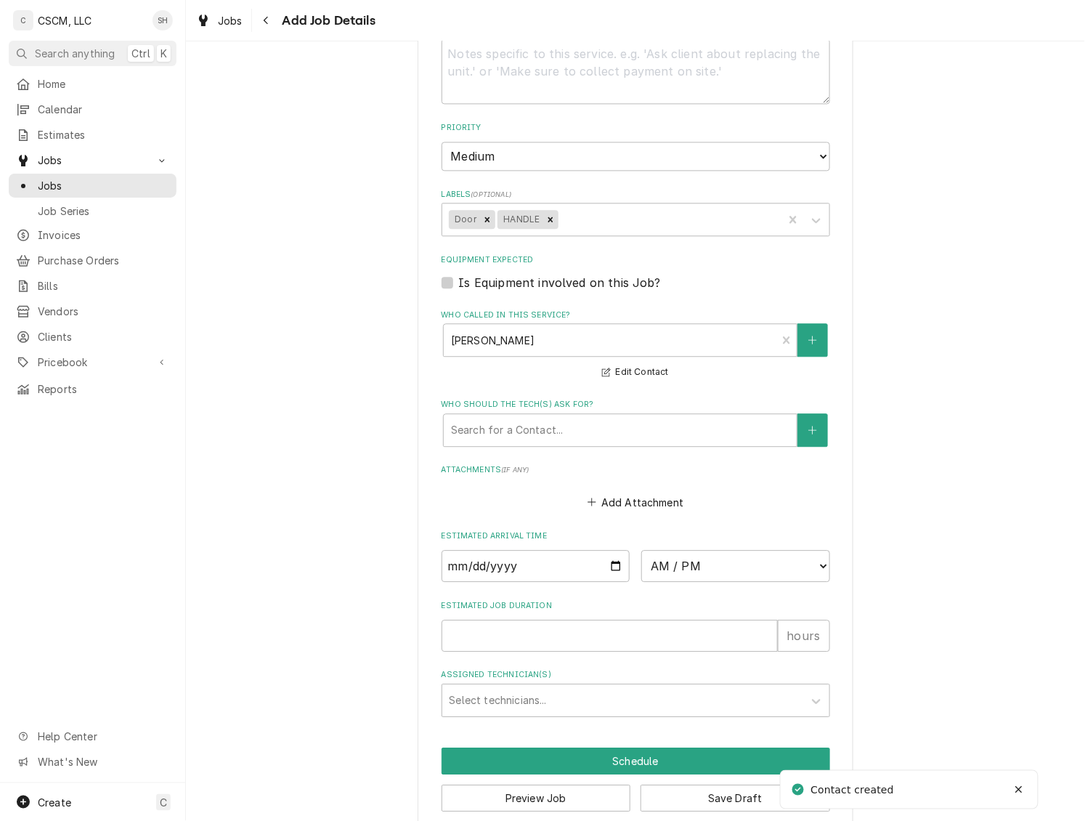
scroll to position [934, 0]
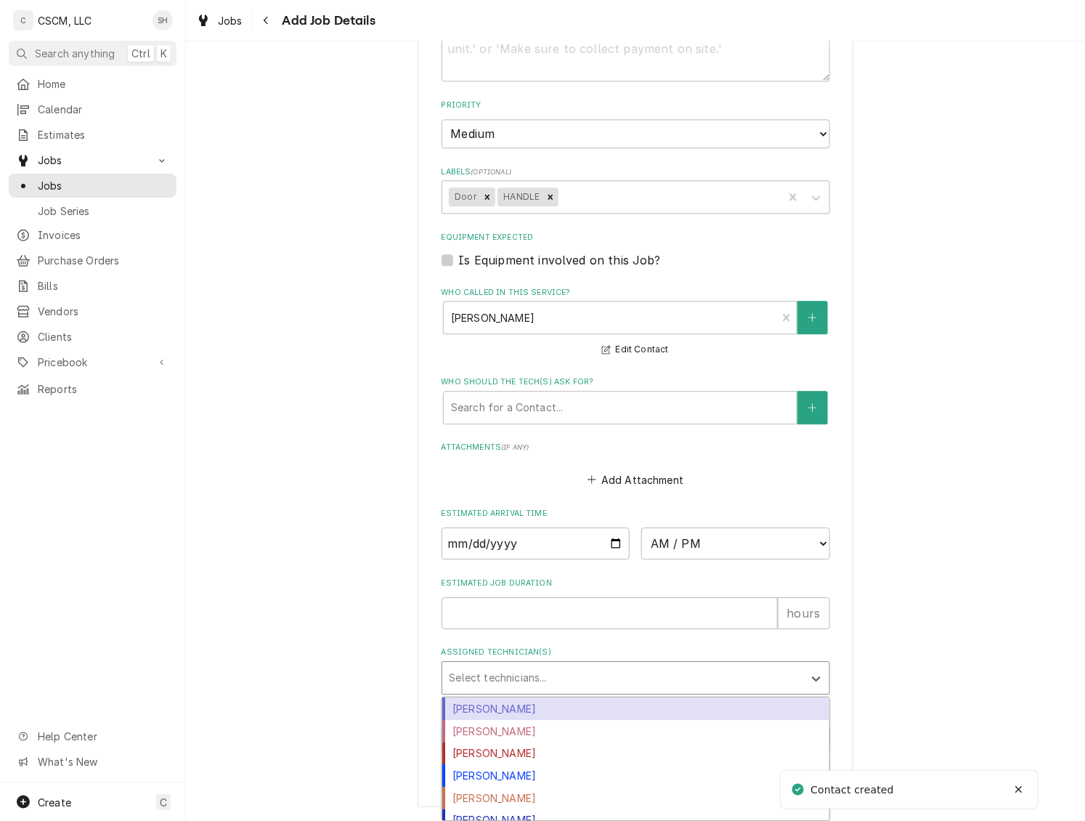
click at [564, 680] on div "Assigned Technician(s)" at bounding box center [623, 678] width 347 height 26
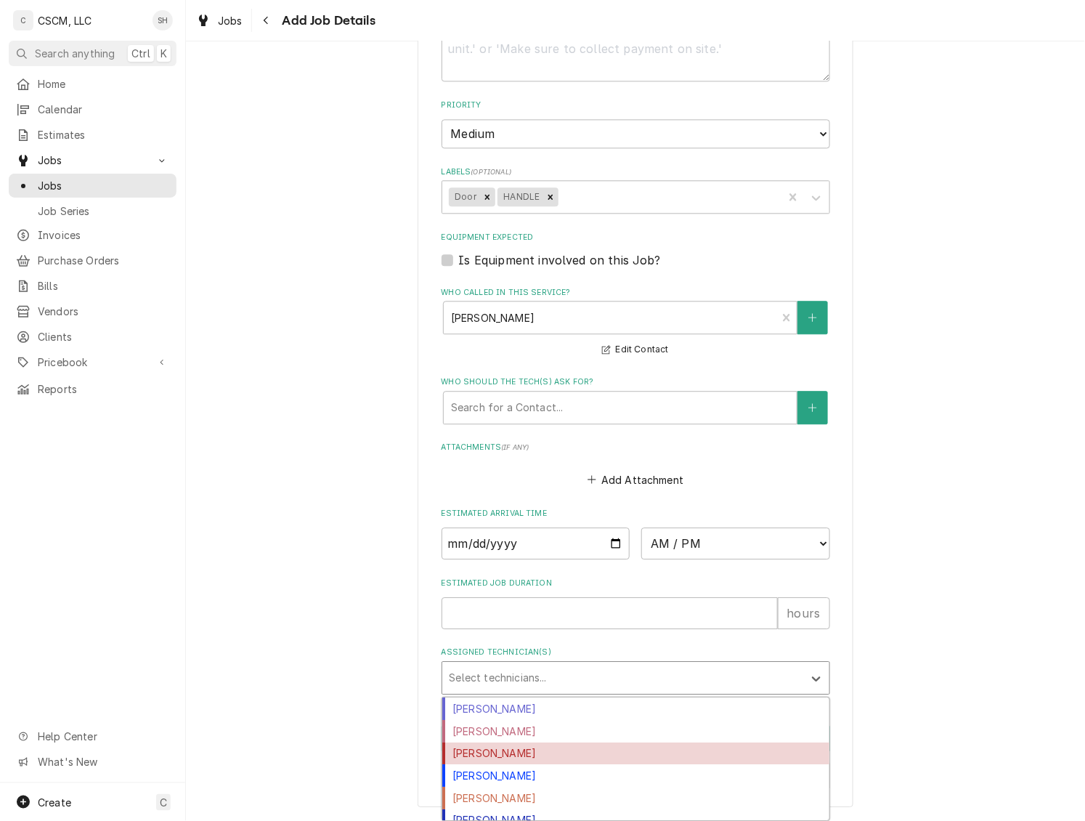
click at [530, 757] on div "[PERSON_NAME]" at bounding box center [635, 753] width 387 height 23
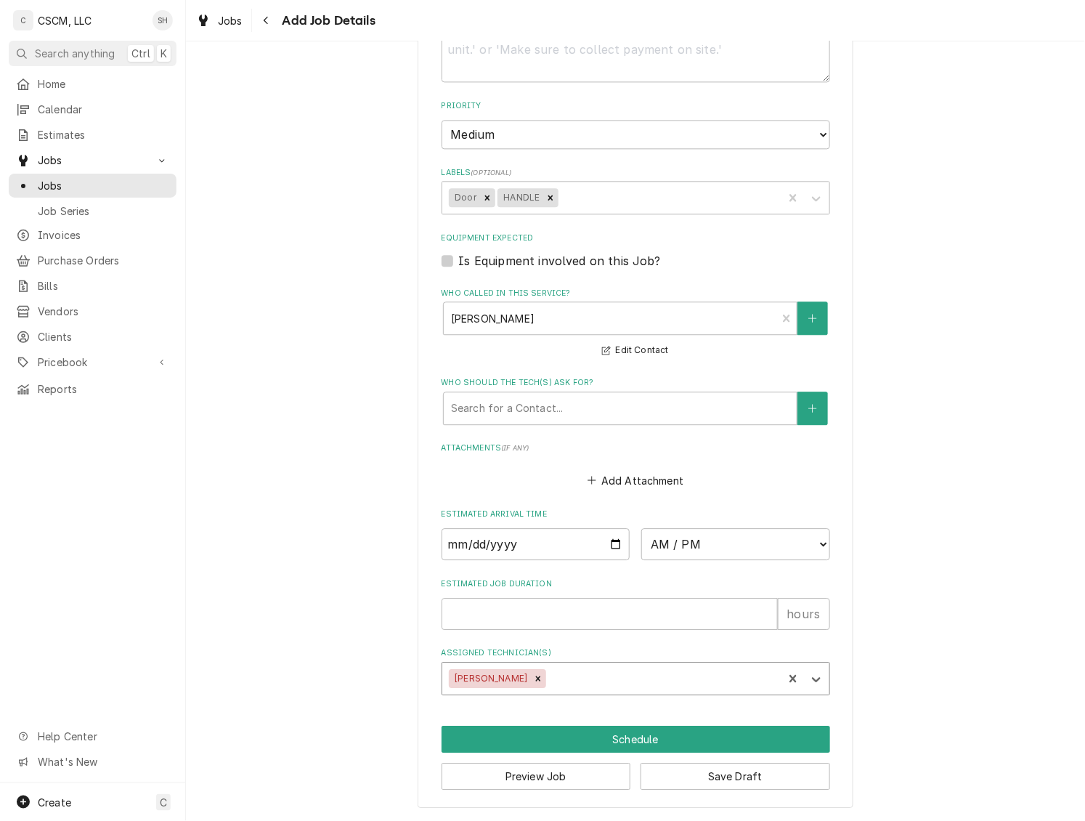
type textarea "x"
click at [597, 540] on input "Date" at bounding box center [536, 544] width 189 height 32
type input "[DATE]"
type textarea "x"
click at [684, 540] on select "AM / PM 6:00 AM 6:15 AM 6:30 AM 6:45 AM 7:00 AM 7:15 AM 7:30 AM 7:45 AM 8:00 AM…" at bounding box center [735, 544] width 189 height 32
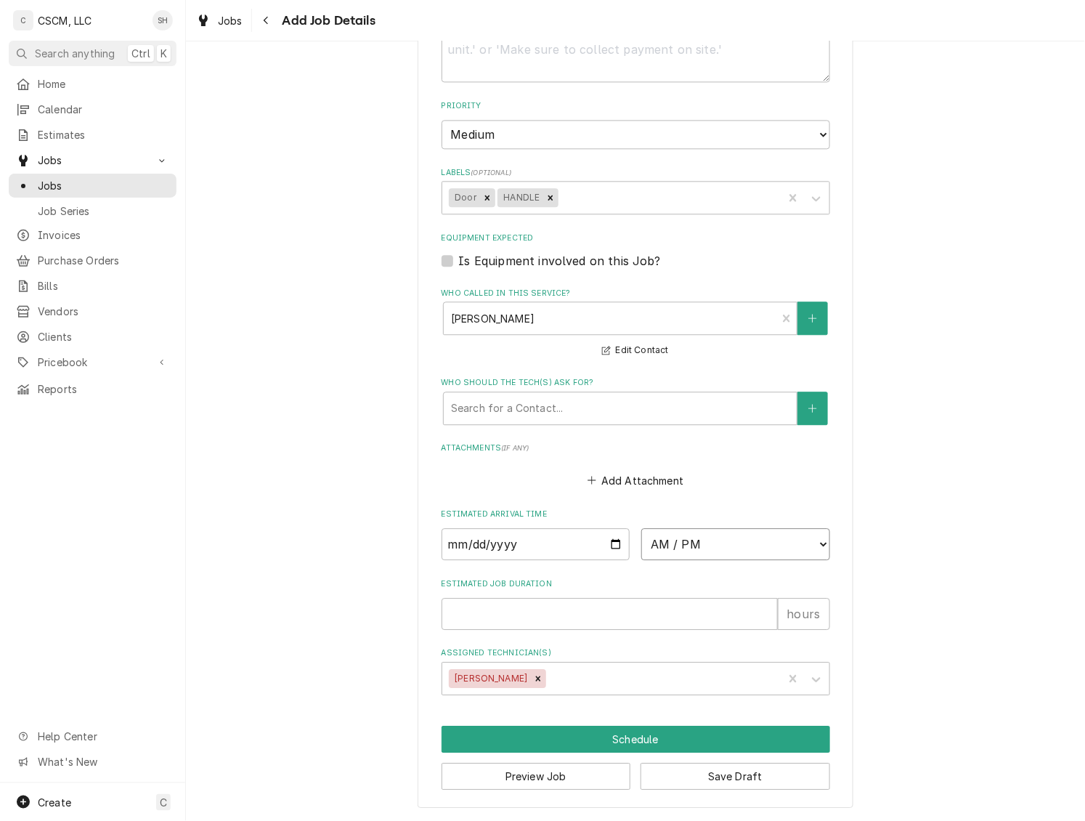
select select "08:00:00"
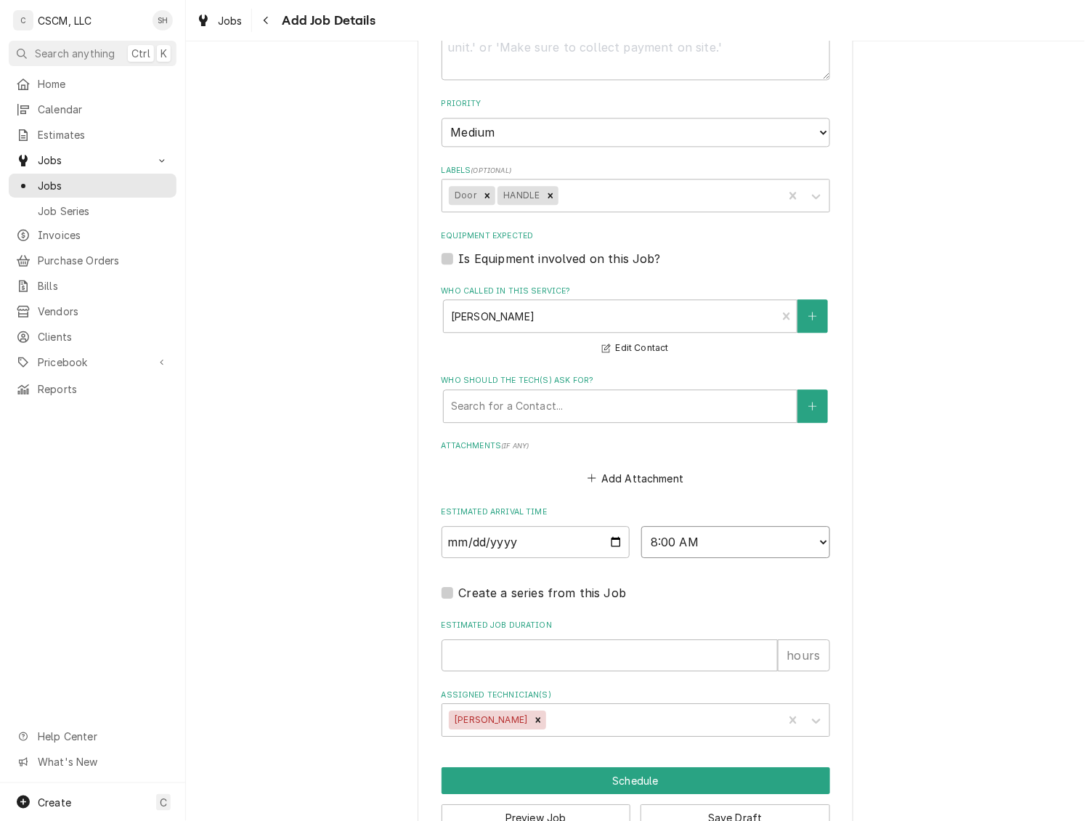
scroll to position [978, 0]
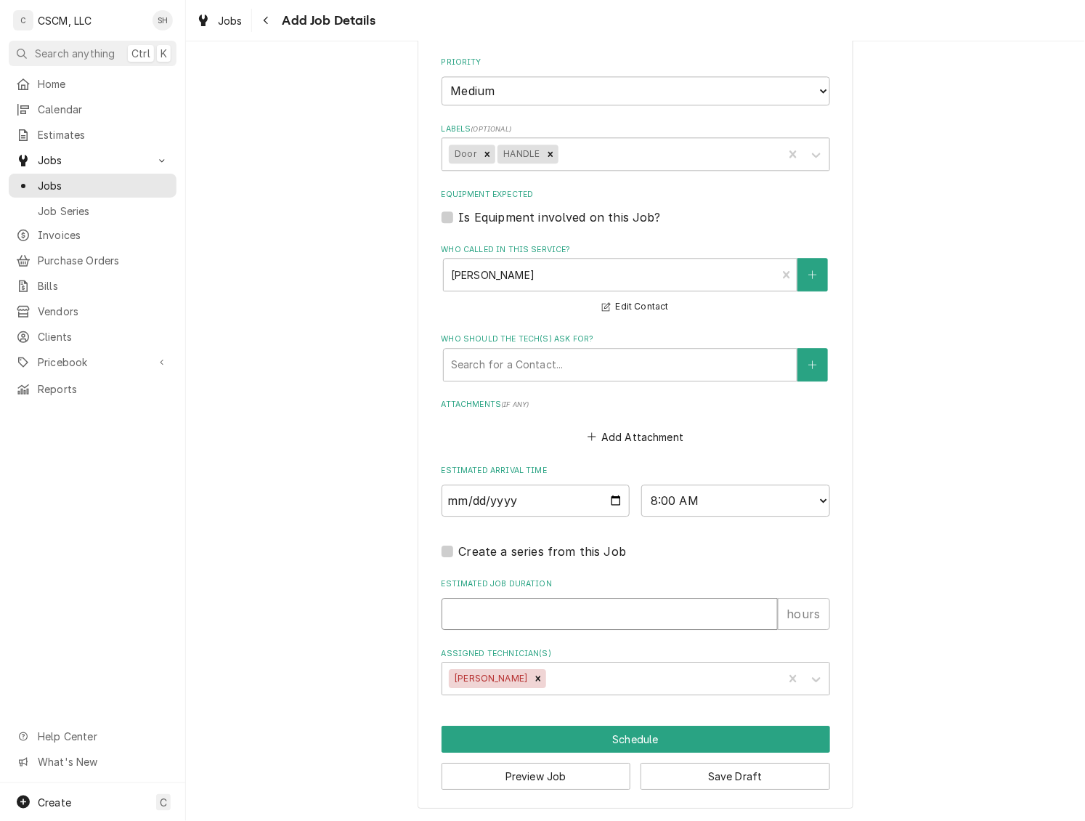
click at [545, 618] on input "Estimated Job Duration" at bounding box center [610, 614] width 336 height 32
type textarea "x"
type input "1"
type textarea "x"
type input "1"
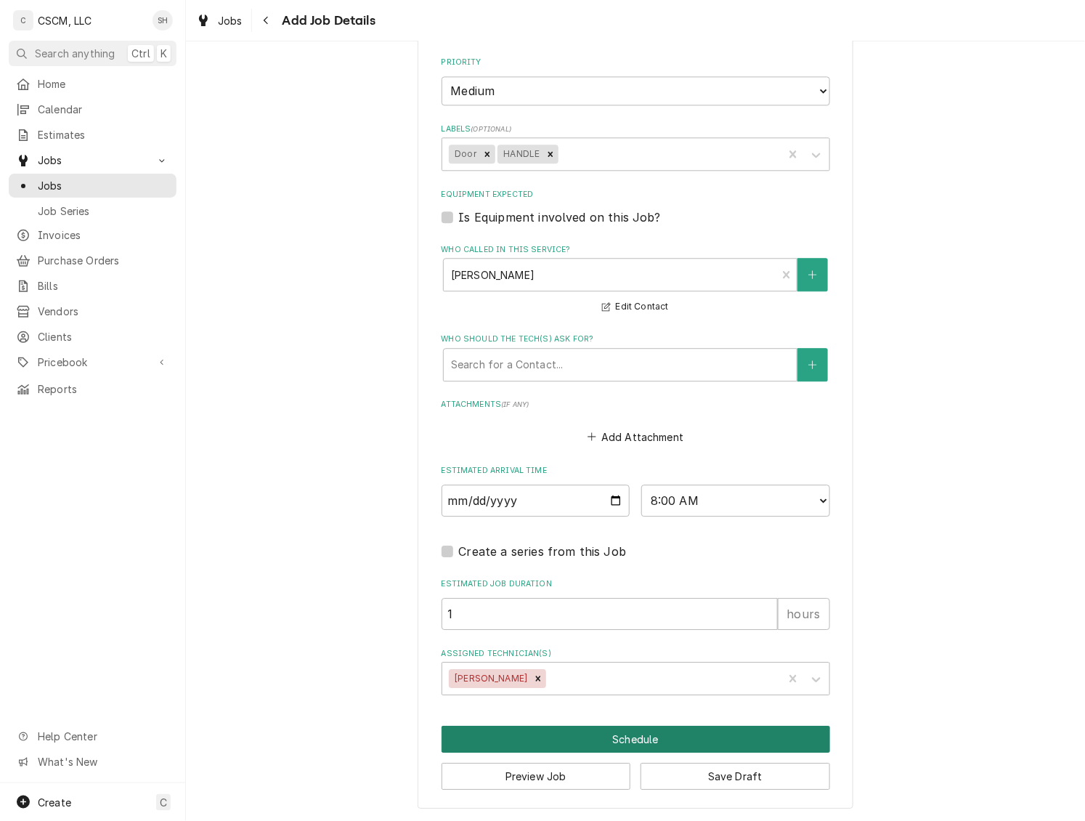
click at [681, 743] on button "Schedule" at bounding box center [636, 739] width 389 height 27
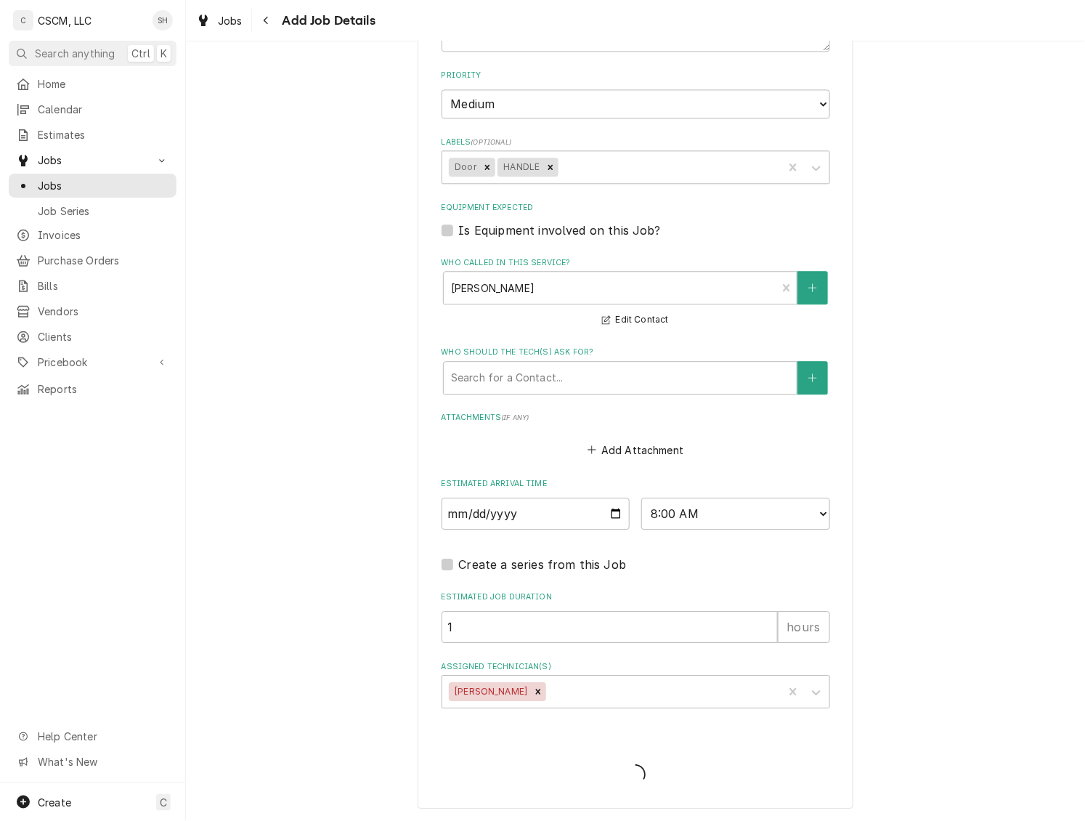
type textarea "x"
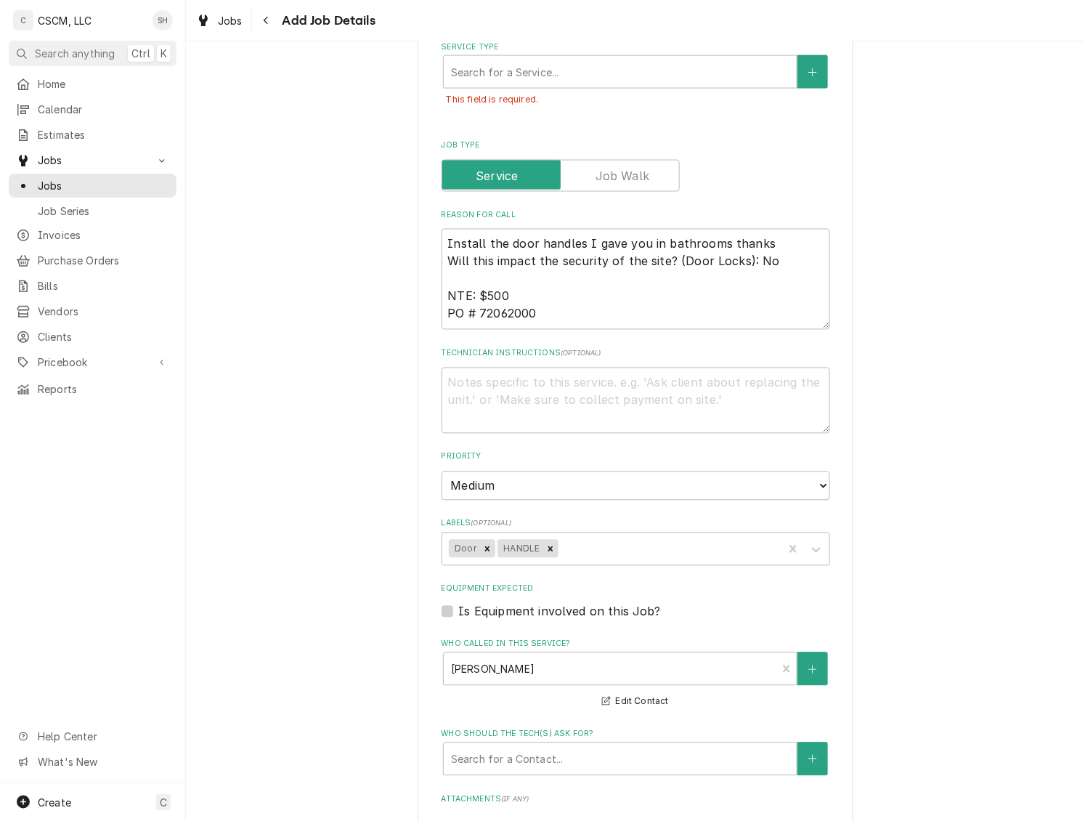
scroll to position [0, 0]
